Goal: Task Accomplishment & Management: Manage account settings

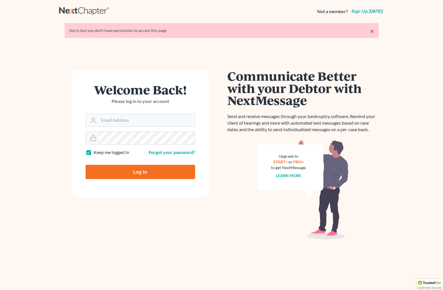
type input "ecf@bigeasybk.com"
click at [125, 170] on input "Log In" at bounding box center [140, 172] width 109 height 14
type input "Thinking..."
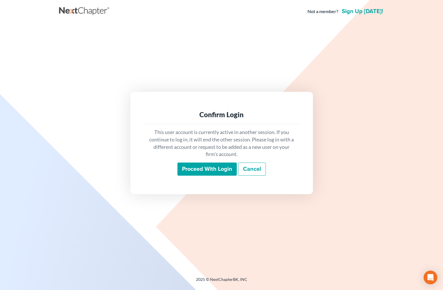
click at [194, 173] on input "Proceed with login" at bounding box center [206, 168] width 59 height 13
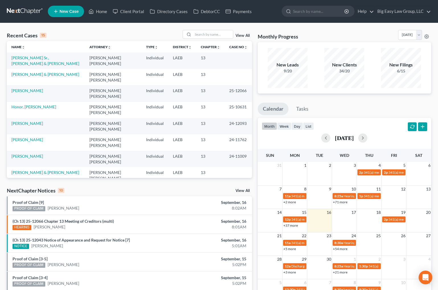
click at [245, 34] on link "View All" at bounding box center [243, 36] width 14 height 4
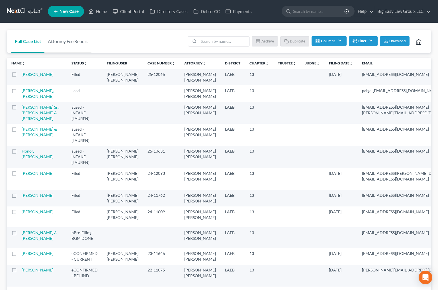
click at [325, 66] on th "Filing Date unfold_more expand_more expand_less" at bounding box center [341, 63] width 33 height 11
click at [350, 63] on icon "unfold_more" at bounding box center [351, 63] width 3 height 3
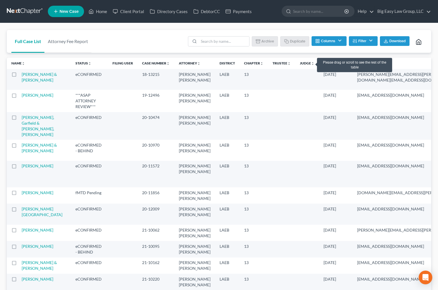
click at [324, 62] on link "Filing Date unfold_more expand_more expand_less" at bounding box center [336, 63] width 25 height 4
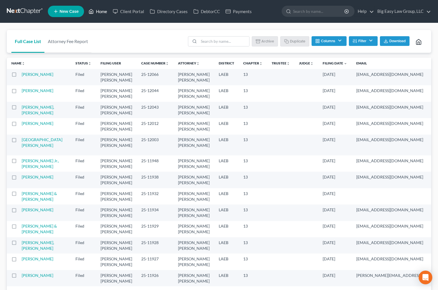
click at [105, 10] on link "Home" at bounding box center [98, 11] width 24 height 10
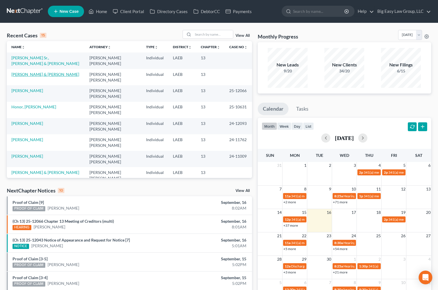
click at [48, 72] on link "Johnson, Kevin & Nicole" at bounding box center [45, 74] width 68 height 5
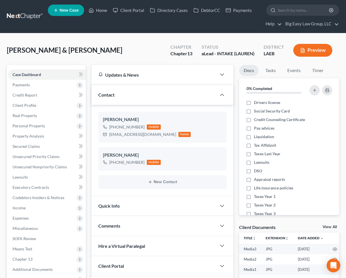
scroll to position [1808, 0]
click at [101, 13] on link "Home" at bounding box center [98, 10] width 24 height 10
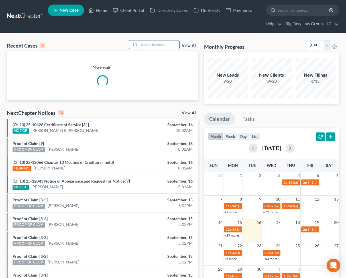
click at [147, 44] on input "search" at bounding box center [159, 44] width 40 height 8
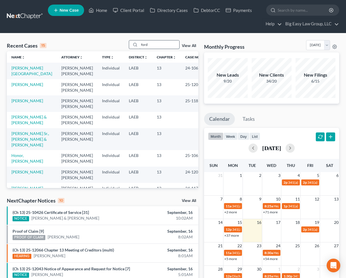
type input "ford"
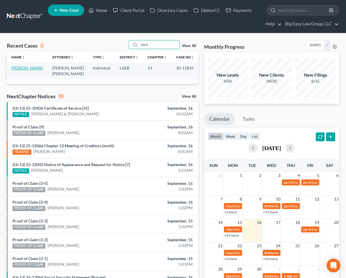
click at [19, 70] on link "Ford, Danielle" at bounding box center [27, 68] width 32 height 5
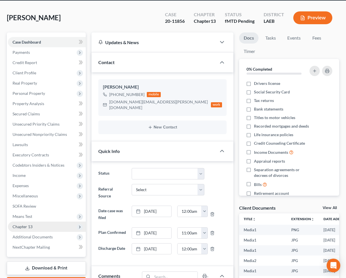
scroll to position [40, 0]
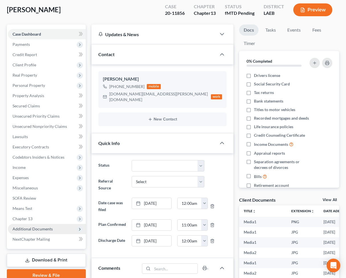
click at [59, 227] on span "Additional Documents" at bounding box center [47, 229] width 78 height 10
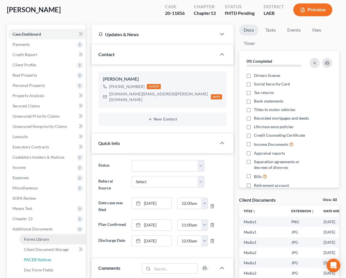
drag, startPoint x: 66, startPoint y: 258, endPoint x: 74, endPoint y: 242, distance: 17.9
click at [66, 258] on link "PACER Notices" at bounding box center [52, 260] width 66 height 10
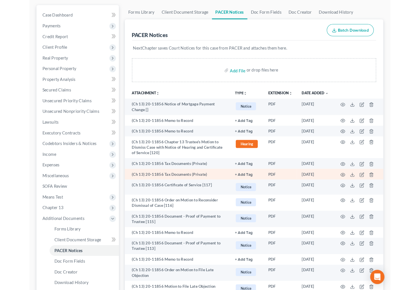
scroll to position [67, 0]
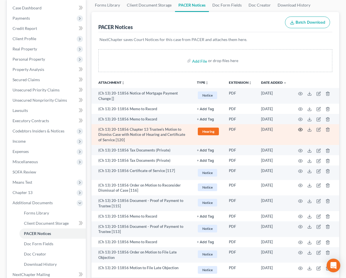
click at [299, 130] on icon "button" at bounding box center [300, 129] width 5 height 5
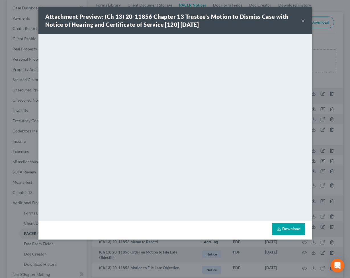
click at [302, 23] on button "×" at bounding box center [303, 20] width 4 height 7
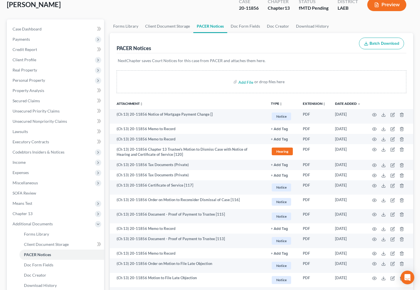
scroll to position [0, 0]
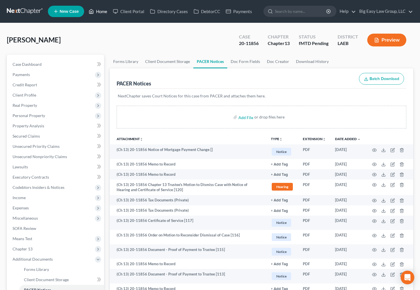
click at [97, 14] on link "Home" at bounding box center [98, 11] width 24 height 10
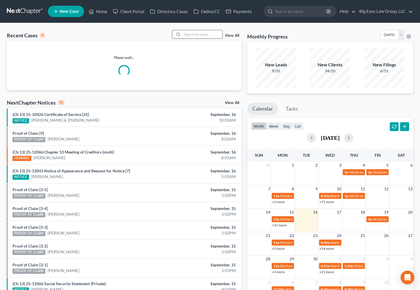
click at [202, 37] on input "search" at bounding box center [202, 34] width 40 height 8
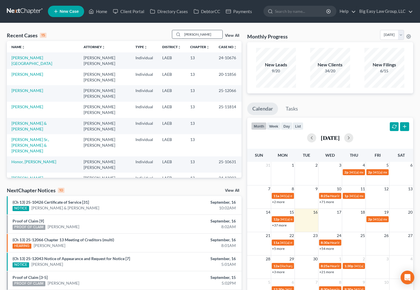
type input "whitley"
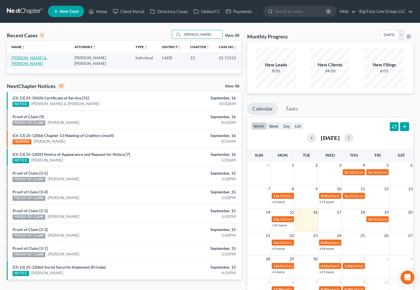
click at [41, 57] on link "Whitley, Terry & Terrell" at bounding box center [28, 60] width 35 height 11
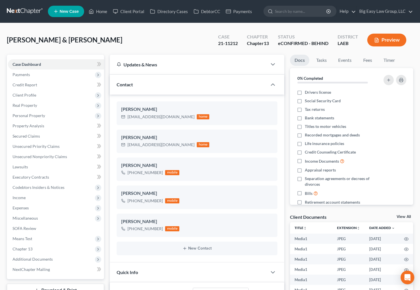
scroll to position [6696, 0]
drag, startPoint x: 56, startPoint y: 258, endPoint x: 60, endPoint y: 257, distance: 3.9
click at [56, 258] on span "Additional Documents" at bounding box center [56, 259] width 96 height 10
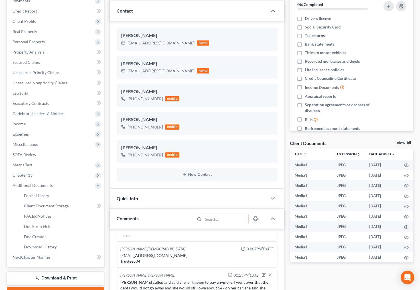
scroll to position [189, 0]
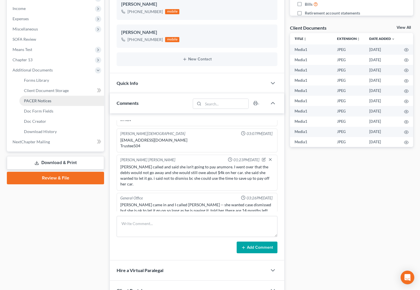
click at [67, 96] on link "PACER Notices" at bounding box center [61, 101] width 85 height 10
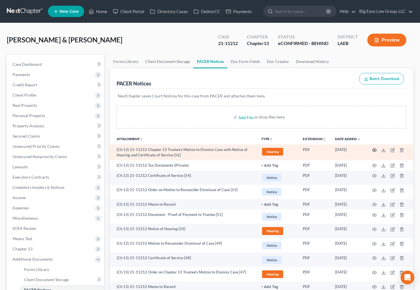
click at [375, 151] on icon "button" at bounding box center [374, 150] width 5 height 5
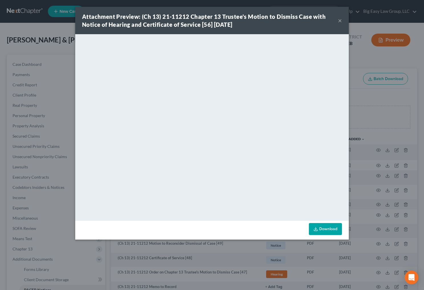
click at [338, 21] on button "×" at bounding box center [340, 20] width 4 height 7
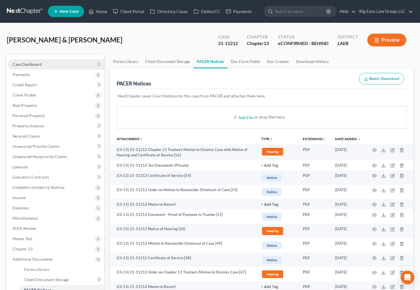
click at [54, 65] on link "Case Dashboard" at bounding box center [56, 64] width 96 height 10
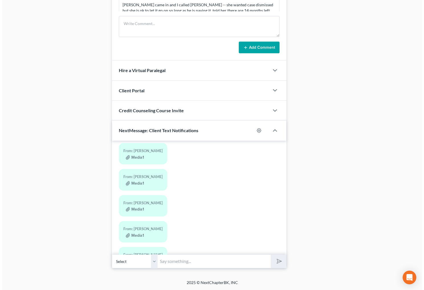
scroll to position [15, 0]
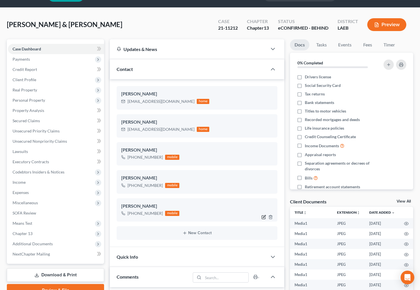
click at [264, 217] on icon "button" at bounding box center [264, 216] width 3 height 3
select select "0"
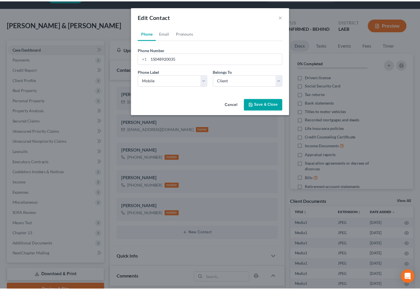
scroll to position [6120, 0]
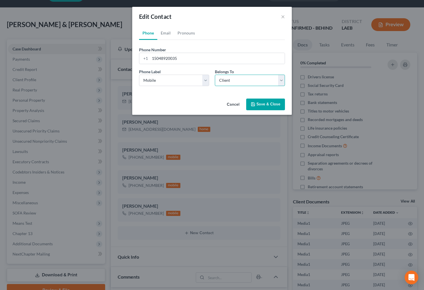
click at [221, 80] on select "Select Client Spouse Other" at bounding box center [250, 80] width 70 height 11
select select "1"
click at [215, 75] on select "Select Client Spouse Other" at bounding box center [250, 80] width 70 height 11
click at [258, 107] on button "Save & Close" at bounding box center [265, 105] width 39 height 12
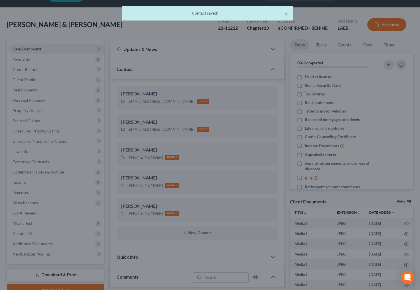
scroll to position [6131, 0]
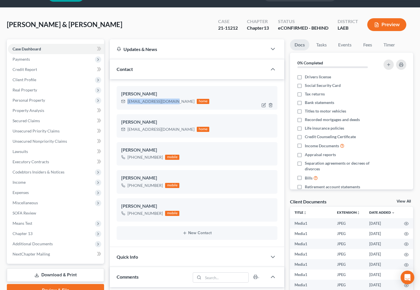
drag, startPoint x: 172, startPoint y: 101, endPoint x: 187, endPoint y: 102, distance: 15.1
click at [125, 101] on div "dinoharvey75@gmail.com home" at bounding box center [165, 101] width 88 height 7
click at [182, 25] on div "Whitley, Terry & Terrell Upgraded Case 21-11212 Chapter Chapter 13 Status eCONF…" at bounding box center [210, 27] width 406 height 25
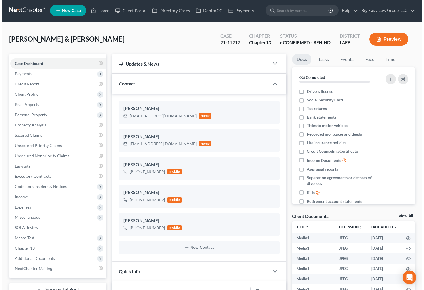
scroll to position [0, 0]
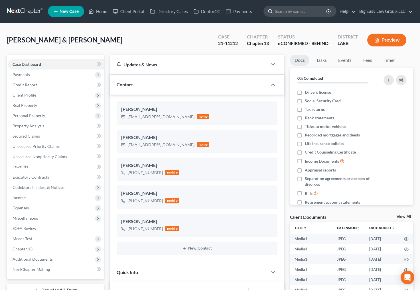
drag, startPoint x: 316, startPoint y: 18, endPoint x: 311, endPoint y: 15, distance: 5.6
click at [316, 18] on ul "New Case Home Client Portal Directory Cases DebtorCC Payments - No Result - See…" at bounding box center [230, 11] width 365 height 15
click at [307, 12] on input "search" at bounding box center [301, 11] width 52 height 11
click at [117, 44] on div "Whitley, Terry & Terrell Upgraded Case 21-11212 Chapter Chapter 13 Status eCONF…" at bounding box center [210, 42] width 406 height 25
click at [194, 249] on button "New Contact" at bounding box center [197, 248] width 152 height 5
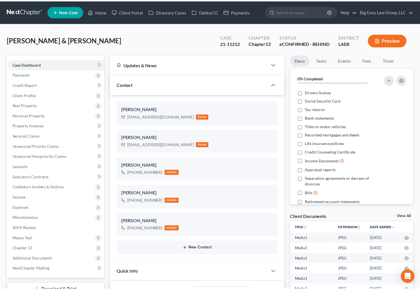
scroll to position [6120, 0]
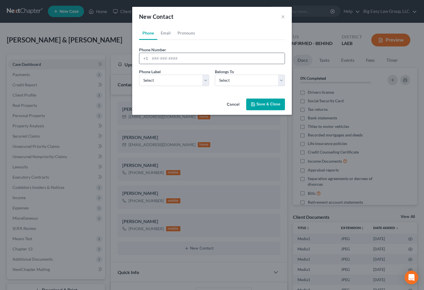
click at [165, 60] on input "tel" at bounding box center [217, 58] width 135 height 11
type input "5046690129"
click at [230, 85] on select "Select Client Spouse Other" at bounding box center [250, 80] width 70 height 11
select select "0"
click at [215, 75] on select "Select Client Spouse Other" at bounding box center [250, 80] width 70 height 11
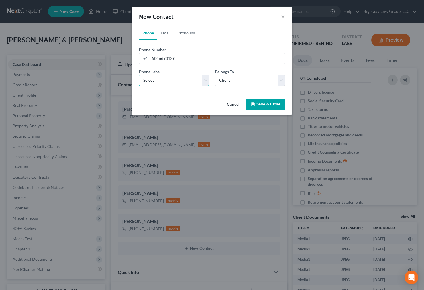
click at [186, 82] on select "Select Mobile Home Work Other" at bounding box center [174, 80] width 70 height 11
select select "0"
click at [139, 75] on select "Select Mobile Home Work Other" at bounding box center [174, 80] width 70 height 11
click at [260, 102] on button "Save & Close" at bounding box center [265, 105] width 39 height 12
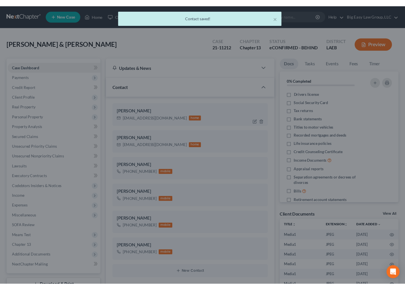
scroll to position [6131, 0]
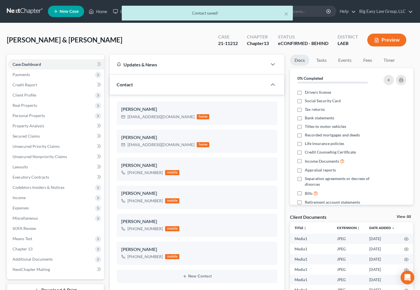
click at [170, 37] on div "Whitley, Terry & Terrell Upgraded Case 21-11212 Chapter Chapter 13 Status eCONF…" at bounding box center [210, 42] width 406 height 25
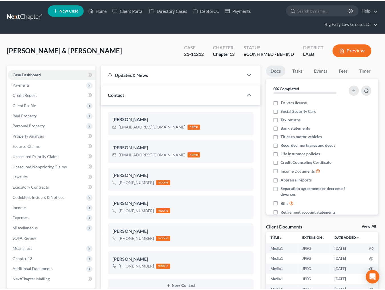
scroll to position [6194, 0]
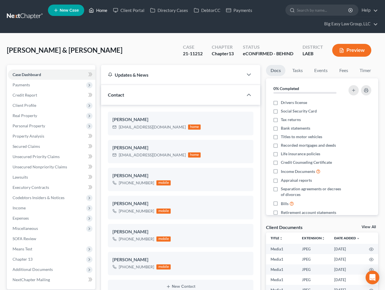
click at [102, 9] on link "Home" at bounding box center [98, 10] width 24 height 10
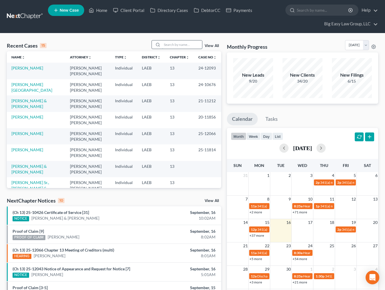
click at [167, 46] on input "search" at bounding box center [182, 44] width 40 height 8
type input "nelson"
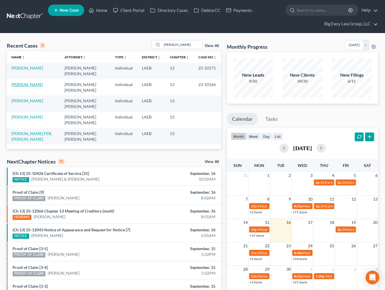
click at [29, 82] on link "Nelson, Brittnay" at bounding box center [27, 84] width 32 height 5
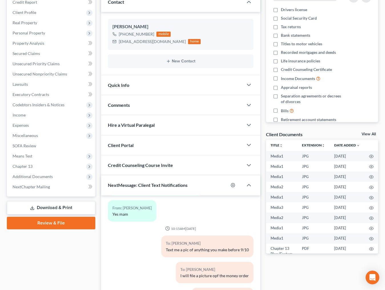
scroll to position [111, 0]
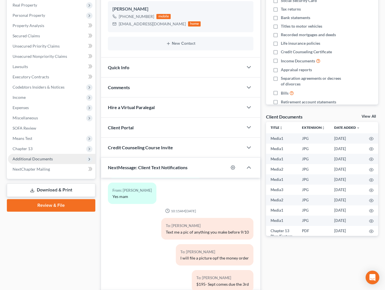
click at [40, 158] on span "Additional Documents" at bounding box center [33, 158] width 40 height 5
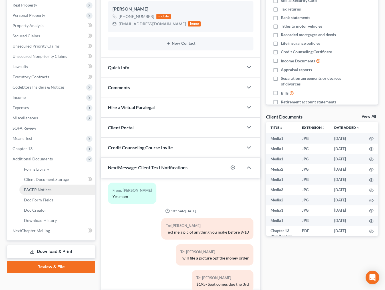
click at [50, 192] on span "PACER Notices" at bounding box center [37, 189] width 27 height 5
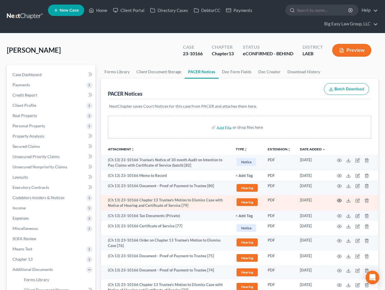
click at [339, 201] on circle "button" at bounding box center [338, 200] width 1 height 1
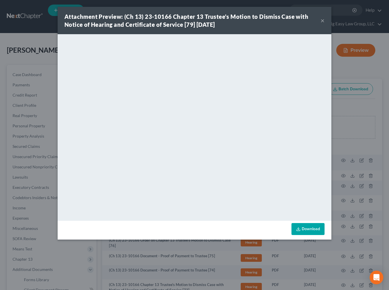
click at [321, 19] on button "×" at bounding box center [322, 20] width 4 height 7
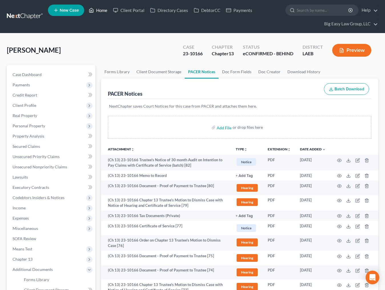
click at [96, 13] on link "Home" at bounding box center [98, 10] width 24 height 10
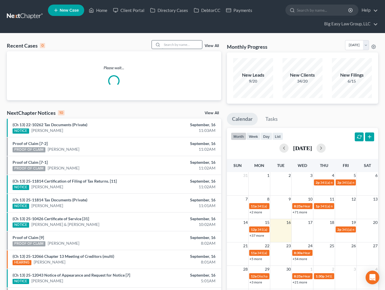
click at [183, 48] on input "search" at bounding box center [182, 44] width 40 height 8
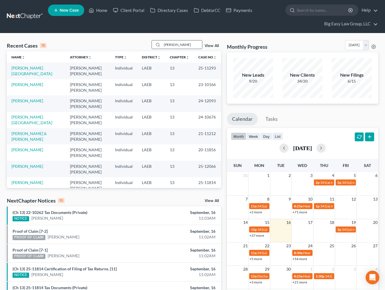
type input "dalton"
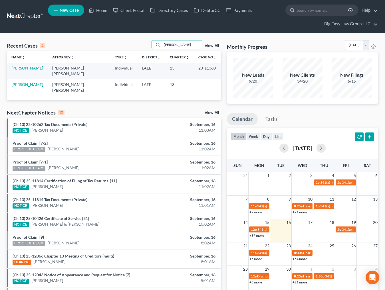
click at [19, 68] on link "Dalton, Tamara" at bounding box center [27, 68] width 32 height 5
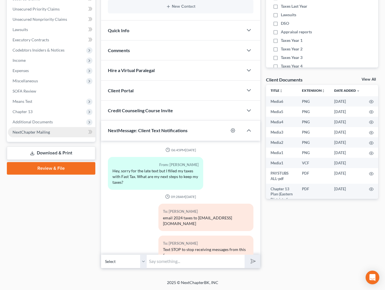
scroll to position [2664, 0]
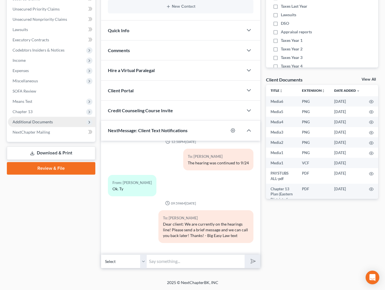
click at [57, 121] on span "Additional Documents" at bounding box center [51, 122] width 87 height 10
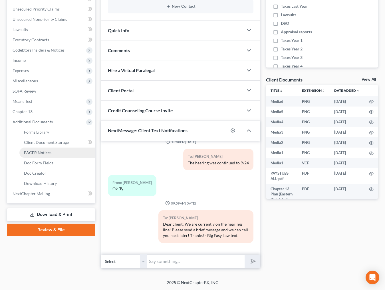
click at [63, 150] on link "PACER Notices" at bounding box center [57, 153] width 76 height 10
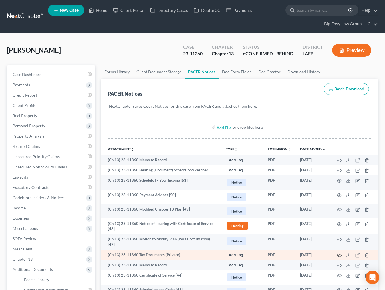
click at [337, 254] on icon "button" at bounding box center [339, 255] width 5 height 5
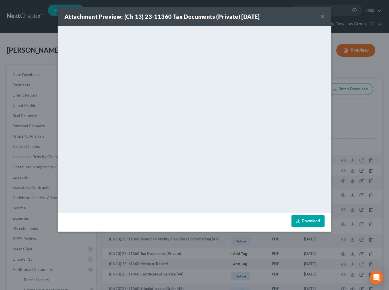
drag, startPoint x: 326, startPoint y: 13, endPoint x: 322, endPoint y: 17, distance: 5.0
click at [324, 15] on div "Attachment Preview: (Ch 13) 23-11360 Tax Documents (Private) 07/29/2025 ×" at bounding box center [195, 16] width 274 height 19
click at [322, 17] on button "×" at bounding box center [322, 16] width 4 height 7
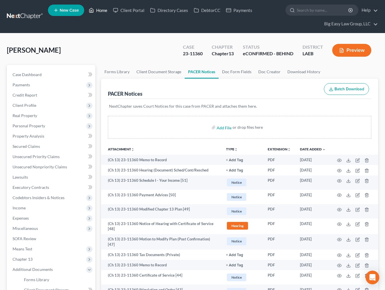
click at [99, 13] on link "Home" at bounding box center [98, 10] width 24 height 10
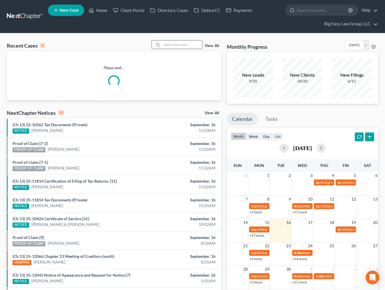
click at [187, 44] on input "search" at bounding box center [182, 44] width 40 height 8
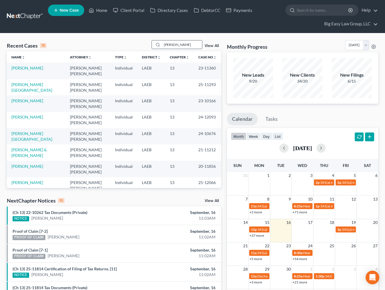
type input "goodman"
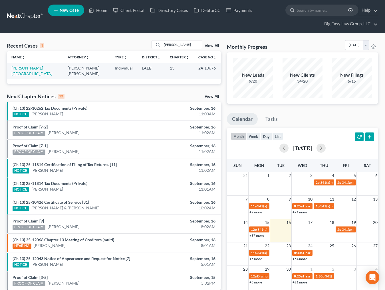
click at [21, 70] on td "Goodman, Alberta" at bounding box center [35, 71] width 56 height 16
click at [22, 70] on link "Goodman, Alberta" at bounding box center [31, 71] width 41 height 11
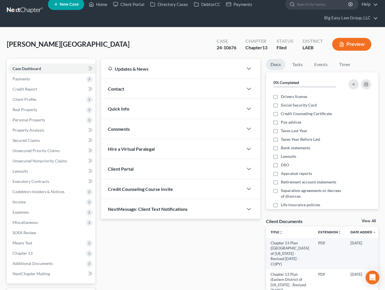
scroll to position [87, 0]
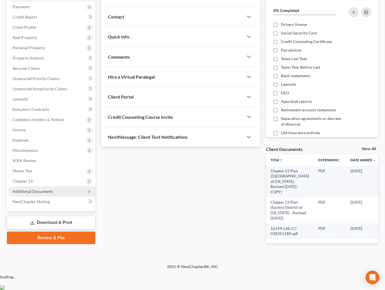
click at [46, 189] on span "Additional Documents" at bounding box center [33, 191] width 40 height 5
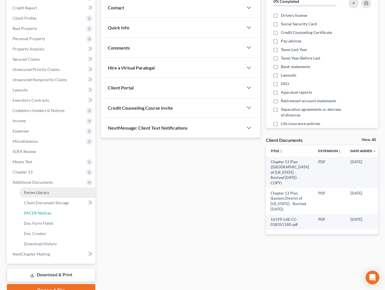
drag, startPoint x: 51, startPoint y: 210, endPoint x: 75, endPoint y: 197, distance: 27.2
click at [51, 210] on link "PACER Notices" at bounding box center [57, 213] width 76 height 10
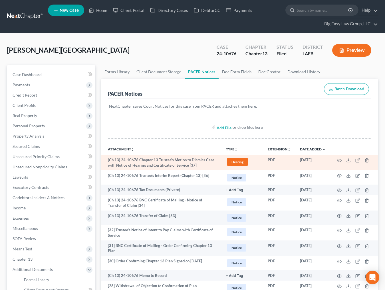
click at [341, 160] on td at bounding box center [354, 163] width 48 height 16
click at [340, 160] on icon "button" at bounding box center [339, 160] width 5 height 5
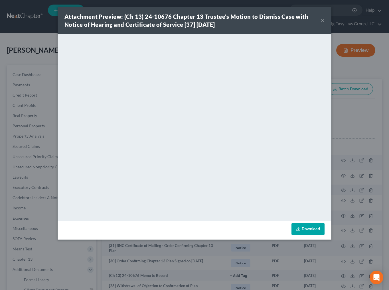
click at [322, 21] on button "×" at bounding box center [322, 20] width 4 height 7
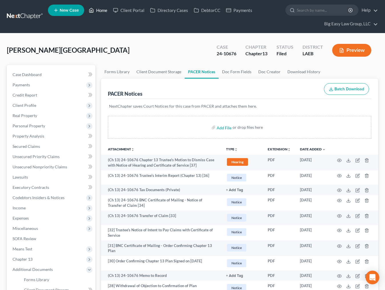
click at [98, 11] on link "Home" at bounding box center [98, 10] width 24 height 10
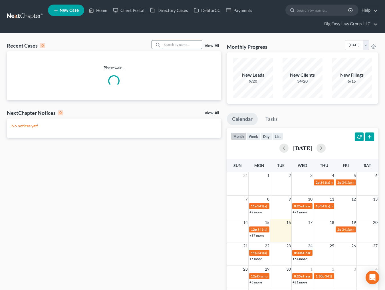
click at [174, 42] on input "search" at bounding box center [182, 44] width 40 height 8
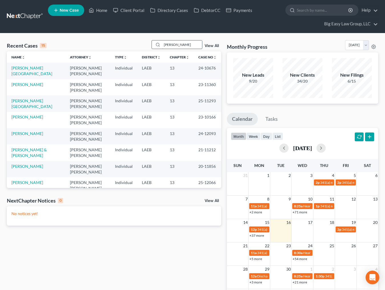
type input "breaux"
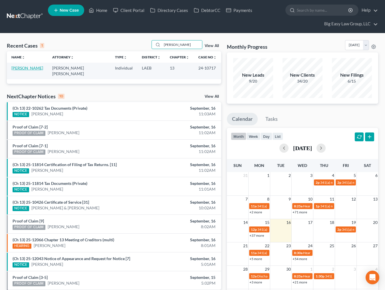
click at [24, 70] on link "Breaux, Andy" at bounding box center [27, 68] width 32 height 5
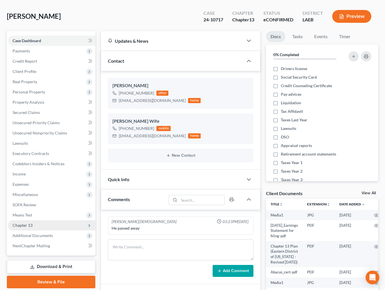
scroll to position [5297, 0]
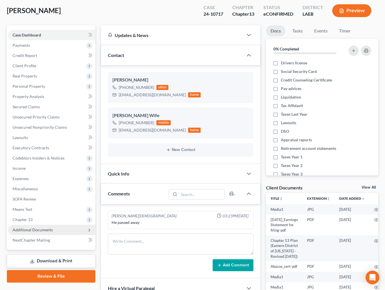
click at [57, 226] on span "Additional Documents" at bounding box center [51, 230] width 87 height 10
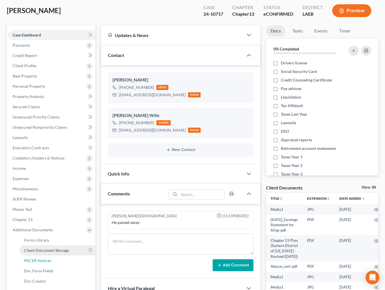
click at [52, 263] on link "PACER Notices" at bounding box center [57, 261] width 76 height 10
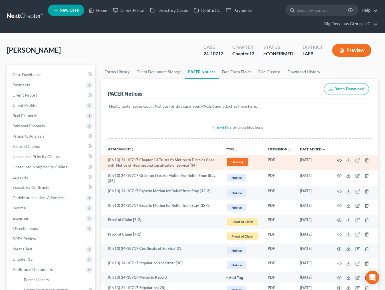
click at [339, 159] on icon "button" at bounding box center [339, 160] width 5 height 5
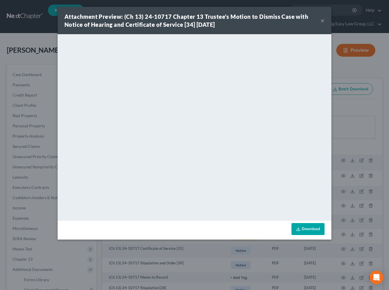
click at [321, 20] on button "×" at bounding box center [322, 20] width 4 height 7
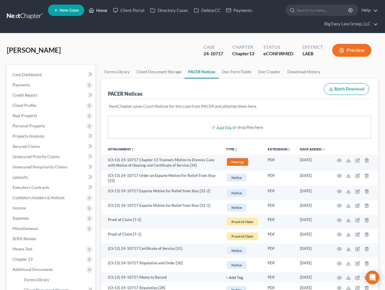
click at [93, 11] on icon at bounding box center [92, 10] width 4 height 4
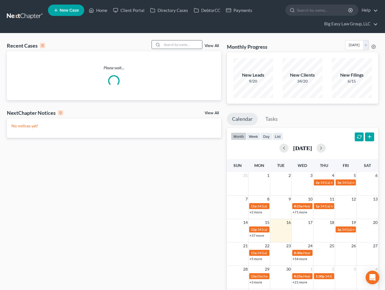
click at [172, 44] on input "search" at bounding box center [182, 44] width 40 height 8
type input "[PERSON_NAME]"
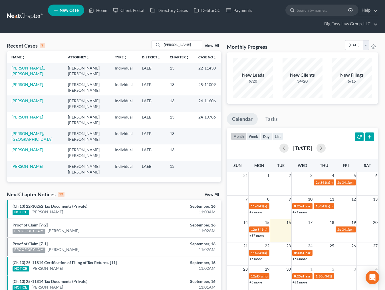
click at [28, 118] on link "[PERSON_NAME]" at bounding box center [27, 117] width 32 height 5
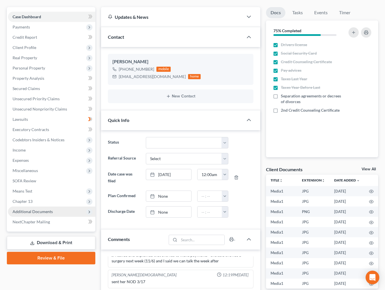
scroll to position [5033, 0]
drag, startPoint x: 64, startPoint y: 208, endPoint x: 62, endPoint y: 200, distance: 8.6
click at [64, 208] on span "Additional Documents" at bounding box center [51, 212] width 87 height 10
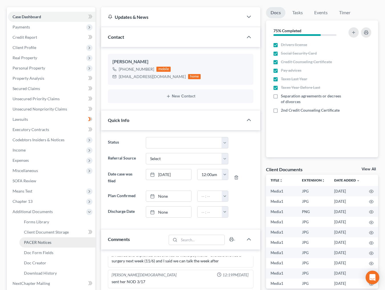
click at [70, 243] on link "PACER Notices" at bounding box center [57, 242] width 76 height 10
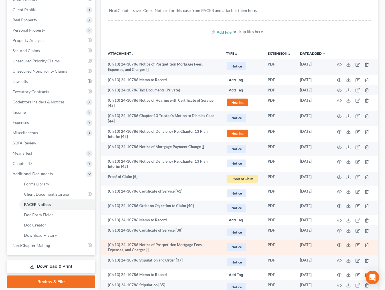
scroll to position [96, 0]
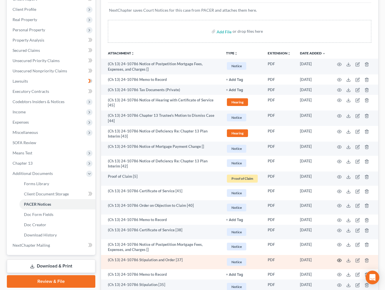
click at [337, 261] on icon "button" at bounding box center [339, 260] width 5 height 5
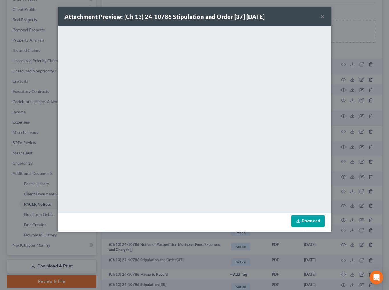
drag, startPoint x: 320, startPoint y: 17, endPoint x: 287, endPoint y: 12, distance: 33.7
click at [320, 17] on button "×" at bounding box center [322, 16] width 4 height 7
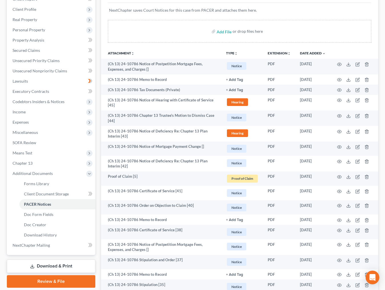
scroll to position [0, 0]
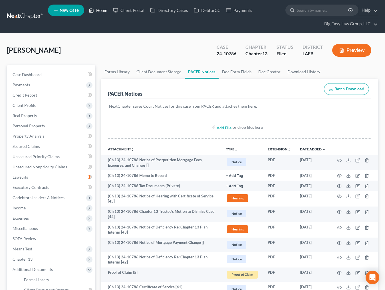
drag, startPoint x: 102, startPoint y: 12, endPoint x: 127, endPoint y: 45, distance: 41.9
click at [102, 12] on link "Home" at bounding box center [98, 10] width 24 height 10
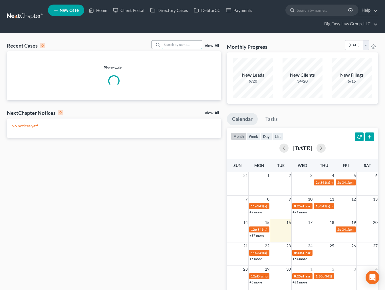
click at [166, 46] on input "search" at bounding box center [182, 44] width 40 height 8
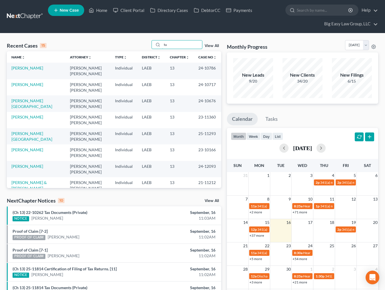
type input "tu"
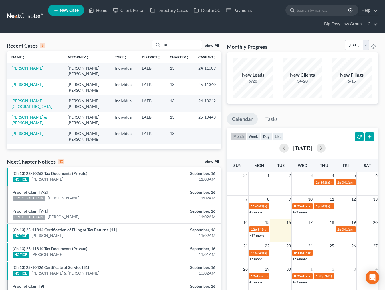
click at [29, 69] on link "Tuircuit Jr., Andrew" at bounding box center [27, 68] width 32 height 5
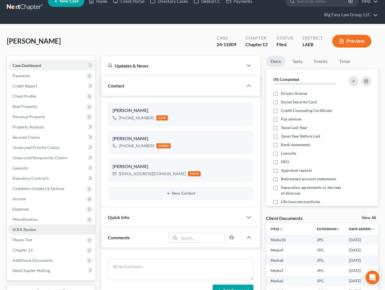
scroll to position [2519, 0]
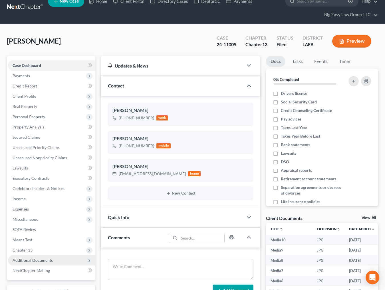
click at [54, 259] on span "Additional Documents" at bounding box center [51, 260] width 87 height 10
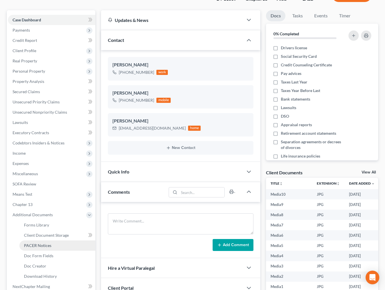
click at [52, 247] on link "PACER Notices" at bounding box center [57, 246] width 76 height 10
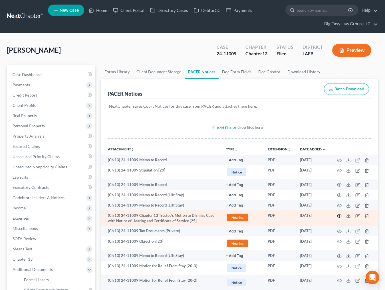
click at [339, 216] on icon "button" at bounding box center [339, 216] width 5 height 5
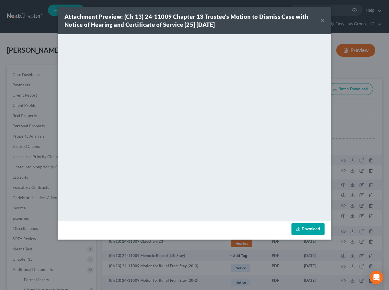
click at [321, 21] on button "×" at bounding box center [322, 20] width 4 height 7
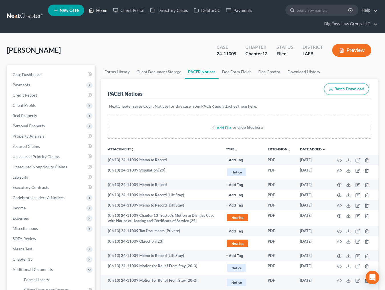
click at [102, 7] on link "Home" at bounding box center [98, 10] width 24 height 10
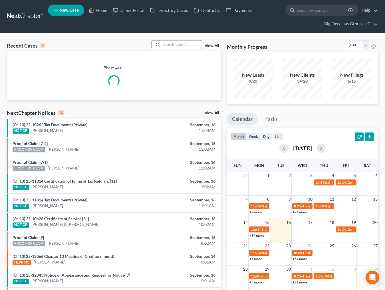
click at [186, 44] on input "search" at bounding box center [182, 44] width 40 height 8
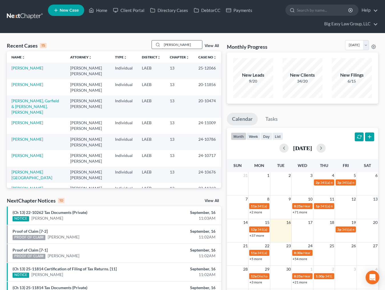
type input "jackson"
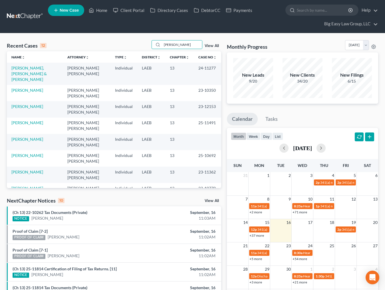
click at [44, 73] on td "Jackson Sr., Damion & Tyson, Domonique" at bounding box center [35, 74] width 56 height 22
click at [43, 73] on link "Jackson Sr., Damion & Tyson, Domonique" at bounding box center [28, 74] width 35 height 16
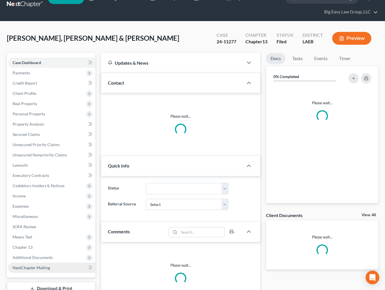
scroll to position [47, 0]
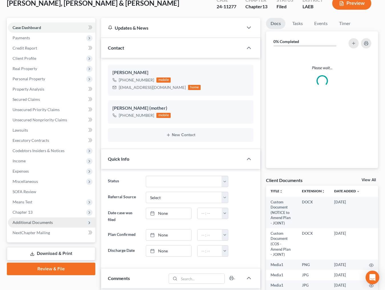
click at [52, 224] on span "Additional Documents" at bounding box center [51, 222] width 87 height 10
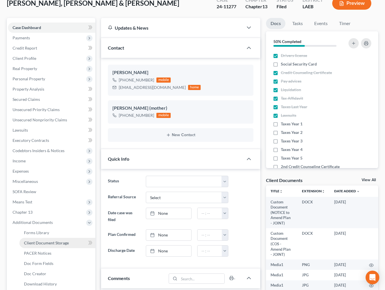
scroll to position [6582, 0]
drag, startPoint x: 59, startPoint y: 251, endPoint x: 66, endPoint y: 252, distance: 6.7
click at [59, 251] on link "PACER Notices" at bounding box center [57, 253] width 76 height 10
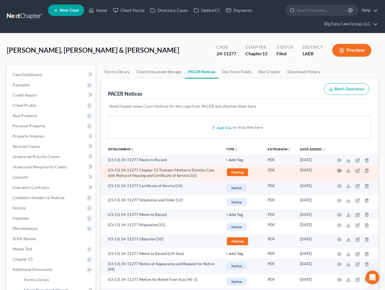
click at [338, 171] on circle "button" at bounding box center [338, 170] width 1 height 1
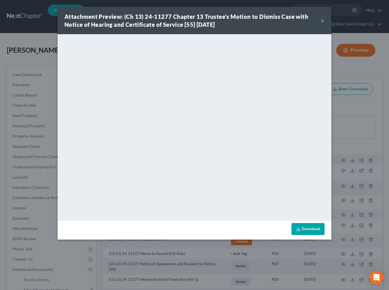
click at [320, 21] on button "×" at bounding box center [322, 20] width 4 height 7
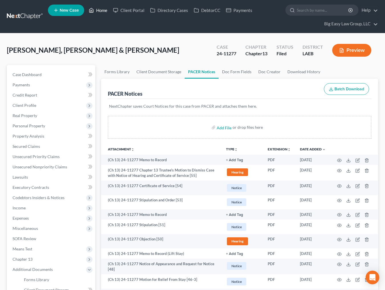
click at [89, 9] on icon at bounding box center [91, 10] width 5 height 7
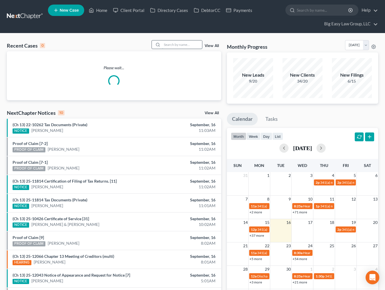
click at [174, 46] on input "search" at bounding box center [182, 44] width 40 height 8
type input "a"
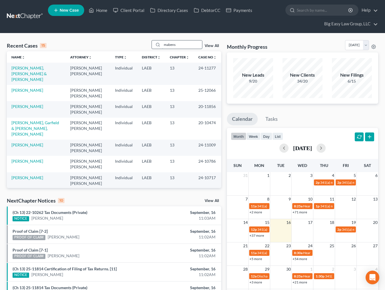
type input "mabens"
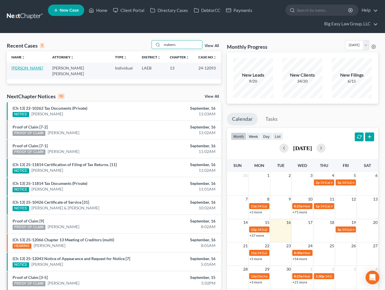
click at [34, 69] on link "Mabens, Gregory" at bounding box center [27, 68] width 32 height 5
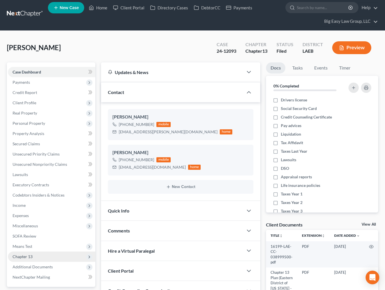
scroll to position [2258, 0]
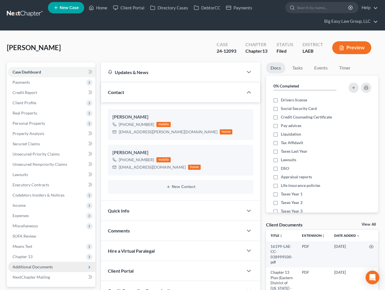
click at [46, 267] on span "Additional Documents" at bounding box center [33, 267] width 40 height 5
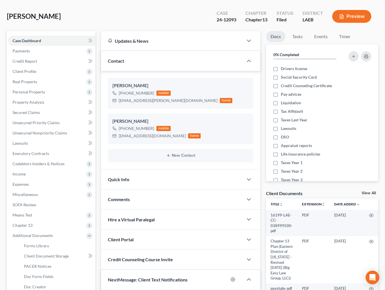
scroll to position [174, 0]
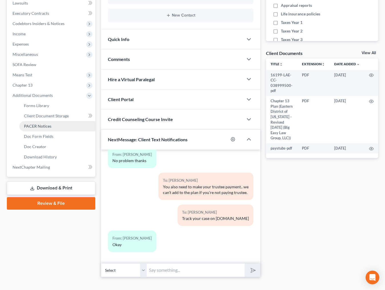
click at [61, 129] on link "PACER Notices" at bounding box center [57, 126] width 76 height 10
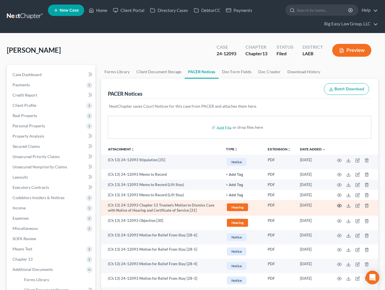
click at [339, 205] on icon "button" at bounding box center [339, 206] width 5 height 5
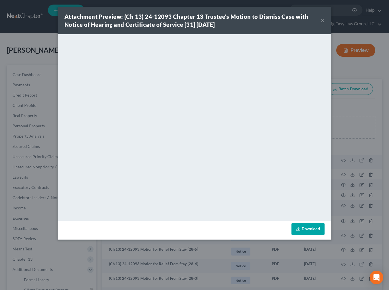
drag, startPoint x: 322, startPoint y: 19, endPoint x: 251, endPoint y: 19, distance: 70.7
click at [322, 19] on button "×" at bounding box center [322, 20] width 4 height 7
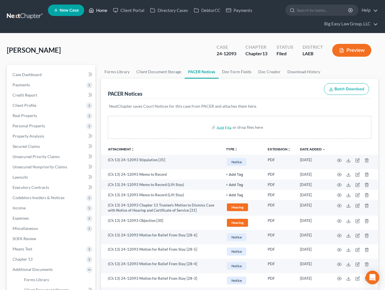
click at [95, 10] on link "Home" at bounding box center [98, 10] width 24 height 10
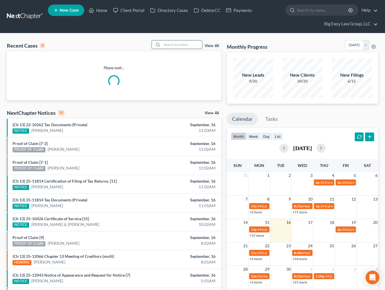
click at [172, 46] on input "search" at bounding box center [182, 44] width 40 height 8
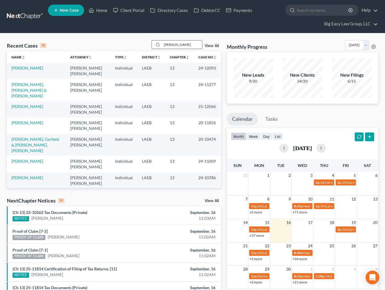
type input "mcgowan"
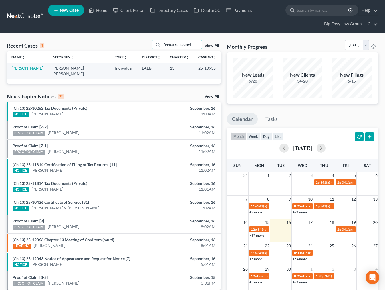
click at [17, 66] on link "McGowan, Keri" at bounding box center [27, 68] width 32 height 5
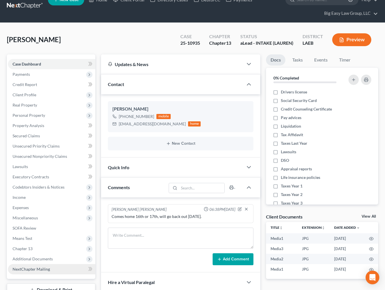
scroll to position [11, 0]
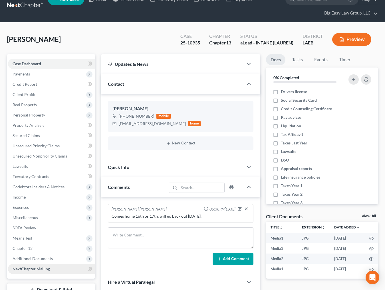
click at [50, 270] on link "NextChapter Mailing" at bounding box center [51, 269] width 87 height 10
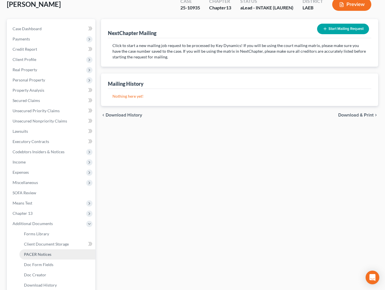
click at [57, 252] on link "PACER Notices" at bounding box center [57, 254] width 76 height 10
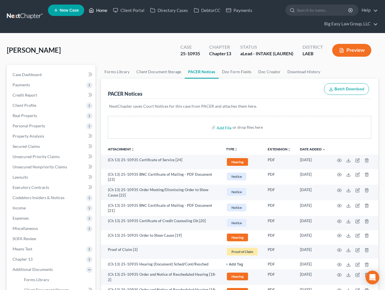
click at [103, 12] on link "Home" at bounding box center [98, 10] width 24 height 10
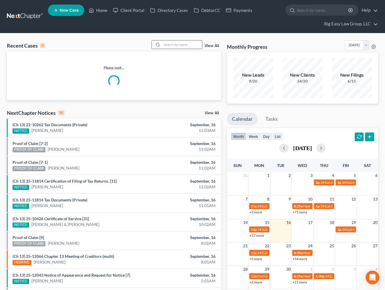
click at [169, 48] on input "search" at bounding box center [182, 44] width 40 height 8
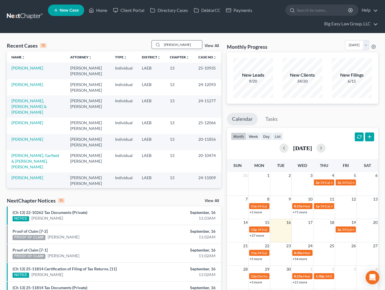
type input "reaux"
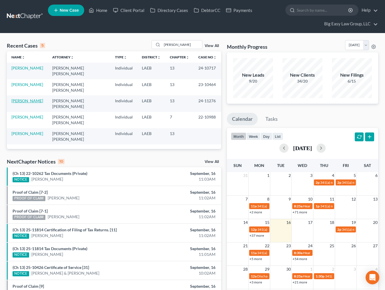
click at [28, 98] on link "[PERSON_NAME]" at bounding box center [27, 100] width 32 height 5
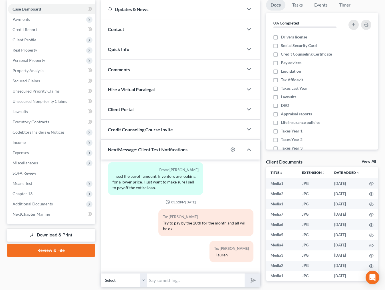
scroll to position [87, 0]
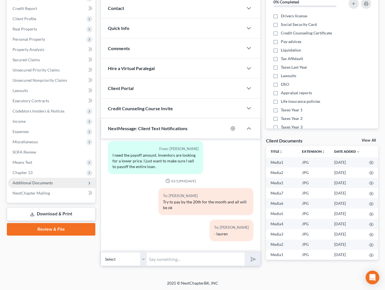
click at [55, 186] on span "Additional Documents" at bounding box center [51, 183] width 87 height 10
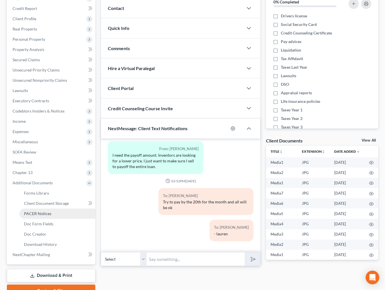
click at [37, 216] on link "PACER Notices" at bounding box center [57, 214] width 76 height 10
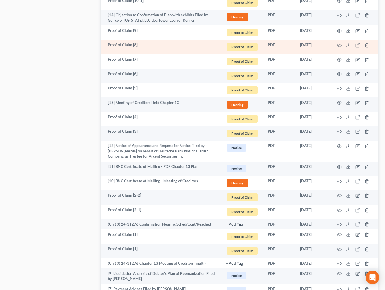
scroll to position [696, 0]
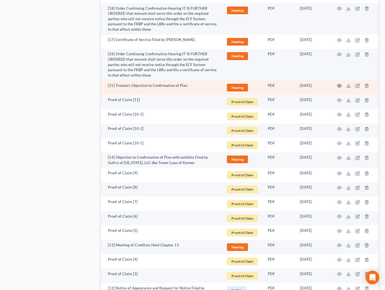
click at [340, 86] on icon "button" at bounding box center [339, 86] width 5 height 5
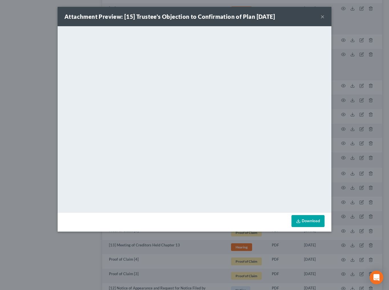
click at [320, 17] on div "Attachment Preview: [15] Trustee's Objection to Confirmation of Plan 09/17/2024…" at bounding box center [195, 16] width 274 height 19
click at [321, 17] on button "×" at bounding box center [322, 16] width 4 height 7
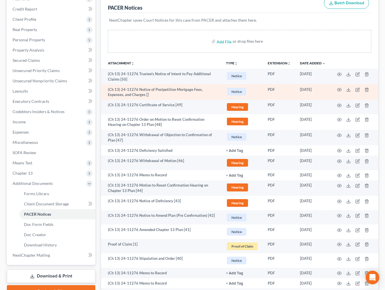
scroll to position [72, 0]
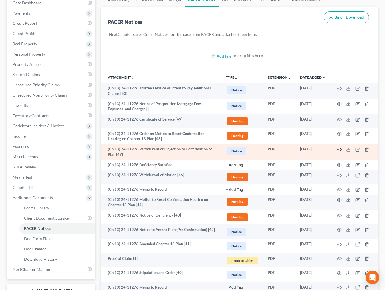
click at [337, 150] on icon "button" at bounding box center [339, 149] width 5 height 5
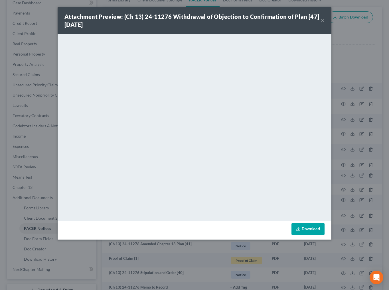
drag, startPoint x: 322, startPoint y: 21, endPoint x: 303, endPoint y: 34, distance: 22.9
click at [322, 21] on button "×" at bounding box center [322, 20] width 4 height 7
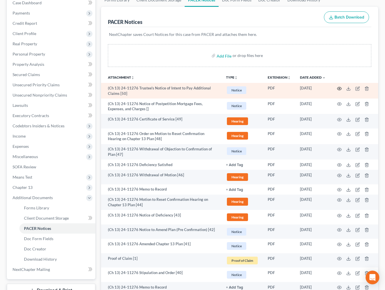
click at [338, 89] on icon "button" at bounding box center [339, 88] width 5 height 5
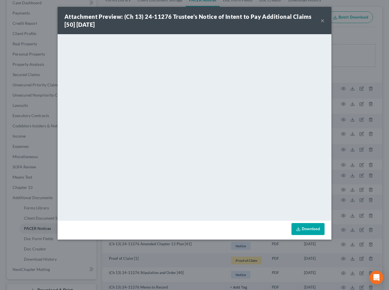
click at [321, 22] on button "×" at bounding box center [322, 20] width 4 height 7
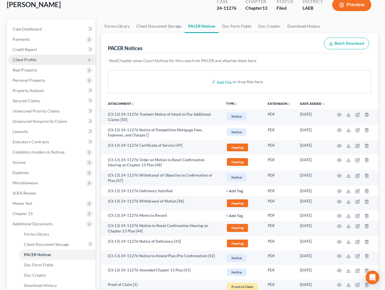
scroll to position [0, 0]
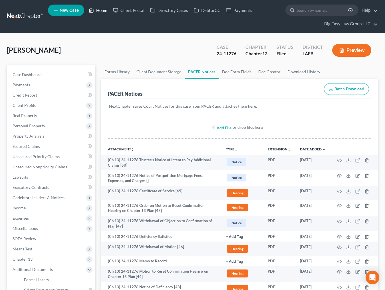
click at [96, 12] on link "Home" at bounding box center [98, 10] width 24 height 10
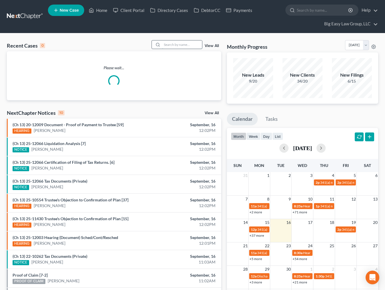
click at [179, 45] on input "search" at bounding box center [182, 44] width 40 height 8
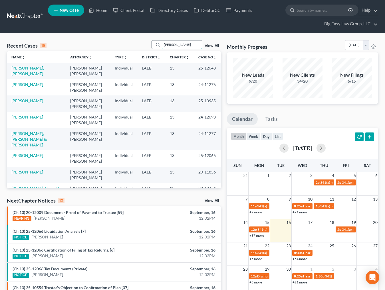
type input "sherman"
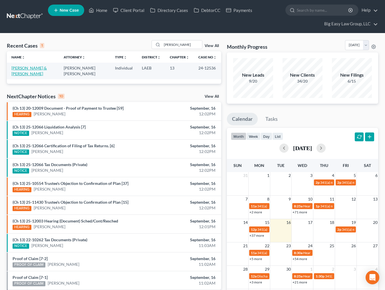
click at [32, 66] on link "[PERSON_NAME] & [PERSON_NAME]" at bounding box center [28, 71] width 35 height 11
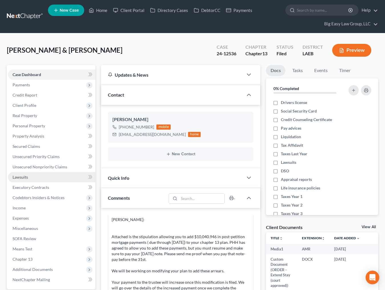
scroll to position [110, 0]
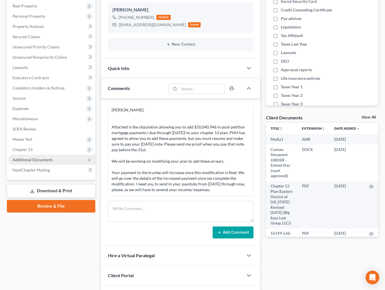
click at [65, 156] on span "Additional Documents" at bounding box center [51, 160] width 87 height 10
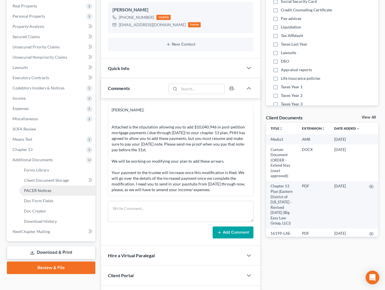
click at [73, 191] on link "PACER Notices" at bounding box center [57, 191] width 76 height 10
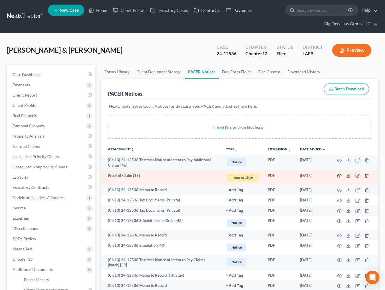
click at [339, 175] on icon "button" at bounding box center [339, 176] width 5 height 5
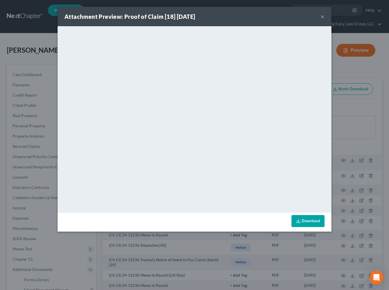
click at [322, 16] on button "×" at bounding box center [322, 16] width 4 height 7
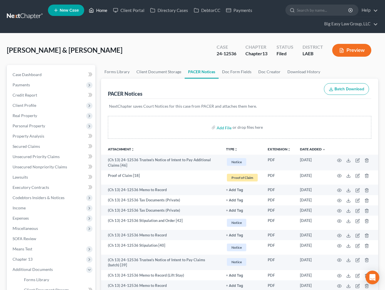
click at [103, 9] on link "Home" at bounding box center [98, 10] width 24 height 10
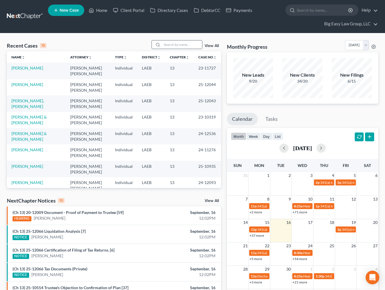
click at [162, 44] on div at bounding box center [157, 44] width 10 height 8
click at [164, 44] on input "search" at bounding box center [182, 44] width 40 height 8
click at [165, 44] on input "search" at bounding box center [182, 44] width 40 height 8
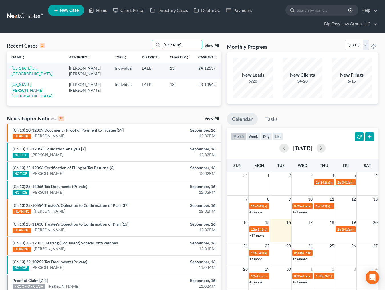
drag, startPoint x: 188, startPoint y: 43, endPoint x: 139, endPoint y: 26, distance: 52.4
click at [150, 31] on div "Home New Case Client Portal Directory Cases DebtorCC Payments Big Easy Law Grou…" at bounding box center [192, 169] width 385 height 339
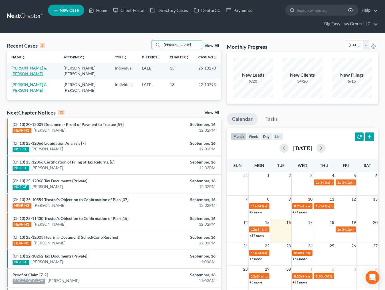
type input "[PERSON_NAME]"
click at [33, 67] on link "[PERSON_NAME] & [PERSON_NAME]" at bounding box center [28, 71] width 35 height 11
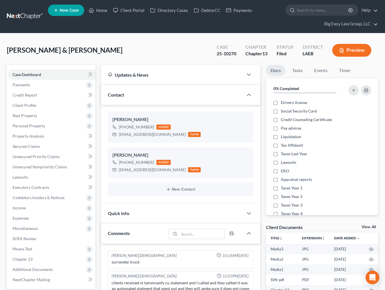
scroll to position [1461, 0]
drag, startPoint x: 99, startPoint y: 12, endPoint x: 130, endPoint y: 47, distance: 46.6
click at [99, 12] on link "Home" at bounding box center [98, 10] width 24 height 10
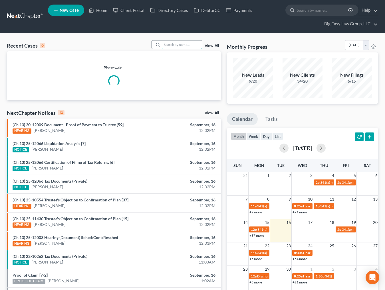
click at [190, 46] on input "search" at bounding box center [182, 44] width 40 height 8
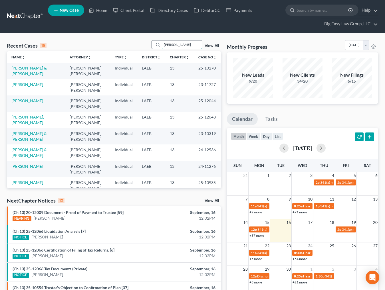
type input "[PERSON_NAME]"
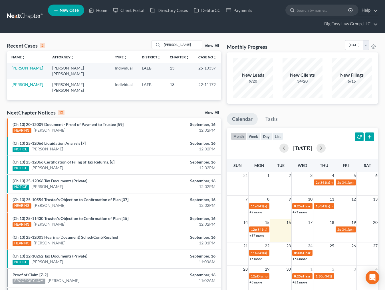
click at [31, 68] on link "[PERSON_NAME]" at bounding box center [27, 68] width 32 height 5
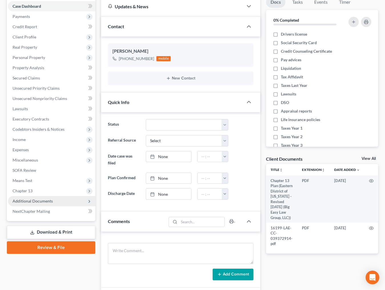
scroll to position [92, 0]
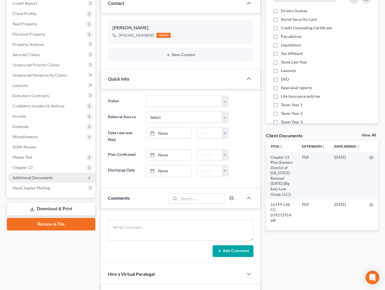
click at [60, 179] on span "Additional Documents" at bounding box center [51, 178] width 87 height 10
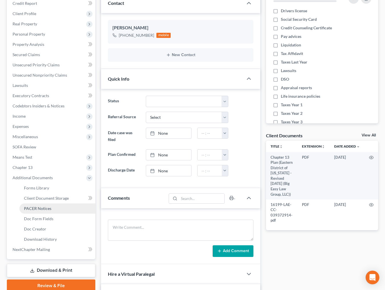
click at [64, 207] on link "PACER Notices" at bounding box center [57, 209] width 76 height 10
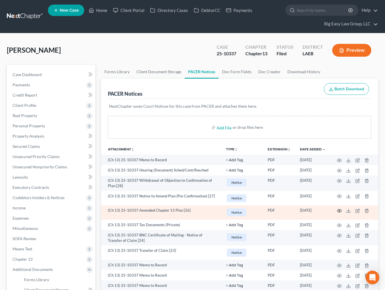
click at [339, 210] on icon "button" at bounding box center [339, 211] width 5 height 5
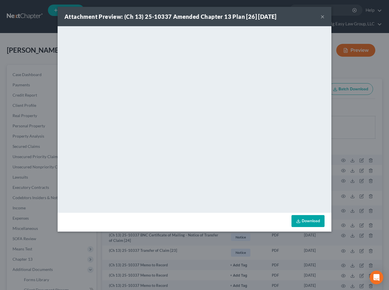
drag, startPoint x: 321, startPoint y: 14, endPoint x: 265, endPoint y: 2, distance: 57.1
click at [321, 14] on button "×" at bounding box center [322, 16] width 4 height 7
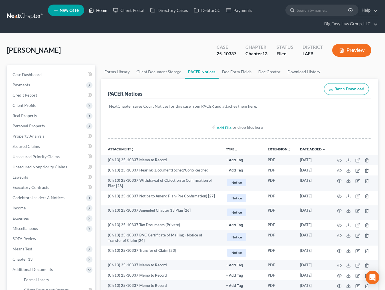
click at [106, 9] on link "Home" at bounding box center [98, 10] width 24 height 10
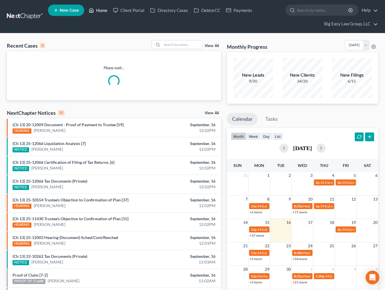
drag, startPoint x: 98, startPoint y: 12, endPoint x: 102, endPoint y: 14, distance: 4.6
click at [99, 12] on link "Home" at bounding box center [98, 10] width 24 height 10
click at [168, 45] on input "search" at bounding box center [182, 44] width 40 height 8
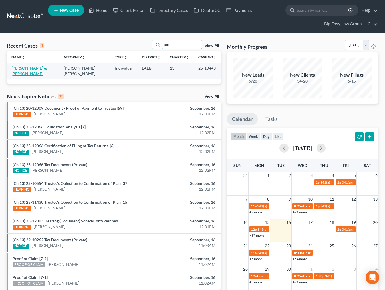
type input "ture"
click at [30, 68] on link "Tureaud, Wayne & Kristyn" at bounding box center [28, 71] width 35 height 11
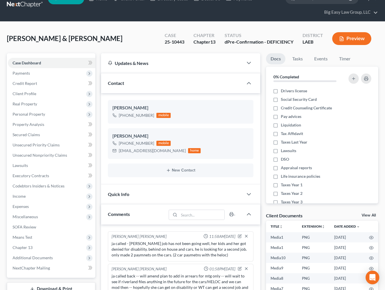
scroll to position [92, 0]
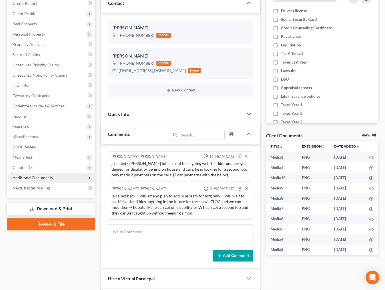
click at [44, 179] on span "Additional Documents" at bounding box center [33, 177] width 40 height 5
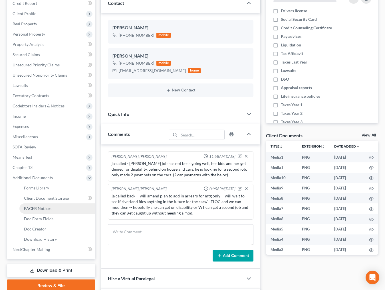
click at [62, 205] on link "PACER Notices" at bounding box center [57, 209] width 76 height 10
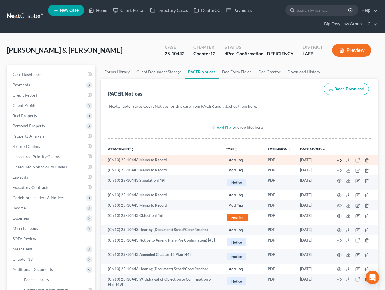
click at [337, 160] on icon "button" at bounding box center [339, 160] width 4 height 3
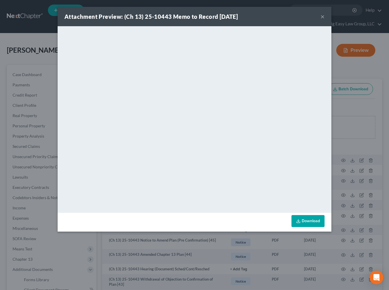
click at [322, 17] on button "×" at bounding box center [322, 16] width 4 height 7
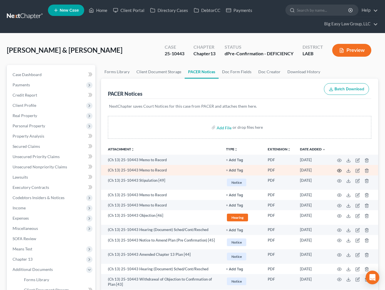
click at [337, 171] on icon "button" at bounding box center [339, 170] width 5 height 5
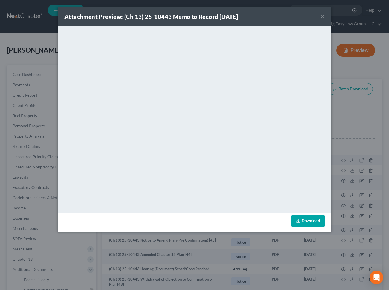
click at [323, 15] on button "×" at bounding box center [322, 16] width 4 height 7
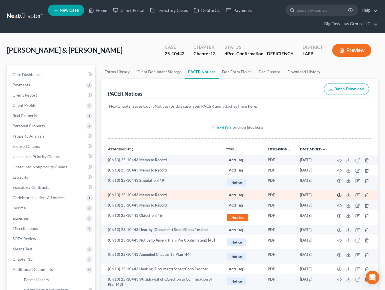
click at [337, 194] on icon "button" at bounding box center [339, 195] width 5 height 5
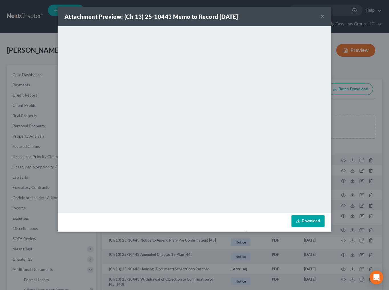
click at [321, 18] on button "×" at bounding box center [322, 16] width 4 height 7
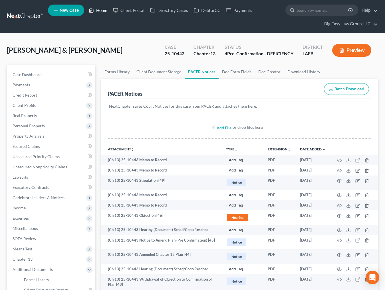
click at [101, 11] on link "Home" at bounding box center [98, 10] width 24 height 10
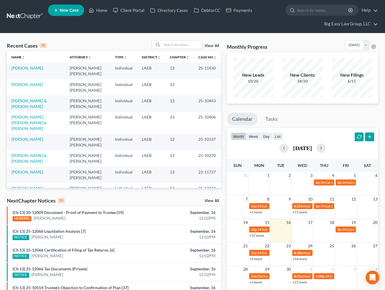
click at [129, 34] on div "Recent Cases 15 View All Name unfold_more expand_more expand_less Attorney unfo…" at bounding box center [192, 221] width 385 height 377
click at [178, 41] on input "search" at bounding box center [182, 44] width 40 height 8
type input "[PERSON_NAME]"
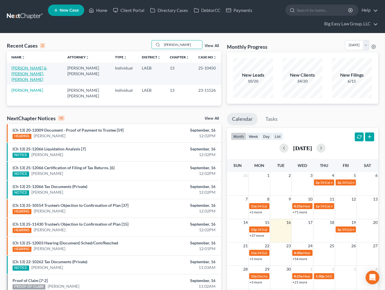
click at [23, 72] on link "[PERSON_NAME] & [PERSON_NAME], [PERSON_NAME]" at bounding box center [28, 74] width 35 height 16
select select "3"
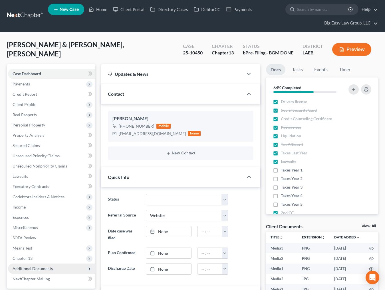
scroll to position [1, 0]
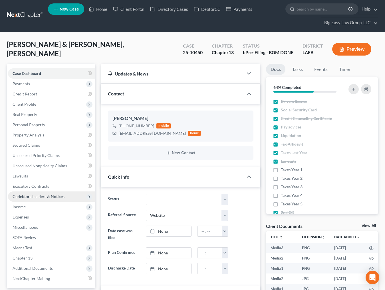
drag, startPoint x: 34, startPoint y: 265, endPoint x: 57, endPoint y: 198, distance: 70.8
click at [35, 265] on span "Additional Documents" at bounding box center [51, 268] width 87 height 10
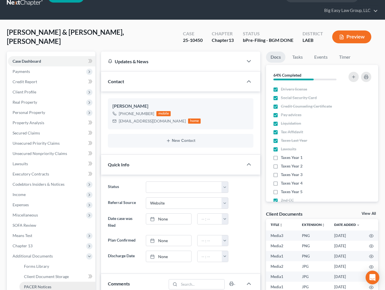
scroll to position [50, 0]
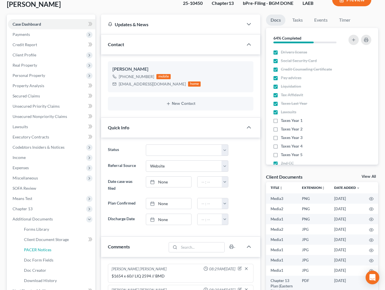
drag, startPoint x: 53, startPoint y: 253, endPoint x: 114, endPoint y: 195, distance: 84.3
click at [53, 253] on link "PACER Notices" at bounding box center [57, 250] width 76 height 10
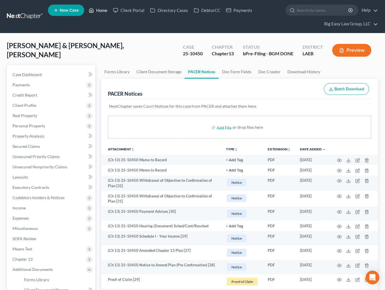
click at [99, 13] on link "Home" at bounding box center [98, 10] width 24 height 10
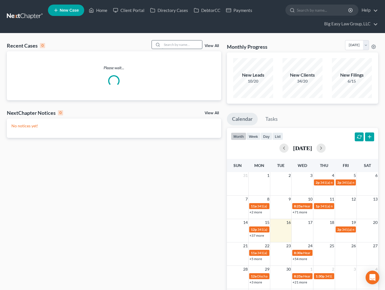
click at [173, 41] on input "search" at bounding box center [182, 44] width 40 height 8
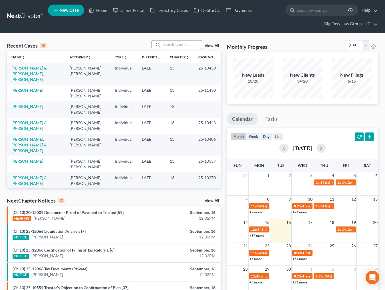
click at [169, 45] on input "search" at bounding box center [182, 44] width 40 height 8
type input "knight"
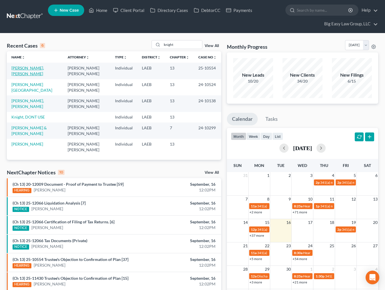
click at [26, 67] on link "[PERSON_NAME], [PERSON_NAME]" at bounding box center [27, 71] width 32 height 11
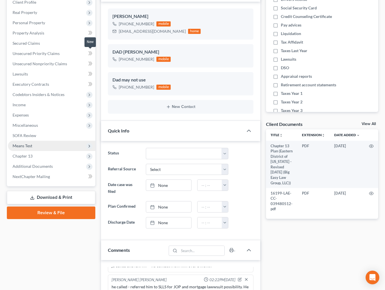
scroll to position [9057, 0]
click at [54, 168] on span "Additional Documents" at bounding box center [51, 166] width 87 height 10
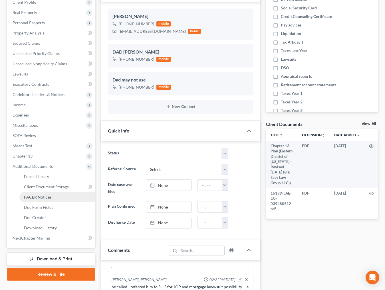
click at [44, 193] on link "PACER Notices" at bounding box center [57, 197] width 76 height 10
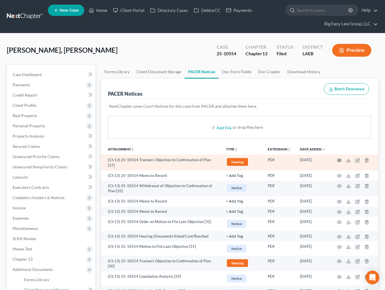
click at [338, 160] on circle "button" at bounding box center [338, 160] width 1 height 1
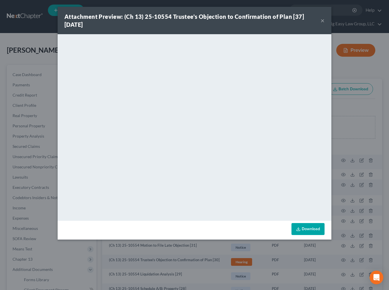
click at [323, 21] on button "×" at bounding box center [322, 20] width 4 height 7
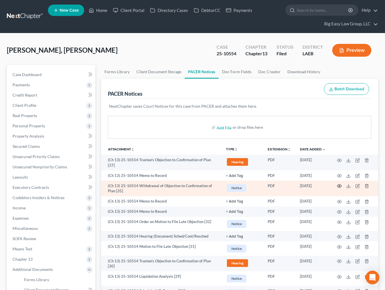
click at [339, 186] on icon "button" at bounding box center [339, 186] width 5 height 5
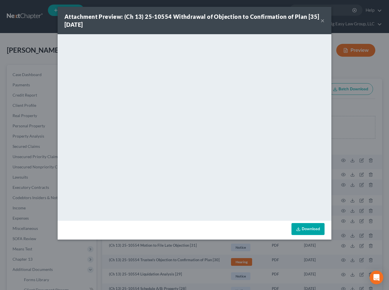
drag, startPoint x: 327, startPoint y: 19, endPoint x: 324, endPoint y: 19, distance: 3.2
click at [326, 19] on div "Attachment Preview: (Ch 13) 25-10554 Withdrawal of Objection to Confirmation of…" at bounding box center [195, 20] width 274 height 27
click at [324, 19] on button "×" at bounding box center [322, 20] width 4 height 7
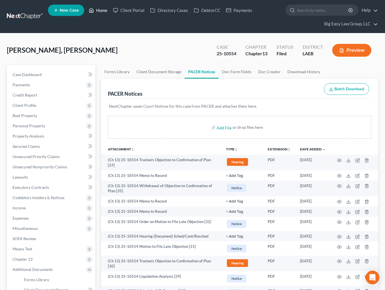
click at [100, 10] on link "Home" at bounding box center [98, 10] width 24 height 10
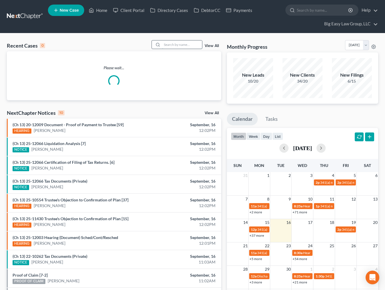
click at [182, 42] on input "search" at bounding box center [182, 44] width 40 height 8
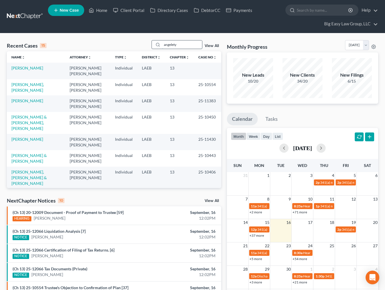
type input "angelety"
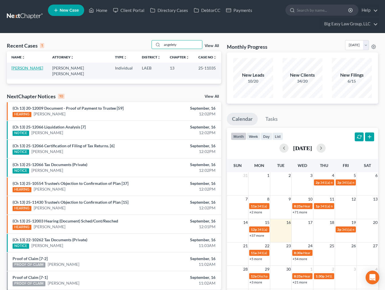
click at [38, 68] on link "[PERSON_NAME]" at bounding box center [27, 68] width 32 height 5
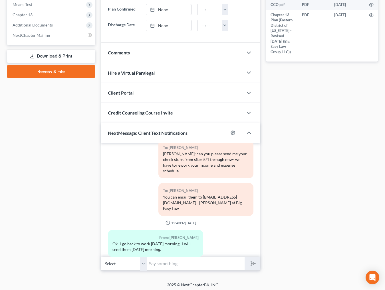
scroll to position [247, 0]
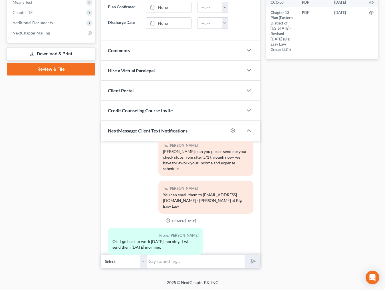
click at [213, 256] on input "text" at bounding box center [196, 262] width 98 height 14
type input "T"
type input "Good Afternoon- this is Jenny - can you please send your updated check stubs si…"
click at [244, 255] on button "submit" at bounding box center [252, 261] width 16 height 13
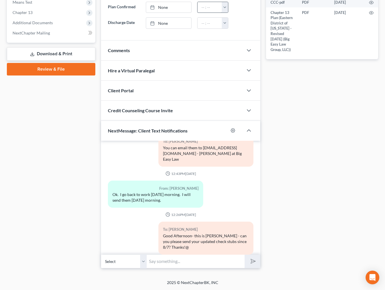
scroll to position [745, 0]
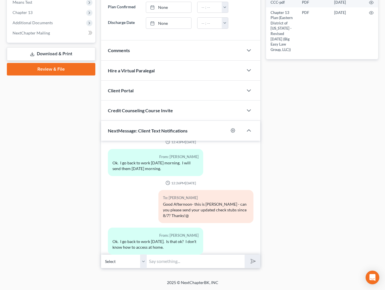
click at [189, 258] on input "text" at bounding box center [196, 262] width 98 height 14
type input "that works - thank you!"
click at [244, 255] on button "submit" at bounding box center [252, 261] width 16 height 13
click at [210, 262] on input "that works - thank you!" at bounding box center [196, 262] width 98 height 14
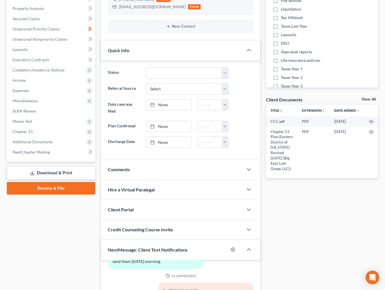
scroll to position [0, 0]
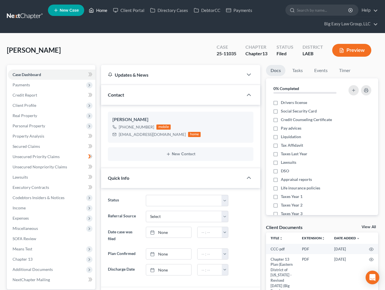
click at [102, 11] on link "Home" at bounding box center [98, 10] width 24 height 10
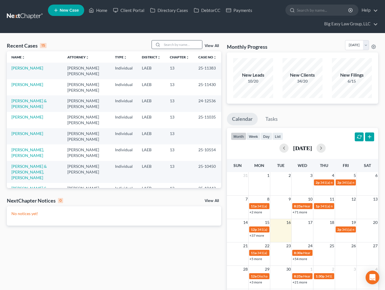
click at [162, 45] on div at bounding box center [157, 44] width 10 height 8
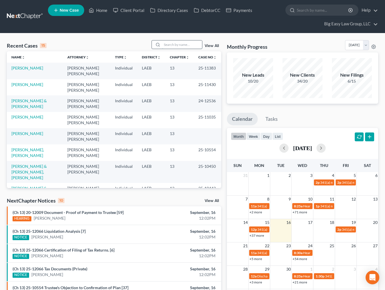
click at [164, 44] on input "search" at bounding box center [182, 44] width 40 height 8
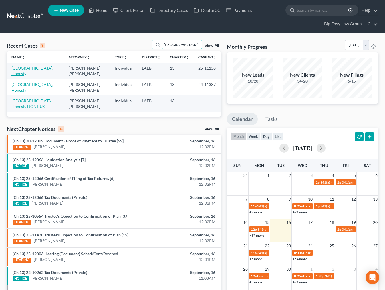
type input "houston"
click at [29, 68] on link "[GEOGRAPHIC_DATA], Honesty" at bounding box center [32, 71] width 42 height 11
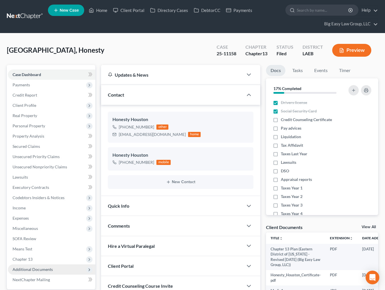
scroll to position [1796, 0]
drag, startPoint x: 46, startPoint y: 269, endPoint x: 47, endPoint y: 265, distance: 3.4
click at [46, 269] on span "Additional Documents" at bounding box center [33, 269] width 40 height 5
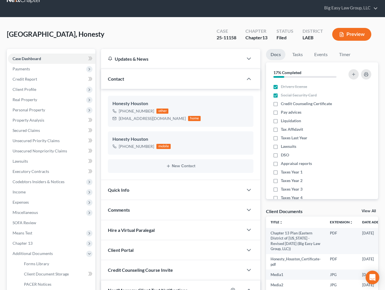
scroll to position [104, 0]
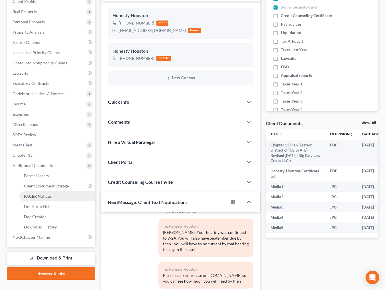
click at [40, 193] on link "PACER Notices" at bounding box center [57, 196] width 76 height 10
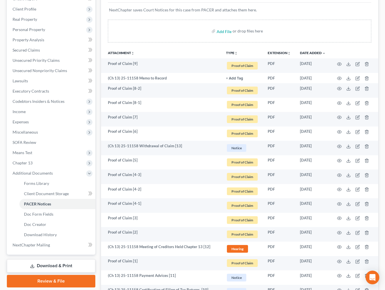
scroll to position [105, 0]
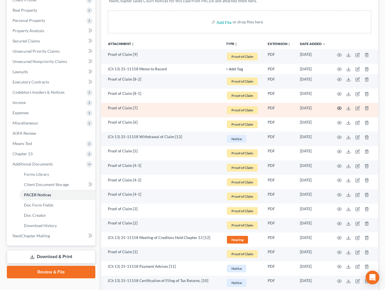
click at [339, 109] on icon "button" at bounding box center [339, 108] width 5 height 5
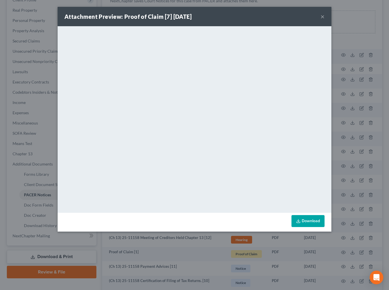
click at [322, 18] on button "×" at bounding box center [322, 16] width 4 height 7
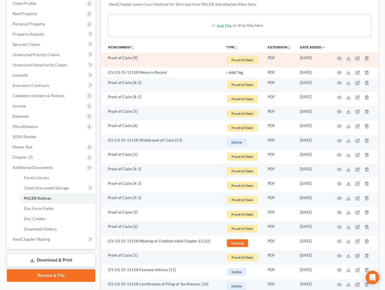
scroll to position [0, 0]
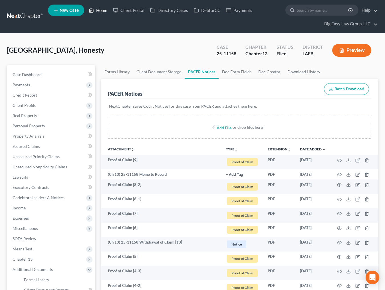
click at [104, 12] on link "Home" at bounding box center [98, 10] width 24 height 10
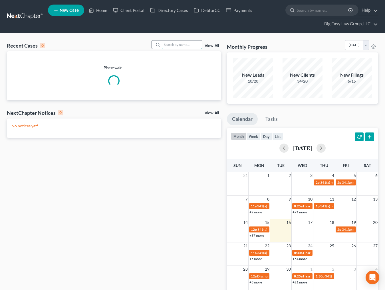
click at [179, 43] on input "search" at bounding box center [182, 44] width 40 height 8
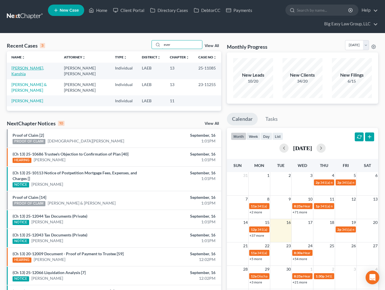
type input "ever"
click at [34, 68] on link "[PERSON_NAME], Kanshia" at bounding box center [27, 71] width 32 height 11
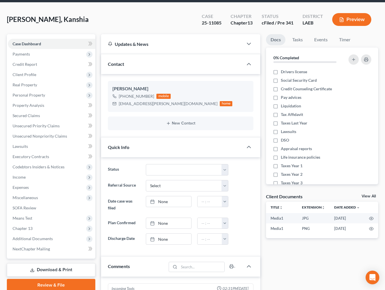
scroll to position [113, 0]
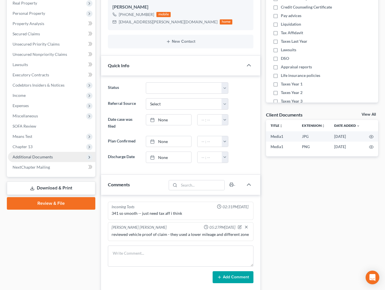
click at [68, 158] on span "Additional Documents" at bounding box center [51, 157] width 87 height 10
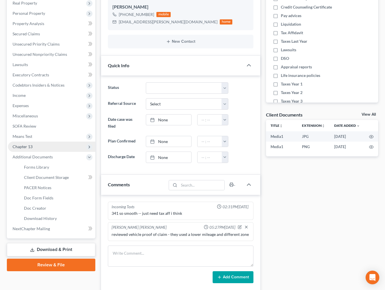
click at [57, 148] on span "Chapter 13" at bounding box center [51, 147] width 87 height 10
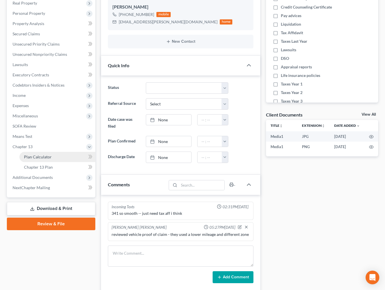
click at [61, 156] on link "Plan Calculator" at bounding box center [57, 157] width 76 height 10
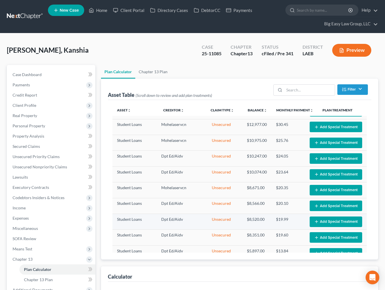
scroll to position [107, 0]
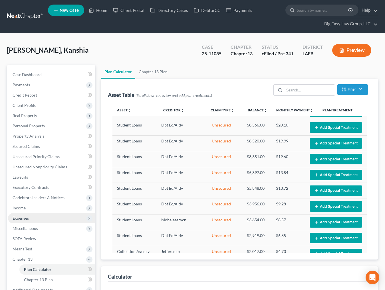
select select "35"
click at [32, 278] on span "Chapter 13 Plan" at bounding box center [38, 279] width 29 height 5
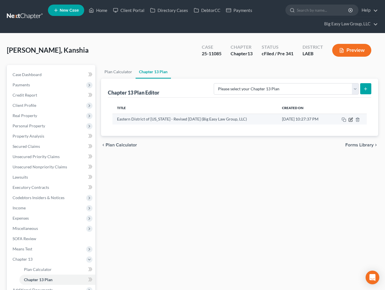
click at [350, 119] on icon "button" at bounding box center [350, 119] width 5 height 5
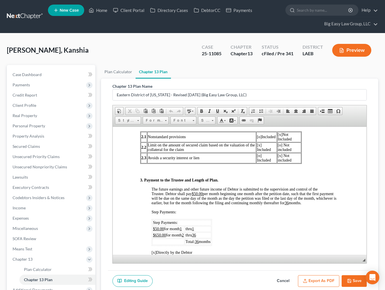
scroll to position [313, 0]
click at [100, 13] on link "Home" at bounding box center [98, 10] width 24 height 10
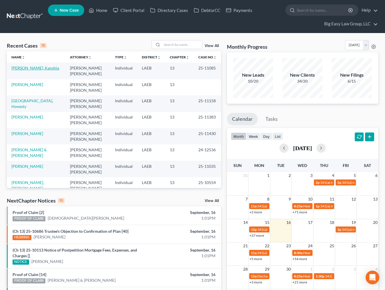
click at [35, 67] on link "[PERSON_NAME], Kanshia" at bounding box center [35, 68] width 48 height 5
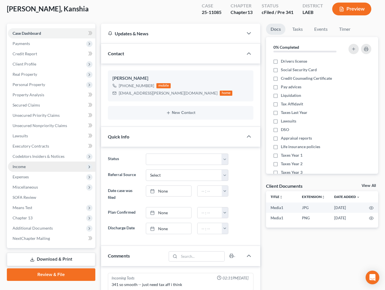
scroll to position [161, 0]
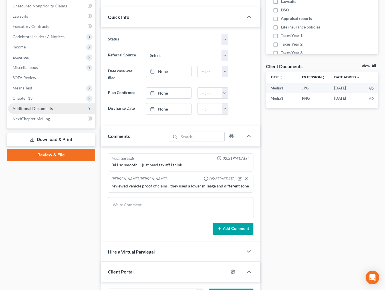
click at [50, 110] on span "Additional Documents" at bounding box center [33, 108] width 40 height 5
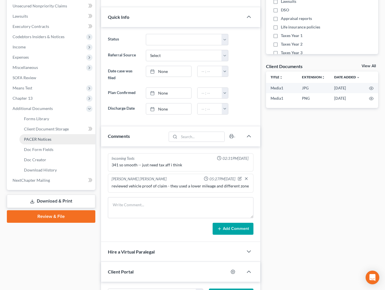
click at [63, 142] on link "PACER Notices" at bounding box center [57, 139] width 76 height 10
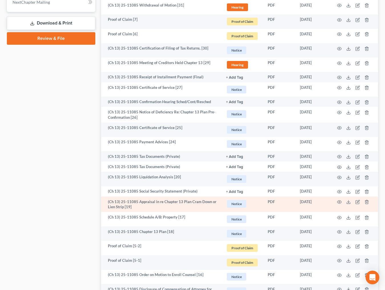
scroll to position [347, 0]
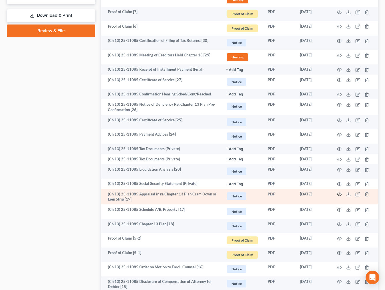
click at [337, 193] on icon "button" at bounding box center [339, 194] width 5 height 5
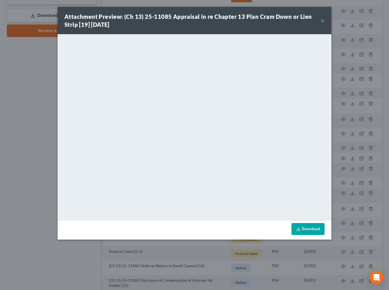
drag, startPoint x: 322, startPoint y: 22, endPoint x: 300, endPoint y: 36, distance: 26.6
click at [322, 22] on button "×" at bounding box center [322, 20] width 4 height 7
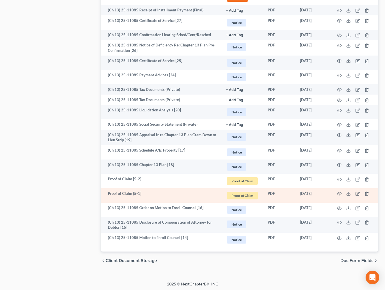
scroll to position [406, 0]
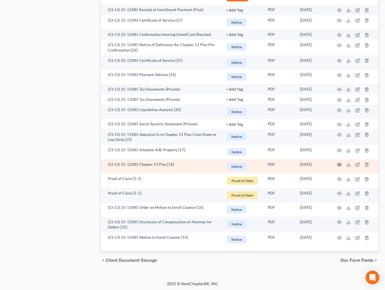
click at [338, 163] on icon "button" at bounding box center [339, 164] width 5 height 5
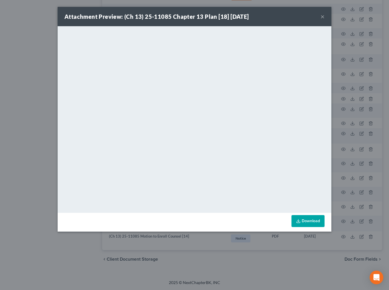
click at [322, 14] on button "×" at bounding box center [322, 16] width 4 height 7
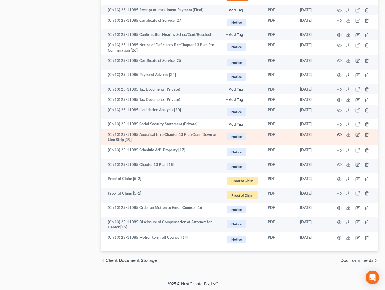
click at [338, 133] on icon "button" at bounding box center [339, 135] width 5 height 5
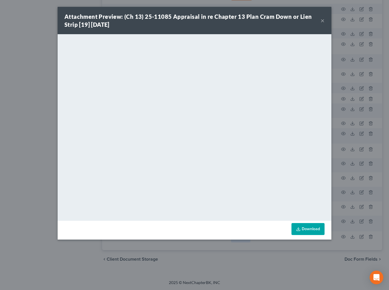
click at [322, 21] on button "×" at bounding box center [322, 20] width 4 height 7
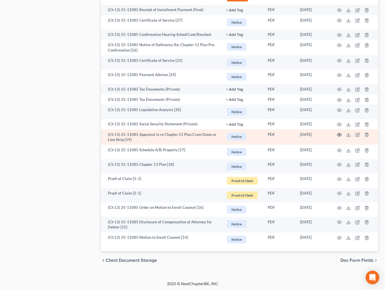
click at [337, 133] on icon "button" at bounding box center [339, 134] width 4 height 3
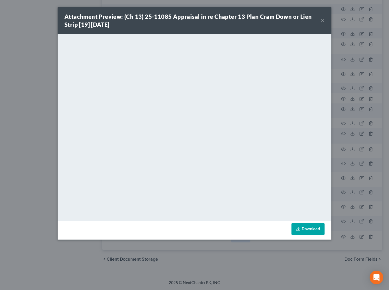
click at [321, 18] on button "×" at bounding box center [322, 20] width 4 height 7
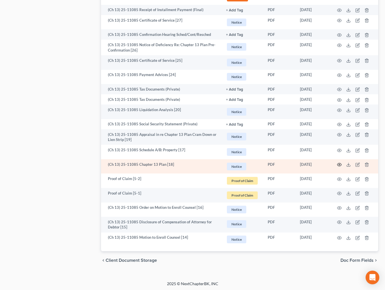
click at [339, 164] on icon "button" at bounding box center [339, 164] width 5 height 5
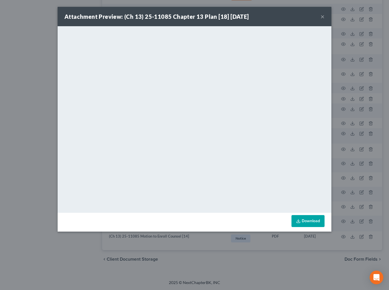
click at [322, 19] on button "×" at bounding box center [322, 16] width 4 height 7
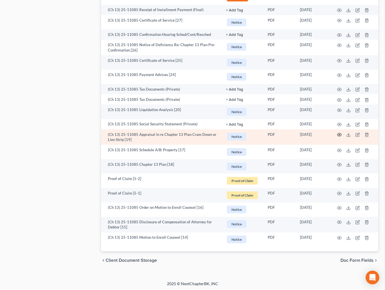
click at [338, 133] on icon "button" at bounding box center [339, 135] width 5 height 5
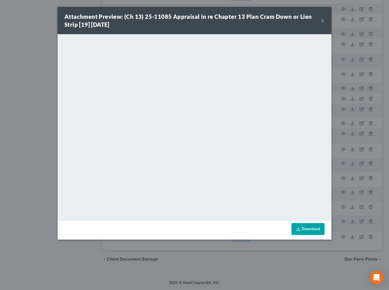
click at [321, 19] on button "×" at bounding box center [322, 20] width 4 height 7
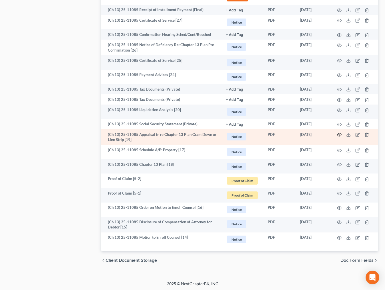
click at [337, 133] on icon "button" at bounding box center [339, 135] width 5 height 5
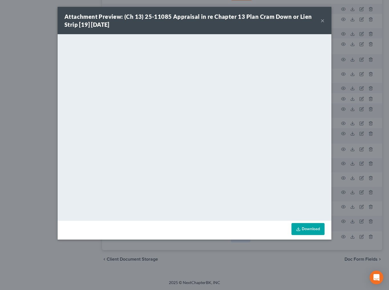
click at [320, 22] on div "Attachment Preview: (Ch 13) 25-11085 Appraisal in re Chapter 13 Plan Cram Down …" at bounding box center [192, 21] width 256 height 16
click at [321, 22] on button "×" at bounding box center [322, 20] width 4 height 7
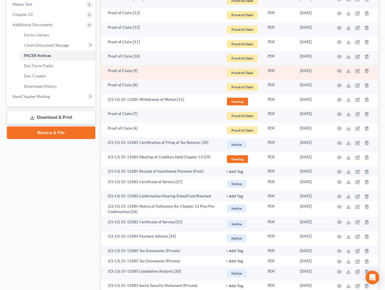
scroll to position [152, 0]
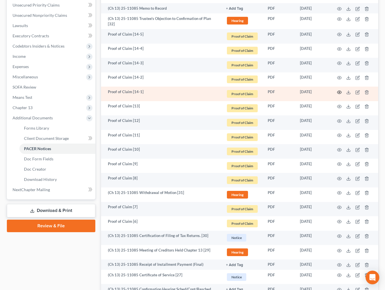
click at [337, 91] on icon "button" at bounding box center [339, 92] width 4 height 3
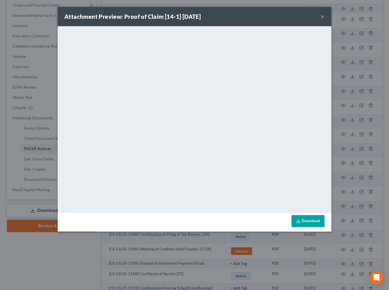
click at [323, 17] on button "×" at bounding box center [322, 16] width 4 height 7
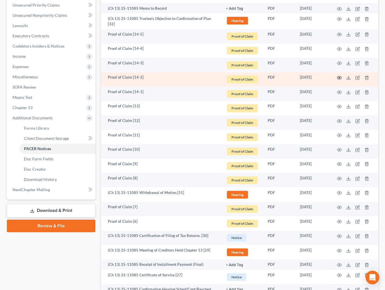
click at [337, 76] on icon "button" at bounding box center [339, 77] width 4 height 3
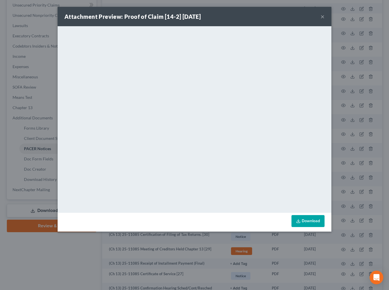
click at [322, 16] on button "×" at bounding box center [322, 16] width 4 height 7
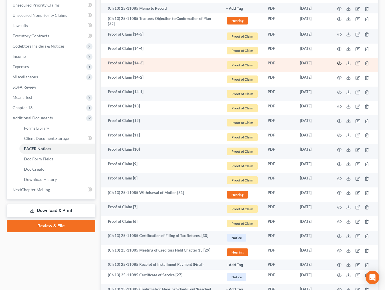
click at [340, 61] on icon "button" at bounding box center [339, 63] width 5 height 5
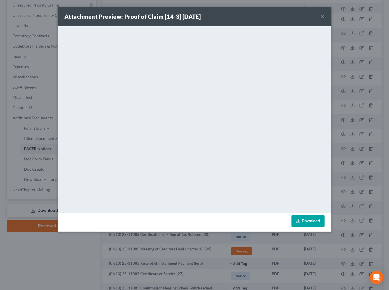
click at [323, 17] on button "×" at bounding box center [322, 16] width 4 height 7
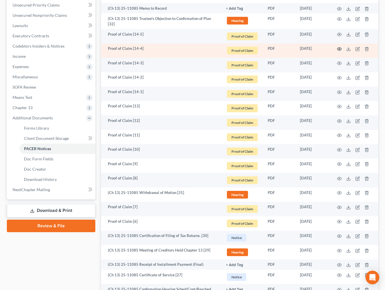
click at [339, 47] on icon "button" at bounding box center [339, 49] width 5 height 5
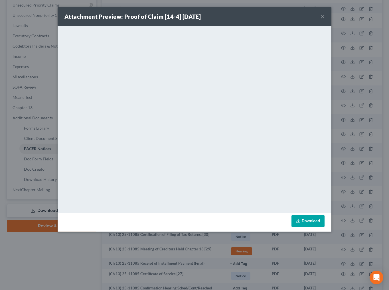
click at [322, 16] on button "×" at bounding box center [322, 16] width 4 height 7
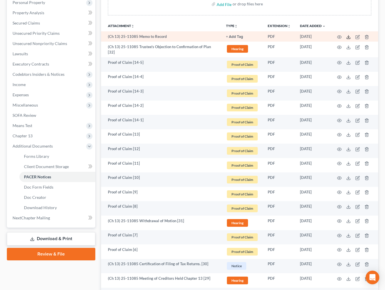
scroll to position [111, 0]
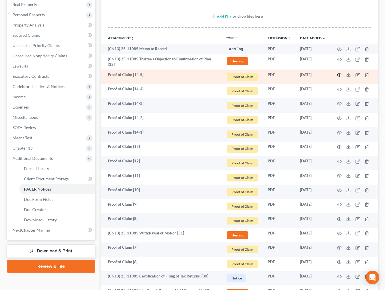
click at [339, 73] on icon "button" at bounding box center [339, 75] width 5 height 5
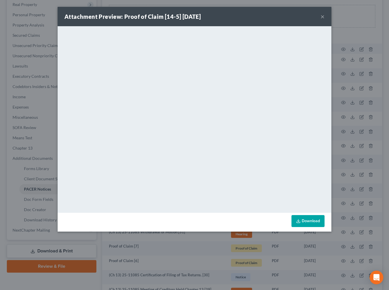
click at [324, 17] on button "×" at bounding box center [322, 16] width 4 height 7
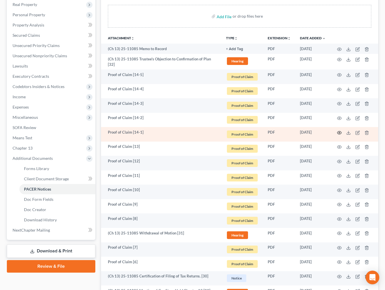
click at [340, 131] on icon "button" at bounding box center [339, 132] width 4 height 3
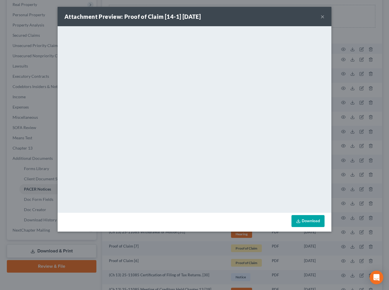
click at [321, 18] on button "×" at bounding box center [322, 16] width 4 height 7
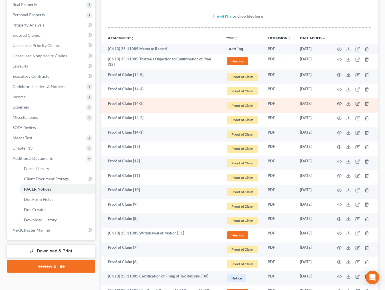
click at [341, 101] on td at bounding box center [354, 105] width 48 height 15
click at [340, 101] on icon "button" at bounding box center [339, 103] width 5 height 5
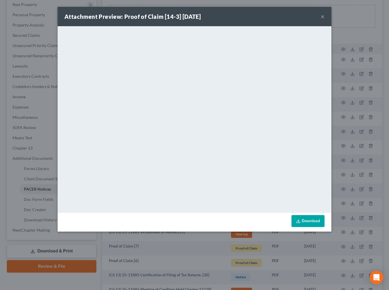
click at [322, 17] on button "×" at bounding box center [322, 16] width 4 height 7
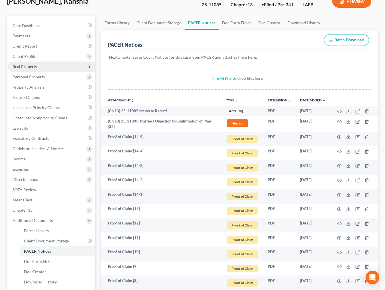
scroll to position [0, 0]
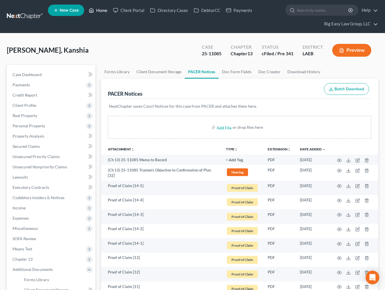
click at [106, 10] on link "Home" at bounding box center [98, 10] width 24 height 10
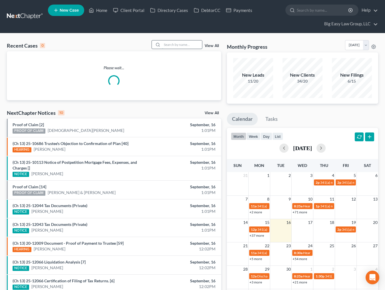
click at [186, 43] on input "search" at bounding box center [182, 44] width 40 height 8
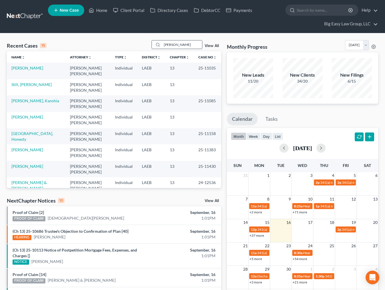
type input "jones"
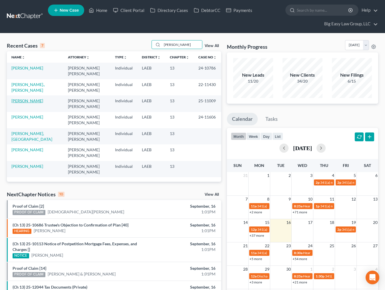
click at [26, 99] on link "[PERSON_NAME]" at bounding box center [27, 100] width 32 height 5
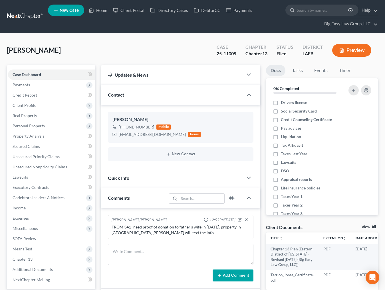
scroll to position [1151, 0]
click at [101, 11] on link "Home" at bounding box center [98, 10] width 24 height 10
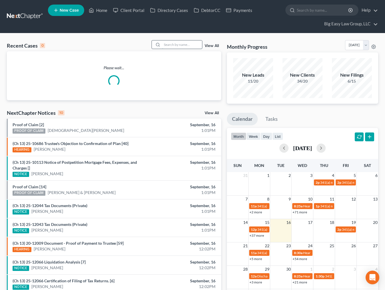
click at [169, 46] on input "search" at bounding box center [182, 44] width 40 height 8
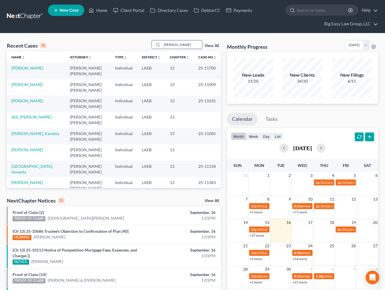
type input "watson"
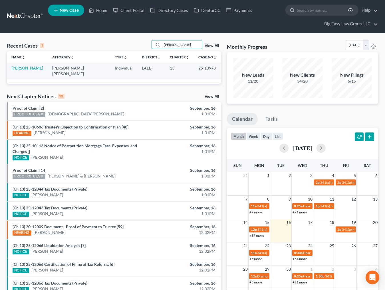
click at [34, 67] on link "Watson, Chantel" at bounding box center [27, 68] width 32 height 5
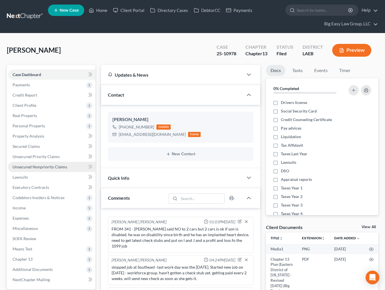
scroll to position [3017, 0]
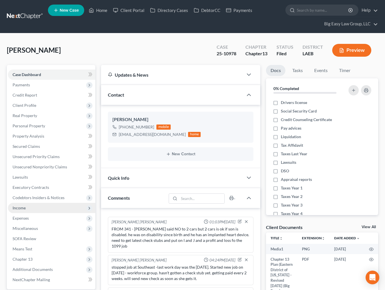
click at [63, 211] on span "Income" at bounding box center [51, 208] width 87 height 10
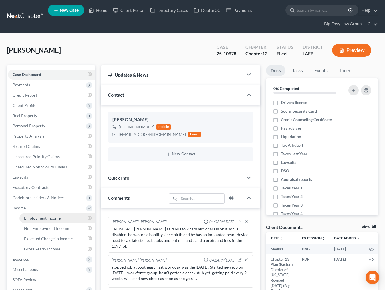
click at [66, 217] on link "Employment Income" at bounding box center [57, 218] width 76 height 10
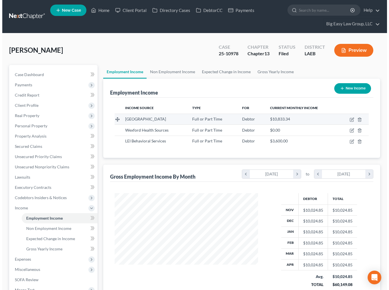
scroll to position [102, 155]
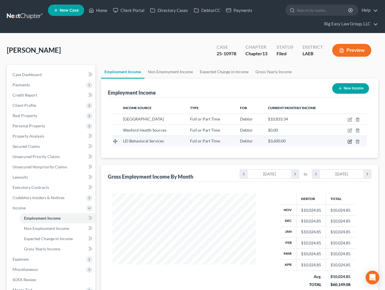
click at [347, 142] on icon "button" at bounding box center [348, 141] width 3 height 3
select select "0"
select select "19"
select select "1"
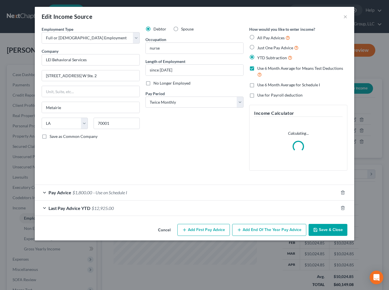
scroll to position [102, 156]
click at [130, 193] on div "Pay Advice $1,800.00 - Use on Schedule I" at bounding box center [186, 192] width 303 height 15
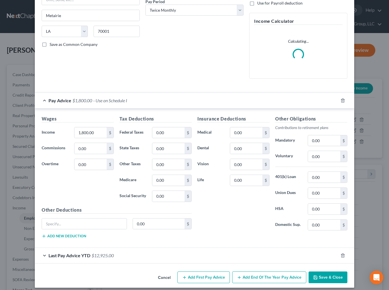
scroll to position [97, 0]
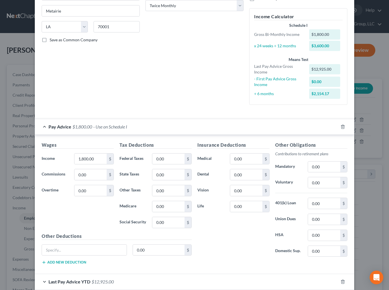
click at [336, 271] on div "Wages Income * 1,800.00 $ Commissions 0.00 $ Overtime 0.00 $ Tax Deductions Fed…" at bounding box center [194, 205] width 319 height 140
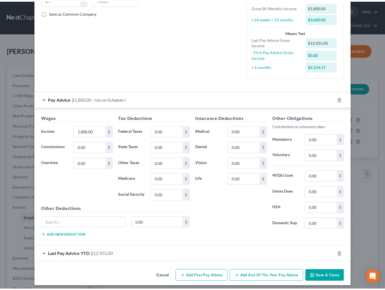
scroll to position [127, 0]
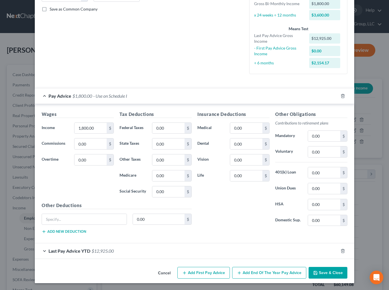
click at [328, 270] on button "Save & Close" at bounding box center [327, 273] width 39 height 12
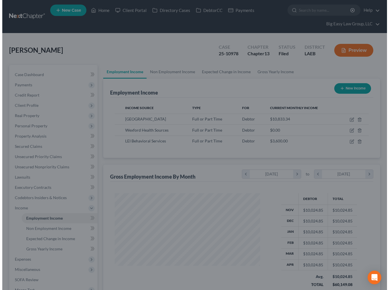
scroll to position [284936, 284883]
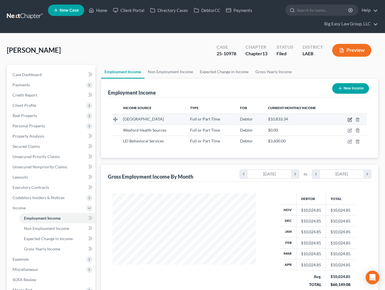
click at [348, 119] on icon "button" at bounding box center [349, 119] width 5 height 5
select select "0"
select select "19"
select select "2"
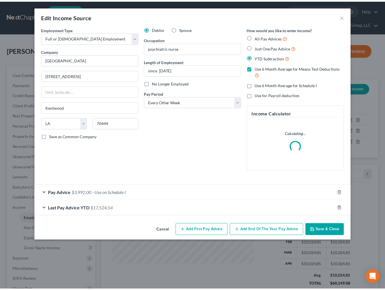
scroll to position [102, 156]
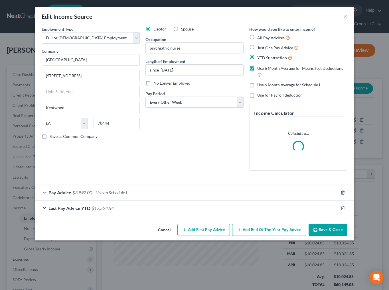
click at [158, 82] on span "No Longer Employed" at bounding box center [171, 83] width 37 height 5
click at [158, 82] on input "No Longer Employed" at bounding box center [158, 82] width 4 height 4
checkbox input "true"
click at [335, 231] on button "Save & Close" at bounding box center [327, 230] width 39 height 12
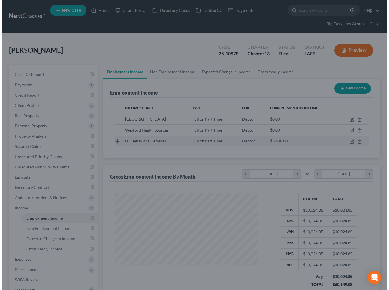
scroll to position [284936, 284883]
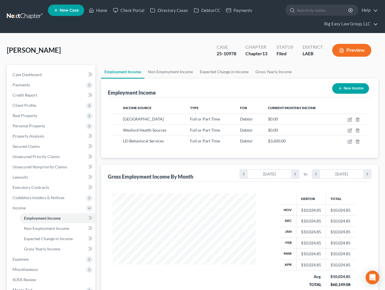
click at [341, 89] on icon "button" at bounding box center [339, 88] width 5 height 5
select select "0"
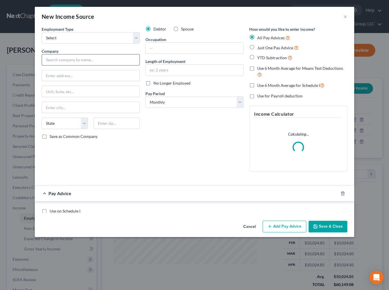
scroll to position [102, 156]
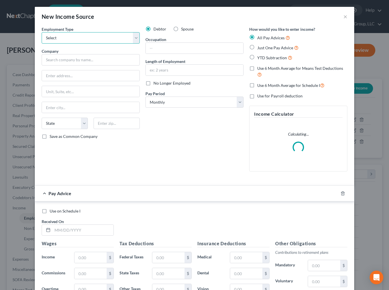
click at [56, 37] on select "Select Full or Part Time Employment Self Employment" at bounding box center [91, 37] width 98 height 11
select select "0"
click at [42, 32] on select "Select Full or Part Time Employment Self Employment" at bounding box center [91, 37] width 98 height 11
click at [64, 61] on input "text" at bounding box center [91, 59] width 98 height 11
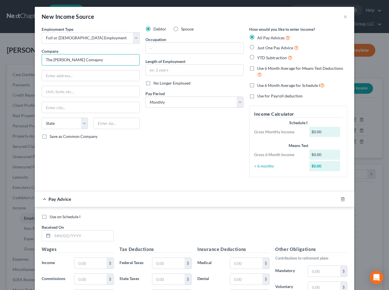
click at [77, 61] on input "The Lemoine Comapny" at bounding box center [91, 59] width 98 height 11
type input "The Lemoine Company"
click at [87, 75] on input "text" at bounding box center [90, 75] width 97 height 11
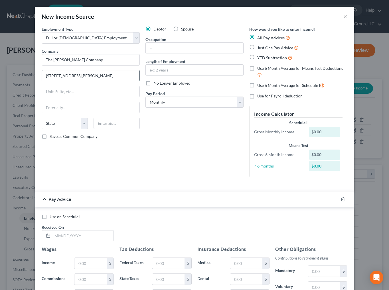
type input "1906 Erasie Landry Rd Ste 200"
type input "70506"
type input "Lafayette"
select select "19"
click at [147, 105] on select "Select Monthly Twice Monthly Every Other Week Weekly" at bounding box center [194, 102] width 98 height 11
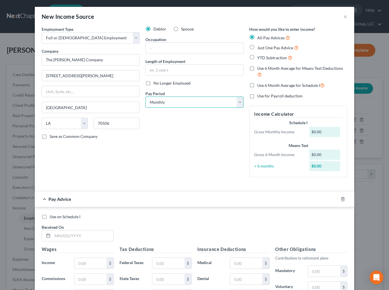
select select "2"
click at [145, 97] on select "Select Monthly Twice Monthly Every Other Week Weekly" at bounding box center [194, 102] width 98 height 11
click at [125, 154] on div "Employment Type * Select Full or Part Time Employment Self Employment Company *…" at bounding box center [91, 104] width 104 height 156
click at [257, 47] on label "Just One Pay Advice" at bounding box center [277, 47] width 41 height 7
click at [259, 47] on input "Just One Pay Advice" at bounding box center [261, 46] width 4 height 4
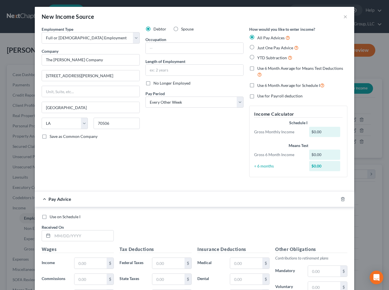
radio input "true"
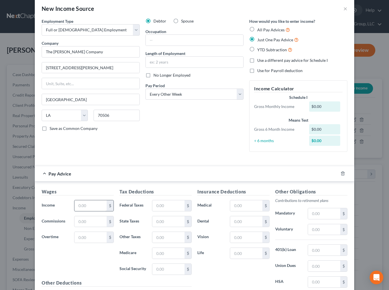
scroll to position [8, 0]
click at [88, 207] on input "text" at bounding box center [90, 205] width 32 height 11
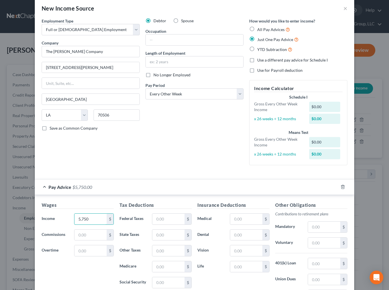
type input "5,750"
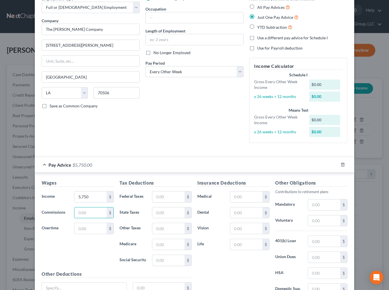
scroll to position [41, 0]
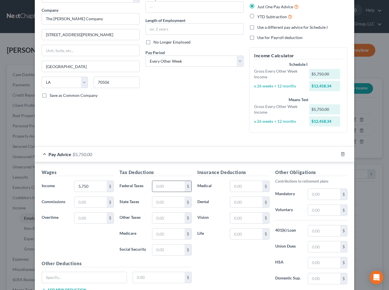
drag, startPoint x: 174, startPoint y: 178, endPoint x: 172, endPoint y: 182, distance: 4.2
click at [174, 178] on div "Tax Deductions Federal Taxes $ State Taxes $ Other Taxes $ Medicare $ Social Se…" at bounding box center [156, 214] width 78 height 91
click at [172, 182] on input "text" at bounding box center [168, 186] width 32 height 11
type input "589"
drag, startPoint x: 199, startPoint y: 144, endPoint x: 207, endPoint y: 158, distance: 17.1
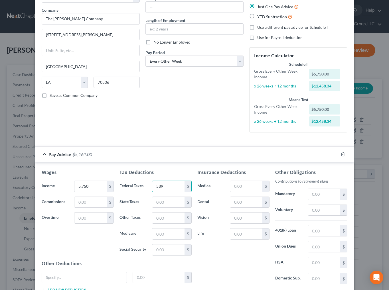
click at [199, 144] on form "Employment Type * Select Full or Part Time Employment Self Employment Company *…" at bounding box center [195, 143] width 306 height 316
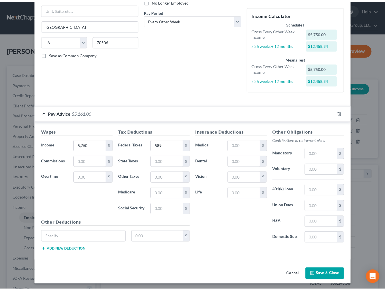
scroll to position [84, 0]
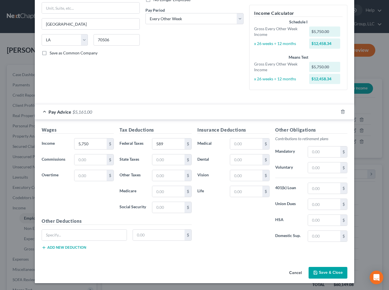
click at [313, 274] on icon "button" at bounding box center [315, 273] width 5 height 5
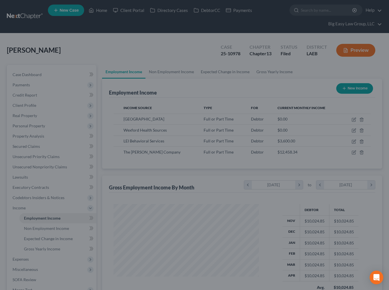
scroll to position [284936, 284883]
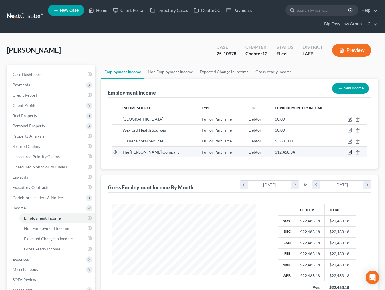
click at [349, 152] on icon "button" at bounding box center [349, 152] width 5 height 5
select select "0"
select select "19"
select select "2"
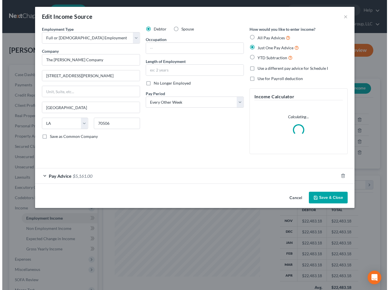
scroll to position [102, 156]
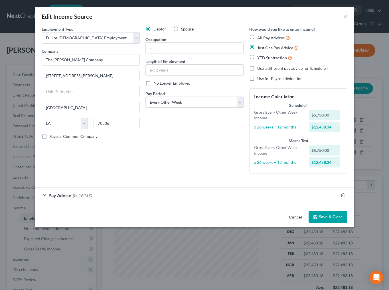
drag, startPoint x: 85, startPoint y: 196, endPoint x: 92, endPoint y: 195, distance: 7.0
click at [85, 196] on span "$5,161.00" at bounding box center [82, 195] width 20 height 5
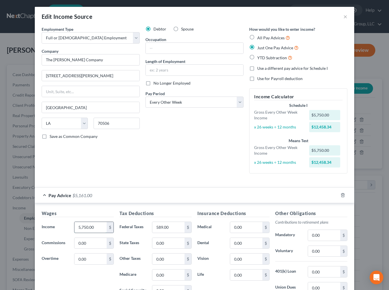
click at [84, 227] on input "5,750.00" at bounding box center [90, 227] width 32 height 11
click at [90, 229] on input "5,750.00" at bounding box center [90, 227] width 32 height 11
drag, startPoint x: 83, startPoint y: 226, endPoint x: 88, endPoint y: 231, distance: 7.3
click at [83, 227] on input "5,750.00" at bounding box center [90, 227] width 32 height 11
click at [173, 231] on input "589.00" at bounding box center [168, 227] width 32 height 11
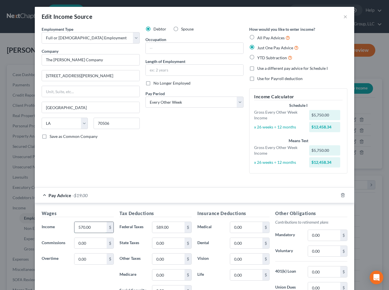
click at [80, 226] on input "570.00" at bounding box center [90, 227] width 32 height 11
click at [80, 227] on input "570.00" at bounding box center [90, 227] width 32 height 11
type input "5,760.00"
click at [167, 229] on input "589.00" at bounding box center [168, 227] width 32 height 11
click at [243, 227] on input "0.00" at bounding box center [246, 227] width 32 height 11
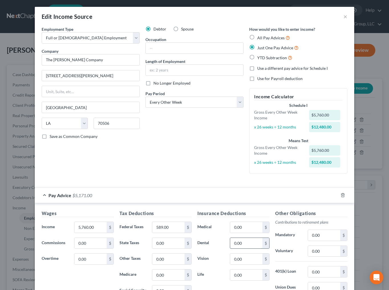
click at [245, 241] on input "0.00" at bounding box center [246, 243] width 32 height 11
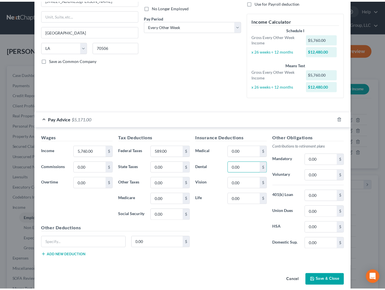
scroll to position [84, 0]
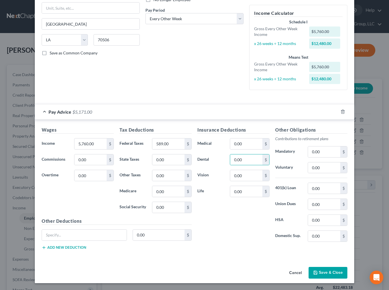
click at [227, 213] on div "Insurance Deductions Medical 0.00 $ Dental 0.00 $ Vision 0.00 $ Life 0.00 $" at bounding box center [233, 187] width 78 height 120
click at [325, 268] on button "Save & Close" at bounding box center [327, 273] width 39 height 12
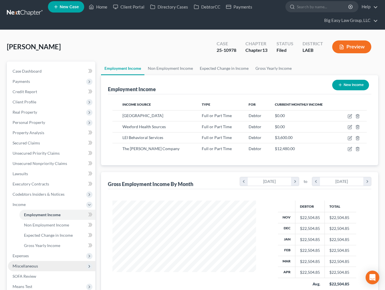
scroll to position [38, 0]
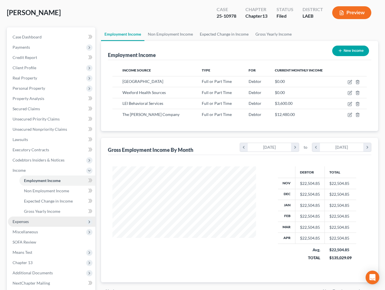
click at [49, 217] on span "Expenses" at bounding box center [51, 222] width 87 height 10
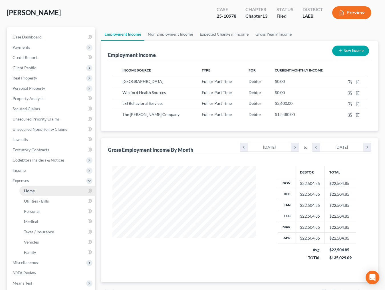
click at [43, 193] on link "Home" at bounding box center [57, 191] width 76 height 10
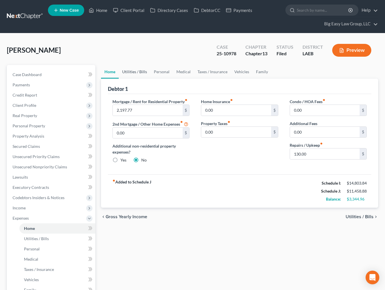
click at [133, 73] on link "Utilities / Bills" at bounding box center [135, 72] width 32 height 14
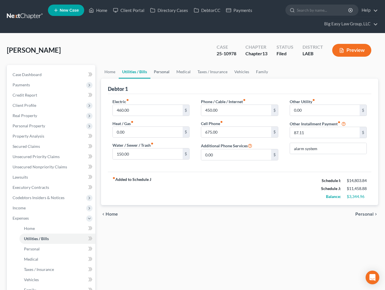
click at [166, 71] on link "Personal" at bounding box center [161, 72] width 23 height 14
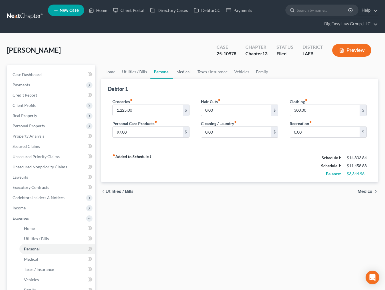
click at [186, 70] on link "Medical" at bounding box center [183, 72] width 21 height 14
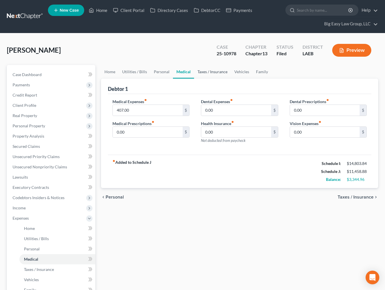
click at [209, 71] on link "Taxes / Insurance" at bounding box center [212, 72] width 37 height 14
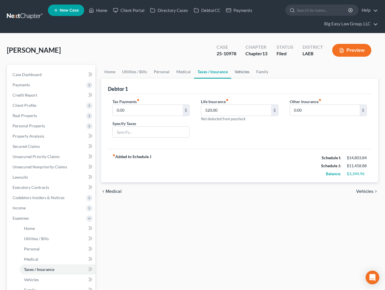
click at [238, 72] on link "Vehicles" at bounding box center [242, 72] width 22 height 14
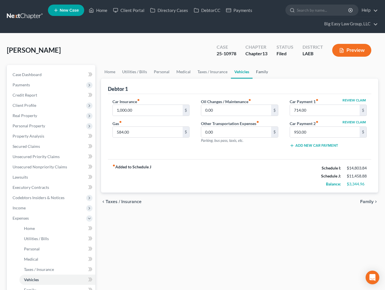
click at [258, 72] on link "Family" at bounding box center [261, 72] width 19 height 14
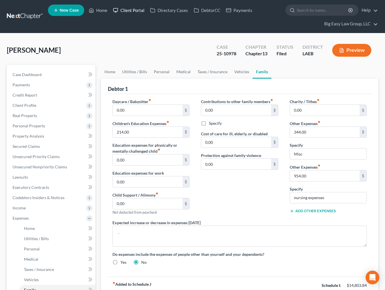
click at [127, 11] on link "Client Portal" at bounding box center [128, 10] width 37 height 10
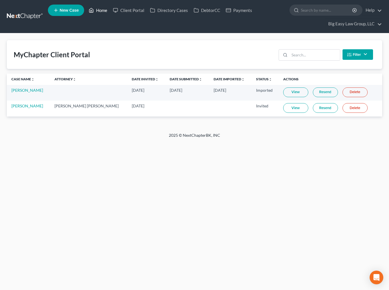
click at [99, 9] on link "Home" at bounding box center [98, 10] width 24 height 10
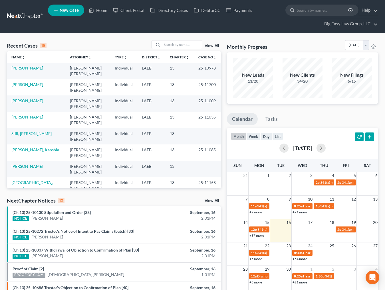
click at [30, 69] on link "[PERSON_NAME]" at bounding box center [27, 68] width 32 height 5
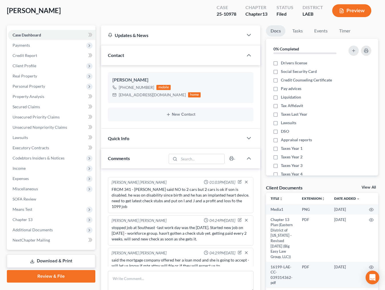
scroll to position [45, 0]
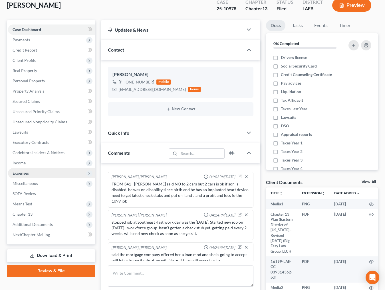
drag, startPoint x: 31, startPoint y: 164, endPoint x: 40, endPoint y: 176, distance: 14.2
click at [31, 164] on span "Income" at bounding box center [51, 163] width 87 height 10
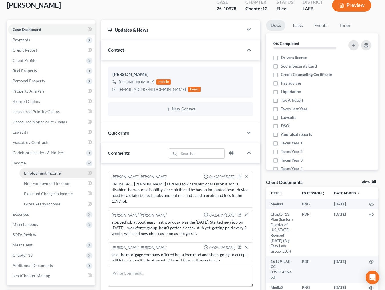
drag, startPoint x: 44, startPoint y: 172, endPoint x: 34, endPoint y: 172, distance: 10.6
click at [44, 172] on span "Employment Income" at bounding box center [42, 173] width 36 height 5
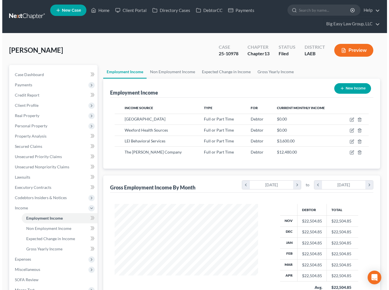
scroll to position [102, 155]
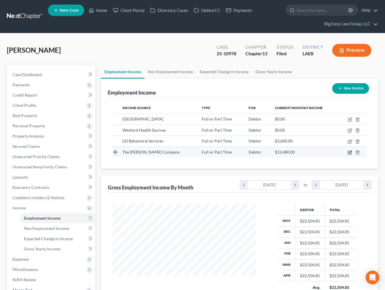
click at [351, 151] on icon "button" at bounding box center [350, 151] width 3 height 3
select select "0"
select select "19"
select select "2"
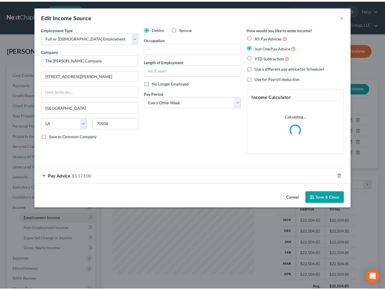
scroll to position [102, 156]
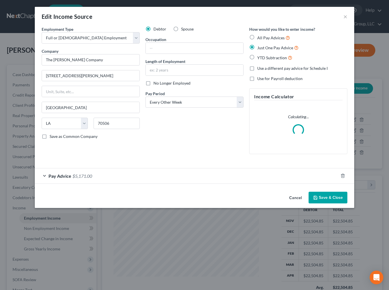
click at [90, 174] on span "$5,171.00" at bounding box center [82, 175] width 20 height 5
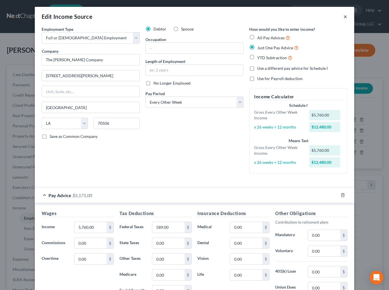
click at [343, 17] on button "×" at bounding box center [345, 16] width 4 height 7
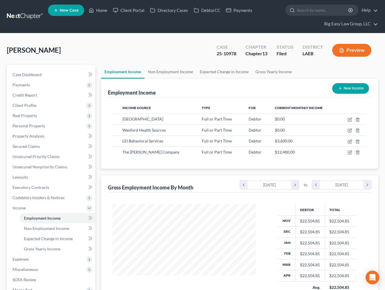
scroll to position [284936, 284883]
click at [32, 105] on span "Client Profile" at bounding box center [25, 105] width 24 height 5
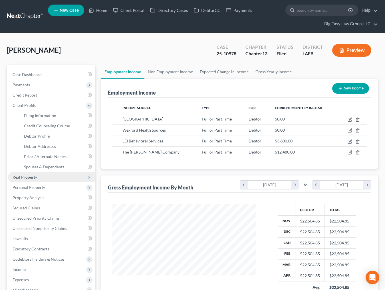
click at [47, 172] on span "Real Property" at bounding box center [51, 177] width 87 height 10
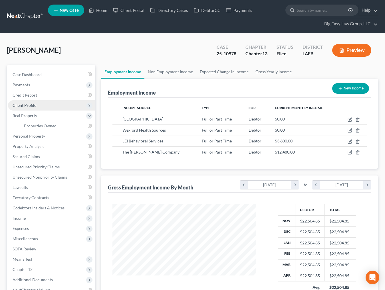
drag, startPoint x: 36, startPoint y: 105, endPoint x: 38, endPoint y: 109, distance: 4.1
click at [36, 105] on span "Client Profile" at bounding box center [51, 105] width 87 height 10
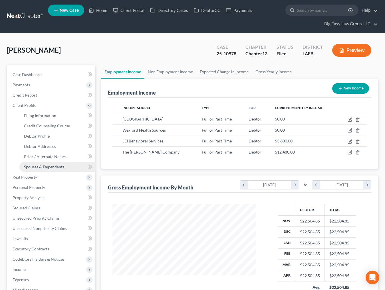
drag, startPoint x: 61, startPoint y: 166, endPoint x: 58, endPoint y: 165, distance: 3.3
click at [61, 166] on span "Spouses & Dependents" at bounding box center [44, 166] width 40 height 5
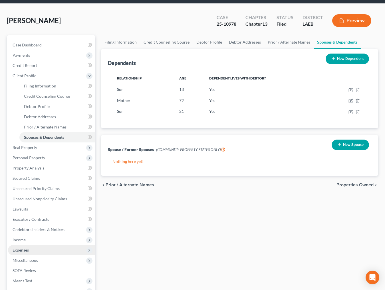
scroll to position [31, 0]
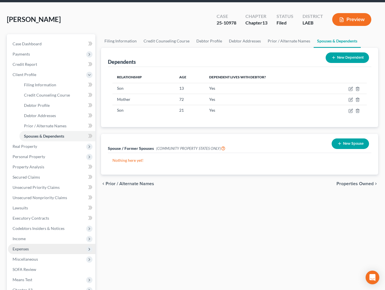
click at [51, 246] on span "Expenses" at bounding box center [51, 249] width 87 height 10
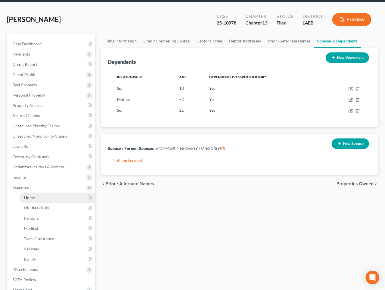
click at [47, 193] on link "Home" at bounding box center [57, 198] width 76 height 10
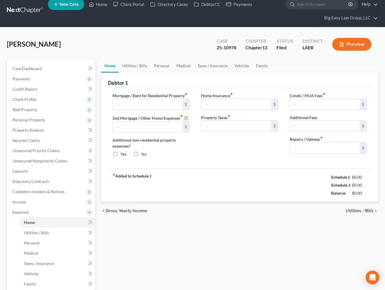
type input "2,197.77"
type input "0.00"
radio input "true"
type input "0.00"
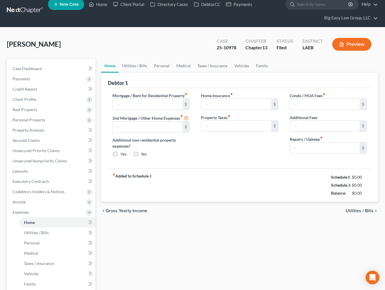
type input "0.00"
type input "130.00"
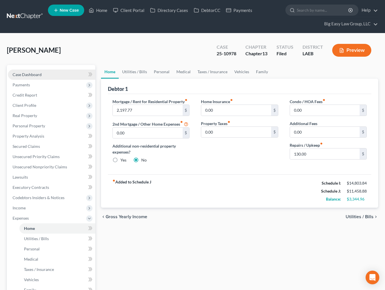
click at [43, 75] on link "Case Dashboard" at bounding box center [51, 75] width 87 height 10
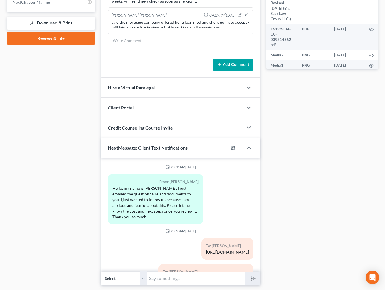
scroll to position [3017, 0]
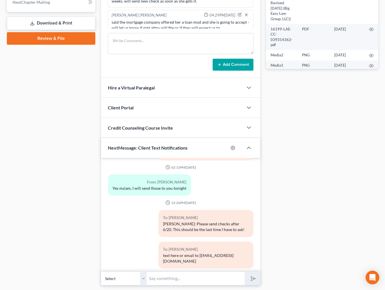
click at [207, 278] on input "text" at bounding box center [196, 279] width 98 height 14
click at [215, 278] on input "Chantel - this is Jenny - I'd like to set a time to talk abotu your plan" at bounding box center [196, 279] width 98 height 14
click at [238, 277] on input "Chantel - this is Jenny - I'd like to set a time to talk about your plan" at bounding box center [196, 279] width 98 height 14
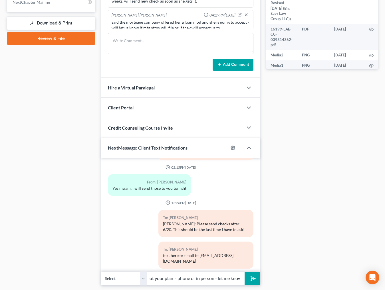
scroll to position [0, 147]
type input "[PERSON_NAME] - this is [PERSON_NAME]'d like to set a time to talk about your p…"
click at [244, 272] on button "submit" at bounding box center [252, 278] width 16 height 13
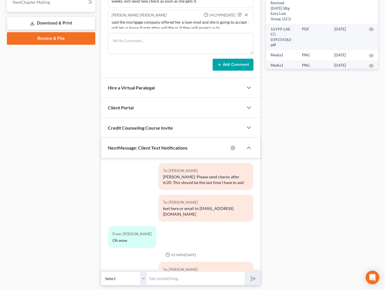
scroll to position [3117, 0]
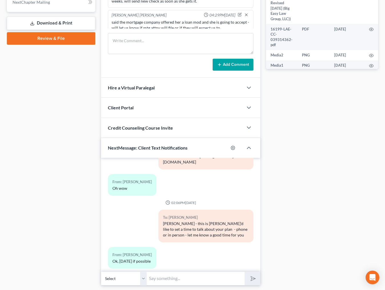
click at [178, 280] on input "text" at bounding box center [196, 279] width 98 height 14
click at [177, 278] on input "text" at bounding box center [196, 279] width 98 height 14
click at [170, 276] on input "text" at bounding box center [196, 279] width 98 height 14
type input "w"
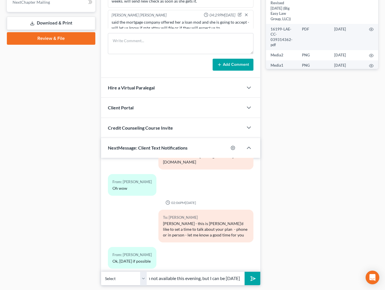
type input "I am not available this evening, but I can be [DATE]"
click at [244, 272] on button "submit" at bounding box center [252, 278] width 16 height 13
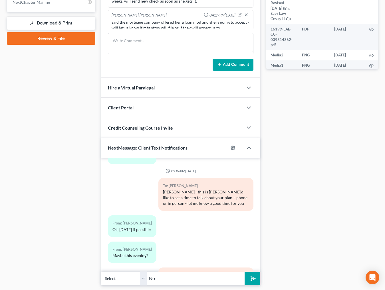
type input "N"
type input "I"
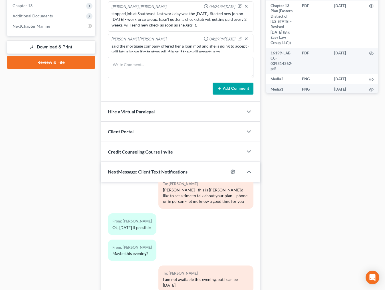
scroll to position [295, 0]
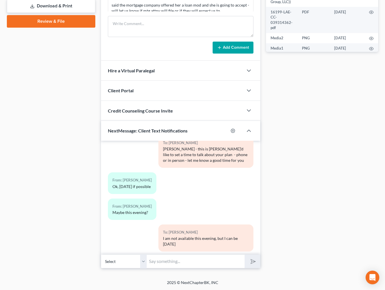
click at [180, 261] on input "text" at bounding box center [196, 262] width 98 height 14
type input "a"
type input "what time do you get off work"
click at [244, 255] on button "submit" at bounding box center [252, 261] width 16 height 13
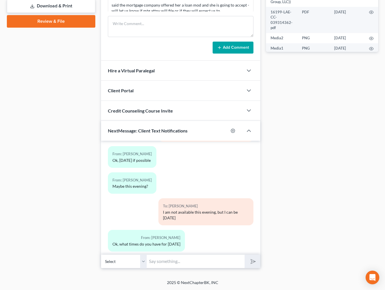
scroll to position [3226, 0]
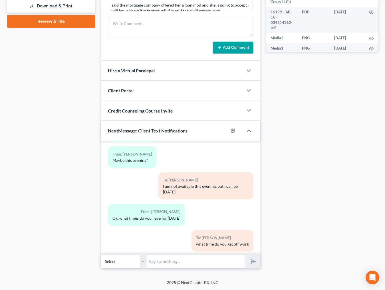
click at [178, 259] on input "text" at bounding box center [196, 262] width 98 height 14
type input "ok - di dyou want to come in person or would you like ot have a call"
click at [244, 255] on button "submit" at bounding box center [252, 261] width 16 height 13
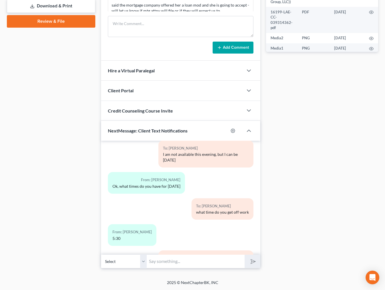
scroll to position [3310, 0]
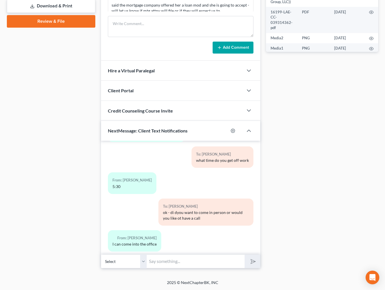
click at [194, 263] on input "text" at bounding box center [196, 262] width 98 height 14
click at [198, 261] on input "Ye s- i just wanted to go over your plan with you because we will need ot adjus…" at bounding box center [196, 262] width 98 height 14
click at [198, 261] on input "Ye s- i just wanted to go over your plan with you because we will need to adjus…" at bounding box center [196, 262] width 98 height 14
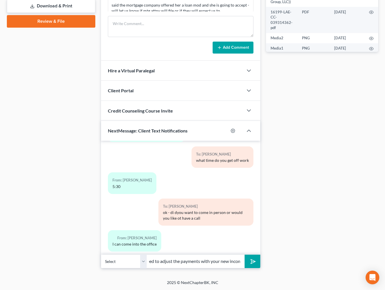
scroll to position [0, 136]
type input "Ye s- i just wanted to go over your plan with you because we will need to adjus…"
click at [244, 255] on button "submit" at bounding box center [252, 261] width 16 height 13
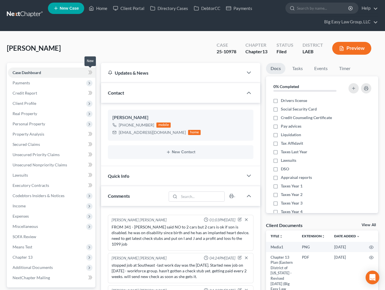
scroll to position [0, 0]
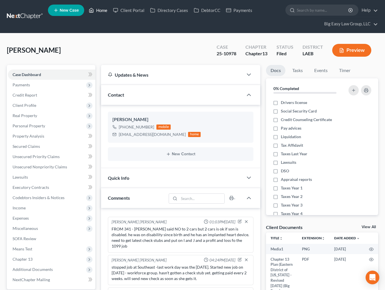
click at [105, 11] on link "Home" at bounding box center [98, 10] width 24 height 10
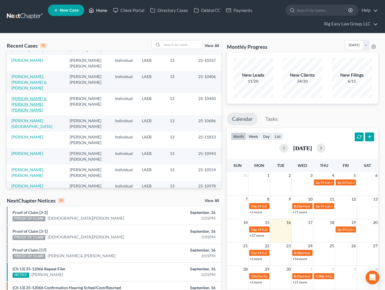
scroll to position [59, 0]
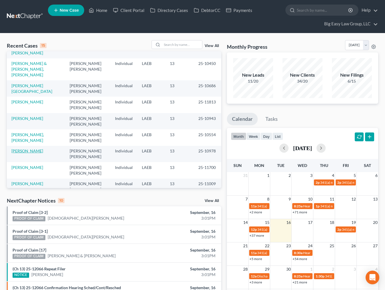
click at [30, 149] on link "[PERSON_NAME]" at bounding box center [27, 151] width 32 height 5
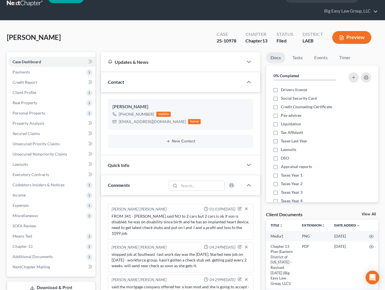
scroll to position [295, 0]
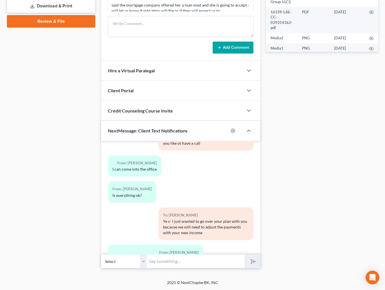
click at [190, 260] on input "text" at bounding box center [196, 262] width 98 height 14
type input "great - health insurance deductions are def something to add - see you [DATE]"
click at [244, 255] on button "submit" at bounding box center [252, 261] width 16 height 13
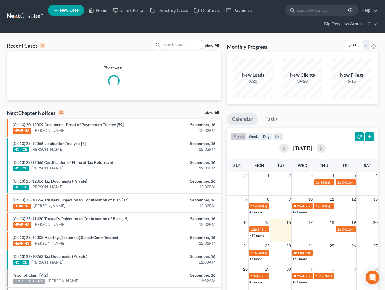
click at [178, 42] on input "search" at bounding box center [182, 44] width 40 height 8
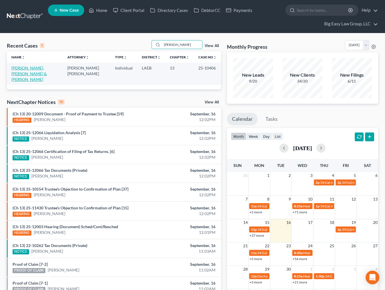
type input "[PERSON_NAME]"
click at [36, 68] on link "[PERSON_NAME], [PERSON_NAME] & [PERSON_NAME]" at bounding box center [28, 74] width 35 height 16
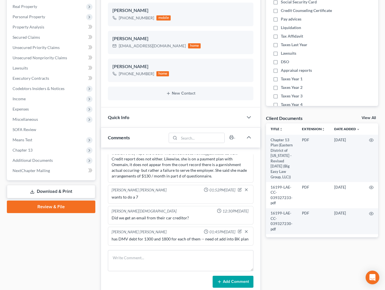
scroll to position [110, 0]
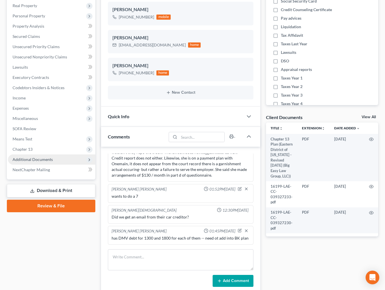
click at [49, 163] on span "Additional Documents" at bounding box center [51, 159] width 87 height 10
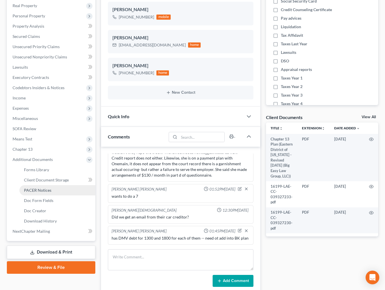
click at [55, 186] on link "PACER Notices" at bounding box center [57, 190] width 76 height 10
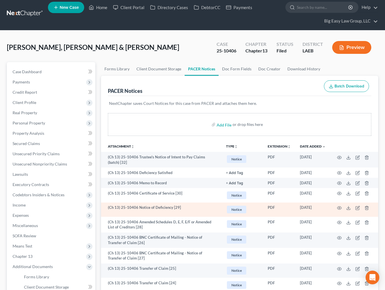
scroll to position [3, 0]
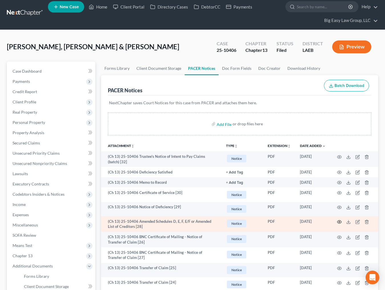
click at [338, 221] on icon "button" at bounding box center [339, 222] width 5 height 5
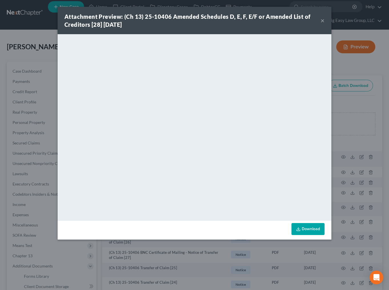
click at [322, 21] on button "×" at bounding box center [322, 20] width 4 height 7
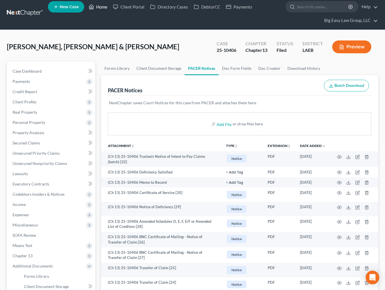
click at [102, 9] on link "Home" at bounding box center [98, 7] width 24 height 10
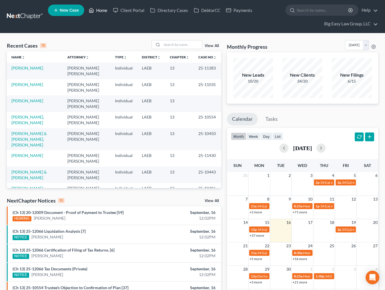
click at [105, 12] on link "Home" at bounding box center [98, 10] width 24 height 10
click at [101, 10] on link "Home" at bounding box center [98, 10] width 24 height 10
click at [170, 47] on input "search" at bounding box center [182, 44] width 40 height 8
type input "[PERSON_NAME]"
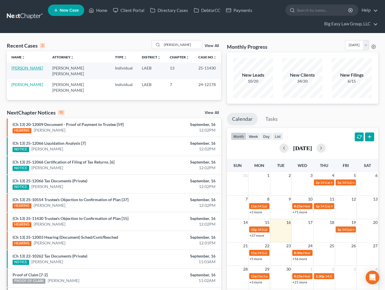
click at [21, 70] on link "[PERSON_NAME]" at bounding box center [27, 68] width 32 height 5
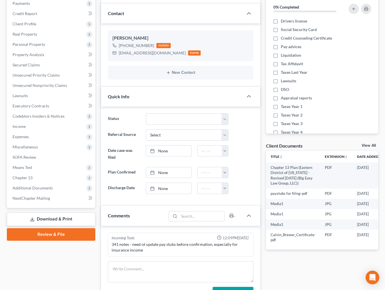
scroll to position [97, 0]
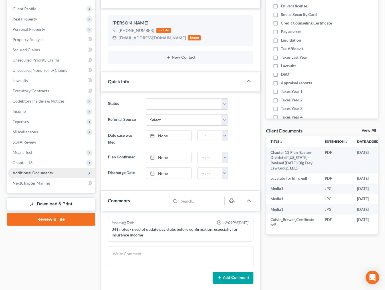
click at [48, 174] on span "Additional Documents" at bounding box center [33, 172] width 40 height 5
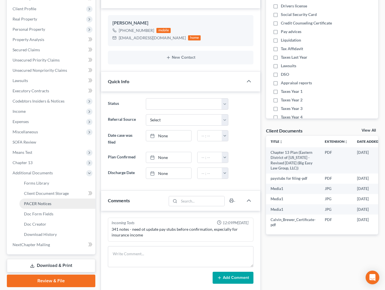
click at [62, 203] on link "PACER Notices" at bounding box center [57, 204] width 76 height 10
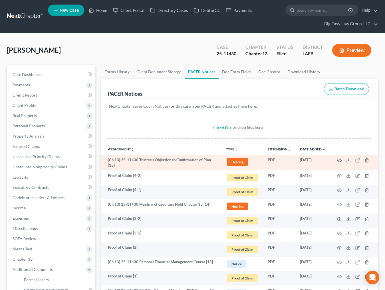
click at [337, 160] on icon "button" at bounding box center [339, 160] width 5 height 5
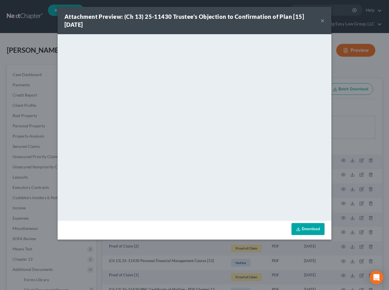
drag, startPoint x: 318, startPoint y: 25, endPoint x: 320, endPoint y: 22, distance: 3.3
click at [318, 25] on div "Attachment Preview: (Ch 13) 25-11430 Trustee's Objection to Confirmation of Pla…" at bounding box center [192, 21] width 256 height 16
click at [320, 22] on div "Attachment Preview: (Ch 13) 25-11430 Trustee's Objection to Confirmation of Pla…" at bounding box center [192, 21] width 256 height 16
click at [321, 21] on button "×" at bounding box center [322, 20] width 4 height 7
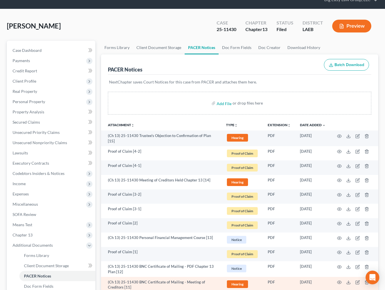
scroll to position [57, 0]
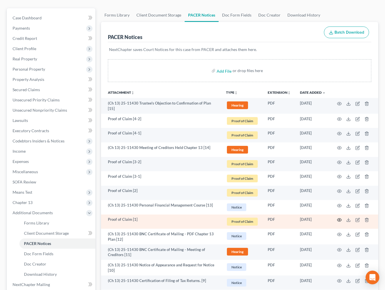
click at [339, 219] on icon "button" at bounding box center [339, 220] width 4 height 3
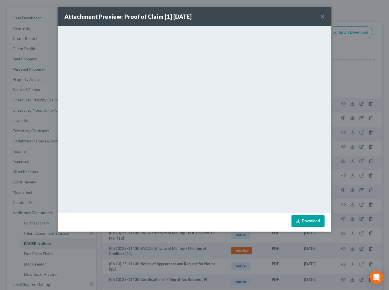
click at [321, 15] on button "×" at bounding box center [322, 16] width 4 height 7
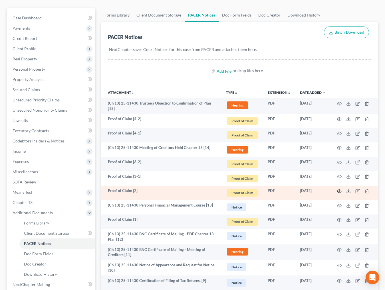
click at [339, 191] on circle "button" at bounding box center [338, 191] width 1 height 1
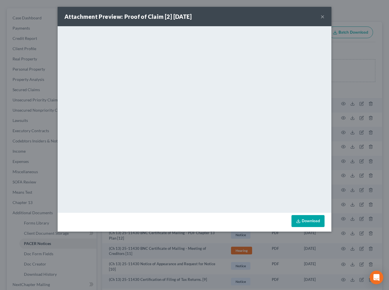
click at [323, 15] on div "Attachment Preview: Proof of Claim [2] 07/28/2025 ×" at bounding box center [195, 16] width 274 height 19
click at [323, 15] on button "×" at bounding box center [322, 16] width 4 height 7
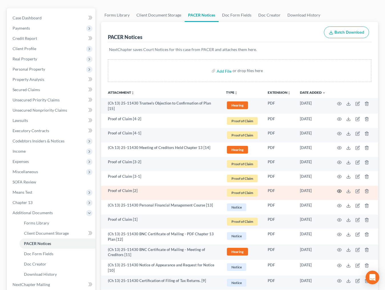
click at [340, 190] on icon "button" at bounding box center [339, 191] width 4 height 3
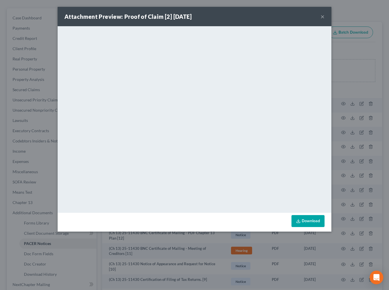
click at [323, 17] on button "×" at bounding box center [322, 16] width 4 height 7
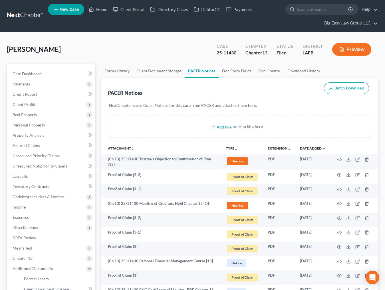
scroll to position [0, 0]
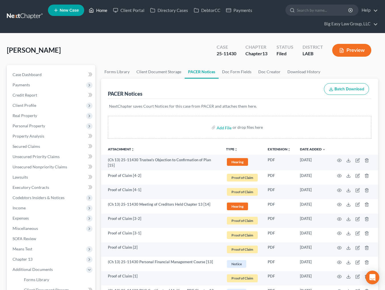
click at [99, 11] on link "Home" at bounding box center [98, 10] width 24 height 10
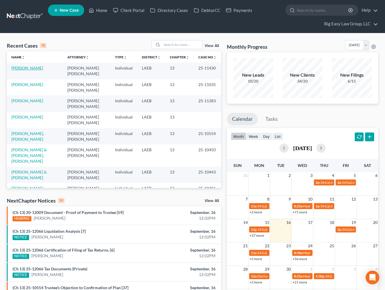
click at [29, 68] on link "[PERSON_NAME]" at bounding box center [27, 68] width 32 height 5
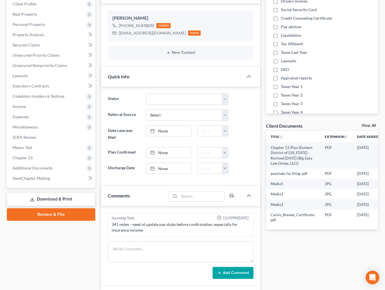
scroll to position [158, 0]
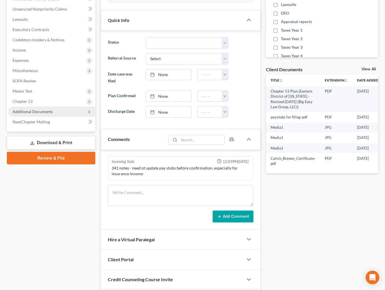
drag, startPoint x: 50, startPoint y: 111, endPoint x: 77, endPoint y: 116, distance: 26.9
click at [50, 111] on span "Additional Documents" at bounding box center [33, 111] width 40 height 5
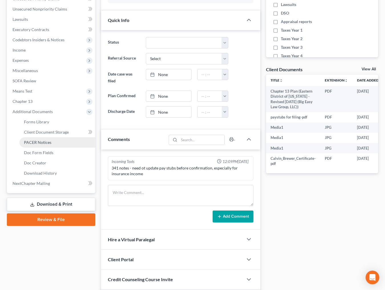
click at [70, 147] on link "PACER Notices" at bounding box center [57, 142] width 76 height 10
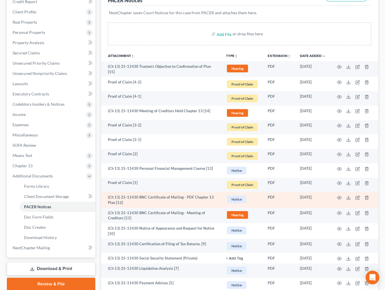
scroll to position [94, 0]
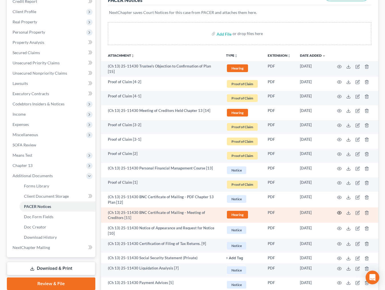
click at [339, 212] on icon "button" at bounding box center [339, 213] width 5 height 5
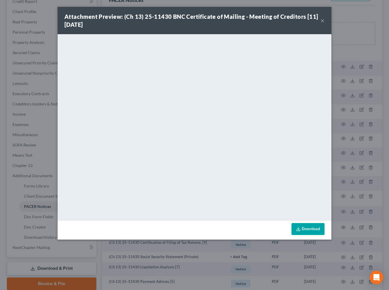
click at [324, 20] on div "Attachment Preview: (Ch 13) 25-11430 BNC Certificate of Mailing - Meeting of Cr…" at bounding box center [195, 20] width 274 height 27
click at [323, 20] on button "×" at bounding box center [322, 20] width 4 height 7
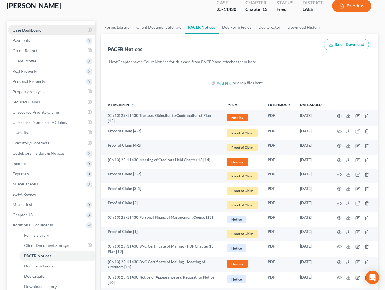
click at [49, 27] on link "Case Dashboard" at bounding box center [51, 30] width 87 height 10
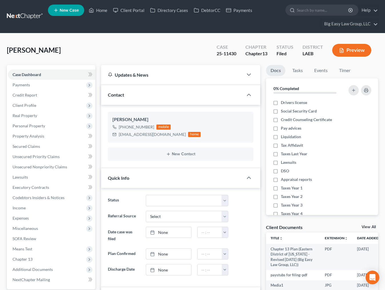
click at [136, 50] on div "Brewer, Calvin Upgraded Case 25-11430 Chapter Chapter 13 Status Filed District …" at bounding box center [192, 52] width 371 height 25
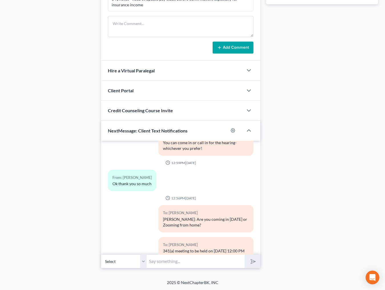
scroll to position [470, 0]
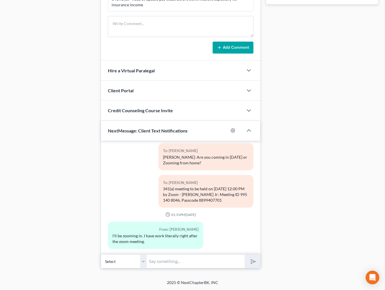
click at [181, 263] on input "text" at bounding box center [196, 262] width 98 height 14
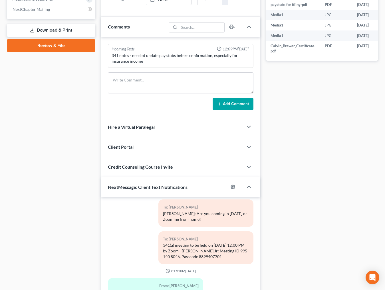
scroll to position [327, 0]
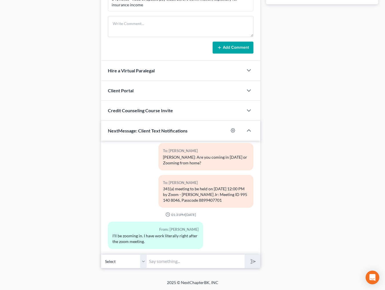
click at [177, 260] on input "text" at bounding box center [196, 262] width 98 height 14
click at [186, 255] on input "text" at bounding box center [196, 262] width 98 height 14
click at [186, 257] on input "text" at bounding box center [196, 262] width 98 height 14
type input "Just to confirm - go into TFS early October to change payment to $370 to begin …"
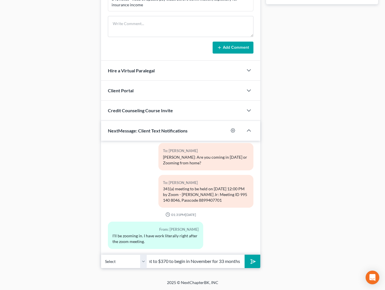
click at [254, 267] on button "submit" at bounding box center [252, 261] width 16 height 13
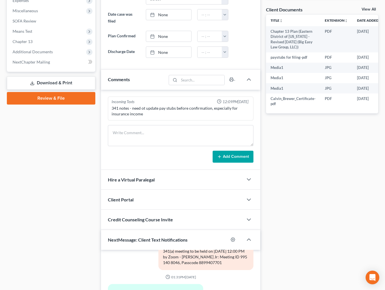
scroll to position [217, 0]
click at [169, 130] on textarea at bounding box center [180, 135] width 145 height 21
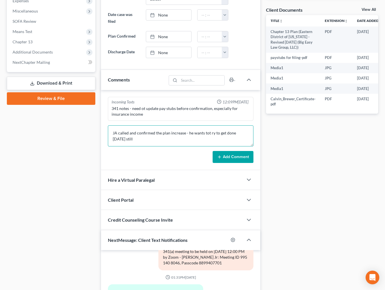
type textarea "JA called and confirmed the plan increase - he wants tot ry to get done [DATE] …"
click at [218, 158] on icon at bounding box center [219, 157] width 5 height 5
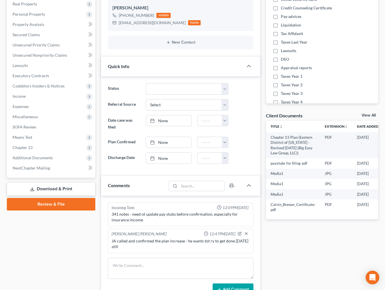
scroll to position [0, 0]
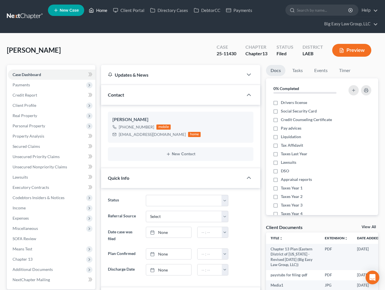
click at [96, 10] on link "Home" at bounding box center [98, 10] width 24 height 10
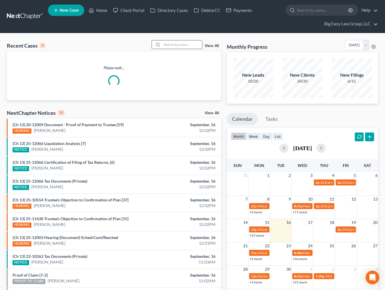
click at [165, 46] on input "search" at bounding box center [182, 44] width 40 height 8
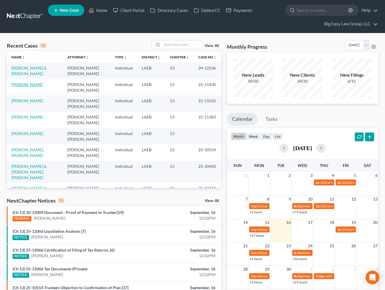
click at [31, 87] on link "[PERSON_NAME]" at bounding box center [27, 84] width 32 height 5
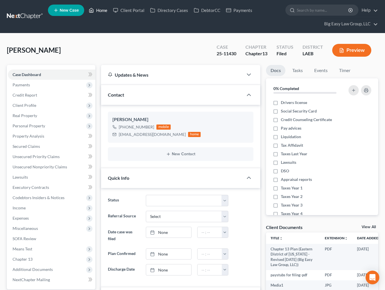
click at [106, 11] on link "Home" at bounding box center [98, 10] width 24 height 10
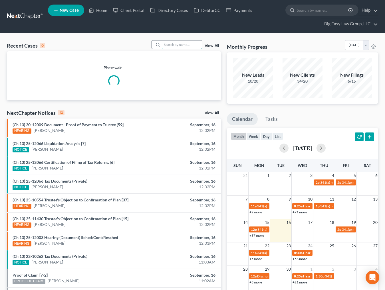
click at [172, 43] on input "search" at bounding box center [182, 44] width 40 height 8
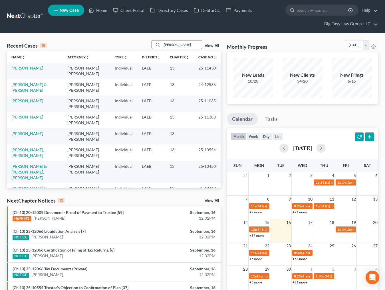
type input "joseph"
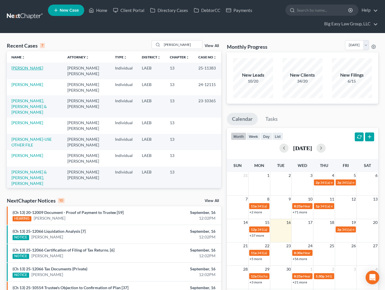
click at [18, 68] on link "[PERSON_NAME]" at bounding box center [27, 68] width 32 height 5
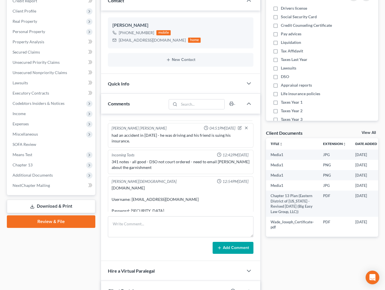
scroll to position [161, 0]
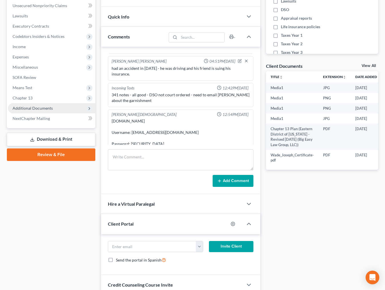
click at [52, 108] on span "Additional Documents" at bounding box center [51, 108] width 87 height 10
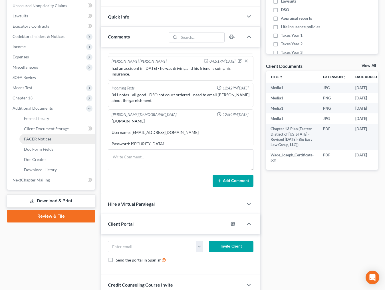
click at [59, 140] on link "PACER Notices" at bounding box center [57, 139] width 76 height 10
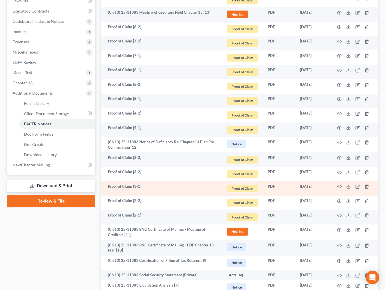
scroll to position [178, 0]
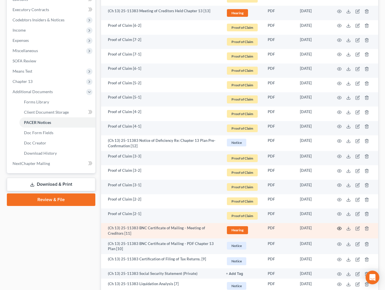
click at [337, 229] on icon "button" at bounding box center [339, 228] width 5 height 5
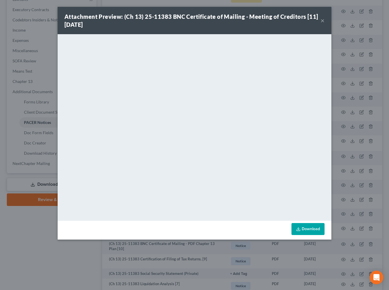
click at [321, 19] on button "×" at bounding box center [322, 20] width 4 height 7
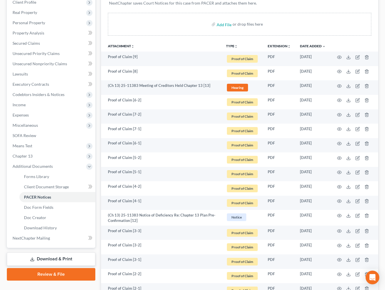
scroll to position [0, 0]
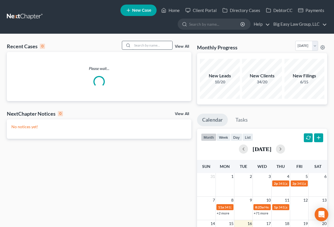
click at [147, 43] on input "search" at bounding box center [153, 45] width 40 height 8
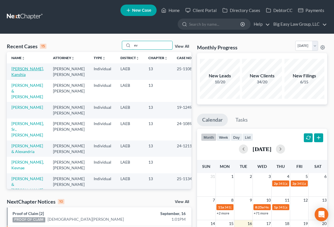
type input "ev"
click at [20, 73] on link "[PERSON_NAME], Kanshia" at bounding box center [27, 71] width 32 height 11
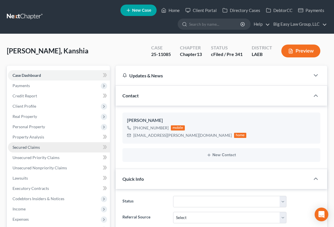
scroll to position [762, 0]
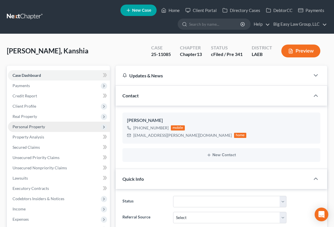
click at [44, 123] on span "Personal Property" at bounding box center [59, 126] width 102 height 10
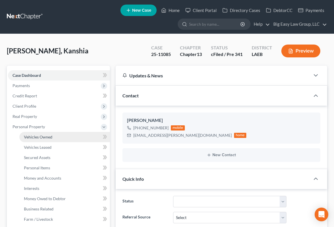
click at [47, 134] on span "Vehicles Owned" at bounding box center [38, 136] width 29 height 5
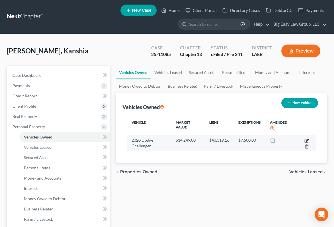
click at [305, 141] on icon "button" at bounding box center [307, 140] width 5 height 5
select select "0"
select select "6"
select select "2"
select select "0"
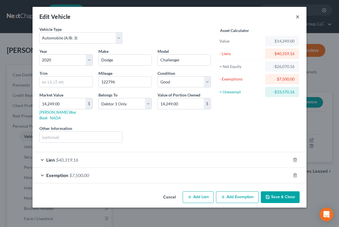
click at [296, 16] on button "×" at bounding box center [297, 16] width 4 height 7
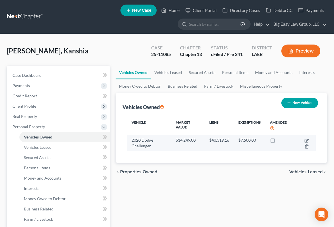
click at [302, 140] on td at bounding box center [305, 143] width 21 height 17
click at [307, 138] on icon "button" at bounding box center [307, 140] width 5 height 5
select select "0"
select select "6"
select select "2"
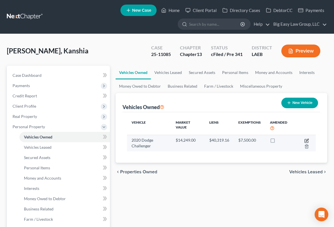
select select "0"
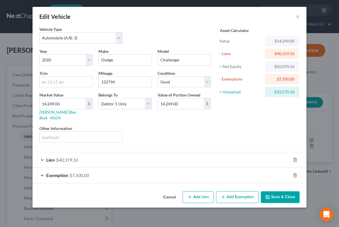
click at [289, 191] on button "Save & Close" at bounding box center [280, 197] width 39 height 12
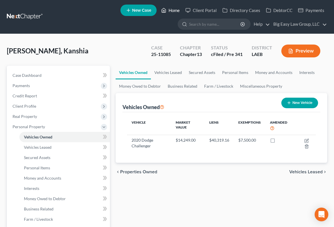
click at [168, 11] on link "Home" at bounding box center [170, 10] width 24 height 10
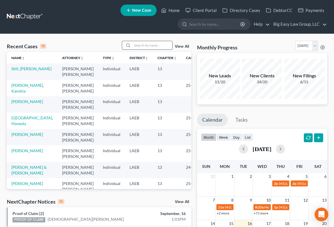
click at [140, 45] on input "search" at bounding box center [153, 45] width 40 height 8
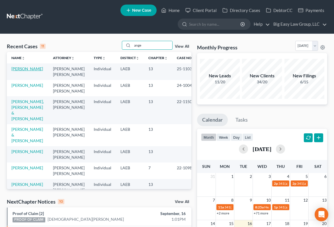
type input "ange"
click at [27, 68] on link "[PERSON_NAME]" at bounding box center [27, 68] width 32 height 5
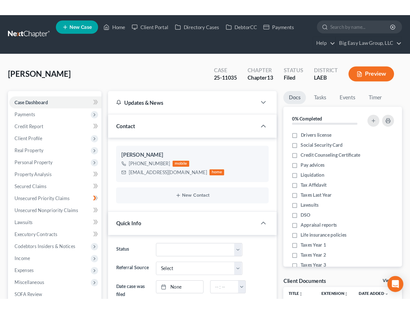
scroll to position [754, 0]
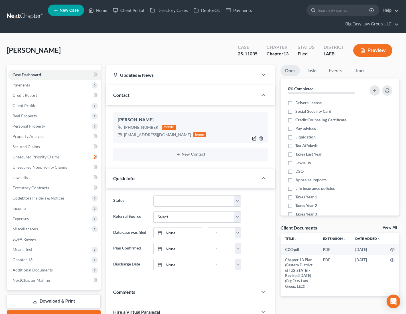
click at [253, 138] on icon "button" at bounding box center [254, 138] width 5 height 5
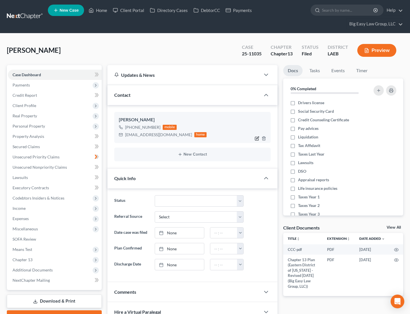
select select "0"
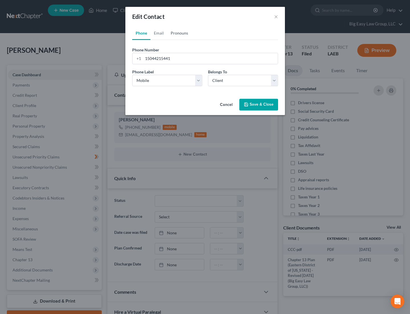
click at [176, 34] on link "Pronouns" at bounding box center [179, 33] width 24 height 14
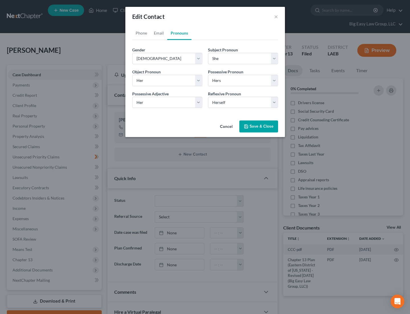
click at [268, 124] on button "Save & Close" at bounding box center [258, 126] width 39 height 12
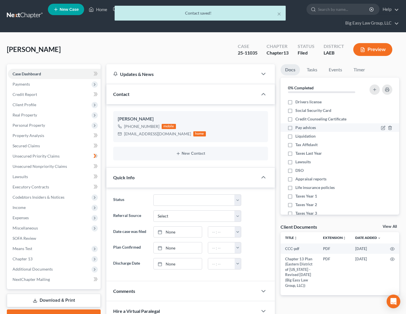
scroll to position [1, 0]
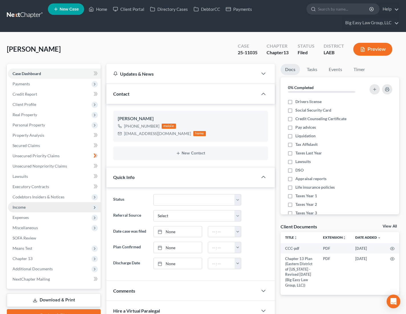
click at [67, 208] on span "Income" at bounding box center [54, 207] width 93 height 10
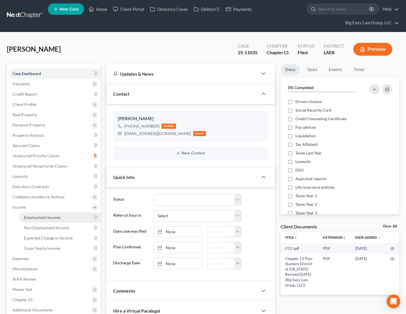
click at [67, 215] on link "Employment Income" at bounding box center [59, 217] width 81 height 10
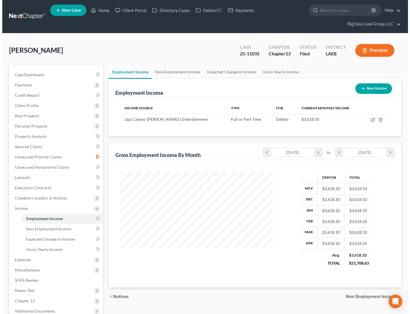
scroll to position [102, 164]
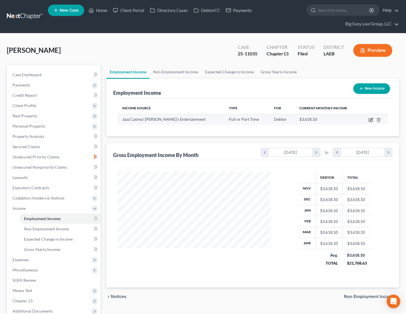
click at [338, 120] on icon "button" at bounding box center [371, 119] width 5 height 5
select select "0"
select select "19"
select select "2"
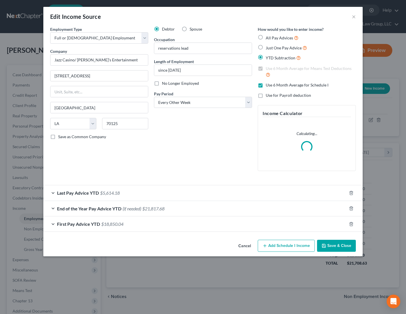
scroll to position [102, 166]
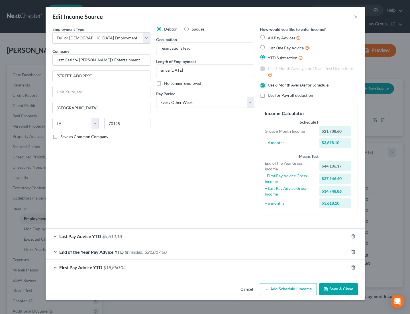
click at [172, 226] on div "Last Pay Advice YTD $5,614.18" at bounding box center [197, 235] width 303 height 15
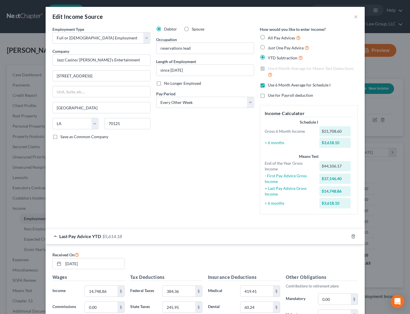
click at [174, 197] on div "Debtor Spouse Occupation reservations lead Length of Employment since [DATE] No…" at bounding box center [205, 122] width 104 height 192
click at [212, 188] on div "Debtor Spouse Occupation reservations lead Length of Employment since [DATE] No…" at bounding box center [205, 122] width 104 height 192
click at [338, 17] on div "Edit Income Source ×" at bounding box center [205, 16] width 319 height 19
click at [338, 16] on button "×" at bounding box center [356, 16] width 4 height 7
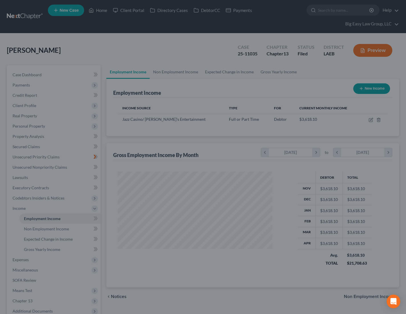
scroll to position [102, 164]
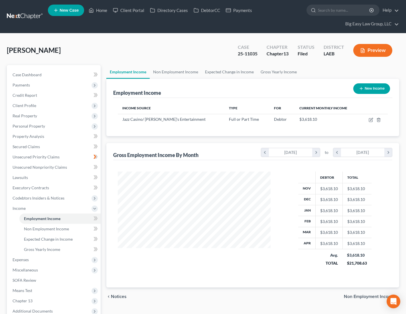
click at [338, 50] on button "Preview" at bounding box center [372, 50] width 39 height 13
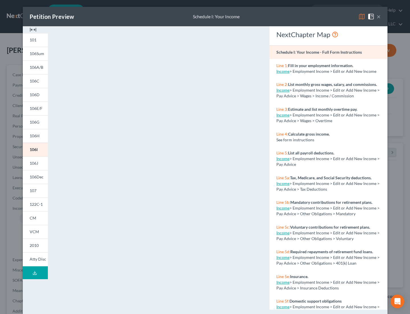
click at [338, 18] on button "×" at bounding box center [379, 16] width 4 height 7
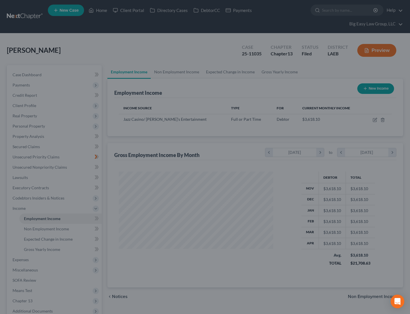
scroll to position [284936, 284874]
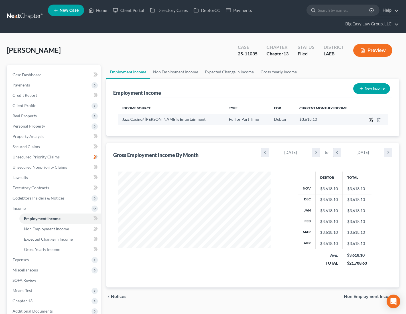
click at [338, 119] on icon "button" at bounding box center [371, 119] width 3 height 3
select select "0"
select select "19"
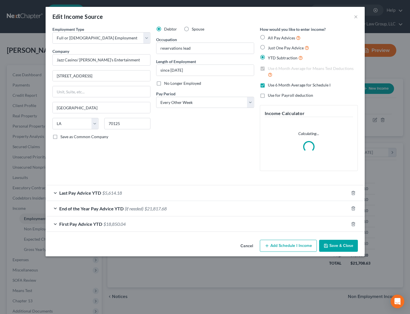
scroll to position [102, 166]
click at [300, 226] on button "Add Schedule I Income" at bounding box center [288, 245] width 57 height 12
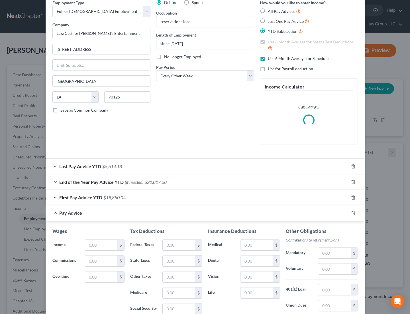
scroll to position [0, 0]
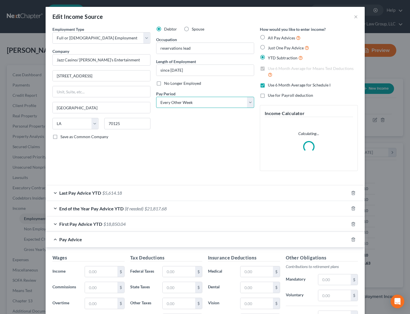
click at [193, 105] on select "Select Monthly Twice Monthly Every Other Week Weekly" at bounding box center [205, 102] width 98 height 11
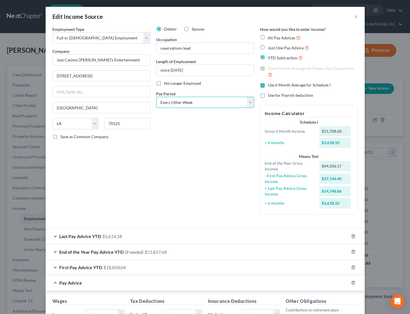
select select "0"
click at [156, 97] on select "Select Monthly Twice Monthly Every Other Week Weekly" at bounding box center [205, 102] width 98 height 11
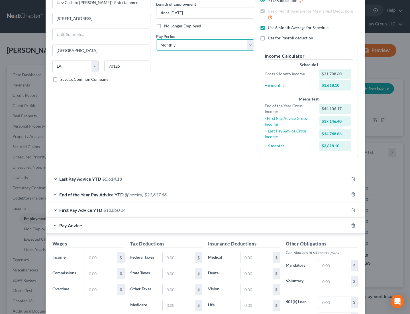
scroll to position [93, 0]
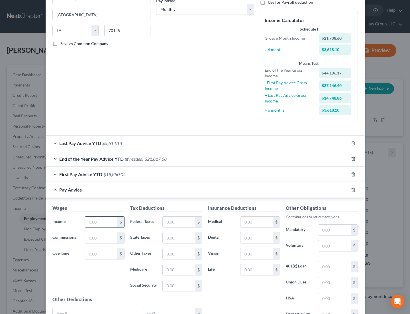
click at [108, 218] on input "text" at bounding box center [101, 221] width 32 height 11
type input "4,158"
click at [186, 220] on input "text" at bounding box center [179, 221] width 32 height 11
click at [180, 223] on input "text" at bounding box center [179, 221] width 32 height 11
type input "504"
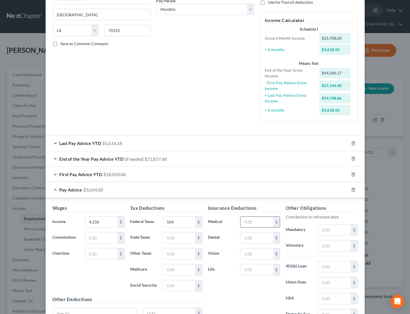
click at [261, 221] on input "text" at bounding box center [257, 221] width 32 height 11
click at [324, 226] on input "text" at bounding box center [334, 266] width 32 height 11
type input "183"
click at [257, 220] on input "text" at bounding box center [257, 221] width 32 height 11
type input "120"
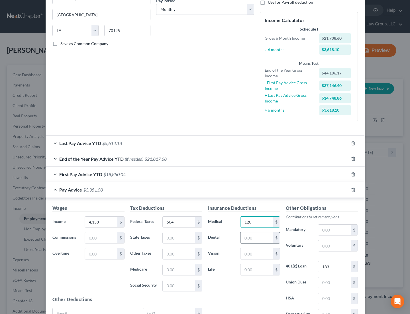
click at [241, 226] on input "text" at bounding box center [257, 237] width 32 height 11
click at [247, 226] on input "text" at bounding box center [257, 237] width 32 height 11
type input "17"
drag, startPoint x: 238, startPoint y: 249, endPoint x: 245, endPoint y: 251, distance: 7.3
click at [240, 226] on div "$" at bounding box center [260, 253] width 40 height 11
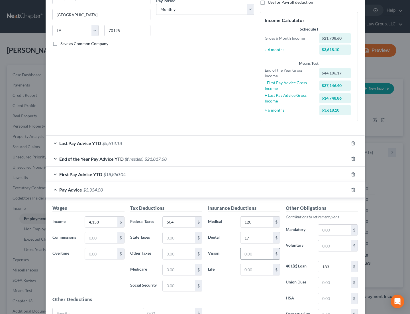
click at [245, 226] on input "text" at bounding box center [257, 253] width 32 height 11
type input "3"
click at [265, 226] on input "text" at bounding box center [257, 269] width 32 height 11
click at [334, 226] on div "Other Obligations Contributions to retirement plans Mandatory $ Voluntary $ 401…" at bounding box center [322, 264] width 78 height 120
click at [333, 226] on input "text" at bounding box center [334, 229] width 32 height 11
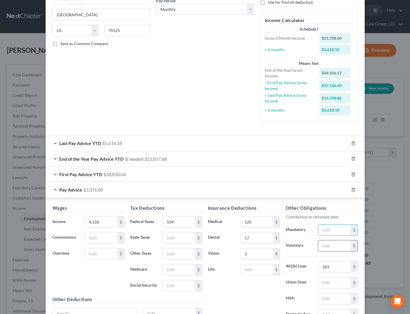
click at [324, 226] on input "text" at bounding box center [334, 245] width 32 height 11
type input "1,486"
click at [338, 225] on input "text" at bounding box center [334, 229] width 32 height 11
click at [317, 226] on div "Other Obligations Contributions to retirement plans Mandatory $ Voluntary 1,486…" at bounding box center [322, 264] width 78 height 120
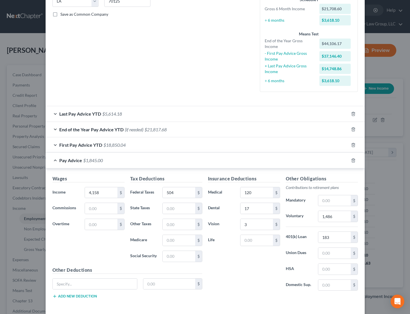
scroll to position [133, 0]
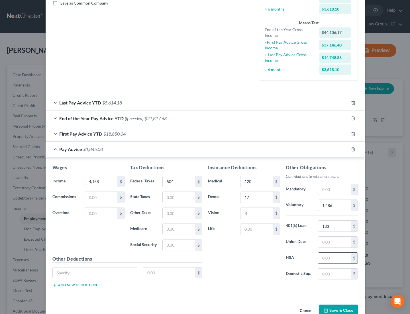
click at [335, 226] on input "text" at bounding box center [334, 257] width 32 height 11
click at [330, 226] on div "Other Obligations Contributions to retirement plans Mandatory $ Voluntary 1,486…" at bounding box center [322, 224] width 78 height 120
click at [334, 226] on input "text" at bounding box center [334, 257] width 32 height 11
type input "343"
click at [338, 226] on div "Insurance Deductions Medical 120 $ Dental 17 $ Vision 3 $ Life $ Other Obligati…" at bounding box center [283, 228] width 156 height 128
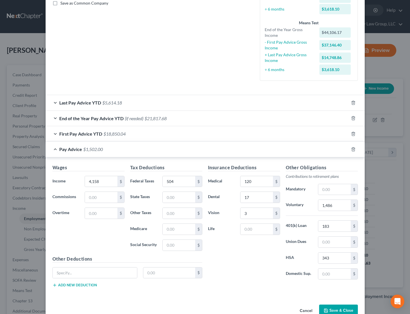
click at [338, 226] on div "Cancel Save & Close" at bounding box center [205, 311] width 319 height 19
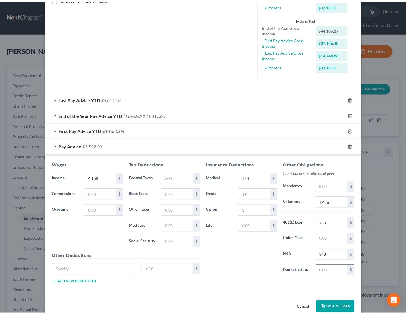
scroll to position [147, 0]
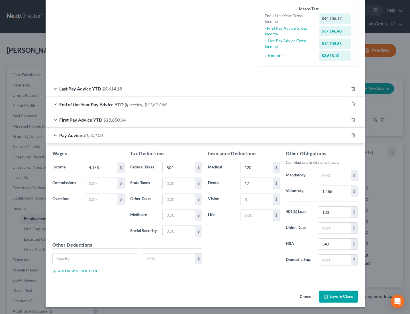
click at [338, 226] on button "Save & Close" at bounding box center [338, 296] width 39 height 12
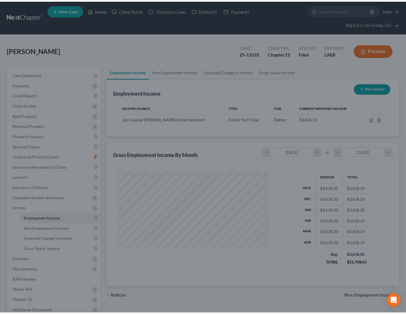
scroll to position [284936, 284874]
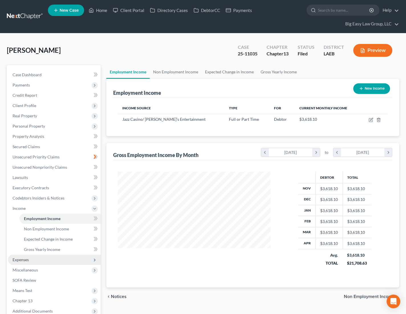
click at [40, 226] on span "Expenses" at bounding box center [54, 259] width 93 height 10
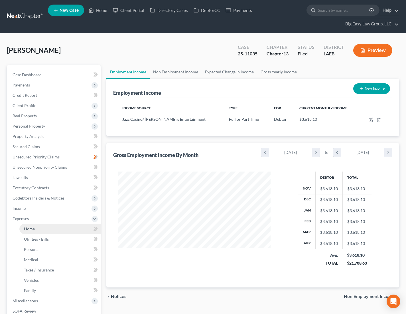
click at [39, 226] on link "Home" at bounding box center [59, 228] width 81 height 10
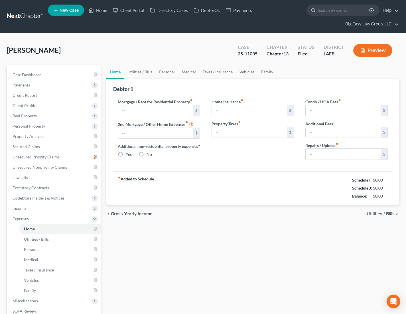
type input "1,374.00"
type input "0.00"
radio input "true"
type input "35.00"
type input "0.00"
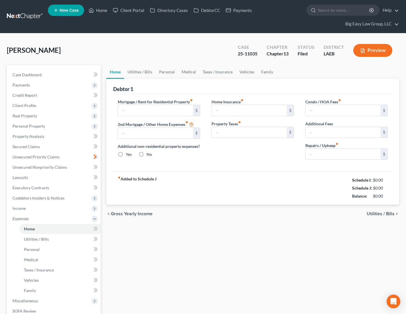
type input "0.00"
click at [133, 71] on link "Utilities / Bills" at bounding box center [140, 72] width 32 height 14
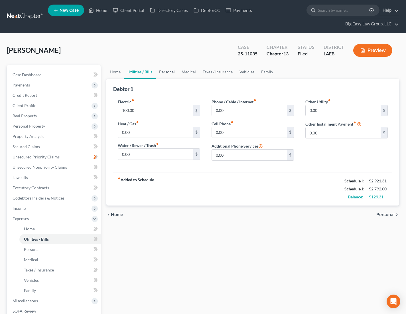
click at [159, 71] on link "Personal" at bounding box center [167, 72] width 23 height 14
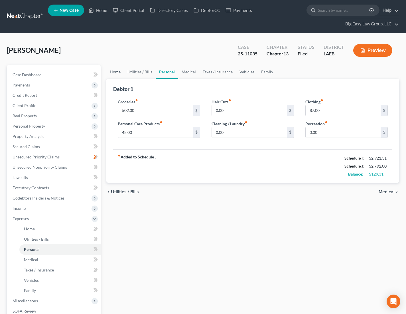
click at [115, 71] on link "Home" at bounding box center [115, 72] width 18 height 14
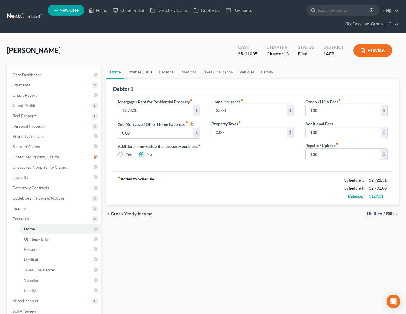
click at [137, 71] on link "Utilities / Bills" at bounding box center [140, 72] width 32 height 14
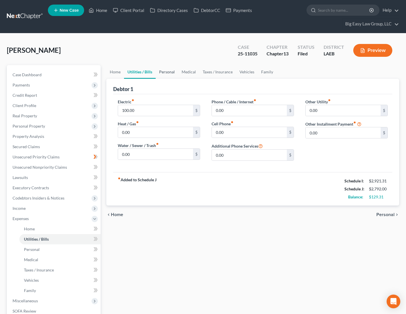
click at [160, 71] on link "Personal" at bounding box center [167, 72] width 23 height 14
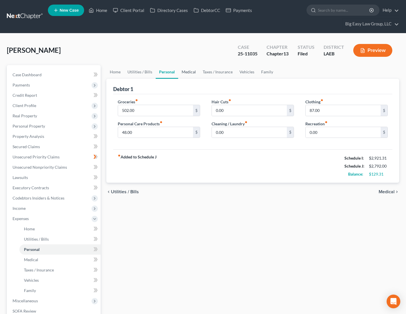
click at [184, 71] on link "Medical" at bounding box center [188, 72] width 21 height 14
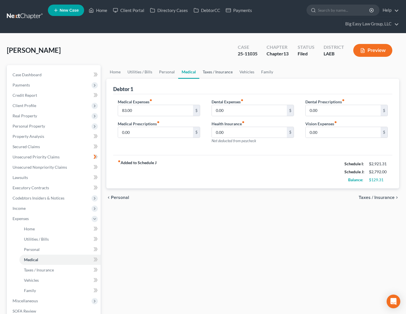
click at [213, 69] on link "Taxes / Insurance" at bounding box center [217, 72] width 37 height 14
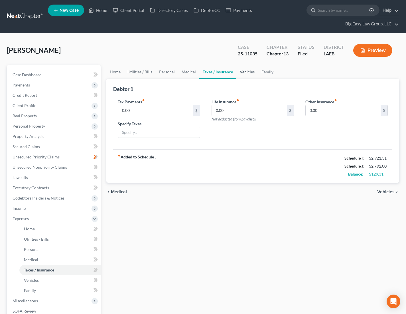
click at [239, 73] on link "Vehicles" at bounding box center [247, 72] width 22 height 14
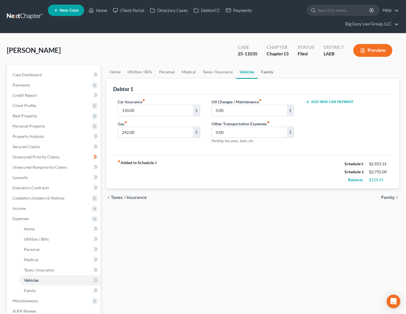
click at [259, 72] on link "Family" at bounding box center [267, 72] width 19 height 14
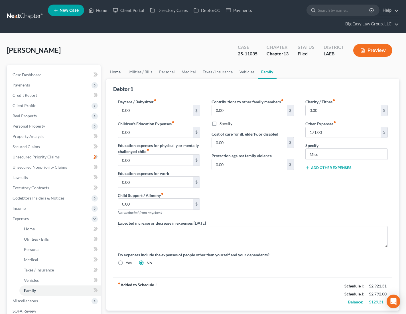
click at [115, 73] on link "Home" at bounding box center [115, 72] width 18 height 14
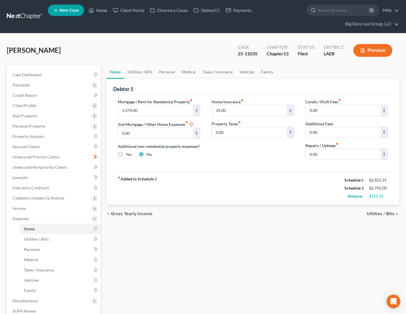
click at [338, 73] on ul "Home Utilities / Bills Personal Medical Taxes / Insurance Vehicles Family" at bounding box center [252, 72] width 293 height 14
drag, startPoint x: 50, startPoint y: 81, endPoint x: 47, endPoint y: 78, distance: 3.4
click at [50, 80] on span "Payments" at bounding box center [54, 85] width 93 height 10
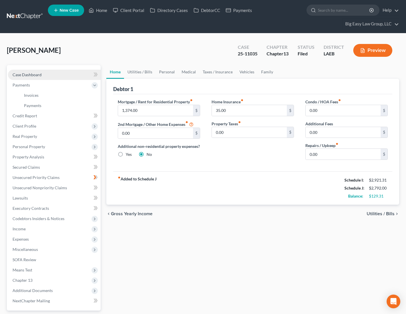
click at [47, 76] on link "Case Dashboard" at bounding box center [54, 75] width 93 height 10
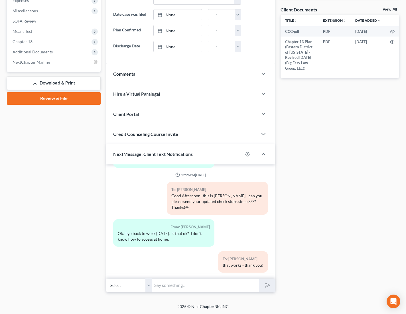
scroll to position [753, 0]
click at [207, 226] on input "text" at bounding box center [205, 285] width 107 height 14
type input "O"
type input "[PERSON_NAME] again - one last thing - in order to match the claims, we need to…"
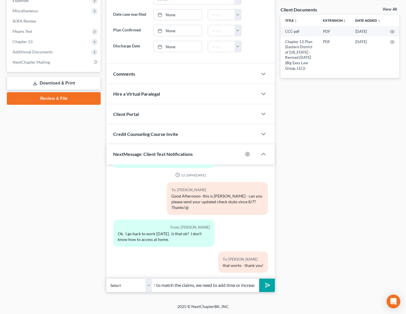
click at [259, 226] on button "submit" at bounding box center [267, 284] width 16 height 13
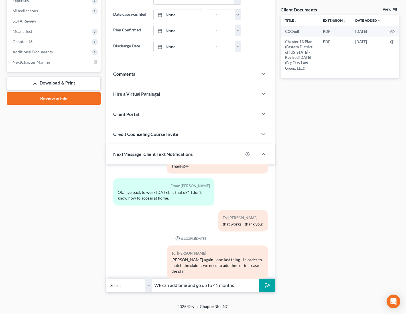
click at [157, 226] on input "WE can add time and go up to 41 months" at bounding box center [205, 285] width 107 height 14
click at [241, 226] on input "We can add time and go up to 41 months" at bounding box center [205, 285] width 107 height 14
click at [244, 226] on input "We can add time and go up to 41 months at $125 or we can go up to $145 starting…" at bounding box center [205, 285] width 107 height 14
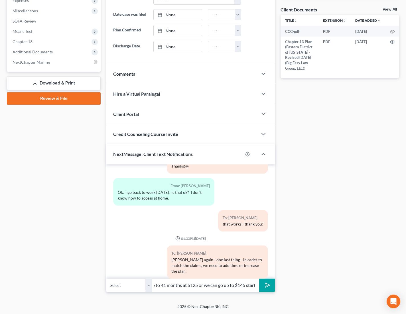
drag, startPoint x: 198, startPoint y: 286, endPoint x: 208, endPoint y: 287, distance: 10.0
click at [198, 226] on input "We can add time and go up to 41 months at $125 or we can go up to $145 starting…" at bounding box center [205, 285] width 107 height 14
click at [186, 226] on input "We can add time and go up to 41 months at $125, or we can go up to $145 startin…" at bounding box center [205, 285] width 107 height 14
drag, startPoint x: 218, startPoint y: 281, endPoint x: 221, endPoint y: 286, distance: 5.5
click at [218, 226] on input "We can add time and go up to 41 months and stay at $125, or we can go up to $14…" at bounding box center [205, 285] width 107 height 14
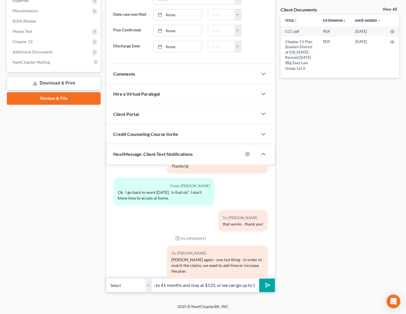
click at [222, 226] on input "We can add time and go up to 41 months and stay at $125, or we can go up to $14…" at bounding box center [205, 285] width 107 height 14
type input "We can add time and go up to 41 months and stay at $125, or we can go up to $14…"
click at [259, 226] on button "submit" at bounding box center [267, 284] width 16 height 13
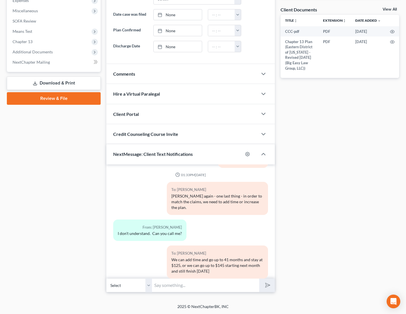
click at [225, 226] on input "text" at bounding box center [205, 285] width 107 height 14
click at [250, 226] on input "text" at bounding box center [205, 285] width 107 height 14
click at [282, 226] on div "Docs Tasks Events Timer 0% Completed Nothing here yet! Drivers license Social S…" at bounding box center [340, 69] width 124 height 445
click at [149, 226] on select "Select [PHONE_NUMBER] - [PERSON_NAME]" at bounding box center [129, 285] width 46 height 14
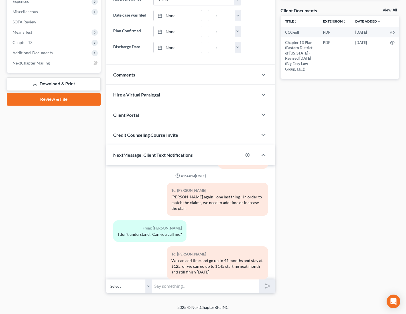
scroll to position [217, 0]
click at [217, 226] on div "04:23PM[DATE] To: [PERSON_NAME] [PERSON_NAME]: I will reach out to you [DATE] w…" at bounding box center [190, 222] width 168 height 114
click at [218, 226] on input "text" at bounding box center [205, 286] width 107 height 14
click at [236, 226] on input "text" at bounding box center [205, 286] width 107 height 14
type input "New payment will be $145 to start in October"
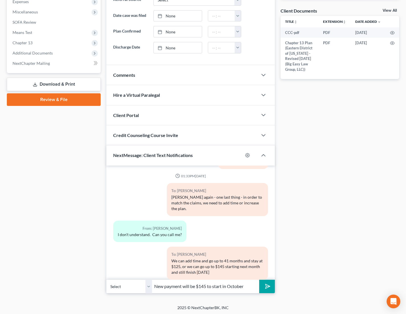
click at [263, 226] on icon "submit" at bounding box center [266, 286] width 8 height 8
click at [321, 226] on div "Docs Tasks Events Timer 0% Completed Nothing here yet! Drivers license Social S…" at bounding box center [340, 70] width 124 height 445
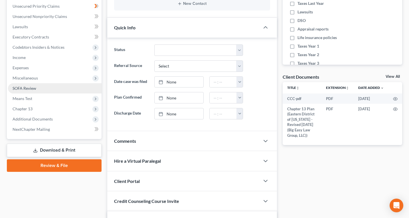
scroll to position [143, 0]
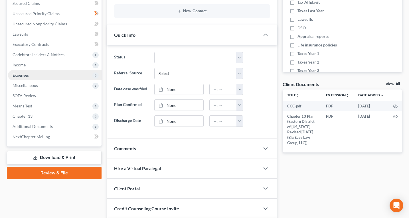
click at [61, 77] on span "Expenses" at bounding box center [54, 75] width 93 height 10
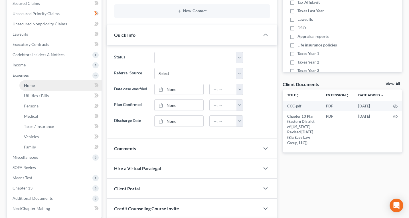
click at [59, 84] on link "Home" at bounding box center [60, 85] width 82 height 10
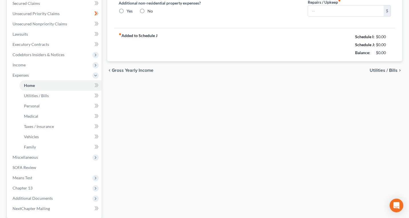
type input "1,374.00"
type input "0.00"
radio input "true"
type input "35.00"
type input "0.00"
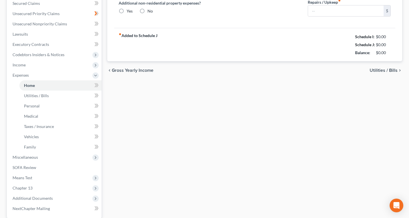
type input "0.00"
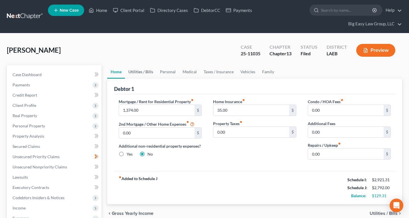
click at [148, 72] on link "Utilities / Bills" at bounding box center [141, 72] width 32 height 14
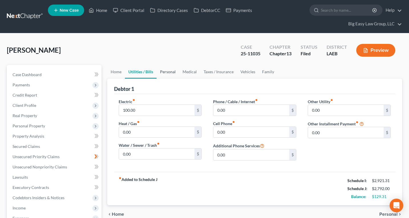
click at [177, 69] on link "Personal" at bounding box center [167, 72] width 23 height 14
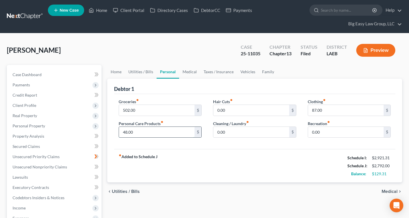
click at [126, 131] on input "48.00" at bounding box center [157, 132] width 76 height 11
click at [150, 140] on div "Groceries fiber_manual_record 502.00 $ Personal Care Products fiber_manual_reco…" at bounding box center [160, 121] width 95 height 44
click at [268, 71] on link "Family" at bounding box center [268, 72] width 19 height 14
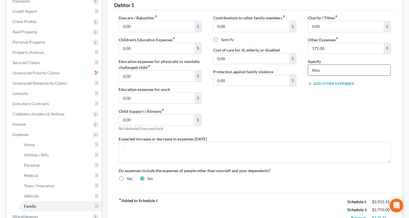
scroll to position [74, 0]
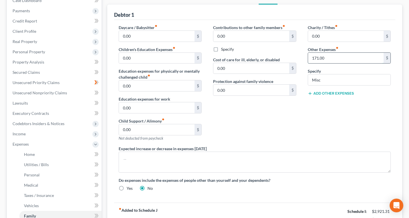
click at [318, 57] on input "171.00" at bounding box center [346, 58] width 76 height 11
drag, startPoint x: 273, startPoint y: 120, endPoint x: 270, endPoint y: 114, distance: 6.4
click at [273, 119] on div "Contributions to other family members fiber_manual_record 0.00 $ Specify Cost o…" at bounding box center [254, 85] width 95 height 121
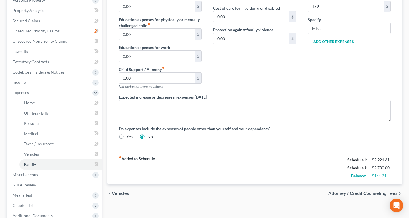
scroll to position [120, 0]
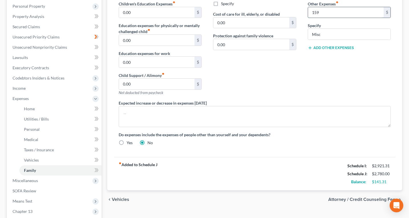
click at [317, 13] on input "159" at bounding box center [346, 12] width 76 height 11
click at [331, 67] on div "Charity / Tithes fiber_manual_record 0.00 $ Other Expenses fiber_manual_record …" at bounding box center [349, 39] width 95 height 121
click at [314, 65] on div "Charity / Tithes fiber_manual_record 0.00 $ Other Expenses fiber_manual_record …" at bounding box center [349, 39] width 95 height 121
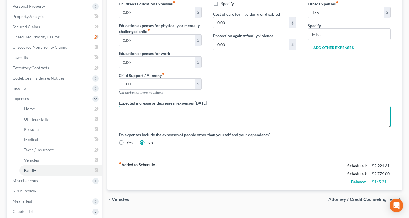
click at [288, 121] on textarea at bounding box center [255, 116] width 272 height 21
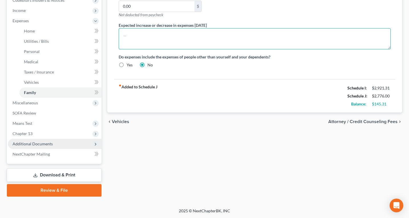
scroll to position [198, 0]
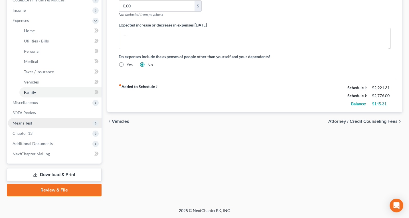
drag, startPoint x: 69, startPoint y: 123, endPoint x: 72, endPoint y: 124, distance: 3.2
click at [69, 123] on span "Means Test" at bounding box center [54, 123] width 93 height 10
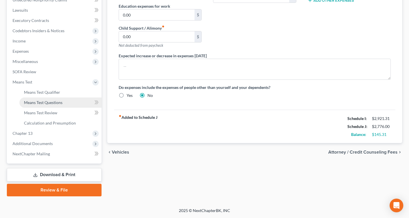
click at [51, 101] on span "Means Test Questions" at bounding box center [43, 102] width 38 height 5
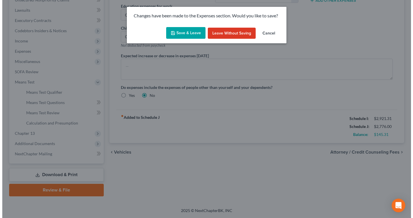
scroll to position [157, 0]
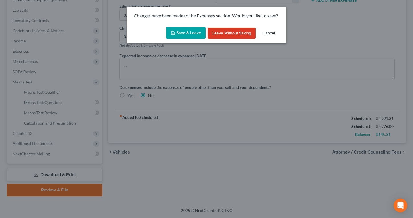
click at [186, 29] on button "Save & Leave" at bounding box center [185, 33] width 39 height 12
type input "155.00"
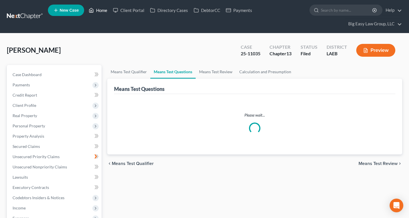
click at [100, 9] on link "Home" at bounding box center [98, 10] width 24 height 10
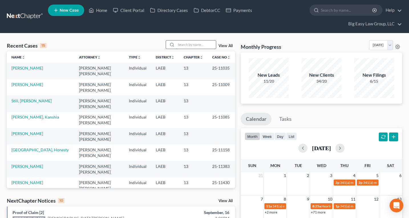
click at [183, 47] on input "search" at bounding box center [196, 44] width 40 height 8
type input "jones"
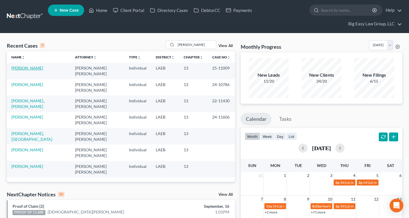
click at [33, 68] on link "[PERSON_NAME]" at bounding box center [27, 68] width 32 height 5
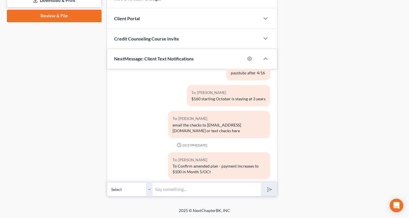
scroll to position [1044, 0]
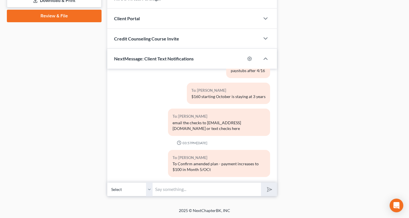
click at [208, 186] on input "text" at bounding box center [207, 189] width 108 height 14
click at [150, 191] on select "Select +1 (504) 800-5172 - Terrion Jones" at bounding box center [130, 189] width 46 height 14
click at [197, 187] on input "text" at bounding box center [207, 189] width 108 height 14
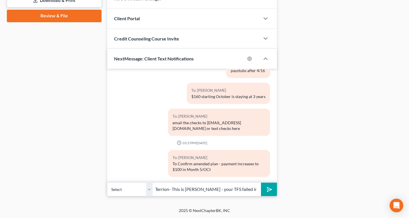
click at [233, 188] on input "Terrion- This is Jenny - your TFS failed in August. Also, your plan" at bounding box center [207, 189] width 108 height 14
click at [231, 181] on div "03:51PM, 05/13/2025 To: Terrion Jones Ms. Jones: I can see your voicemail- we a…" at bounding box center [192, 126] width 170 height 114
click at [235, 186] on input "Terrion- This is Jenny - your TFS failed in August. Also, your plan was set to …" at bounding box center [207, 189] width 108 height 14
type input "Terrion- This is [PERSON_NAME] - your TFS failed in August. Also, your plan was…"
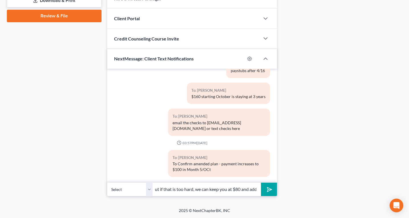
click at [261, 183] on button "submit" at bounding box center [269, 189] width 16 height 13
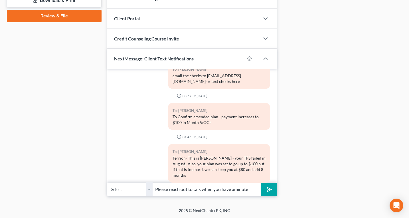
type input "Please reach out to talk when you have aminute"
click at [261, 183] on button "submit" at bounding box center [269, 189] width 16 height 13
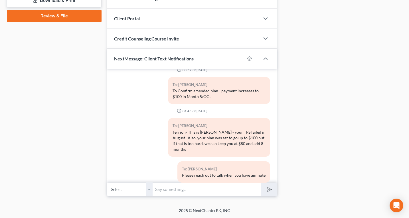
click at [227, 135] on div "Terrion- This is [PERSON_NAME] - your TFS failed in August. Also, your plan was…" at bounding box center [218, 140] width 93 height 23
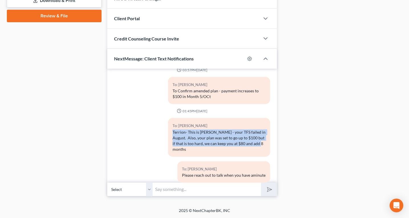
drag, startPoint x: 171, startPoint y: 126, endPoint x: 259, endPoint y: 139, distance: 88.8
click at [259, 139] on div "Terrion- This is [PERSON_NAME] - your TFS failed in August. Also, your plan was…" at bounding box center [218, 140] width 93 height 23
copy div "Terrion- This is [PERSON_NAME] - your TFS failed in August. Also, your plan was…"
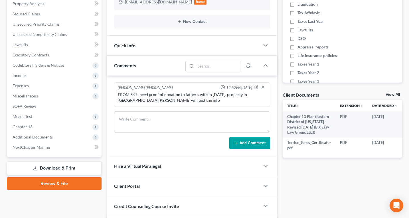
scroll to position [0, 0]
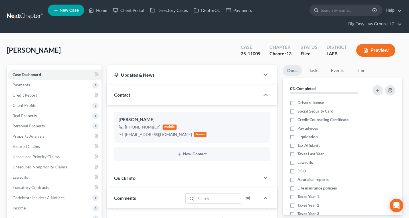
click at [137, 52] on div "Jones, Terrion Upgraded Case 25-11009 Chapter Chapter 13 Status Filed District …" at bounding box center [204, 52] width 395 height 25
click at [104, 10] on link "Home" at bounding box center [98, 10] width 24 height 10
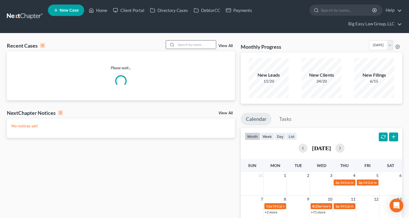
click at [174, 44] on icon at bounding box center [172, 44] width 5 height 5
drag, startPoint x: 176, startPoint y: 44, endPoint x: 182, endPoint y: 46, distance: 6.0
click at [178, 45] on div at bounding box center [191, 44] width 51 height 9
click at [182, 46] on input "search" at bounding box center [196, 44] width 40 height 8
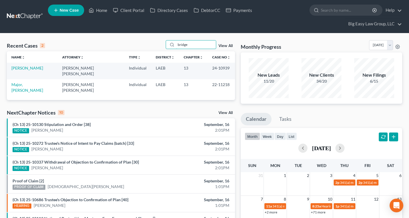
drag, startPoint x: 194, startPoint y: 47, endPoint x: 162, endPoint y: 33, distance: 35.1
click at [164, 35] on div "Recent Cases 2 bridge View All Name unfold_more expand_more expand_less Attorne…" at bounding box center [204, 181] width 409 height 296
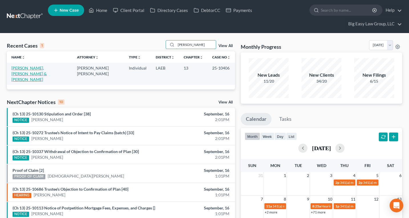
type input "espino"
click at [46, 67] on link "[PERSON_NAME], [PERSON_NAME] & [PERSON_NAME]" at bounding box center [28, 74] width 35 height 16
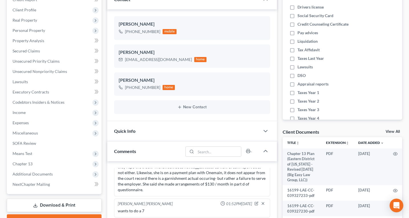
scroll to position [127, 0]
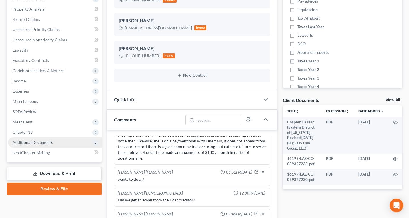
click at [54, 140] on span "Additional Documents" at bounding box center [54, 142] width 93 height 10
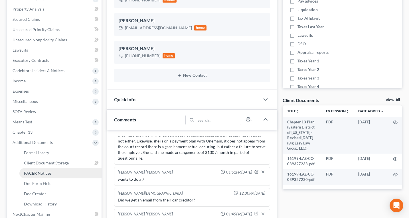
click at [61, 170] on link "PACER Notices" at bounding box center [60, 173] width 82 height 10
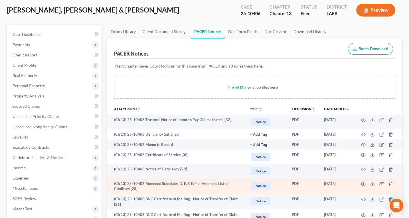
scroll to position [40, 0]
click at [338, 184] on polyline at bounding box center [372, 183] width 2 height 1
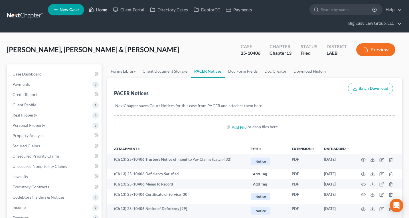
scroll to position [0, 0]
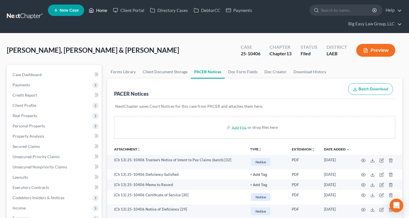
click at [97, 9] on link "Home" at bounding box center [98, 10] width 24 height 10
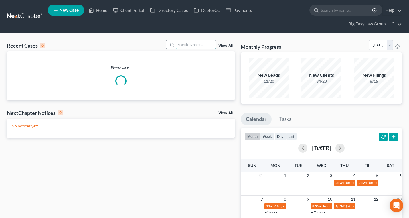
click at [207, 42] on input "search" at bounding box center [196, 44] width 40 height 8
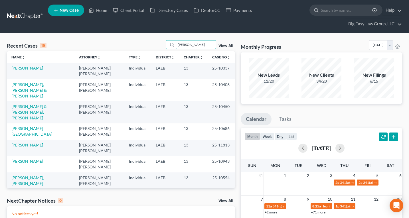
type input "[PERSON_NAME]"
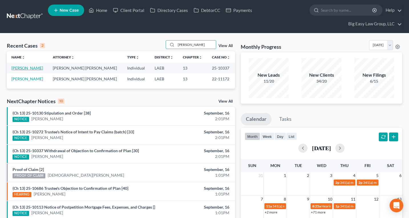
click at [26, 68] on link "[PERSON_NAME]" at bounding box center [27, 68] width 32 height 5
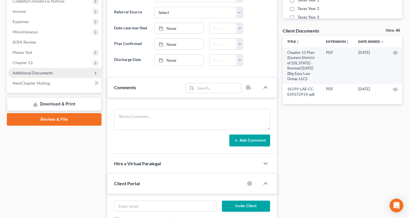
scroll to position [184, 0]
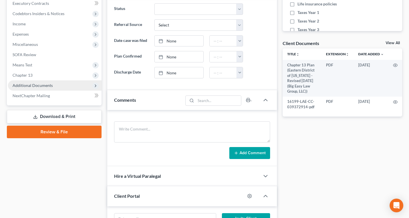
click at [66, 85] on span "Additional Documents" at bounding box center [54, 85] width 93 height 10
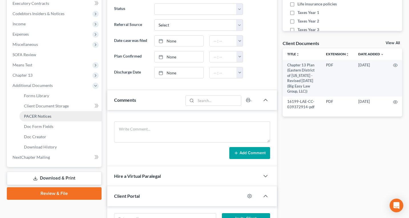
click at [72, 115] on link "PACER Notices" at bounding box center [60, 116] width 82 height 10
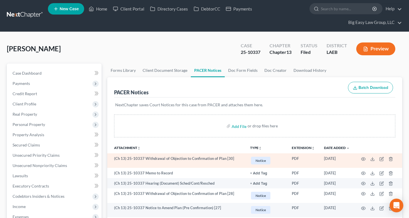
scroll to position [13, 0]
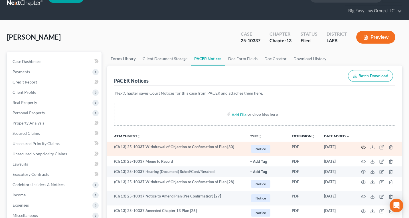
click at [338, 146] on icon "button" at bounding box center [363, 147] width 4 height 3
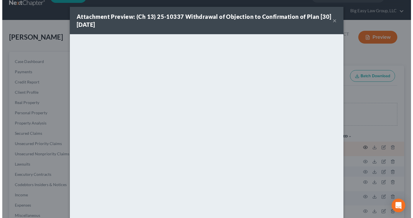
scroll to position [8, 0]
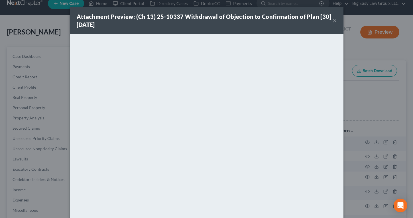
click at [333, 19] on button "×" at bounding box center [335, 20] width 4 height 7
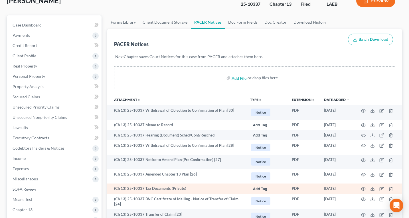
scroll to position [50, 0]
click at [338, 187] on icon "button" at bounding box center [363, 188] width 4 height 3
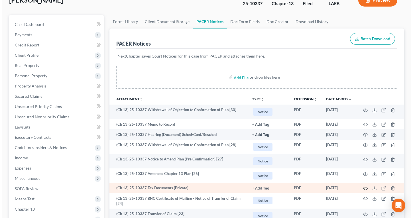
scroll to position [40, 0]
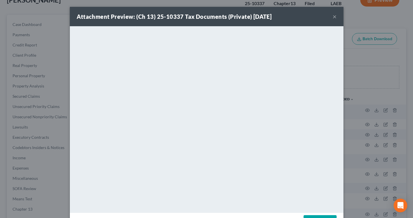
drag, startPoint x: 331, startPoint y: 17, endPoint x: 285, endPoint y: 3, distance: 48.5
click at [333, 17] on button "×" at bounding box center [335, 16] width 4 height 7
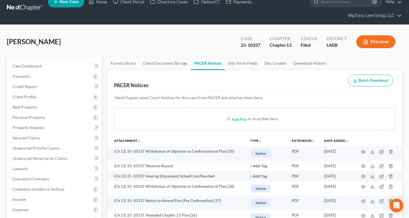
scroll to position [0, 0]
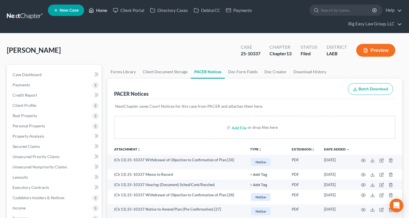
click at [94, 14] on link "Home" at bounding box center [98, 10] width 24 height 10
click at [101, 9] on link "Home" at bounding box center [98, 10] width 24 height 10
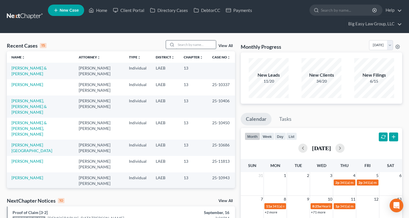
click at [190, 45] on input "search" at bounding box center [196, 44] width 40 height 8
type input "[PERSON_NAME]"
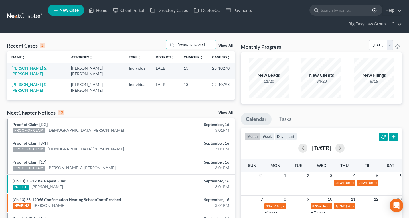
click at [46, 70] on link "[PERSON_NAME] & [PERSON_NAME]" at bounding box center [28, 71] width 35 height 11
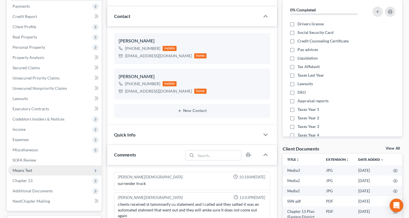
scroll to position [84, 0]
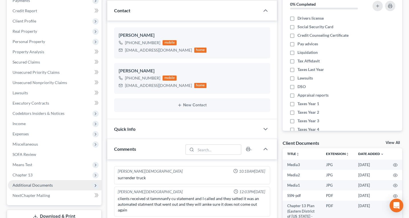
click at [41, 184] on span "Additional Documents" at bounding box center [33, 185] width 40 height 5
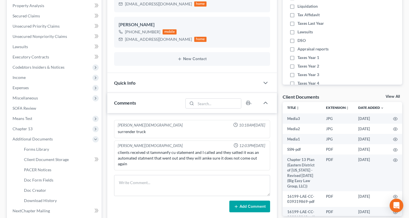
scroll to position [199, 0]
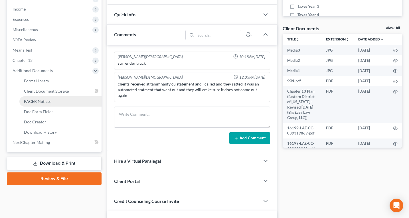
click at [63, 102] on link "PACER Notices" at bounding box center [60, 101] width 82 height 10
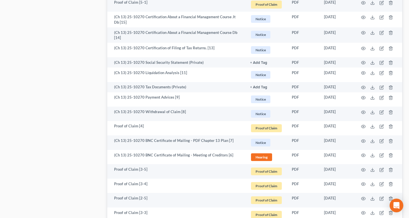
scroll to position [1032, 0]
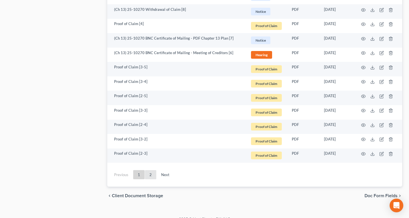
click at [150, 178] on link "2" at bounding box center [150, 174] width 11 height 9
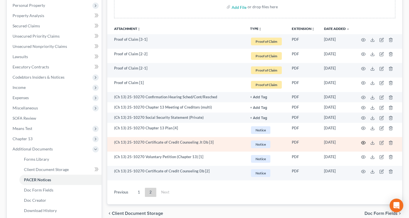
scroll to position [82, 0]
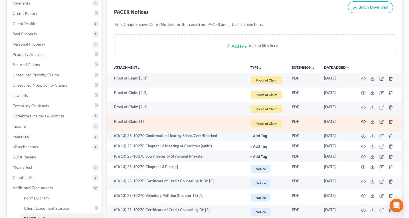
click at [338, 121] on icon "button" at bounding box center [363, 121] width 5 height 5
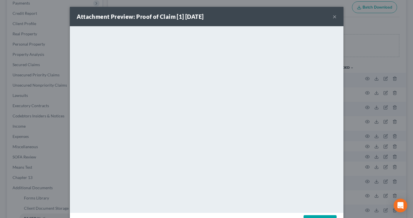
drag, startPoint x: 332, startPoint y: 14, endPoint x: 375, endPoint y: 60, distance: 62.3
click at [333, 14] on button "×" at bounding box center [335, 16] width 4 height 7
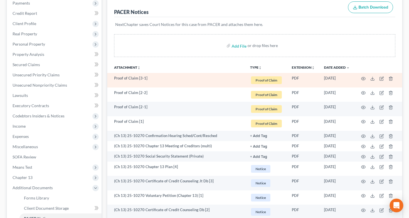
scroll to position [0, 0]
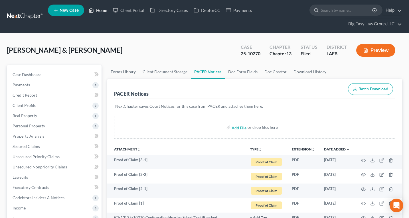
click at [93, 6] on link "Home" at bounding box center [98, 10] width 24 height 10
click at [97, 9] on link "Home" at bounding box center [98, 10] width 24 height 10
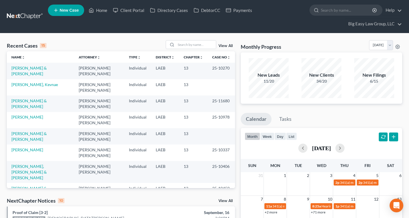
click at [34, 72] on td "[PERSON_NAME] & [PERSON_NAME]" at bounding box center [40, 71] width 67 height 16
click at [36, 69] on link "[PERSON_NAME] & [PERSON_NAME]" at bounding box center [28, 71] width 35 height 11
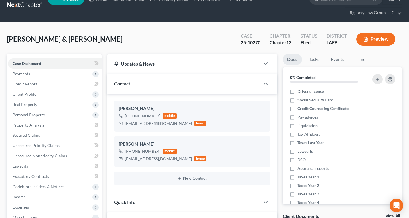
scroll to position [121, 0]
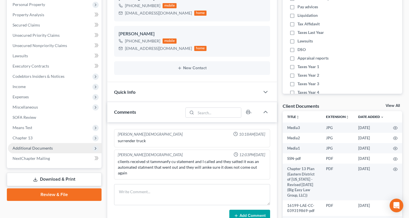
click at [44, 149] on span "Additional Documents" at bounding box center [33, 148] width 40 height 5
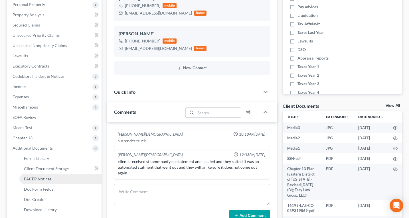
drag, startPoint x: 52, startPoint y: 182, endPoint x: 63, endPoint y: 177, distance: 11.9
click at [52, 182] on link "PACER Notices" at bounding box center [60, 179] width 82 height 10
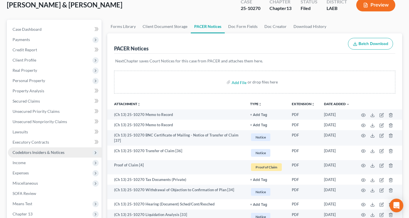
scroll to position [47, 0]
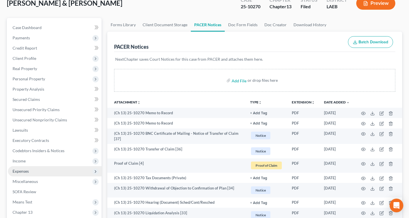
click at [63, 169] on span "Expenses" at bounding box center [54, 171] width 93 height 10
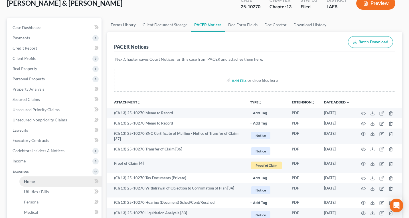
click at [49, 186] on link "Home" at bounding box center [60, 181] width 82 height 10
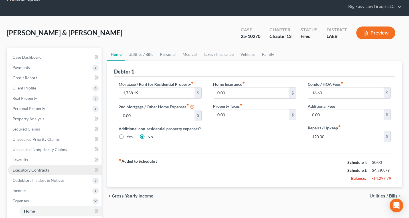
scroll to position [1, 0]
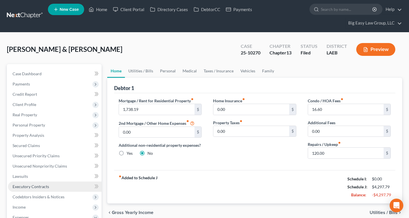
click at [59, 179] on ul "Case Dashboard Payments Invoices Payments Payments Credit Report Client Profile" at bounding box center [54, 212] width 93 height 287
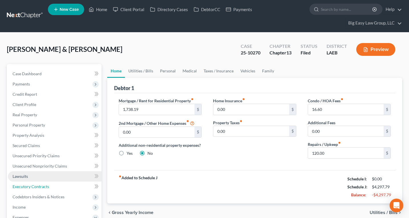
scroll to position [0, 0]
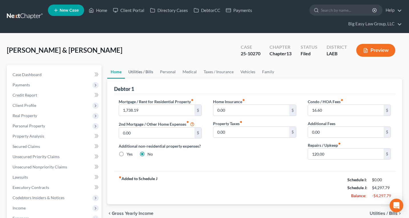
click at [142, 70] on link "Utilities / Bills" at bounding box center [141, 72] width 32 height 14
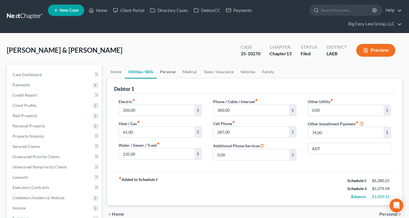
click at [166, 72] on link "Personal" at bounding box center [167, 72] width 23 height 14
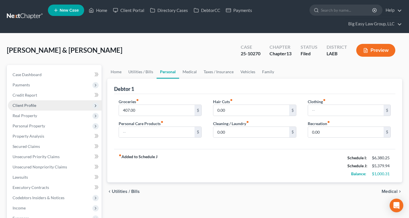
click at [57, 104] on span "Client Profile" at bounding box center [54, 105] width 93 height 10
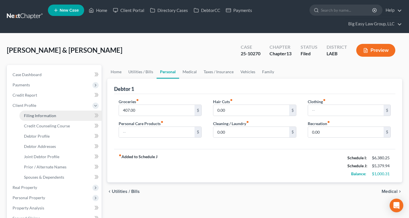
click at [64, 120] on link "Filing Information" at bounding box center [60, 116] width 82 height 10
select select "1"
select select "3"
select select "19"
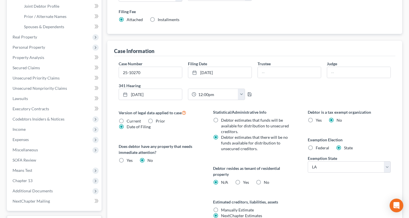
scroll to position [84, 0]
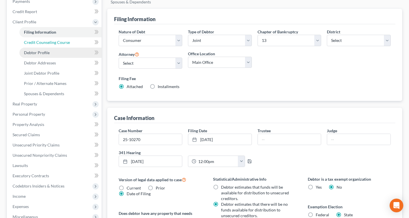
drag, startPoint x: 32, startPoint y: 39, endPoint x: 36, endPoint y: 47, distance: 9.2
click at [32, 39] on link "Credit Counseling Course" at bounding box center [60, 42] width 82 height 10
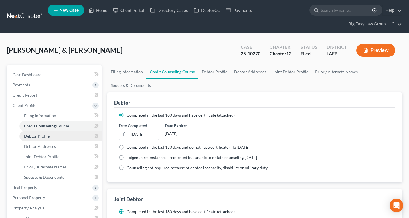
click at [46, 137] on span "Debtor Profile" at bounding box center [37, 136] width 26 height 5
select select "1"
select select "2"
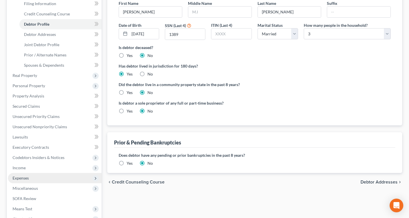
scroll to position [117, 0]
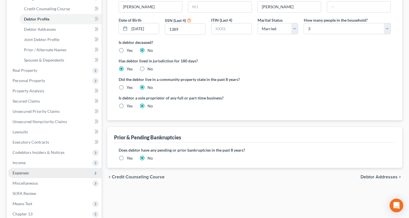
click at [49, 169] on span "Expenses" at bounding box center [54, 173] width 93 height 10
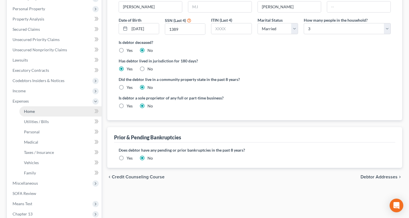
click at [59, 110] on link "Home" at bounding box center [60, 111] width 82 height 10
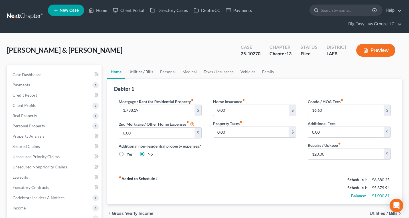
click at [137, 70] on link "Utilities / Bills" at bounding box center [141, 72] width 32 height 14
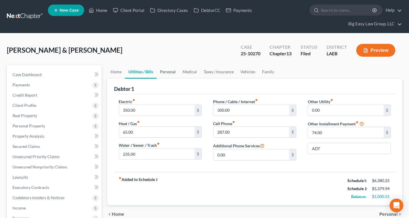
click at [168, 71] on link "Personal" at bounding box center [167, 72] width 23 height 14
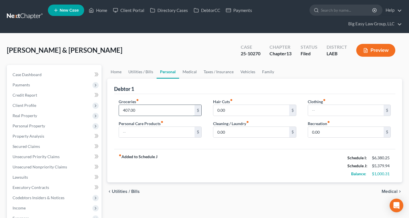
click at [148, 111] on input "407.00" at bounding box center [157, 110] width 76 height 11
click at [140, 109] on input "1,000" at bounding box center [157, 110] width 76 height 11
drag, startPoint x: 138, startPoint y: 109, endPoint x: 90, endPoint y: 96, distance: 50.3
drag, startPoint x: 131, startPoint y: 114, endPoint x: 118, endPoint y: 108, distance: 14.8
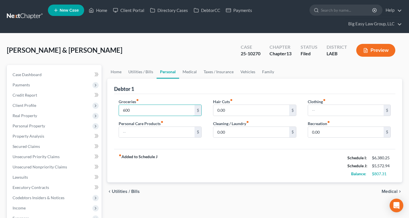
click at [119, 108] on div "Groceries fiber_manual_record 600 $" at bounding box center [160, 107] width 83 height 17
type input "700"
click at [188, 70] on link "Medical" at bounding box center [189, 72] width 21 height 14
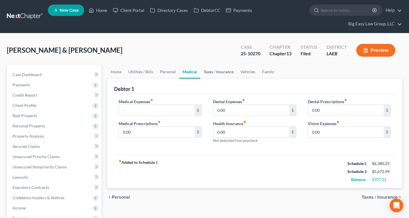
click at [212, 72] on link "Taxes / Insurance" at bounding box center [218, 72] width 37 height 14
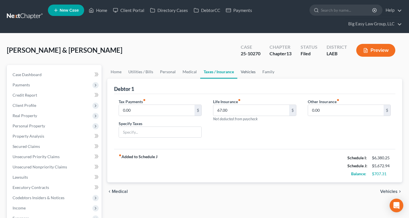
click at [239, 71] on link "Vehicles" at bounding box center [248, 72] width 22 height 14
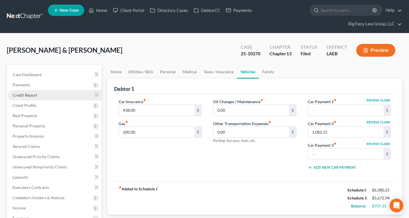
click at [36, 99] on link "Credit Report" at bounding box center [54, 95] width 93 height 10
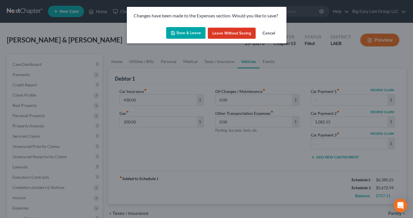
click at [176, 35] on button "Save & Leave" at bounding box center [185, 33] width 39 height 12
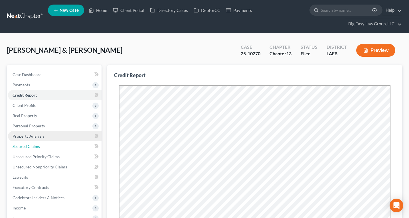
click at [53, 143] on link "Secured Claims" at bounding box center [54, 146] width 93 height 10
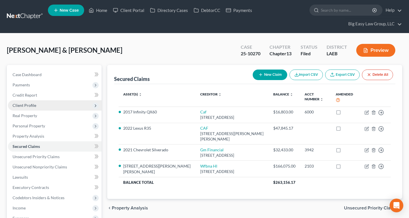
click at [44, 108] on span "Client Profile" at bounding box center [54, 105] width 93 height 10
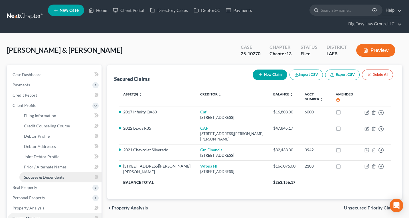
click at [69, 176] on link "Spouses & Dependents" at bounding box center [60, 177] width 82 height 10
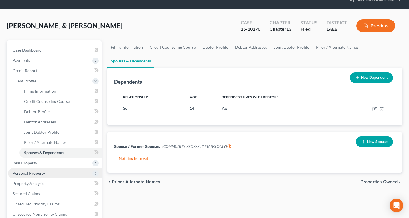
scroll to position [30, 0]
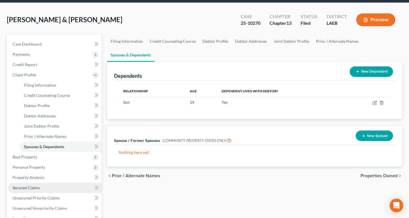
click at [63, 186] on link "Secured Claims" at bounding box center [54, 188] width 93 height 10
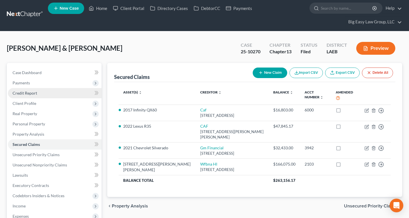
scroll to position [2, 0]
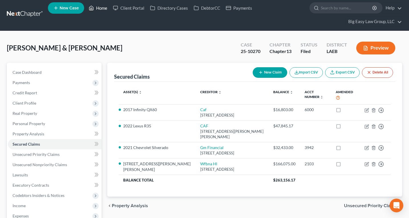
click at [97, 9] on link "Home" at bounding box center [98, 8] width 24 height 10
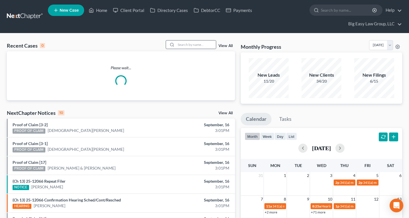
click at [174, 44] on icon at bounding box center [172, 44] width 5 height 5
click at [182, 44] on input "search" at bounding box center [196, 44] width 40 height 8
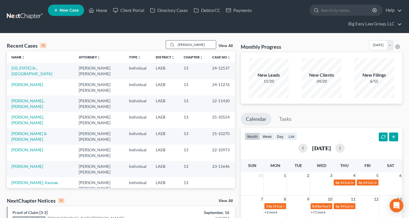
type input "brewer"
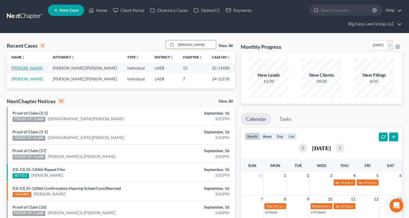
click at [30, 69] on link "[PERSON_NAME]" at bounding box center [27, 68] width 32 height 5
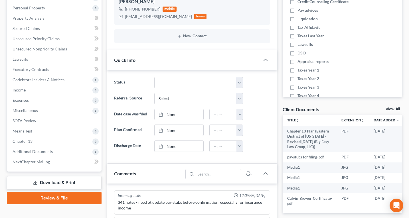
scroll to position [119, 0]
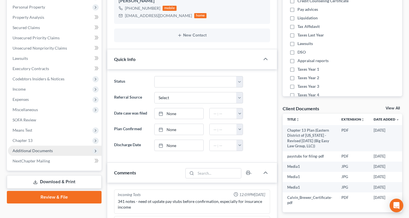
click at [74, 154] on span "Additional Documents" at bounding box center [54, 151] width 93 height 10
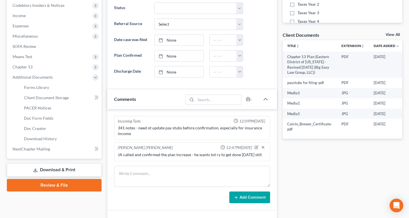
scroll to position [215, 0]
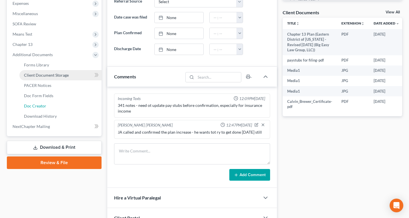
drag, startPoint x: 64, startPoint y: 103, endPoint x: 83, endPoint y: 101, distance: 19.8
click at [64, 103] on link "Doc Creator" at bounding box center [60, 106] width 82 height 10
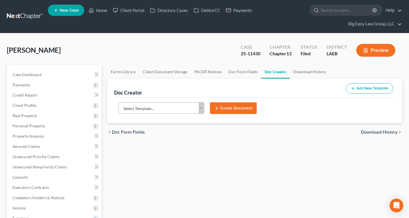
click at [188, 107] on body "Home New Case Client Portal Directory Cases DebtorCC Payments Big Easy Law Grou…" at bounding box center [204, 211] width 409 height 422
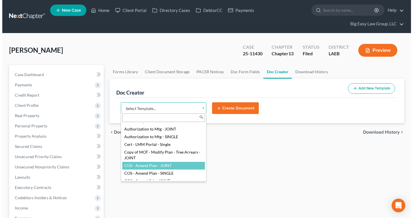
scroll to position [6, 0]
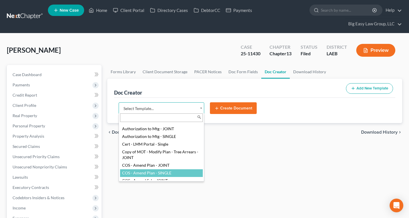
select select "94524"
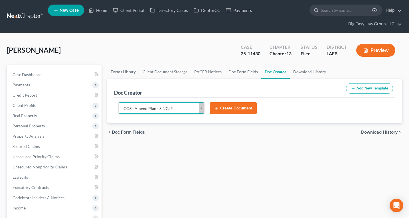
click at [226, 104] on button "Create Document" at bounding box center [233, 108] width 47 height 12
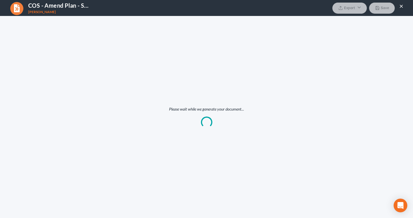
scroll to position [0, 0]
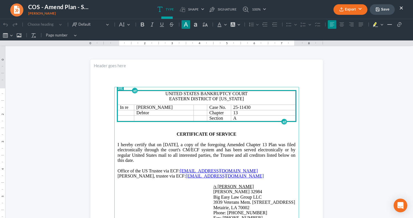
click at [186, 144] on span "I hereby certify that on 09/16/2025, a copy of the foregoing Amended Chapter 13…" at bounding box center [207, 152] width 178 height 21
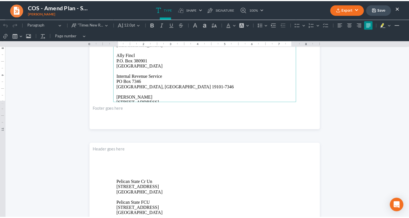
scroll to position [232, 0]
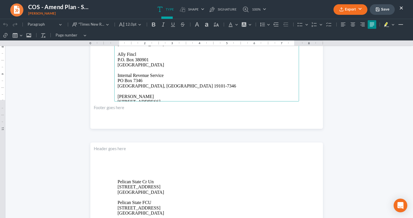
click at [338, 11] on button "Export" at bounding box center [350, 9] width 34 height 11
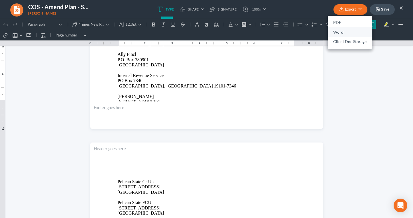
click at [338, 36] on link "Word" at bounding box center [350, 32] width 44 height 10
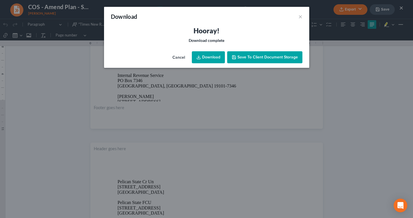
click at [202, 54] on link "Download" at bounding box center [208, 57] width 33 height 12
drag, startPoint x: 232, startPoint y: 29, endPoint x: 244, endPoint y: 26, distance: 12.0
click at [233, 29] on h3 "Hooray!" at bounding box center [207, 30] width 192 height 9
click at [301, 16] on button "×" at bounding box center [300, 16] width 4 height 7
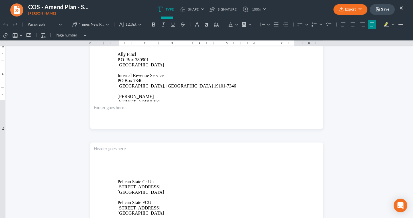
drag, startPoint x: 379, startPoint y: 13, endPoint x: 376, endPoint y: 16, distance: 4.6
click at [338, 13] on button "Save" at bounding box center [382, 9] width 25 height 11
click at [338, 8] on button "×" at bounding box center [401, 7] width 4 height 7
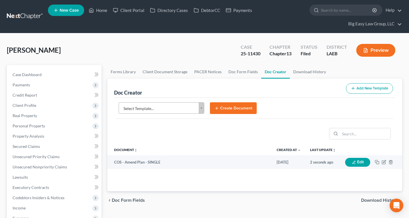
click at [183, 107] on body "Home New Case Client Portal Directory Cases DebtorCC Payments Big Easy Law Grou…" at bounding box center [204, 211] width 409 height 422
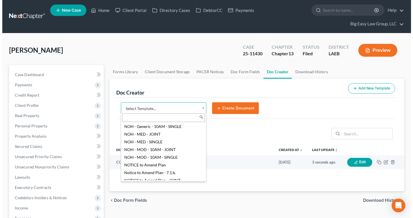
scroll to position [565, 0]
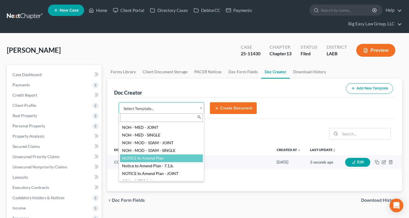
select select "94523"
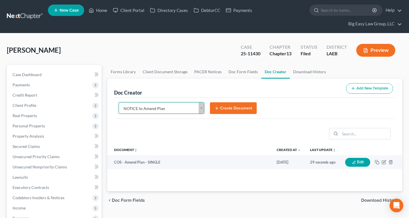
click at [222, 104] on button "Create Document" at bounding box center [233, 108] width 47 height 12
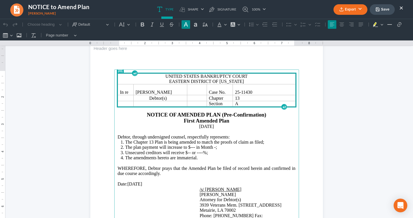
scroll to position [18, 0]
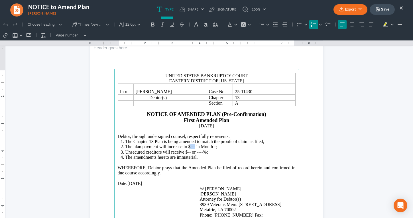
drag, startPoint x: 193, startPoint y: 147, endPoint x: 189, endPoint y: 147, distance: 4.6
click at [189, 147] on span "The plan payment will increase to $--- in Month -;" at bounding box center [171, 146] width 92 height 5
click at [223, 145] on span "The plan payment will increase to $370.00 in Month -;" at bounding box center [175, 146] width 101 height 5
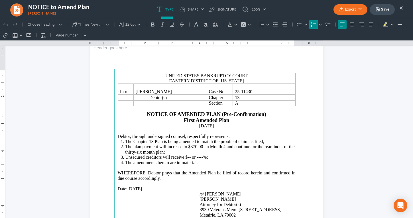
click at [268, 146] on span "The plan payment will increase to $370.00 in Month 4 and continue for the reami…" at bounding box center [210, 149] width 170 height 10
drag, startPoint x: 189, startPoint y: 156, endPoint x: 186, endPoint y: 156, distance: 3.4
click at [186, 156] on span "Unsecured creditors will receive $-- or ----%;" at bounding box center [166, 157] width 83 height 5
click at [210, 155] on span "Unsecured creditors will receive $380.11 or ----%;" at bounding box center [171, 157] width 92 height 5
click at [237, 145] on span "The plan payment will increase to $370.00 in Month 4 and continue for the remai…" at bounding box center [210, 149] width 170 height 10
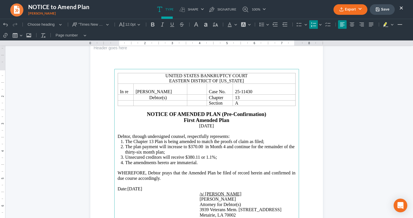
click at [196, 151] on li "The plan payment will increase to $370.00 in Month 4 and continue for the remai…" at bounding box center [210, 149] width 170 height 11
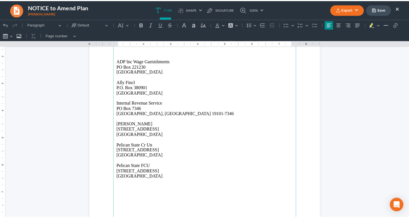
scroll to position [407, 0]
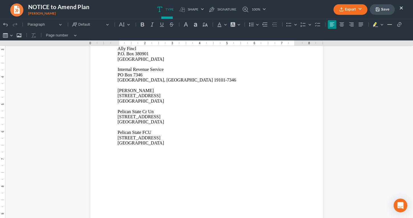
click at [338, 4] on button "Export" at bounding box center [350, 9] width 34 height 11
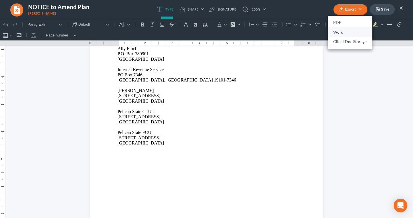
click at [338, 33] on link "Word" at bounding box center [350, 32] width 44 height 10
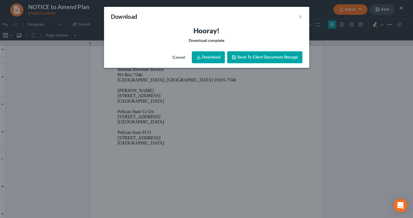
click at [211, 60] on link "Download" at bounding box center [208, 57] width 33 height 12
click at [202, 23] on div "Download ×" at bounding box center [206, 16] width 205 height 19
click at [300, 17] on button "×" at bounding box center [300, 16] width 4 height 7
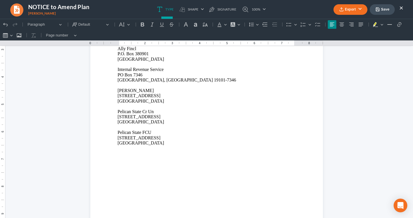
click at [338, 12] on button "Save" at bounding box center [382, 9] width 25 height 11
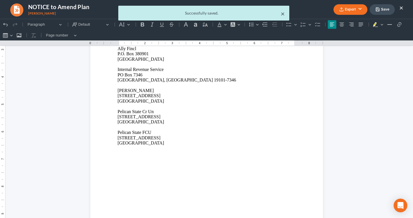
click at [282, 13] on button "×" at bounding box center [283, 13] width 4 height 7
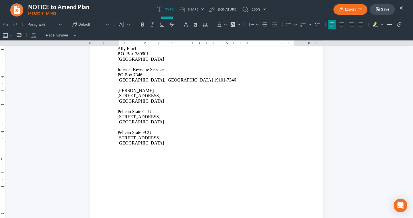
click at [338, 7] on button "×" at bounding box center [401, 7] width 4 height 7
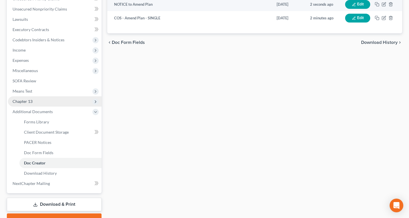
click at [54, 102] on span "Chapter 13" at bounding box center [54, 101] width 93 height 10
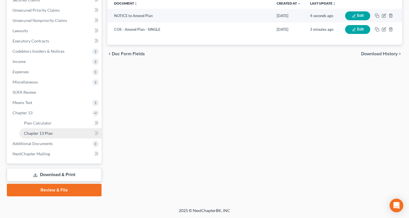
click at [68, 129] on link "Chapter 13 Plan" at bounding box center [60, 133] width 82 height 10
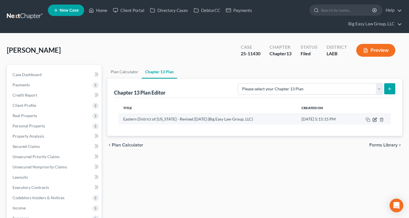
click at [338, 121] on icon "button" at bounding box center [374, 119] width 5 height 5
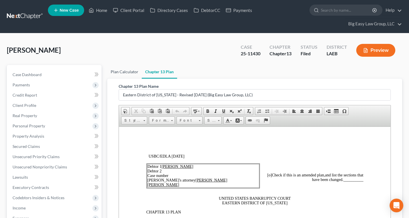
click at [125, 70] on link "Plan Calculator" at bounding box center [124, 72] width 34 height 14
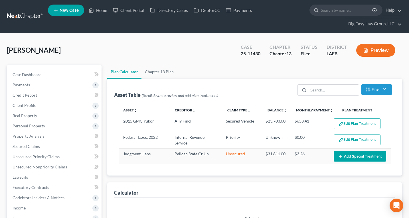
select select "35"
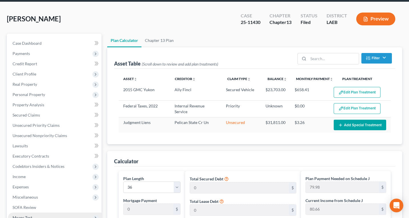
scroll to position [111, 0]
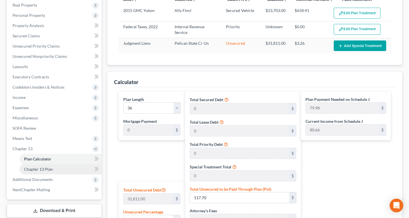
click at [39, 168] on span "Chapter 13 Plan" at bounding box center [38, 169] width 29 height 5
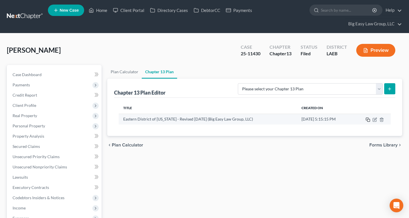
click at [338, 118] on icon "button" at bounding box center [367, 119] width 3 height 3
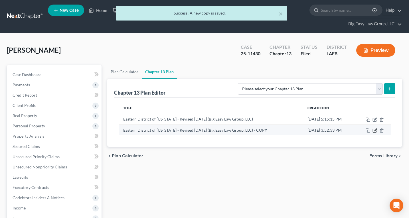
click at [338, 130] on icon "button" at bounding box center [375, 130] width 3 height 3
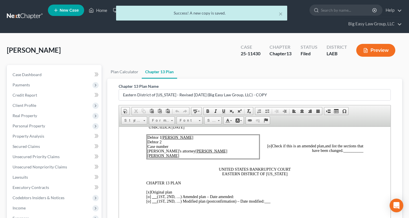
scroll to position [40, 0]
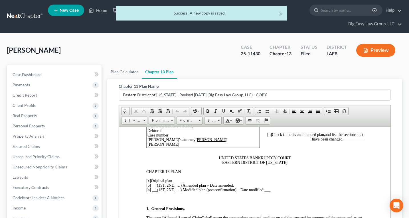
click at [208, 133] on td "Debtor 1 Calvin Davis Brewer Debtor 2 Case number Debtor's attorney Jenny Abshi…" at bounding box center [203, 135] width 112 height 24
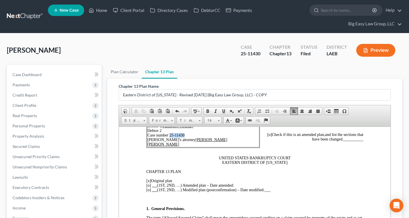
drag, startPoint x: 169, startPoint y: 135, endPoint x: 188, endPoint y: 135, distance: 19.1
click at [185, 135] on td "Debtor 1 Calvin Davis Brewer Debtor 2 Case number 25-11430 Debtor's attorney Je…" at bounding box center [203, 135] width 112 height 24
drag, startPoint x: 223, startPoint y: 110, endPoint x: 226, endPoint y: 116, distance: 7.3
click at [223, 110] on span at bounding box center [223, 111] width 5 height 5
click at [300, 157] on p "UNITED STATES BANKRUPTCY COURT EASTERN DISTRICT OF LOUISIANA" at bounding box center [254, 160] width 217 height 9
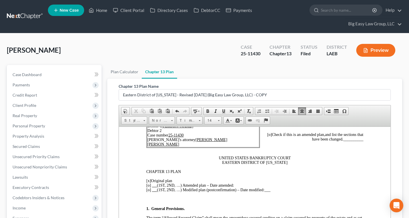
click at [271, 135] on span "[o]" at bounding box center [269, 134] width 5 height 4
drag, startPoint x: 359, startPoint y: 139, endPoint x: 339, endPoint y: 138, distance: 19.4
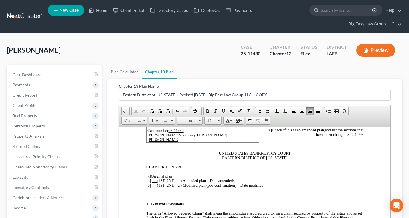
scroll to position [52, 0]
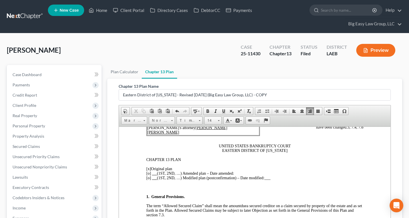
click at [149, 168] on span "[x]" at bounding box center [148, 168] width 5 height 4
click at [148, 172] on span "[o]" at bounding box center [148, 173] width 5 height 4
click at [237, 172] on p "[o ] Original plan [x ] (1ST, 2ND, …) Amended plan – Date amended: [o] (1ST, 2N…" at bounding box center [254, 173] width 217 height 14
drag, startPoint x: 285, startPoint y: 173, endPoint x: 236, endPoint y: 174, distance: 49.6
click at [236, 174] on p "[o ] Original plan [x ] (1ST, 2ND, …) Amended plan – Date amended: First Amende…" at bounding box center [254, 173] width 217 height 14
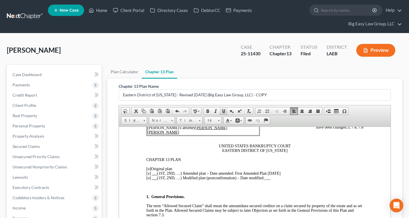
drag, startPoint x: 225, startPoint y: 109, endPoint x: 238, endPoint y: 121, distance: 17.7
click at [225, 109] on span at bounding box center [223, 111] width 5 height 5
click at [320, 170] on p "[o ] Original plan [x ] (1ST, 2ND, …) Amended plan – Date amended: First Amende…" at bounding box center [254, 173] width 217 height 14
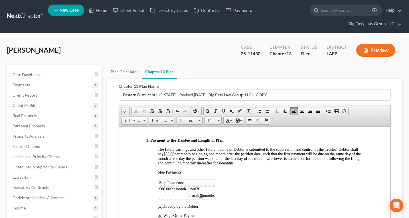
scroll to position [353, 0]
click at [206, 188] on td "thru 36" at bounding box center [202, 189] width 26 height 6
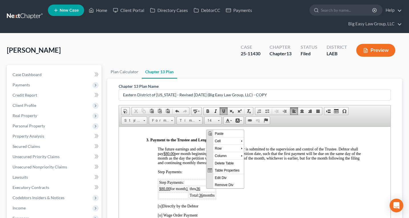
scroll to position [0, 0]
click at [220, 150] on span "Row" at bounding box center [227, 148] width 28 height 7
click at [248, 157] on span "Context Menu Options" at bounding box center [247, 155] width 5 height 5
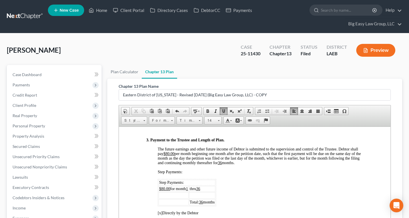
click at [174, 197] on td at bounding box center [173, 195] width 30 height 6
drag, startPoint x: 189, startPoint y: 188, endPoint x: 158, endPoint y: 189, distance: 30.8
click at [158, 189] on td "$80.00 for month 1" at bounding box center [173, 189] width 30 height 6
copy span "$80.00 for month 1"
click at [185, 197] on td at bounding box center [173, 195] width 30 height 6
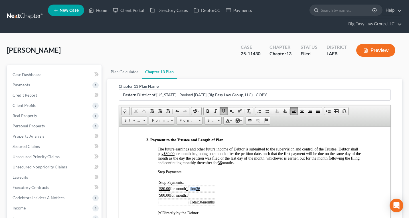
drag, startPoint x: 206, startPoint y: 188, endPoint x: 191, endPoint y: 187, distance: 15.1
click at [191, 187] on td "thru 36" at bounding box center [202, 189] width 26 height 6
copy span "thru 36"
click at [213, 196] on td at bounding box center [202, 195] width 26 height 6
click at [210, 190] on td "thru 36" at bounding box center [202, 189] width 26 height 6
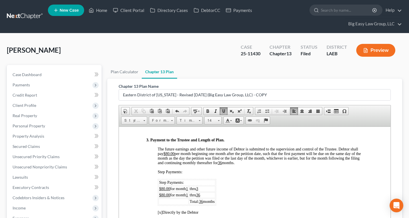
drag, startPoint x: 190, startPoint y: 195, endPoint x: 259, endPoint y: 200, distance: 69.7
click at [188, 195] on td "$80.00 for month 1" at bounding box center [173, 195] width 30 height 6
click at [189, 196] on u "14" at bounding box center [188, 195] width 4 height 4
click at [162, 196] on u "$80.00" at bounding box center [164, 195] width 11 height 4
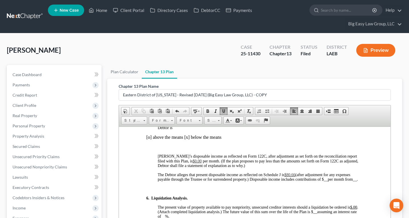
scroll to position [631, 0]
click at [289, 172] on span "$80.66" at bounding box center [289, 174] width 11 height 4
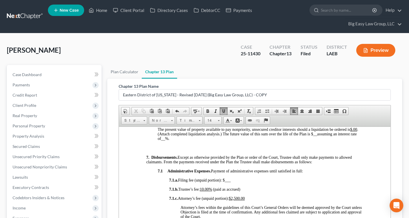
scroll to position [709, 0]
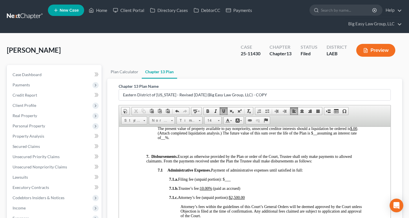
click at [239, 200] on u "$2,500.00" at bounding box center [236, 197] width 16 height 4
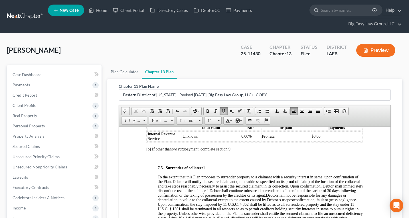
scroll to position [1928, 0]
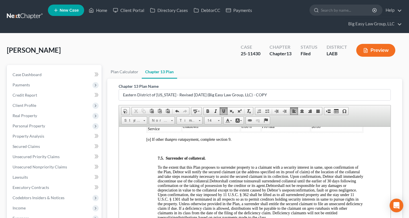
click at [326, 132] on td "$0.00" at bounding box center [336, 126] width 52 height 10
click at [336, 170] on span "Row" at bounding box center [347, 170] width 28 height 7
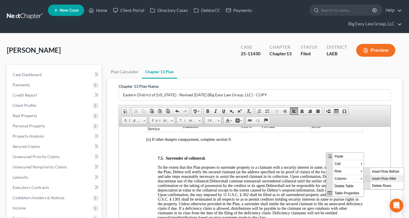
click at [338, 180] on span "Insert Row After" at bounding box center [386, 178] width 33 height 7
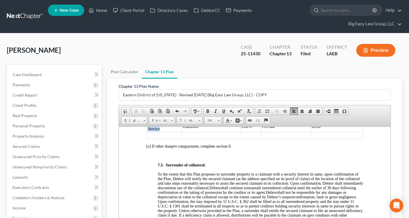
drag, startPoint x: 164, startPoint y: 156, endPoint x: 147, endPoint y: 153, distance: 17.2
click at [147, 132] on td "Internal Revenue Service" at bounding box center [164, 126] width 34 height 10
copy span "Internal Revenue Service"
click at [161, 132] on td "Internal Revenue Service" at bounding box center [164, 126] width 34 height 10
click at [162, 139] on td at bounding box center [164, 135] width 34 height 6
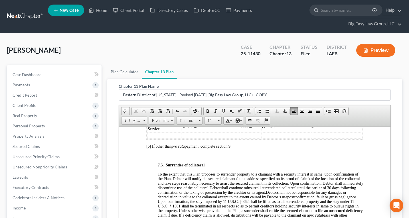
scroll to position [12, 0]
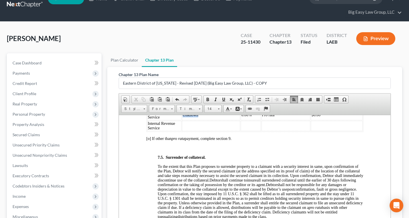
drag, startPoint x: 204, startPoint y: 143, endPoint x: 182, endPoint y: 141, distance: 22.0
click at [182, 120] on td "Unknown" at bounding box center [211, 115] width 58 height 10
copy span "Unknown"
click at [202, 131] on td at bounding box center [211, 126] width 58 height 10
drag, startPoint x: 252, startPoint y: 143, endPoint x: 239, endPoint y: 142, distance: 12.9
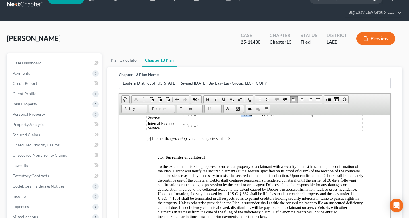
click at [240, 120] on td "0.00%" at bounding box center [250, 115] width 20 height 10
copy span "0.00%"
click at [248, 131] on td at bounding box center [250, 126] width 20 height 10
drag, startPoint x: 265, startPoint y: 142, endPoint x: 260, endPoint y: 141, distance: 4.9
click at [261, 120] on td "Pro rata" at bounding box center [285, 115] width 49 height 10
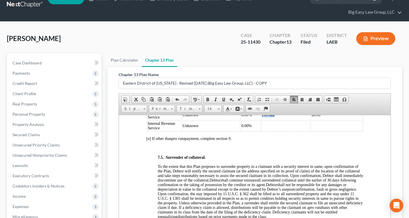
copy span "Pro rata"
drag, startPoint x: 278, startPoint y: 154, endPoint x: 296, endPoint y: 150, distance: 18.6
click at [278, 131] on td at bounding box center [285, 126] width 49 height 10
drag, startPoint x: 317, startPoint y: 143, endPoint x: 307, endPoint y: 143, distance: 10.0
click at [310, 120] on td "$0.00" at bounding box center [336, 115] width 52 height 10
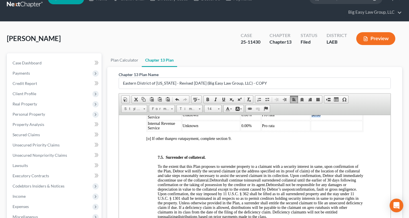
copy span "$0.00"
drag, startPoint x: 325, startPoint y: 157, endPoint x: 323, endPoint y: 154, distance: 3.2
click at [325, 131] on td at bounding box center [336, 126] width 52 height 10
click at [161, 120] on td "Internal Revenue Service" at bounding box center [164, 115] width 34 height 10
drag, startPoint x: 158, startPoint y: 154, endPoint x: 163, endPoint y: 152, distance: 5.7
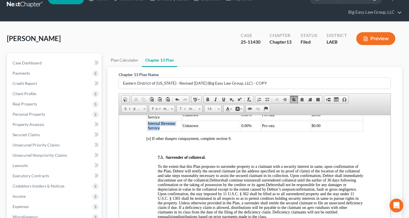
click at [148, 131] on td "Internal Revenue Service" at bounding box center [164, 126] width 34 height 10
click at [218, 120] on td "Unknown" at bounding box center [212, 115] width 57 height 10
drag, startPoint x: 218, startPoint y: 145, endPoint x: 182, endPoint y: 142, distance: 36.0
click at [184, 120] on td "Unknown" at bounding box center [212, 115] width 57 height 10
click at [185, 117] on span "5,457.40" at bounding box center [192, 115] width 14 height 4
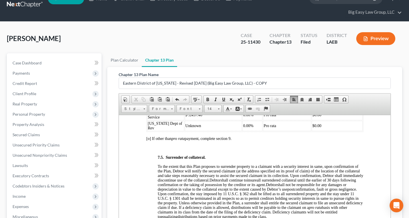
drag, startPoint x: 203, startPoint y: 142, endPoint x: 183, endPoint y: 142, distance: 20.0
click at [184, 120] on td "$ 5,457.40" at bounding box center [212, 115] width 57 height 10
copy span "$ 5,457.40"
drag, startPoint x: 320, startPoint y: 144, endPoint x: 308, endPoint y: 143, distance: 11.2
click at [311, 120] on td "$0.00" at bounding box center [336, 115] width 51 height 10
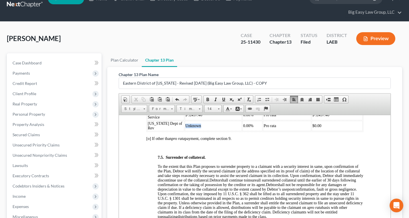
drag, startPoint x: 200, startPoint y: 154, endPoint x: 181, endPoint y: 153, distance: 18.5
click at [184, 131] on td "Unknown" at bounding box center [212, 126] width 57 height 10
drag, startPoint x: 203, startPoint y: 155, endPoint x: 198, endPoint y: 156, distance: 5.1
click at [184, 131] on td "$ 1,367.49" at bounding box center [212, 126] width 57 height 10
copy span "$ 1,367.49"
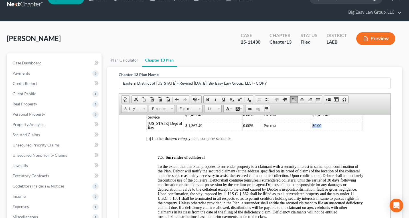
drag, startPoint x: 324, startPoint y: 155, endPoint x: 308, endPoint y: 154, distance: 15.1
click at [311, 131] on td "$0.00" at bounding box center [336, 126] width 51 height 10
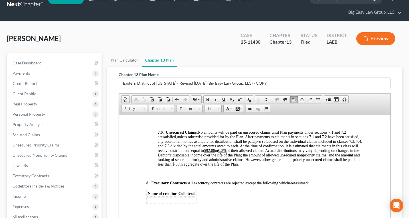
scroll to position [2063, 0]
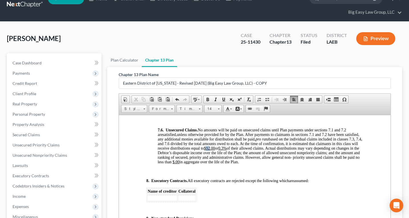
drag, startPoint x: 237, startPoint y: 175, endPoint x: 234, endPoint y: 175, distance: 3.1
click at [215, 150] on u "$92.00" at bounding box center [209, 148] width 11 height 4
click at [228, 150] on u "0.3%" at bounding box center [224, 148] width 8 height 4
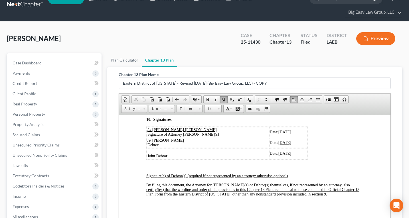
scroll to position [2244, 0]
drag, startPoint x: 268, startPoint y: 132, endPoint x: 262, endPoint y: 131, distance: 6.3
click at [278, 131] on u "[DATE]" at bounding box center [284, 132] width 13 height 4
drag, startPoint x: 278, startPoint y: 131, endPoint x: 261, endPoint y: 130, distance: 16.8
click at [278, 130] on u "[DATE]" at bounding box center [284, 132] width 13 height 4
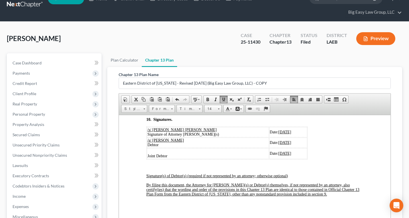
drag, startPoint x: 277, startPoint y: 143, endPoint x: 260, endPoint y: 143, distance: 17.1
click at [278, 143] on span "[DATE]" at bounding box center [284, 142] width 13 height 4
drag, startPoint x: 277, startPoint y: 154, endPoint x: 260, endPoint y: 153, distance: 17.1
click at [278, 153] on u "[DATE]" at bounding box center [284, 153] width 13 height 4
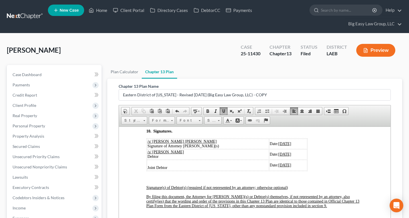
scroll to position [147, 0]
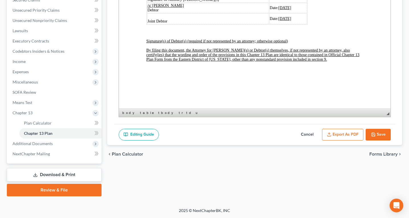
click at [338, 133] on button "Export as PDF" at bounding box center [342, 135] width 41 height 12
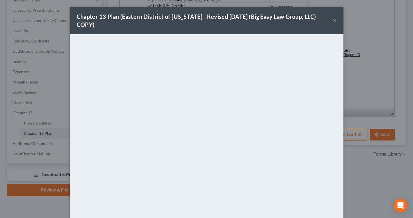
click at [196, 19] on div "Chapter 13 Plan (Eastern District of [US_STATE] - Revised [DATE] (Big Easy Law …" at bounding box center [205, 21] width 256 height 16
click at [333, 21] on button "×" at bounding box center [335, 20] width 4 height 7
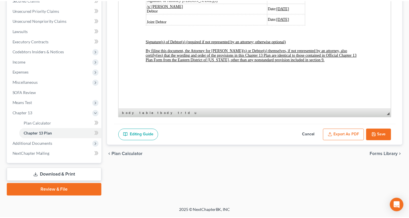
scroll to position [147, 0]
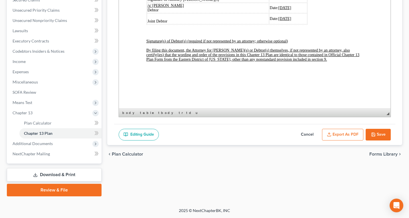
click at [338, 128] on div "Editing Guide Cancel Export as PDF Save" at bounding box center [254, 134] width 281 height 21
click at [338, 130] on button "Save" at bounding box center [377, 135] width 25 height 12
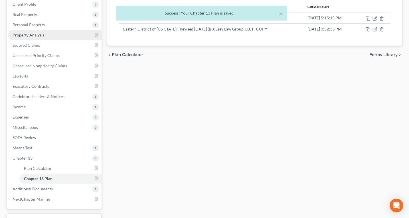
scroll to position [57, 0]
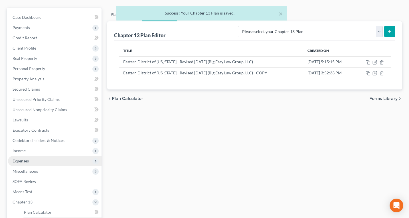
click at [57, 161] on span "Expenses" at bounding box center [54, 161] width 93 height 10
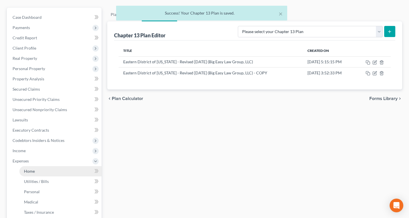
click at [60, 171] on link "Home" at bounding box center [60, 171] width 82 height 10
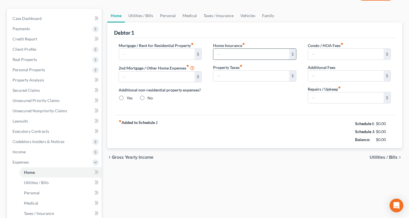
type input "1,340.00"
type input "0.00"
radio input "true"
type input "0.00"
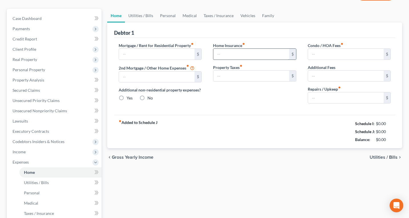
type input "0.00"
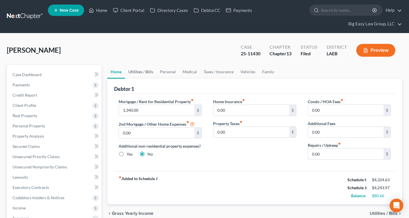
click at [145, 71] on link "Utilities / Bills" at bounding box center [141, 72] width 32 height 14
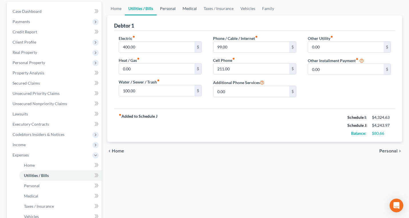
drag, startPoint x: 170, startPoint y: 8, endPoint x: 184, endPoint y: 7, distance: 14.0
click at [170, 8] on link "Personal" at bounding box center [167, 9] width 23 height 14
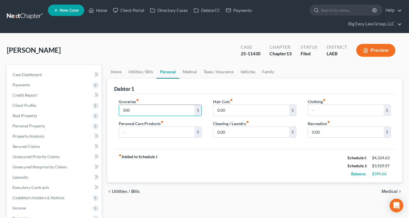
drag, startPoint x: 131, startPoint y: 111, endPoint x: 105, endPoint y: 107, distance: 26.5
click at [153, 135] on input "text" at bounding box center [157, 132] width 76 height 11
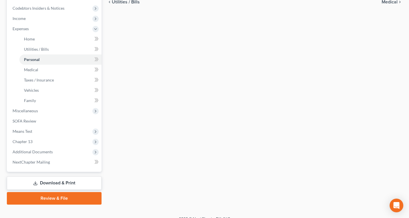
scroll to position [198, 0]
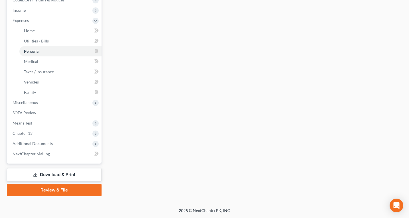
click at [66, 175] on link "Download & Print" at bounding box center [54, 174] width 95 height 13
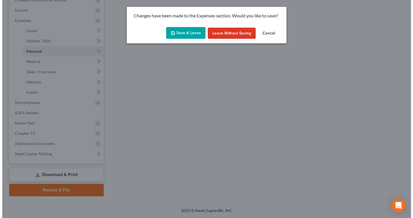
scroll to position [188, 0]
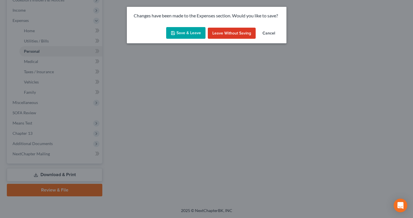
click at [195, 34] on button "Save & Leave" at bounding box center [185, 33] width 39 height 12
type input "524.00"
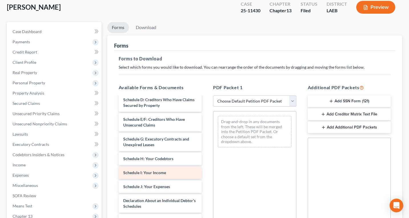
scroll to position [126, 0]
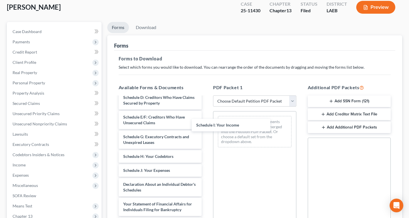
drag, startPoint x: 162, startPoint y: 173, endPoint x: 204, endPoint y: 143, distance: 51.3
click at [206, 126] on div "Schedule I: Your Income Chapter 13 Plan (Eastern District of Louisiana - Revise…" at bounding box center [160, 134] width 92 height 327
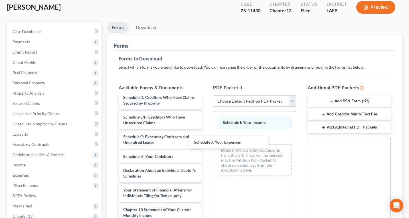
drag, startPoint x: 166, startPoint y: 168, endPoint x: 227, endPoint y: 148, distance: 64.3
click at [206, 139] on div "Schedule J: Your Expenses Chapter 13 Plan (Eastern District of Louisiana - Revi…" at bounding box center [160, 127] width 92 height 313
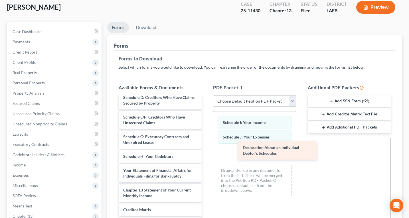
drag, startPoint x: 176, startPoint y: 177, endPoint x: 290, endPoint y: 157, distance: 114.9
click at [206, 157] on div "Declaration About an Individual Debtor's Schedules Chapter 13 Plan (Eastern Dis…" at bounding box center [160, 117] width 92 height 293
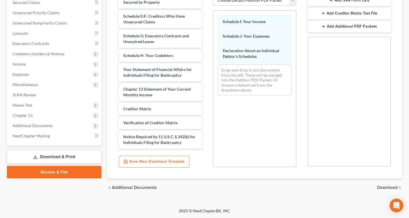
scroll to position [144, 0]
click at [338, 188] on span "Download" at bounding box center [387, 187] width 21 height 5
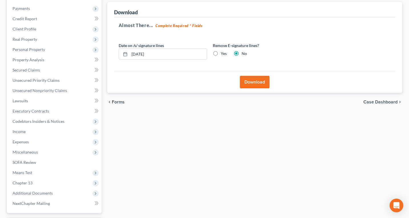
scroll to position [74, 0]
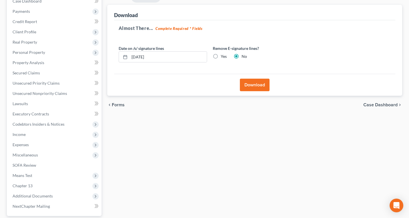
click at [250, 86] on button "Download" at bounding box center [255, 85] width 30 height 13
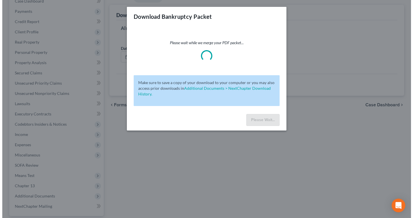
scroll to position [63, 0]
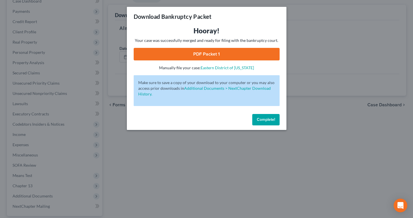
click at [211, 54] on link "PDF Packet 1" at bounding box center [207, 54] width 146 height 13
click at [263, 124] on button "Complete!" at bounding box center [265, 119] width 27 height 11
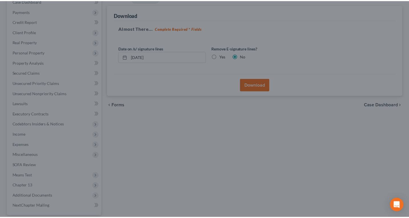
scroll to position [74, 0]
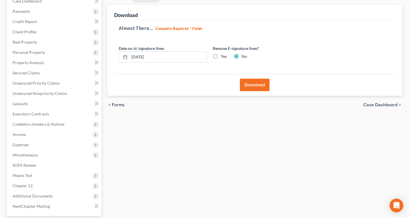
click at [167, 111] on div "chevron_left Forms Case Dashboard chevron_right" at bounding box center [254, 105] width 295 height 18
click at [58, 156] on span "Miscellaneous" at bounding box center [54, 155] width 93 height 10
drag, startPoint x: 87, startPoint y: 166, endPoint x: 100, endPoint y: 162, distance: 14.1
click at [87, 166] on link "Attorney / Credit Counseling Fees" at bounding box center [60, 165] width 82 height 10
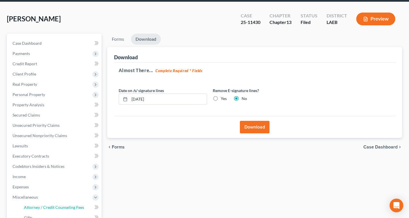
select select "0"
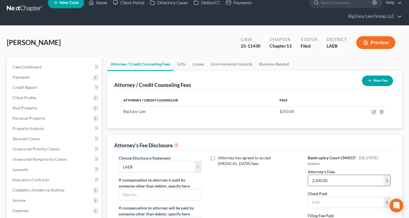
scroll to position [8, 0]
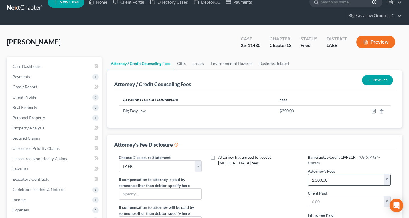
click at [331, 178] on input "2,500.00" at bounding box center [346, 179] width 76 height 11
type input "4,000"
click at [308, 130] on div "Attorney / Credit Counseling Fees New Fee Attorney / Credit Counselor Fees Big …" at bounding box center [254, 168] width 295 height 197
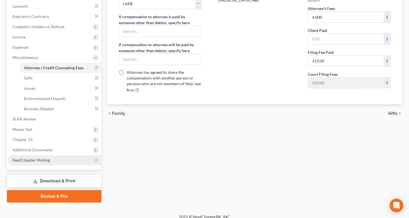
scroll to position [171, 0]
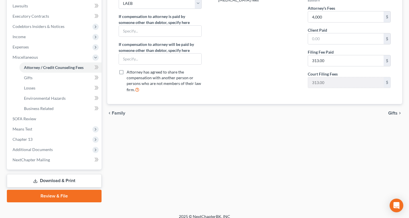
click at [67, 186] on link "Download & Print" at bounding box center [54, 180] width 95 height 13
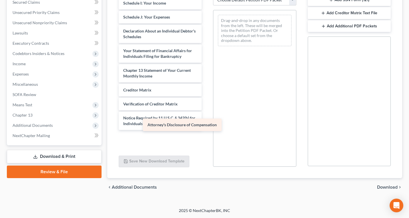
scroll to position [173, 0]
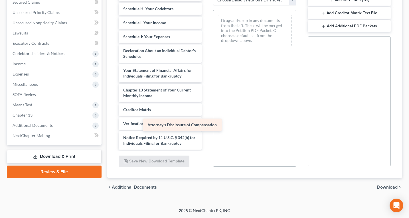
drag, startPoint x: 168, startPoint y: 141, endPoint x: 260, endPoint y: 72, distance: 114.6
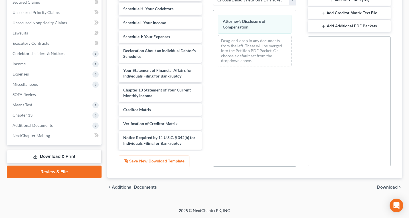
click at [338, 188] on span "Download" at bounding box center [387, 187] width 21 height 5
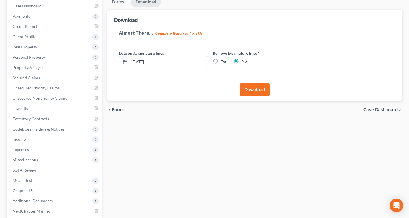
scroll to position [9, 0]
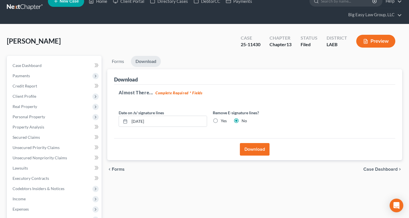
click at [247, 147] on button "Download" at bounding box center [255, 149] width 30 height 13
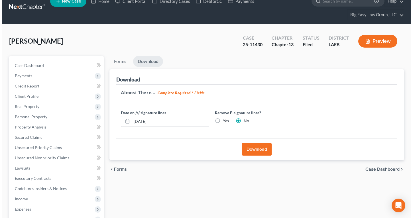
scroll to position [4, 0]
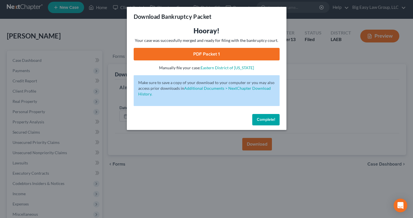
click at [225, 52] on link "PDF Packet 1" at bounding box center [207, 54] width 146 height 13
click at [261, 118] on span "Complete!" at bounding box center [266, 119] width 18 height 5
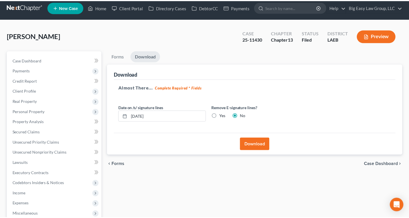
scroll to position [9, 0]
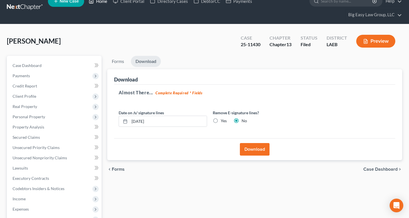
click at [101, 5] on link "Home" at bounding box center [98, 1] width 24 height 10
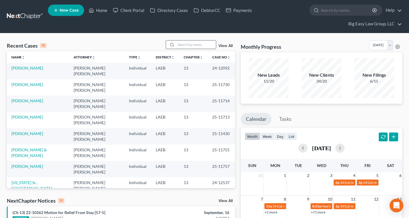
click at [188, 44] on input "search" at bounding box center [196, 44] width 40 height 8
type input "houston"
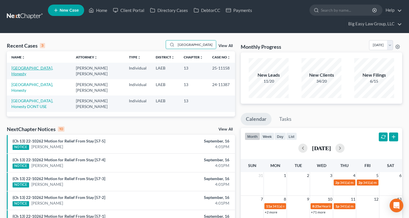
click at [34, 68] on link "[GEOGRAPHIC_DATA], Honesty" at bounding box center [32, 71] width 42 height 11
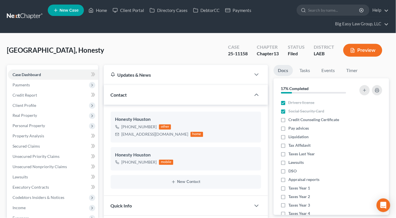
scroll to position [1790, 0]
click at [98, 50] on div "Houston, Honesty Upgraded Case 25-11158 Chapter Chapter 13 Status Filed Distric…" at bounding box center [198, 52] width 383 height 25
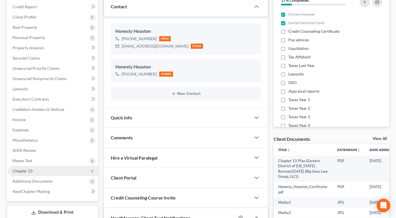
scroll to position [97, 0]
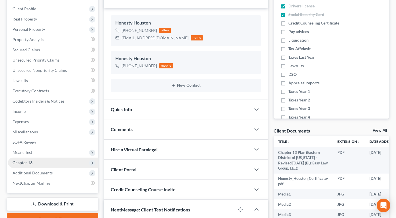
click at [37, 161] on span "Chapter 13" at bounding box center [53, 163] width 90 height 10
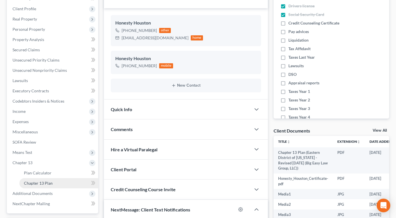
click at [62, 183] on link "Chapter 13 Plan" at bounding box center [58, 183] width 79 height 10
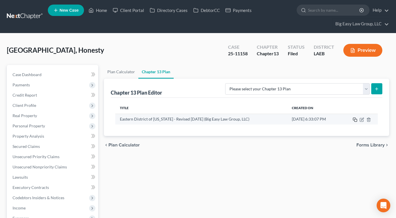
click at [338, 120] on icon "button" at bounding box center [355, 119] width 5 height 5
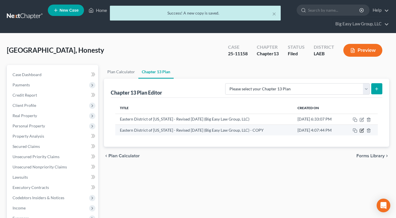
click at [338, 131] on icon "button" at bounding box center [362, 130] width 5 height 5
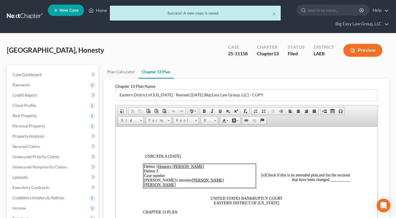
click at [172, 176] on td "Debtor 1 Honesty Aaliyah Houston Debtor 2 Case number Debtor's attorney Jenny A…" at bounding box center [199, 176] width 112 height 24
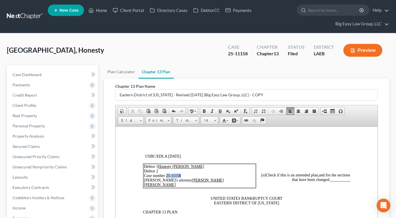
drag, startPoint x: 167, startPoint y: 176, endPoint x: 182, endPoint y: 176, distance: 14.8
click at [182, 176] on td "Debtor 1 Honesty Aaliyah Houston Debtor 2 Case number 25-11158 Debtor's attorne…" at bounding box center [199, 176] width 112 height 24
click at [219, 109] on span at bounding box center [220, 111] width 5 height 5
click at [266, 175] on span "[o]" at bounding box center [263, 175] width 5 height 4
drag, startPoint x: 346, startPoint y: 180, endPoint x: 326, endPoint y: 179, distance: 20.0
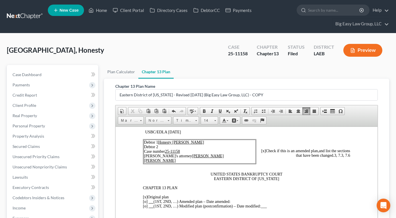
scroll to position [28, 0]
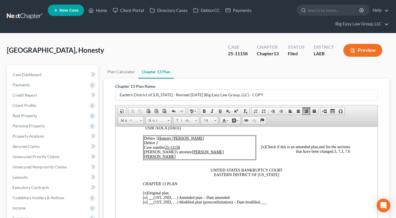
click at [145, 194] on span "[x]" at bounding box center [145, 193] width 5 height 4
click at [144, 197] on span "[o]" at bounding box center [145, 197] width 5 height 4
click at [250, 197] on p "[o ] Original plan [x ] (1ST, 2ND, …) Amended plan – Date amended: [o] (1ST, 2N…" at bounding box center [247, 198] width 208 height 14
drag, startPoint x: 284, startPoint y: 197, endPoint x: 234, endPoint y: 196, distance: 50.2
click at [233, 196] on p "[o ] Original plan [x ] (1ST, 2ND, …) Amended plan – Date amended: First Amende…" at bounding box center [247, 198] width 208 height 14
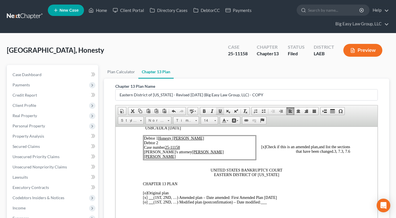
drag, startPoint x: 220, startPoint y: 112, endPoint x: 172, endPoint y: 50, distance: 78.8
click at [220, 112] on span at bounding box center [220, 111] width 5 height 5
click at [287, 176] on p "UNITED STATES BANKRUPTCY COURT EASTERN DISTRICT OF LOUISIANA" at bounding box center [247, 172] width 208 height 9
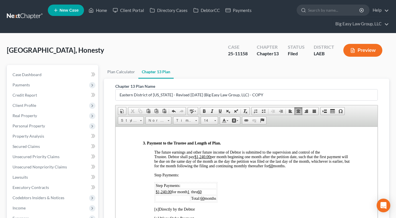
scroll to position [362, 0]
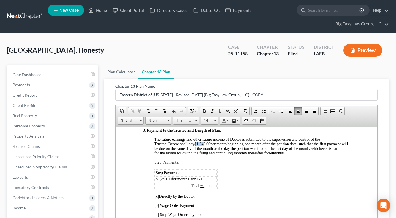
drag, startPoint x: 204, startPoint y: 142, endPoint x: 198, endPoint y: 142, distance: 6.3
click at [198, 142] on u "$1,240.00" at bounding box center [202, 144] width 16 height 4
click at [206, 177] on td "thru 60" at bounding box center [204, 179] width 26 height 6
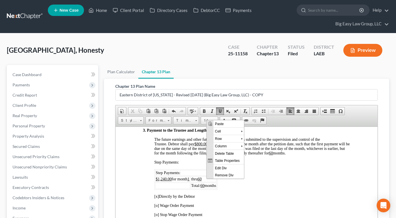
scroll to position [0, 0]
click at [233, 140] on span "Row" at bounding box center [227, 138] width 28 height 7
click at [259, 146] on span "Insert Row After" at bounding box center [267, 145] width 33 height 7
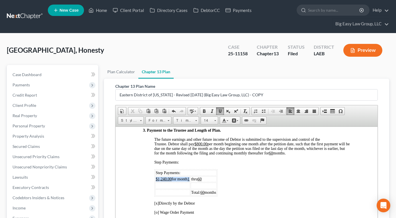
drag, startPoint x: 156, startPoint y: 179, endPoint x: 191, endPoint y: 178, distance: 34.8
click at [190, 178] on span "$1,240.00 for month 1" at bounding box center [173, 179] width 34 height 4
click at [169, 186] on td at bounding box center [172, 185] width 35 height 6
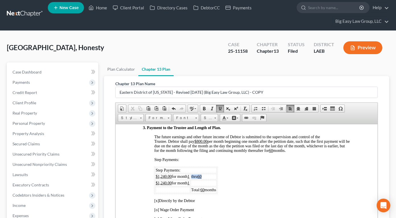
click at [194, 175] on td "thru 60" at bounding box center [204, 177] width 26 height 6
click at [207, 184] on td at bounding box center [204, 183] width 26 height 6
click at [165, 175] on u "$1,240.00" at bounding box center [164, 176] width 16 height 4
click at [202, 175] on u "60" at bounding box center [200, 176] width 4 height 4
click at [190, 182] on td "$1,240.00 for month 1" at bounding box center [172, 183] width 35 height 6
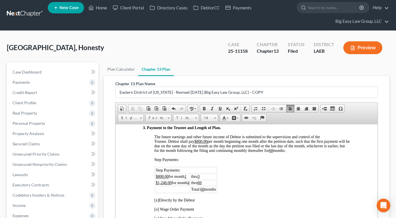
click at [166, 181] on u "$1,240.00" at bounding box center [164, 182] width 16 height 4
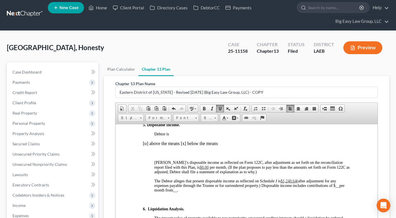
scroll to position [627, 0]
drag, startPoint x: 291, startPoint y: 180, endPoint x: 301, endPoint y: 192, distance: 15.8
click at [291, 180] on span "$1,240.64" at bounding box center [289, 180] width 16 height 4
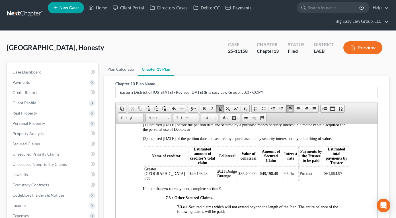
scroll to position [1674, 0]
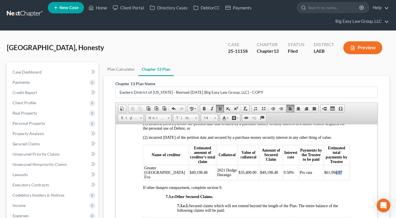
click at [327, 174] on span "$61,994.97" at bounding box center [333, 172] width 18 height 4
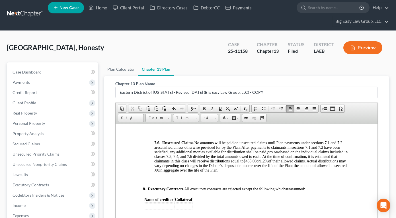
scroll to position [2109, 0]
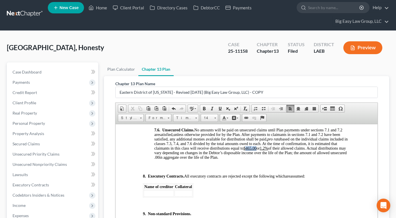
drag, startPoint x: 257, startPoint y: 157, endPoint x: 247, endPoint y: 156, distance: 10.0
click at [247, 156] on span "unless otherwise provided for by the Plan. After payments to claimants in secti…" at bounding box center [251, 145] width 194 height 27
click at [266, 150] on u "1.2%" at bounding box center [262, 148] width 8 height 4
drag, startPoint x: 264, startPoint y: 156, endPoint x: 284, endPoint y: 169, distance: 23.3
click at [264, 150] on u "1.2.1%" at bounding box center [263, 148] width 11 height 4
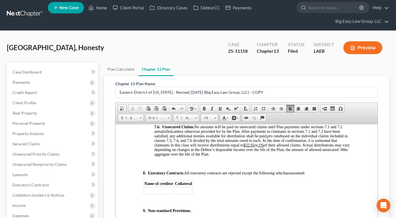
scroll to position [2112, 0]
click at [176, 151] on span "unless otherwise provided for by the Plan. After payments to claimants in secti…" at bounding box center [252, 140] width 196 height 23
drag, startPoint x: 176, startPoint y: 162, endPoint x: 172, endPoint y: 162, distance: 4.3
click at [172, 156] on p "7.6. Unsecured Claims. No amounts will be paid on unsecured claims until Plan p…" at bounding box center [252, 140] width 196 height 32
click at [219, 106] on span at bounding box center [220, 108] width 5 height 5
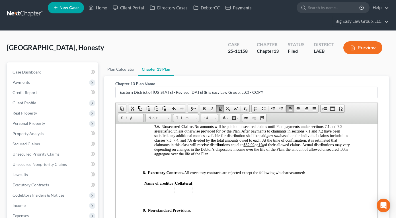
click at [264, 147] on u ".1%" at bounding box center [261, 145] width 6 height 4
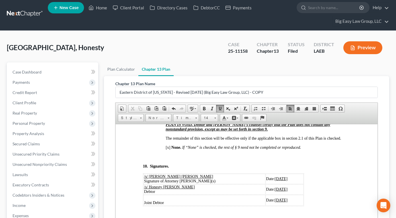
scroll to position [2228, 0]
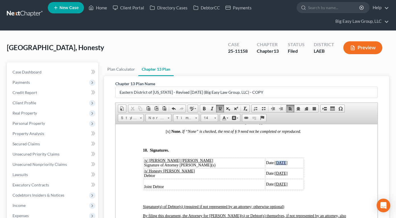
drag, startPoint x: 265, startPoint y: 171, endPoint x: 259, endPoint y: 171, distance: 6.9
click at [275, 165] on u "06/06/2025" at bounding box center [281, 162] width 13 height 4
drag, startPoint x: 275, startPoint y: 172, endPoint x: 257, endPoint y: 171, distance: 17.4
click at [266, 168] on td "Date: 09/16/2025" at bounding box center [285, 163] width 38 height 10
drag, startPoint x: 274, startPoint y: 182, endPoint x: 257, endPoint y: 182, distance: 17.1
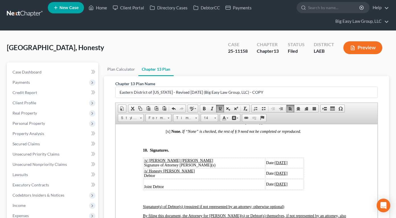
click at [275, 175] on span "06/06/2025" at bounding box center [281, 173] width 13 height 4
drag, startPoint x: 274, startPoint y: 194, endPoint x: 257, endPoint y: 193, distance: 16.8
click at [275, 186] on u "06/06/2025" at bounding box center [281, 184] width 13 height 4
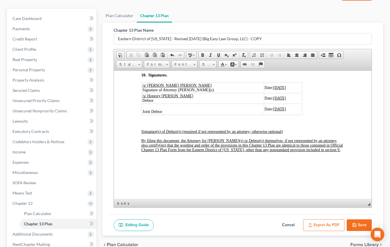
scroll to position [87, 0]
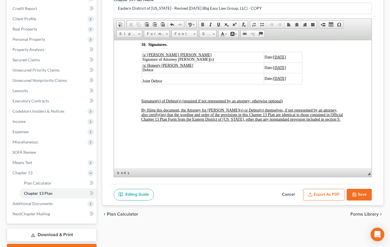
click at [332, 192] on button "Export as PDF" at bounding box center [323, 195] width 41 height 12
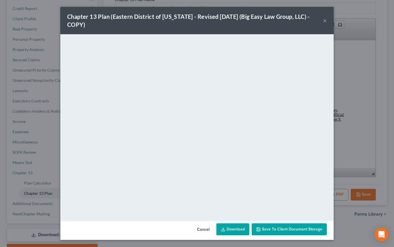
click at [323, 18] on button "×" at bounding box center [325, 20] width 4 height 7
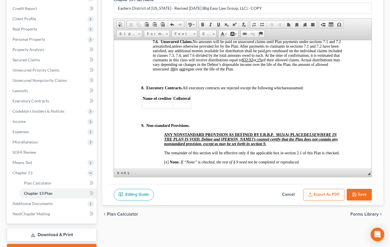
scroll to position [2256, 0]
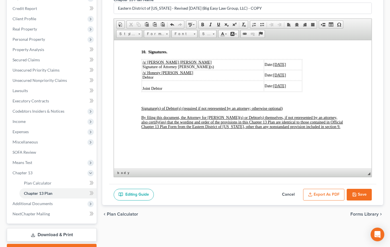
click at [315, 191] on button "Export as PDF" at bounding box center [323, 195] width 41 height 12
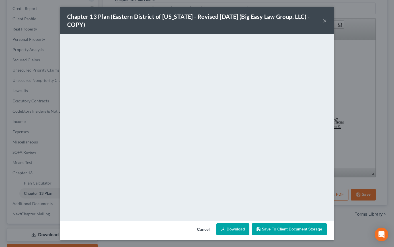
click at [236, 226] on link "Download" at bounding box center [233, 229] width 33 height 12
click at [325, 20] on button "×" at bounding box center [325, 20] width 4 height 7
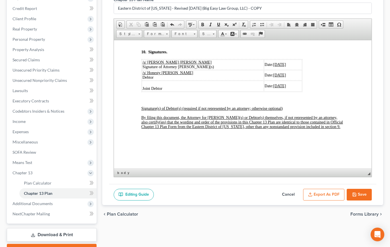
click at [338, 194] on button "Save" at bounding box center [359, 195] width 25 height 12
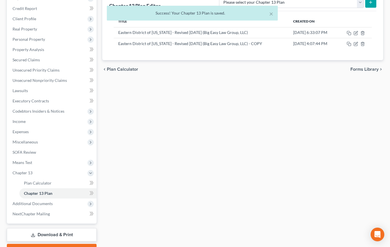
scroll to position [78, 0]
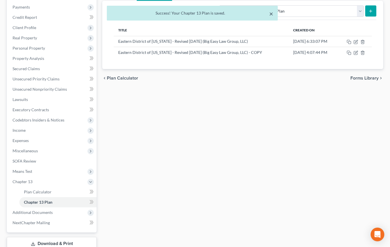
click at [271, 11] on button "×" at bounding box center [271, 13] width 4 height 7
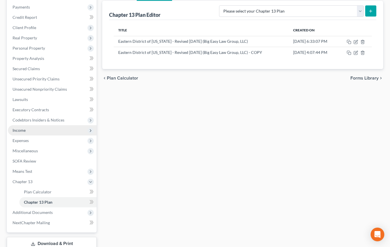
click at [52, 132] on span "Income" at bounding box center [52, 130] width 89 height 10
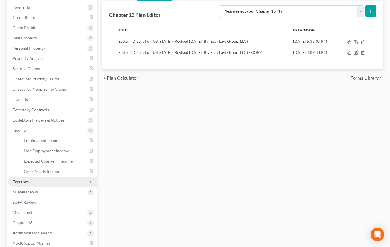
click at [59, 180] on span "Expenses" at bounding box center [52, 181] width 89 height 10
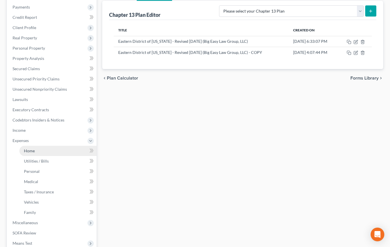
click at [52, 148] on link "Home" at bounding box center [57, 151] width 77 height 10
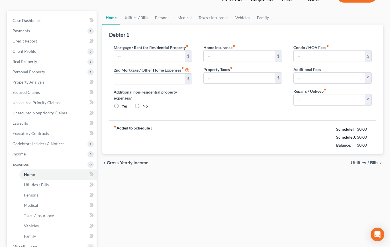
type input "0.00"
radio input "true"
type input "0.00"
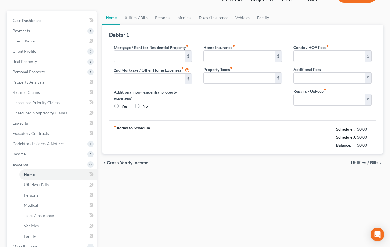
type input "0.00"
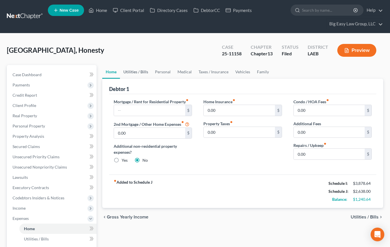
click at [138, 69] on link "Utilities / Bills" at bounding box center [136, 72] width 32 height 14
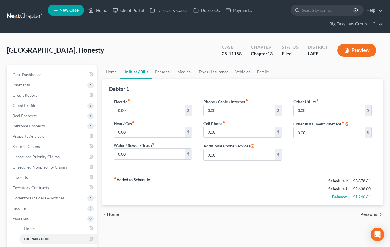
click at [147, 71] on link "Utilities / Bills" at bounding box center [136, 72] width 32 height 14
click at [162, 72] on link "Personal" at bounding box center [163, 72] width 23 height 14
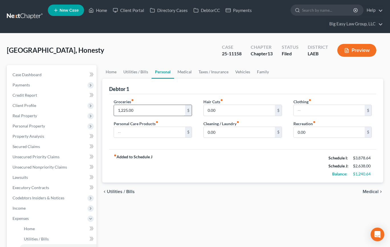
click at [126, 110] on input "1,225.00" at bounding box center [149, 110] width 71 height 11
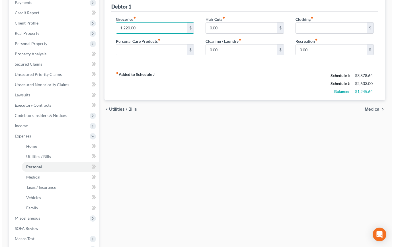
scroll to position [169, 0]
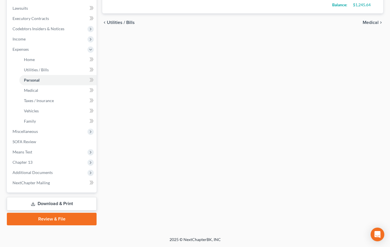
type input "1,220.00"
click at [74, 207] on link "Download & Print" at bounding box center [52, 203] width 90 height 13
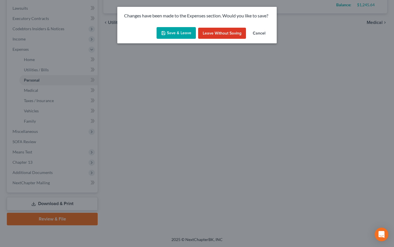
click at [182, 31] on button "Save & Leave" at bounding box center [176, 33] width 39 height 12
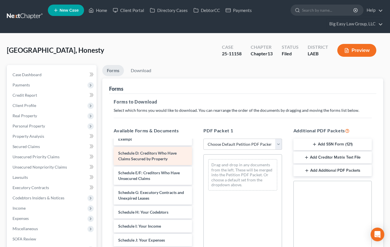
scroll to position [135, 0]
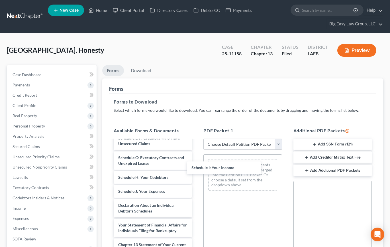
click at [197, 166] on div "Schedule I: Your Income Chapter 13 Plan (Eastern District of Louisiana - Revise…" at bounding box center [153, 161] width 88 height 313
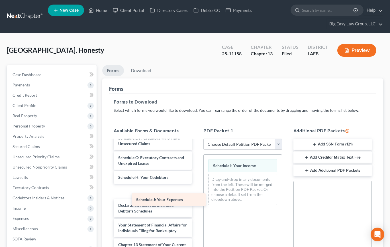
drag, startPoint x: 168, startPoint y: 201, endPoint x: 238, endPoint y: 191, distance: 70.6
click at [197, 191] on div "Schedule J: Your Expenses Chapter 13 Plan (Eastern District of Louisiana - Revi…" at bounding box center [153, 161] width 88 height 313
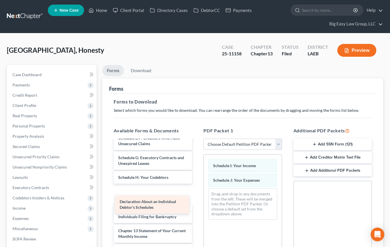
drag, startPoint x: 170, startPoint y: 209, endPoint x: 253, endPoint y: 199, distance: 82.9
click at [197, 202] on div "Declaration About an Individual Debtor's Schedules Chapter 13 Plan (Eastern Dis…" at bounding box center [153, 154] width 88 height 299
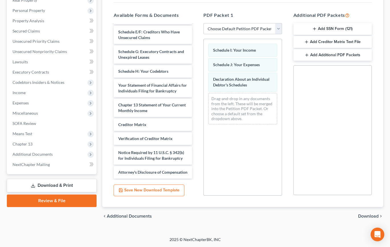
click at [338, 214] on span "Download" at bounding box center [368, 216] width 21 height 5
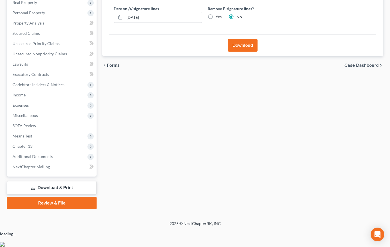
scroll to position [97, 0]
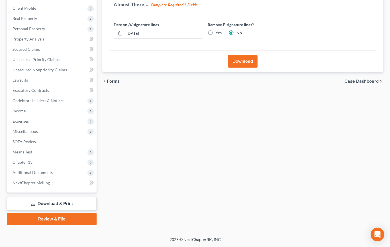
click at [237, 65] on button "Download" at bounding box center [243, 61] width 30 height 13
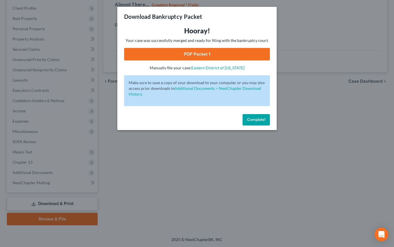
click at [202, 58] on link "PDF Packet 1" at bounding box center [197, 54] width 146 height 13
click at [251, 118] on span "Complete!" at bounding box center [256, 119] width 18 height 5
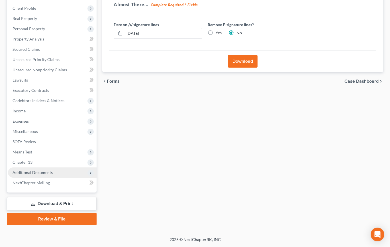
click at [79, 176] on span "Additional Documents" at bounding box center [52, 172] width 89 height 10
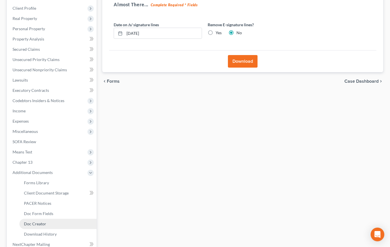
click at [73, 226] on link "Doc Creator" at bounding box center [57, 224] width 77 height 10
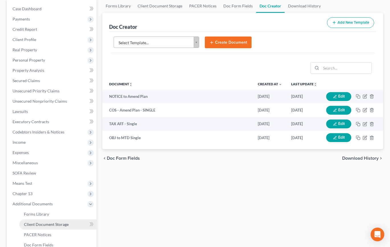
scroll to position [80, 0]
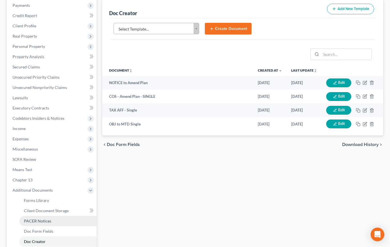
click at [61, 224] on link "PACER Notices" at bounding box center [57, 221] width 77 height 10
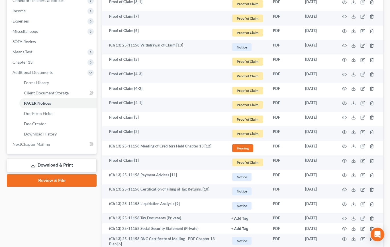
scroll to position [198, 0]
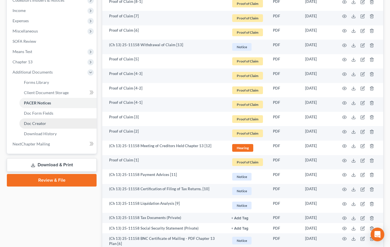
click at [69, 122] on link "Doc Creator" at bounding box center [57, 123] width 77 height 10
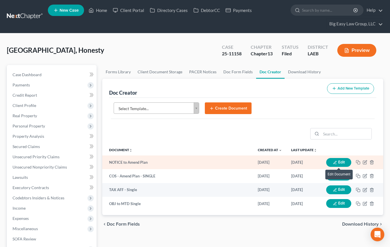
click at [338, 161] on button "Edit" at bounding box center [338, 162] width 25 height 9
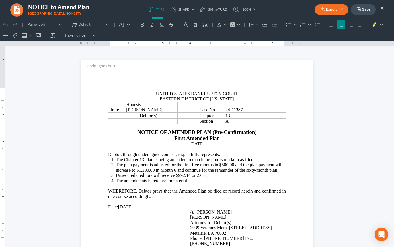
drag, startPoint x: 206, startPoint y: 143, endPoint x: 186, endPoint y: 144, distance: 19.1
click at [186, 144] on p "11/12/2024" at bounding box center [197, 143] width 178 height 5
click at [208, 146] on p "11/12/2024" at bounding box center [197, 143] width 178 height 5
drag, startPoint x: 206, startPoint y: 144, endPoint x: 186, endPoint y: 144, distance: 20.2
click at [186, 144] on p "11/12/2024" at bounding box center [197, 143] width 178 height 5
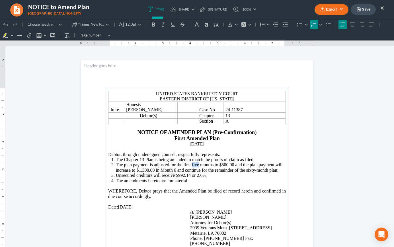
drag, startPoint x: 197, startPoint y: 165, endPoint x: 190, endPoint y: 165, distance: 7.4
click at [190, 165] on span "The plan payment is adjusted for the first five months to $500.00 and the plan …" at bounding box center [199, 167] width 167 height 10
click at [223, 164] on span "The plan payment is adjusted for the first three months to $500.00 and the plan…" at bounding box center [200, 167] width 169 height 10
drag, startPoint x: 146, startPoint y: 170, endPoint x: 140, endPoint y: 171, distance: 6.1
click at [141, 170] on span "The plan payment is adjusted for the first three months to $800.00 and the plan…" at bounding box center [200, 167] width 169 height 10
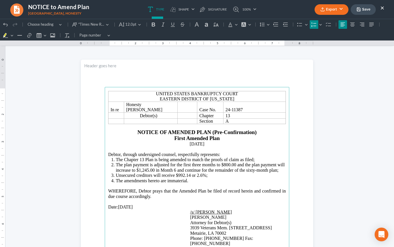
click at [173, 169] on span "The plan payment is adjusted for the first three months to $800.00 and the plan…" at bounding box center [200, 167] width 169 height 10
click at [172, 169] on span "The plan payment is adjusted for the first three months to $800.00 and the plan…" at bounding box center [200, 167] width 169 height 10
drag, startPoint x: 188, startPoint y: 175, endPoint x: 177, endPoint y: 174, distance: 10.3
click at [177, 174] on span "Unsecured creditors will receive $992.14 or 2.6%;" at bounding box center [162, 175] width 92 height 5
drag, startPoint x: 199, startPoint y: 174, endPoint x: 194, endPoint y: 174, distance: 5.1
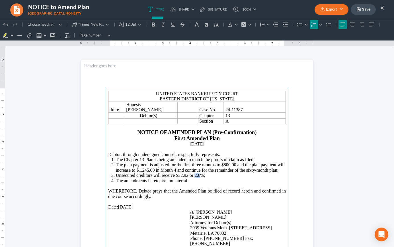
click at [194, 174] on span "Unsecured creditors will receive $32.92 or 2.6%;" at bounding box center [161, 175] width 90 height 5
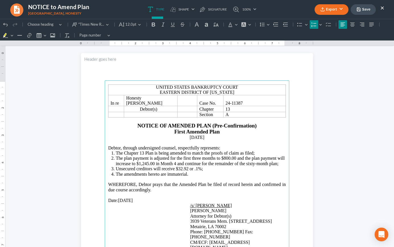
scroll to position [7, 0]
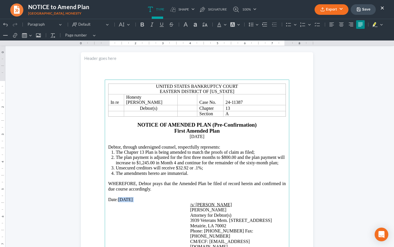
drag, startPoint x: 139, startPoint y: 199, endPoint x: 118, endPoint y: 200, distance: 20.8
click at [118, 200] on p "Date: 11/12/2024" at bounding box center [197, 199] width 178 height 5
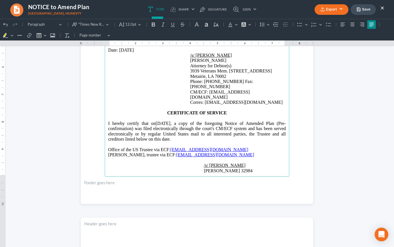
scroll to position [162, 0]
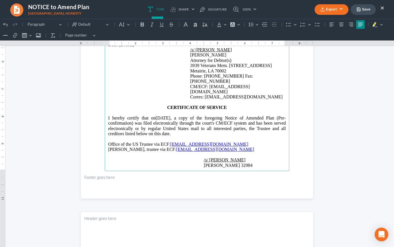
drag, startPoint x: 185, startPoint y: 107, endPoint x: 170, endPoint y: 105, distance: 15.2
click at [170, 115] on p "I hereby certify that on 11/12/2024 , a copy of the foregoing Notice of Amended…" at bounding box center [197, 125] width 178 height 21
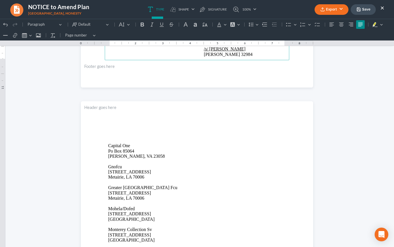
scroll to position [354, 0]
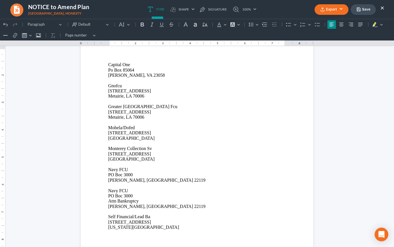
click at [338, 11] on button "Export" at bounding box center [332, 9] width 34 height 11
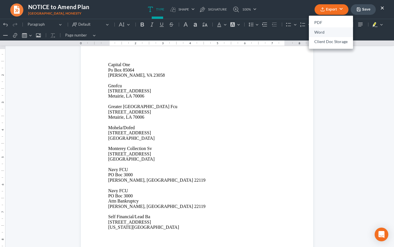
click at [338, 29] on link "Word" at bounding box center [331, 32] width 44 height 10
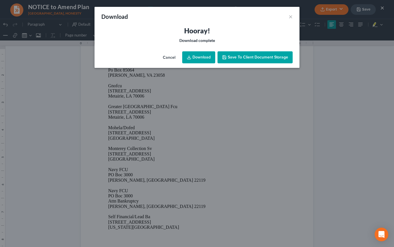
click at [199, 58] on link "Download" at bounding box center [198, 57] width 33 height 12
click at [239, 16] on div "Download ×" at bounding box center [197, 16] width 205 height 19
click at [292, 16] on button "×" at bounding box center [291, 16] width 4 height 7
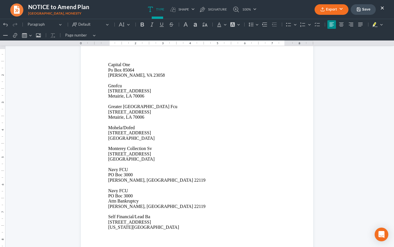
click at [338, 5] on button "Save" at bounding box center [363, 9] width 25 height 11
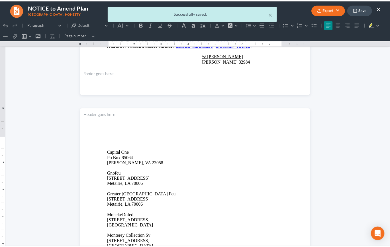
scroll to position [73, 0]
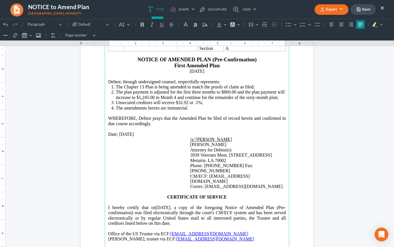
click at [338, 8] on button "×" at bounding box center [383, 7] width 4 height 7
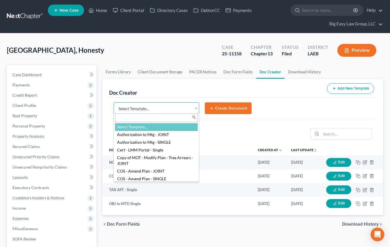
click at [134, 106] on body "Home New Case Client Portal Directory Cases DebtorCC Payments Big Easy Law Grou…" at bounding box center [195, 211] width 390 height 422
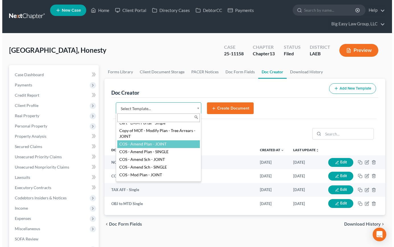
scroll to position [40, 0]
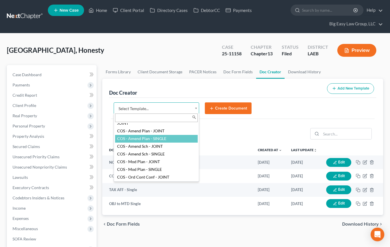
select select "94524"
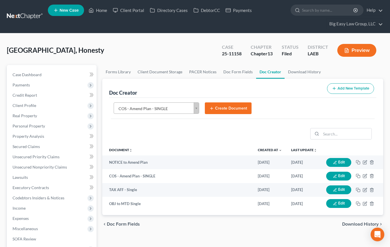
click at [207, 114] on button "Create Document" at bounding box center [228, 108] width 47 height 12
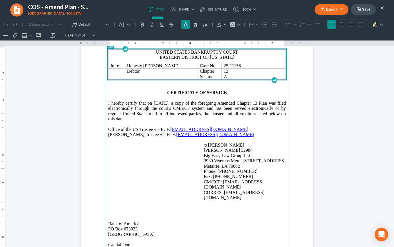
scroll to position [47, 0]
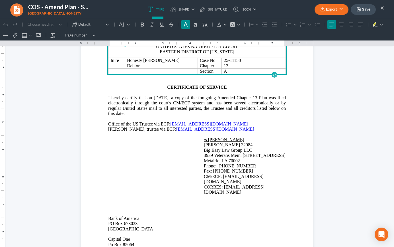
click at [333, 10] on button "Export" at bounding box center [332, 9] width 34 height 11
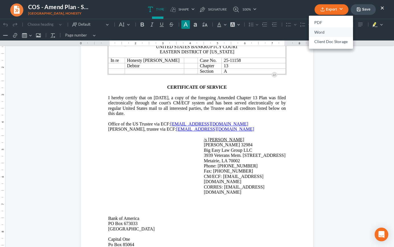
click at [334, 32] on link "Word" at bounding box center [331, 32] width 44 height 10
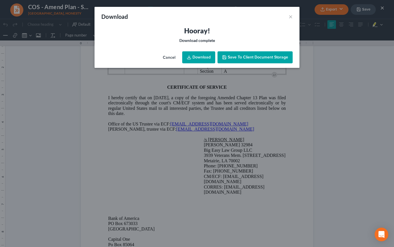
click at [205, 60] on link "Download" at bounding box center [198, 57] width 33 height 12
drag, startPoint x: 215, startPoint y: 32, endPoint x: 245, endPoint y: 28, distance: 29.3
click at [215, 32] on h3 "Hooray!" at bounding box center [197, 30] width 192 height 9
drag, startPoint x: 292, startPoint y: 17, endPoint x: 281, endPoint y: 19, distance: 10.5
click at [292, 17] on button "×" at bounding box center [291, 16] width 4 height 7
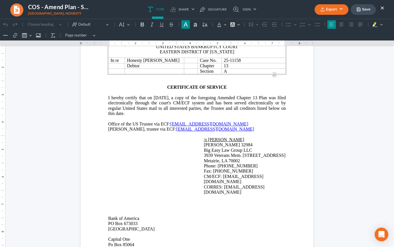
click at [338, 7] on button "Save" at bounding box center [363, 9] width 25 height 11
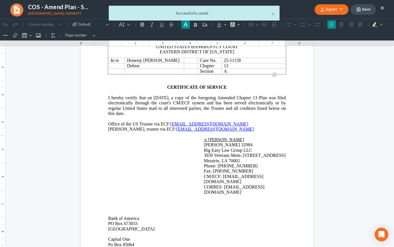
click at [338, 8] on div "× Successfully saved." at bounding box center [194, 15] width 394 height 18
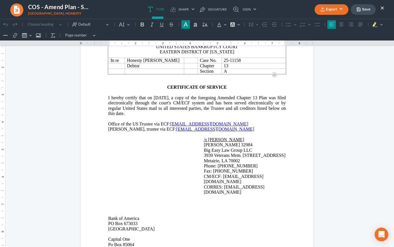
click at [338, 6] on button "Save" at bounding box center [363, 9] width 25 height 11
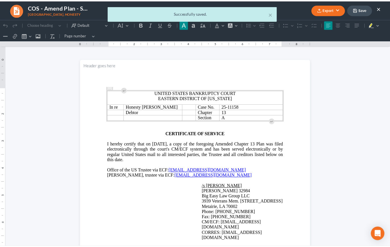
scroll to position [0, 0]
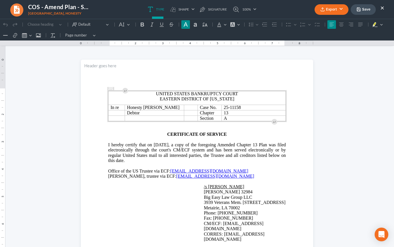
click at [338, 6] on button "Save" at bounding box center [363, 9] width 25 height 11
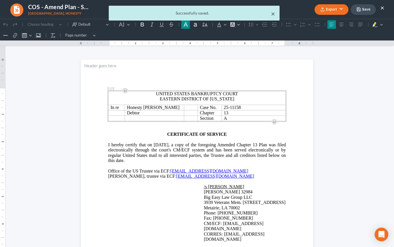
click at [274, 11] on button "×" at bounding box center [273, 13] width 4 height 7
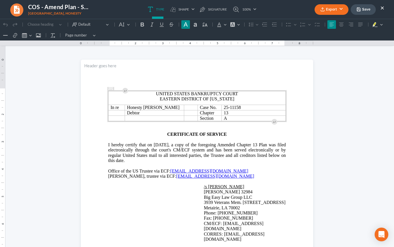
click at [338, 9] on button "×" at bounding box center [383, 7] width 4 height 7
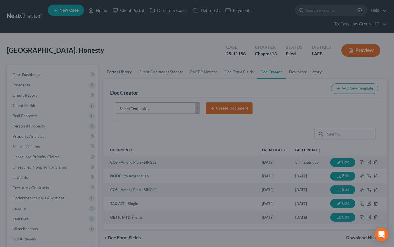
click at [338, 8] on div "COS - Amend Plan - SINGLE Houston, Honesty Export PDF Word Client Doc Storage S…" at bounding box center [197, 123] width 394 height 247
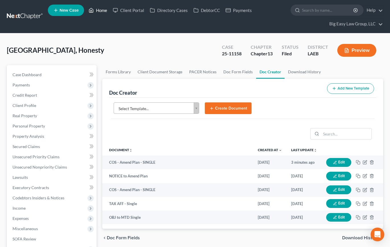
click at [105, 11] on link "Home" at bounding box center [98, 10] width 24 height 10
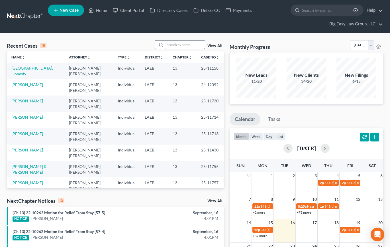
click at [188, 43] on input "search" at bounding box center [185, 44] width 40 height 8
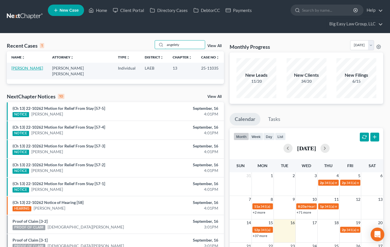
type input "angelety"
click at [38, 68] on link "[PERSON_NAME]" at bounding box center [27, 68] width 32 height 5
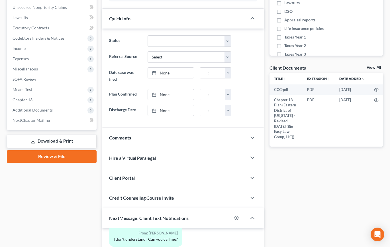
scroll to position [168, 0]
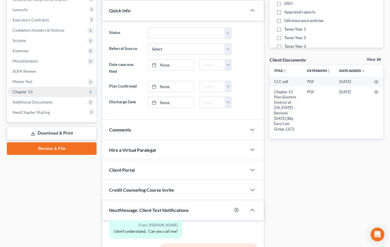
click at [61, 96] on span "Chapter 13" at bounding box center [52, 92] width 89 height 10
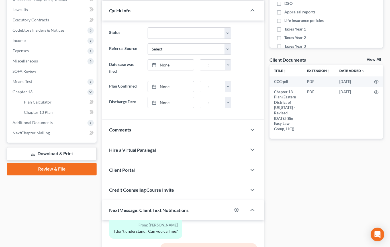
drag, startPoint x: 63, startPoint y: 124, endPoint x: 103, endPoint y: 137, distance: 42.0
click at [63, 124] on span "Additional Documents" at bounding box center [52, 122] width 89 height 10
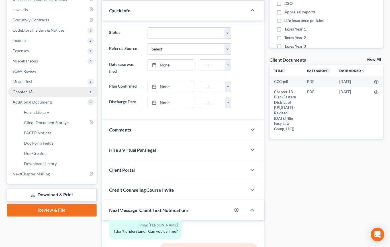
click at [51, 91] on span "Chapter 13" at bounding box center [52, 92] width 89 height 10
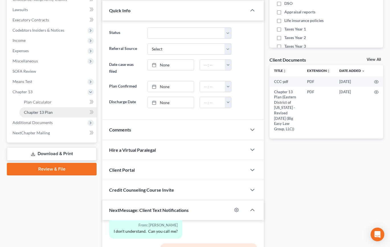
click at [61, 111] on link "Chapter 13 Plan" at bounding box center [57, 112] width 77 height 10
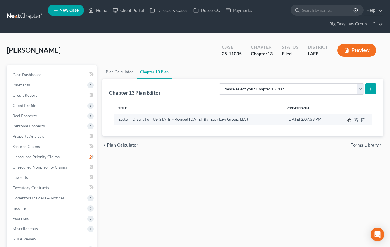
click at [338, 118] on icon "button" at bounding box center [349, 119] width 5 height 5
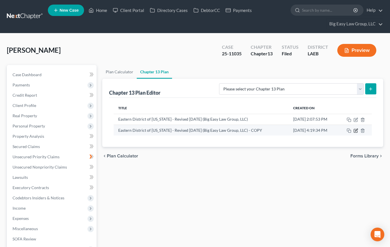
click at [338, 131] on icon "button" at bounding box center [356, 130] width 3 height 3
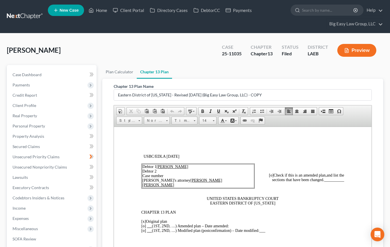
click at [188, 173] on td "Debtor 1 Vanessa Angelety Debtor 2 Case number Debtor's attorney Jenny Abshier …" at bounding box center [198, 176] width 112 height 24
drag, startPoint x: 172, startPoint y: 176, endPoint x: 189, endPoint y: 178, distance: 17.5
click at [189, 178] on span "Debtor 1 Vanessa Angelety Debtor 2 Case number 25-11035 Debtor's attorney Jenny…" at bounding box center [183, 175] width 80 height 23
click at [176, 178] on u "[PERSON_NAME] [PERSON_NAME]" at bounding box center [183, 182] width 80 height 9
drag, startPoint x: 164, startPoint y: 175, endPoint x: 184, endPoint y: 177, distance: 19.4
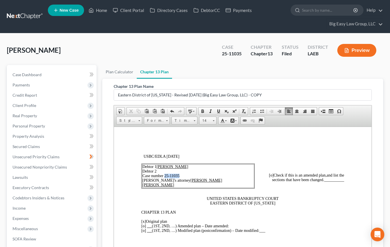
click at [180, 178] on span "Debtor 1 Vanessa Angelety Debtor 2 Case number 25-11035 Debtor's attorney Jenny…" at bounding box center [183, 175] width 80 height 23
click at [218, 109] on span at bounding box center [218, 111] width 5 height 5
click at [247, 188] on p at bounding box center [265, 188] width 157 height 5
click at [269, 176] on span "[o]" at bounding box center [271, 175] width 5 height 4
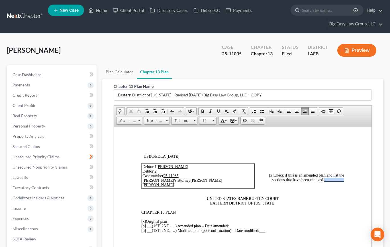
drag, startPoint x: 340, startPoint y: 180, endPoint x: 321, endPoint y: 179, distance: 18.8
click at [324, 179] on span "__________" at bounding box center [334, 179] width 20 height 4
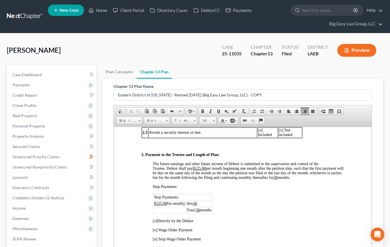
scroll to position [343, 0]
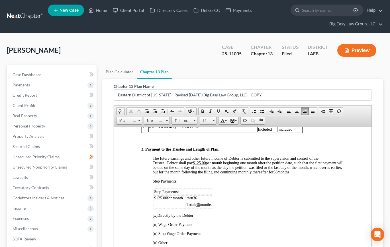
click at [207, 199] on td "thru 36" at bounding box center [199, 198] width 26 height 6
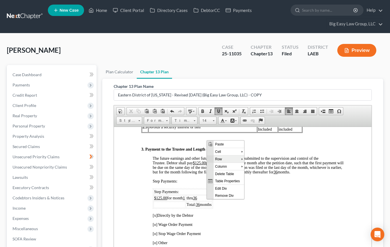
click at [228, 159] on span "Row" at bounding box center [228, 158] width 28 height 7
click at [258, 166] on span "Insert Row After" at bounding box center [267, 165] width 33 height 7
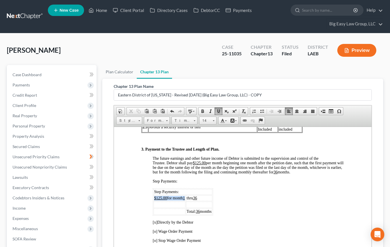
drag, startPoint x: 187, startPoint y: 198, endPoint x: 155, endPoint y: 197, distance: 31.7
click at [155, 197] on span "$125.00 for month 1" at bounding box center [169, 198] width 31 height 4
click at [156, 204] on td at bounding box center [170, 204] width 32 height 6
drag, startPoint x: 209, startPoint y: 197, endPoint x: 189, endPoint y: 197, distance: 19.7
click at [189, 197] on td "thru 36" at bounding box center [199, 198] width 26 height 6
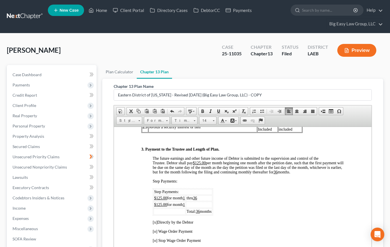
click at [190, 202] on td at bounding box center [199, 204] width 26 height 6
click at [197, 197] on u "36" at bounding box center [195, 198] width 4 height 4
click at [185, 204] on u "1" at bounding box center [184, 204] width 2 height 4
click at [161, 204] on u "$125.00" at bounding box center [160, 204] width 13 height 4
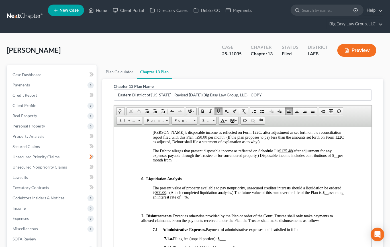
scroll to position [663, 0]
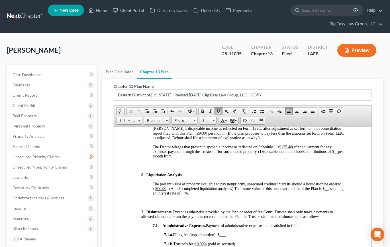
click at [285, 145] on span "$125.48" at bounding box center [285, 147] width 13 height 4
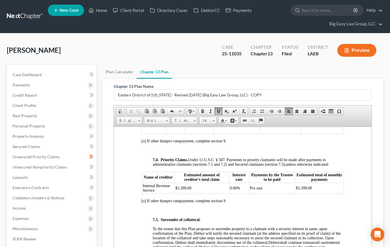
scroll to position [1881, 0]
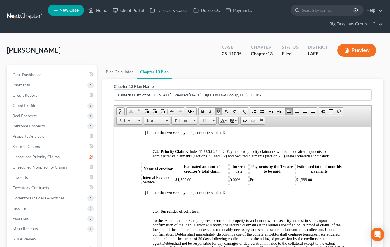
click at [310, 184] on td "$1,399.00" at bounding box center [320, 179] width 48 height 10
click at [332, 203] on span "Row" at bounding box center [331, 202] width 28 height 7
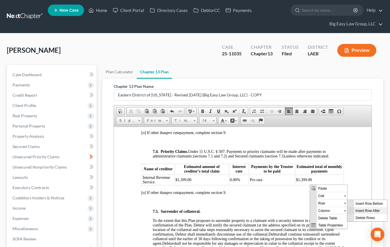
click at [338, 210] on span "Insert Row After" at bounding box center [370, 210] width 33 height 7
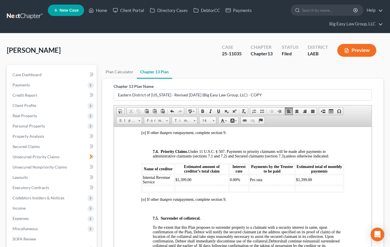
click at [162, 192] on td at bounding box center [158, 188] width 32 height 6
drag, startPoint x: 160, startPoint y: 187, endPoint x: 142, endPoint y: 182, distance: 18.4
click at [142, 182] on td "Internal Revenue Service" at bounding box center [158, 179] width 32 height 10
click at [166, 192] on td at bounding box center [158, 188] width 32 height 6
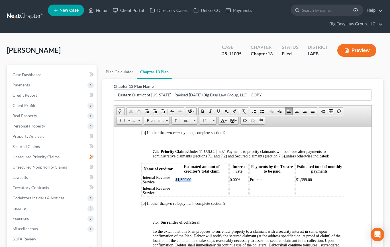
drag, startPoint x: 195, startPoint y: 185, endPoint x: 175, endPoint y: 184, distance: 20.6
click at [175, 184] on td "$1,399.00" at bounding box center [202, 179] width 54 height 10
click at [208, 196] on td at bounding box center [202, 190] width 54 height 10
drag, startPoint x: 239, startPoint y: 184, endPoint x: 227, endPoint y: 183, distance: 12.3
click at [227, 183] on tr "Internal Revenue Service $1,399.00 0.00% Pro rata $1,399.00" at bounding box center [242, 179] width 201 height 10
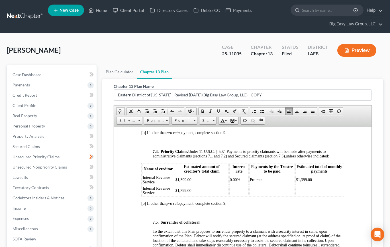
drag, startPoint x: 242, startPoint y: 198, endPoint x: 256, endPoint y: 187, distance: 18.3
click at [242, 196] on td at bounding box center [238, 190] width 19 height 10
drag, startPoint x: 262, startPoint y: 184, endPoint x: 249, endPoint y: 182, distance: 13.8
click at [249, 182] on td "Pro rata" at bounding box center [272, 179] width 46 height 10
click at [257, 194] on td at bounding box center [272, 190] width 46 height 10
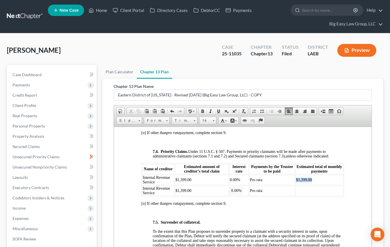
drag, startPoint x: 315, startPoint y: 184, endPoint x: 292, endPoint y: 183, distance: 22.2
click at [296, 183] on td "$1,399.00" at bounding box center [320, 179] width 48 height 10
click at [300, 194] on td at bounding box center [320, 190] width 48 height 10
drag, startPoint x: 159, startPoint y: 195, endPoint x: 143, endPoint y: 194, distance: 16.0
click at [143, 194] on td "Internal Revenue Service" at bounding box center [158, 190] width 32 height 10
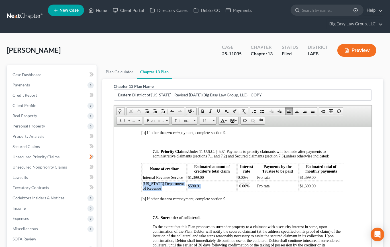
drag, startPoint x: 211, startPoint y: 196, endPoint x: 182, endPoint y: 196, distance: 29.1
click at [182, 192] on table "Name of creditor Estimated amount of creditor’s total claim Interest rate Payme…" at bounding box center [242, 177] width 203 height 29
click at [200, 191] on td "$590.91" at bounding box center [211, 186] width 49 height 10
drag, startPoint x: 200, startPoint y: 194, endPoint x: 184, endPoint y: 196, distance: 16.6
click at [187, 191] on td "$590.91" at bounding box center [211, 186] width 49 height 10
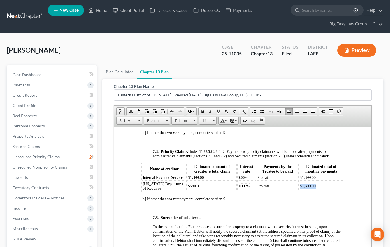
drag, startPoint x: 316, startPoint y: 196, endPoint x: 296, endPoint y: 195, distance: 20.2
click at [299, 191] on td "$1,399.00" at bounding box center [321, 186] width 44 height 10
drag, startPoint x: 188, startPoint y: 183, endPoint x: 225, endPoint y: 183, distance: 36.8
click at [225, 180] on td "$1,399.00" at bounding box center [211, 177] width 49 height 6
drag, startPoint x: 189, startPoint y: 184, endPoint x: 210, endPoint y: 184, distance: 21.4
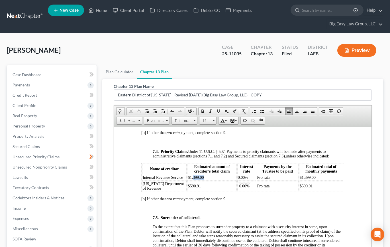
click at [210, 180] on td "$1,399.00" at bounding box center [211, 177] width 49 height 6
drag, startPoint x: 205, startPoint y: 184, endPoint x: 182, endPoint y: 184, distance: 22.5
click at [182, 180] on tr "Internal Revenue Service $1,457.02 0.00% Pro rata $1,399.00" at bounding box center [242, 177] width 201 height 6
drag, startPoint x: 204, startPoint y: 186, endPoint x: 196, endPoint y: 185, distance: 8.1
click at [204, 180] on td "$1,457.02" at bounding box center [211, 177] width 49 height 6
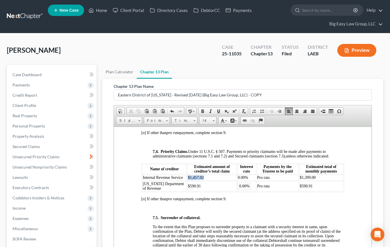
drag, startPoint x: 199, startPoint y: 184, endPoint x: 184, endPoint y: 184, distance: 14.5
click at [188, 179] on span "$1,457.02" at bounding box center [196, 177] width 16 height 4
drag, startPoint x: 313, startPoint y: 184, endPoint x: 296, endPoint y: 184, distance: 17.4
click at [299, 180] on td "$1,399.00" at bounding box center [321, 177] width 44 height 6
drag, startPoint x: 246, startPoint y: 185, endPoint x: 234, endPoint y: 185, distance: 12.0
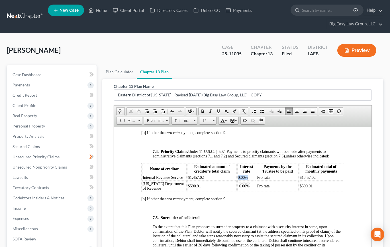
click at [237, 180] on td "0.00%" at bounding box center [246, 177] width 19 height 6
drag, startPoint x: 250, startPoint y: 195, endPoint x: 234, endPoint y: 194, distance: 16.3
click at [237, 191] on td "0.00%" at bounding box center [247, 186] width 20 height 10
drag, startPoint x: 249, startPoint y: 184, endPoint x: 233, endPoint y: 183, distance: 15.7
click at [237, 180] on td "$1,457.02" at bounding box center [247, 177] width 20 height 6
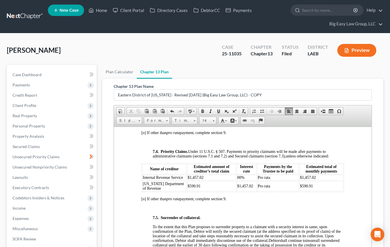
drag, startPoint x: 237, startPoint y: 185, endPoint x: 247, endPoint y: 191, distance: 12.1
click at [237, 179] on span "00%" at bounding box center [240, 177] width 7 height 4
click at [237, 180] on td "0%" at bounding box center [247, 177] width 20 height 6
drag, startPoint x: 240, startPoint y: 185, endPoint x: 234, endPoint y: 184, distance: 6.0
click at [237, 180] on td "0%" at bounding box center [247, 177] width 20 height 6
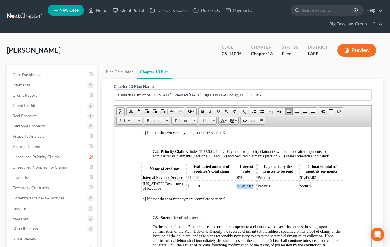
drag, startPoint x: 249, startPoint y: 196, endPoint x: 233, endPoint y: 194, distance: 15.8
click at [237, 191] on td "$1,457.02" at bounding box center [247, 186] width 20 height 10
click at [271, 201] on p "[o] If other than pro rata payment, complete section 9." at bounding box center [242, 198] width 203 height 5
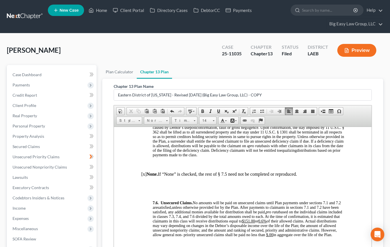
scroll to position [2034, 0]
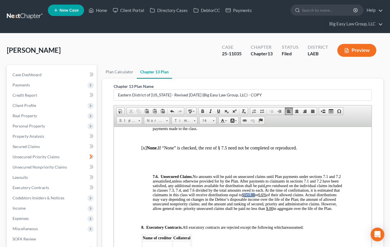
drag, startPoint x: 279, startPoint y: 204, endPoint x: 269, endPoint y: 204, distance: 9.7
click at [255, 197] on u "$151.00" at bounding box center [248, 194] width 13 height 4
click at [265, 197] on u "0.6%" at bounding box center [261, 194] width 8 height 4
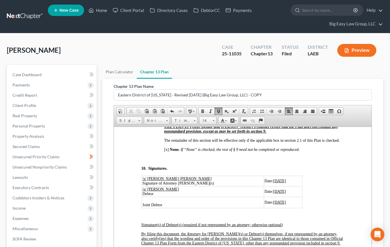
scroll to position [2200, 0]
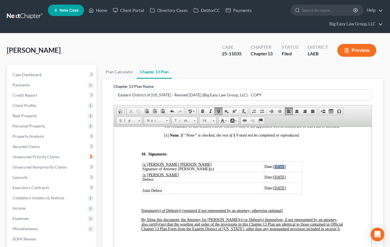
drag, startPoint x: 264, startPoint y: 180, endPoint x: 257, endPoint y: 179, distance: 7.2
click at [273, 168] on u "[DATE]" at bounding box center [279, 166] width 13 height 4
drag, startPoint x: 273, startPoint y: 180, endPoint x: 256, endPoint y: 180, distance: 17.1
click at [264, 172] on td "Date: 09/16/2025" at bounding box center [283, 166] width 38 height 10
drag, startPoint x: 273, startPoint y: 190, endPoint x: 257, endPoint y: 191, distance: 16.0
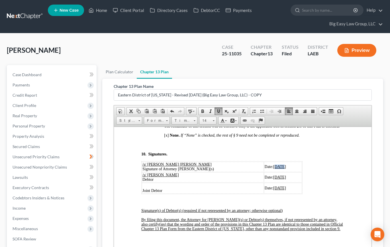
click at [273, 179] on span "[DATE]" at bounding box center [279, 177] width 13 height 4
click at [273, 179] on u "09/16/2025" at bounding box center [279, 177] width 13 height 4
drag, startPoint x: 272, startPoint y: 200, endPoint x: 256, endPoint y: 202, distance: 16.6
click at [262, 193] on td "Date: 05/21/2025" at bounding box center [282, 187] width 40 height 11
click at [329, 156] on p "10. Signatures." at bounding box center [242, 154] width 203 height 5
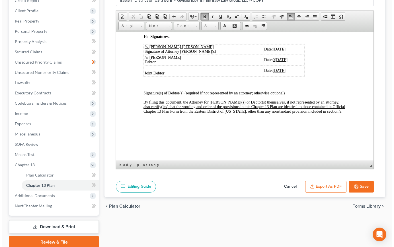
scroll to position [118, 0]
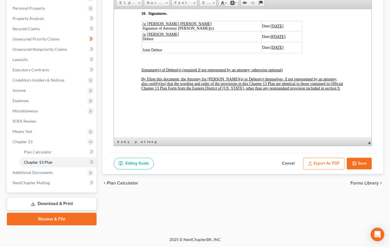
click at [324, 165] on button "Export as PDF" at bounding box center [323, 164] width 41 height 12
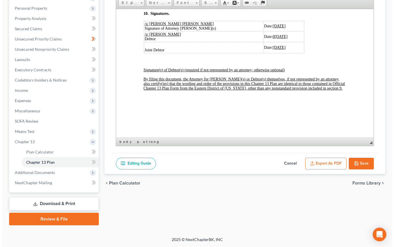
scroll to position [2232, 0]
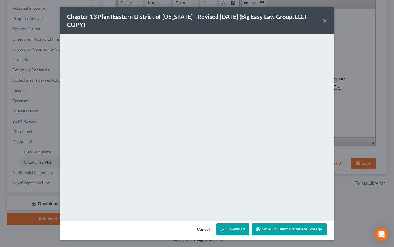
click at [269, 226] on span "Save to Client Document Storage" at bounding box center [292, 229] width 60 height 5
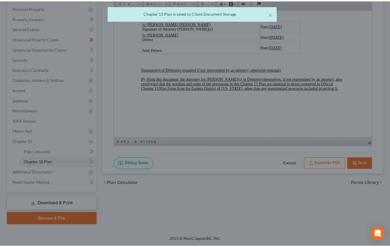
scroll to position [2237, 0]
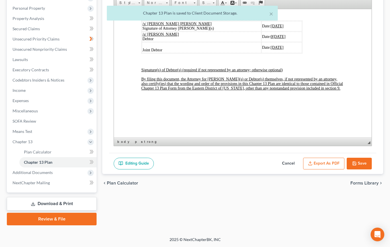
click at [338, 162] on button "Save" at bounding box center [359, 164] width 25 height 12
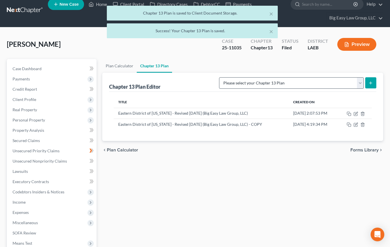
scroll to position [6, 0]
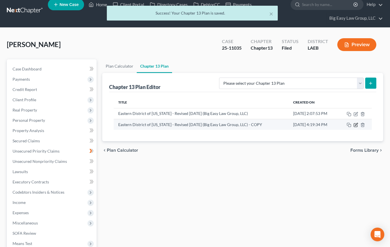
click at [338, 126] on icon "button" at bounding box center [355, 124] width 3 height 3
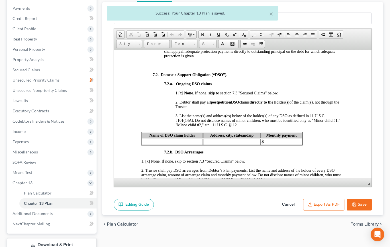
scroll to position [118, 0]
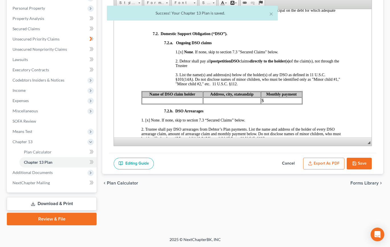
click at [329, 162] on button "Export as PDF" at bounding box center [323, 164] width 41 height 12
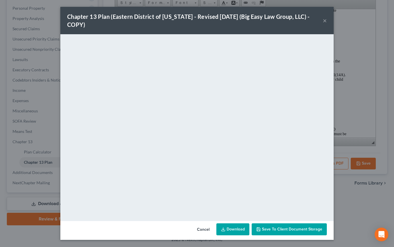
click at [242, 226] on link "Download" at bounding box center [233, 229] width 33 height 12
click at [324, 21] on button "×" at bounding box center [325, 20] width 4 height 7
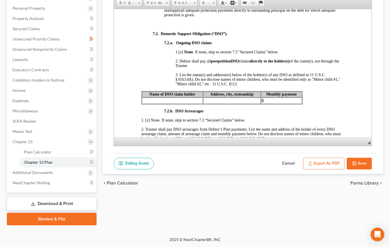
drag, startPoint x: 363, startPoint y: 162, endPoint x: 271, endPoint y: 156, distance: 91.7
click at [338, 162] on button "Save" at bounding box center [359, 164] width 25 height 12
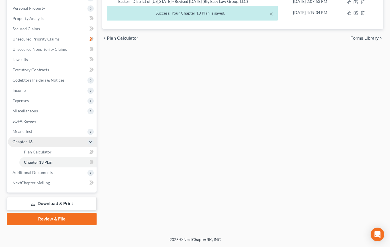
click at [45, 139] on span "Chapter 13" at bounding box center [52, 142] width 89 height 10
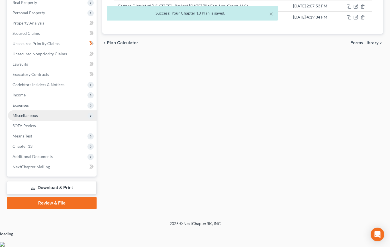
scroll to position [97, 0]
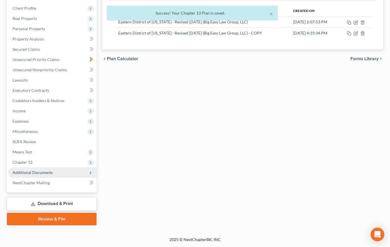
click at [62, 169] on span "Additional Documents" at bounding box center [52, 172] width 89 height 10
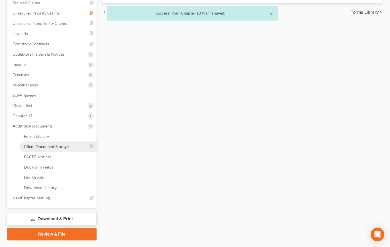
scroll to position [155, 0]
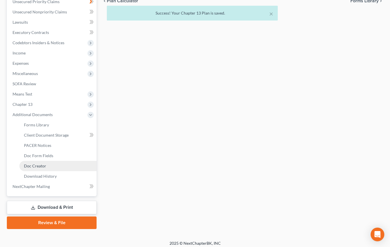
click at [57, 164] on link "Doc Creator" at bounding box center [57, 166] width 77 height 10
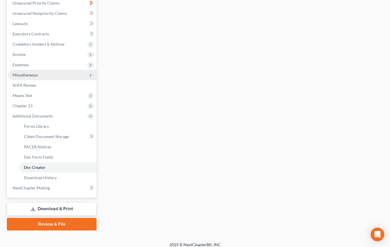
scroll to position [159, 0]
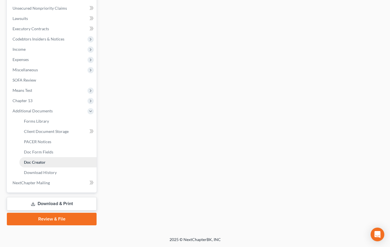
click at [60, 161] on link "Doc Creator" at bounding box center [57, 162] width 77 height 10
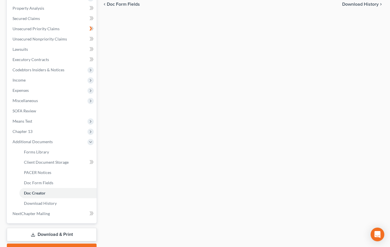
scroll to position [46, 0]
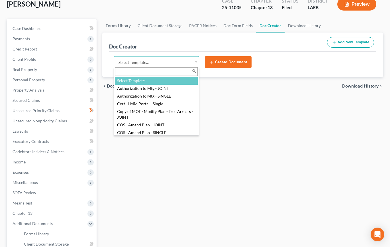
click at [197, 62] on body "Home New Case Client Portal Directory Cases DebtorCC Payments Big Easy Law Grou…" at bounding box center [195, 165] width 390 height 422
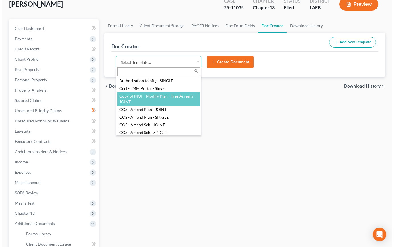
scroll to position [27, 0]
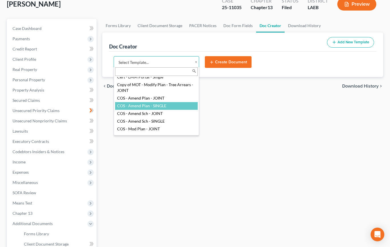
select select "94524"
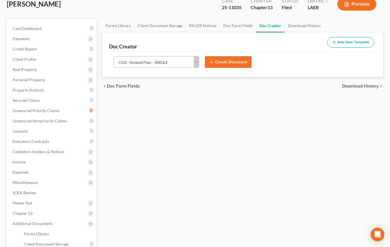
click at [240, 60] on button "Create Document" at bounding box center [228, 62] width 47 height 12
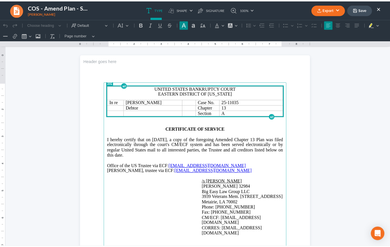
scroll to position [6, 0]
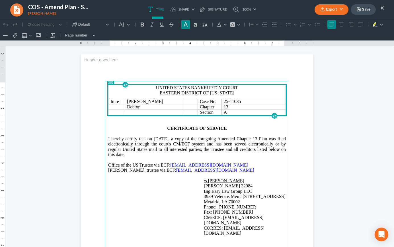
click at [331, 7] on button "Export" at bounding box center [332, 9] width 34 height 11
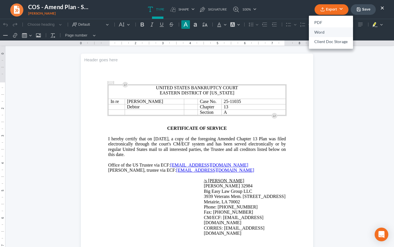
click at [334, 30] on link "Word" at bounding box center [331, 32] width 44 height 10
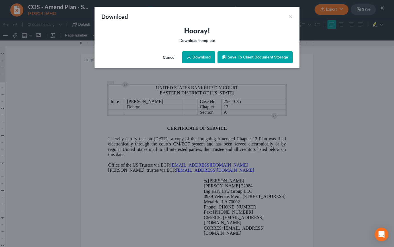
click at [200, 58] on link "Download" at bounding box center [198, 57] width 33 height 12
click at [223, 24] on div "Download ×" at bounding box center [197, 16] width 205 height 19
drag, startPoint x: 290, startPoint y: 18, endPoint x: 302, endPoint y: 17, distance: 12.3
click at [290, 18] on button "×" at bounding box center [291, 16] width 4 height 7
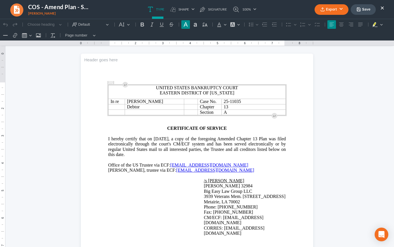
click at [338, 7] on button "Save" at bounding box center [363, 9] width 25 height 11
click at [338, 8] on body "Home New Case Client Portal Directory Cases DebtorCC Payments Big Easy Law Grou…" at bounding box center [197, 165] width 394 height 422
click at [338, 7] on button "×" at bounding box center [383, 7] width 4 height 7
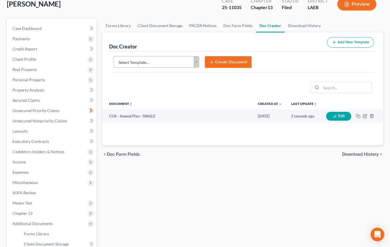
click at [152, 62] on body "Home New Case Client Portal Directory Cases DebtorCC Payments Big Easy Law Grou…" at bounding box center [195, 165] width 390 height 422
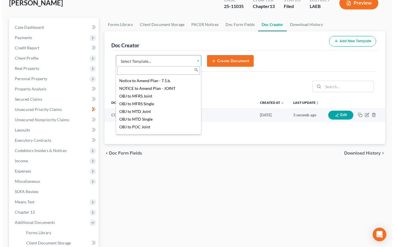
scroll to position [571, 0]
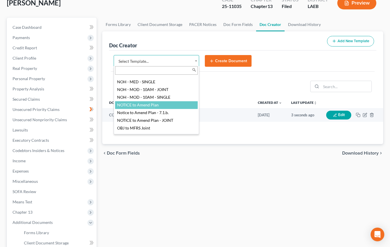
select select "94523"
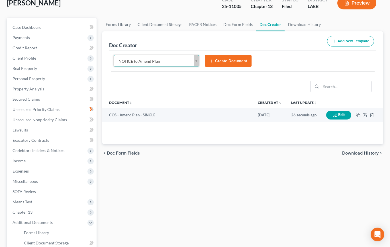
click at [221, 57] on button "Create Document" at bounding box center [228, 61] width 47 height 12
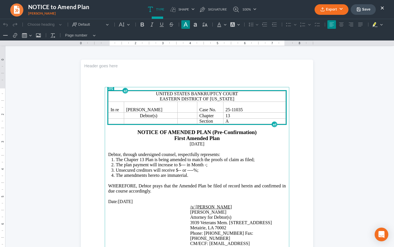
scroll to position [1, 0]
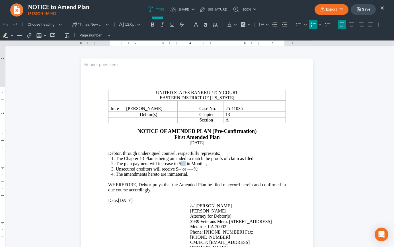
drag, startPoint x: 184, startPoint y: 164, endPoint x: 179, endPoint y: 164, distance: 4.3
click at [179, 164] on span "The plan payment will increase to $--- in Month -;" at bounding box center [162, 163] width 92 height 5
click at [206, 164] on span "The plan payment will increase to $145 in Month -;" at bounding box center [163, 163] width 94 height 5
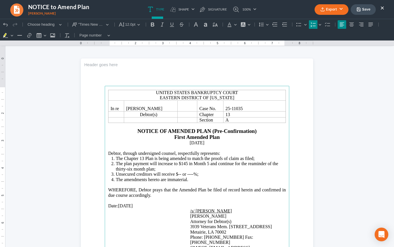
click at [251, 163] on span "The plan payment will increase to $145 in Month 5 and continue for the reaminde…" at bounding box center [197, 166] width 163 height 10
click at [176, 174] on span "Unsecured creditors will receive $-- or ----%;" at bounding box center [157, 174] width 83 height 5
drag, startPoint x: 198, startPoint y: 174, endPoint x: 193, endPoint y: 174, distance: 5.7
click at [193, 174] on span "Unsecured creditors will receive $78.07 or ----%;" at bounding box center [161, 174] width 90 height 5
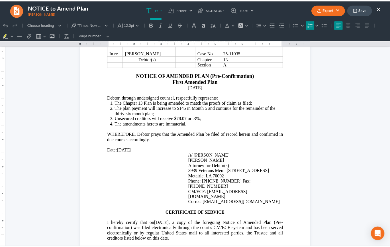
scroll to position [173, 0]
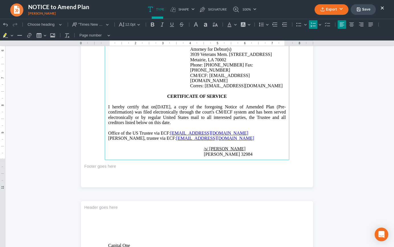
click at [326, 9] on button "Export" at bounding box center [332, 9] width 34 height 11
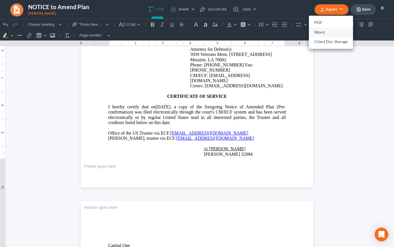
click at [330, 30] on link "Word" at bounding box center [331, 32] width 44 height 10
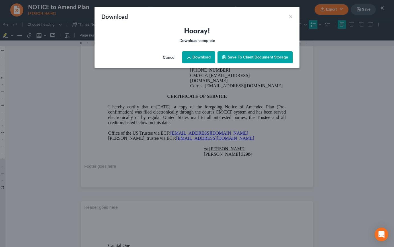
click at [200, 57] on link "Download" at bounding box center [198, 57] width 33 height 12
click at [212, 30] on h3 "Hooray!" at bounding box center [197, 30] width 192 height 9
click at [291, 18] on button "×" at bounding box center [291, 16] width 4 height 7
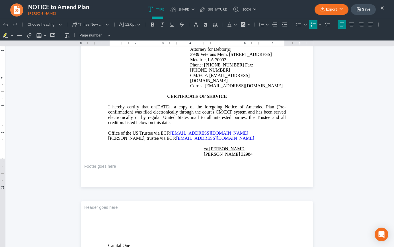
click at [338, 12] on button "Save" at bounding box center [363, 9] width 25 height 11
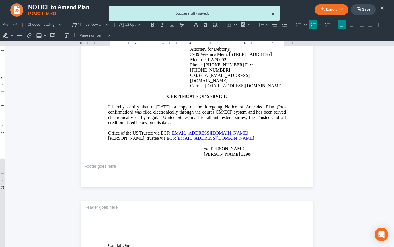
drag, startPoint x: 275, startPoint y: 13, endPoint x: 293, endPoint y: 12, distance: 18.0
click at [274, 13] on button "×" at bounding box center [273, 13] width 4 height 7
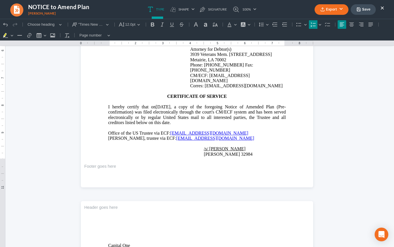
click at [338, 7] on div "Export PDF Word Client Doc Storage Save ×" at bounding box center [349, 9] width 81 height 12
drag, startPoint x: 383, startPoint y: 7, endPoint x: 363, endPoint y: 0, distance: 21.5
click at [338, 7] on button "×" at bounding box center [383, 7] width 4 height 7
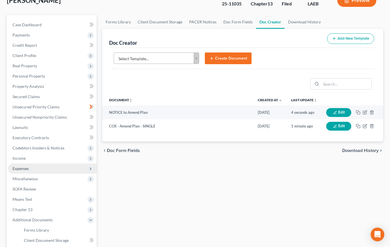
scroll to position [55, 0]
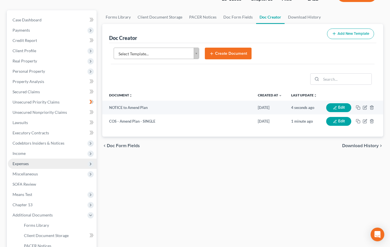
click at [55, 161] on span "Expenses" at bounding box center [52, 163] width 89 height 10
click at [54, 170] on link "Home" at bounding box center [57, 174] width 77 height 10
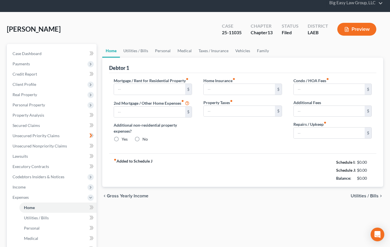
type input "1,374.00"
type input "0.00"
radio input "true"
type input "35.00"
type input "0.00"
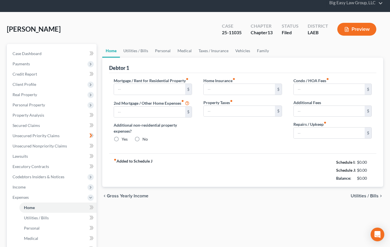
type input "0.00"
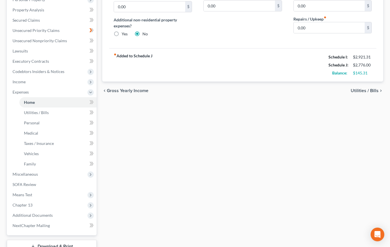
scroll to position [135, 0]
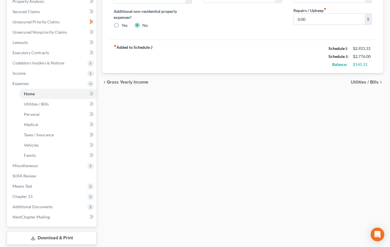
click at [62, 226] on link "Download & Print" at bounding box center [52, 237] width 90 height 13
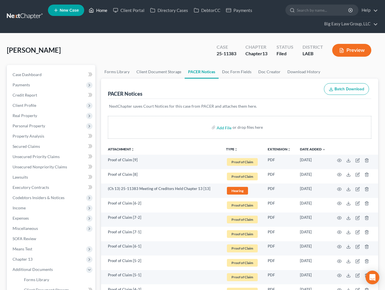
click at [101, 13] on link "Home" at bounding box center [98, 10] width 24 height 10
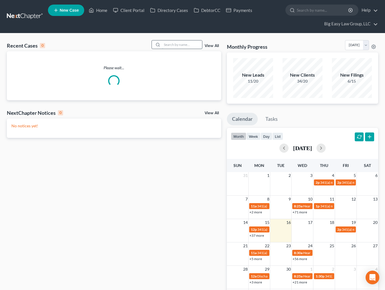
drag, startPoint x: 164, startPoint y: 46, endPoint x: 167, endPoint y: 46, distance: 3.4
click at [164, 46] on input "search" at bounding box center [182, 44] width 40 height 8
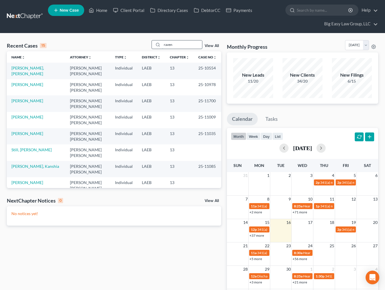
type input "raven"
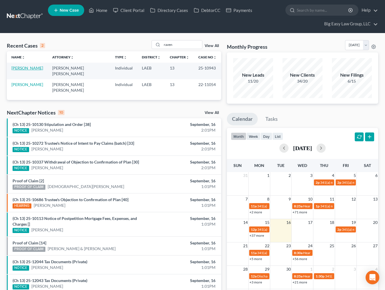
click at [23, 69] on link "[PERSON_NAME]" at bounding box center [27, 68] width 32 height 5
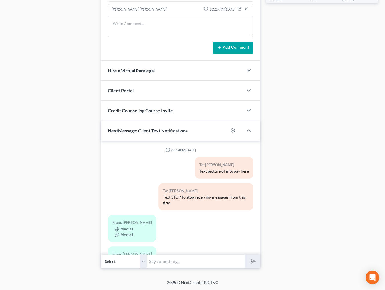
scroll to position [4356, 0]
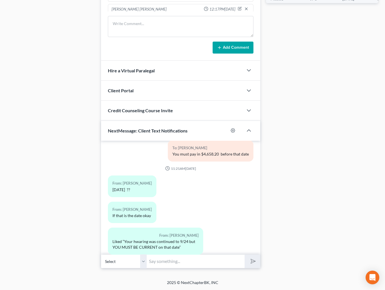
click at [203, 264] on input "text" at bounding box center [196, 262] width 98 height 14
drag, startPoint x: 196, startPoint y: 262, endPoint x: 205, endPoint y: 266, distance: 9.4
click at [196, 262] on input "This is [PERSON_NAME] -- hearing is next week [PERSON_NAME] are behind $4,594" at bounding box center [196, 262] width 98 height 14
click at [241, 260] on input "This is [PERSON_NAME] -- hearing is next week and you are behind $4,594" at bounding box center [196, 262] width 98 height 14
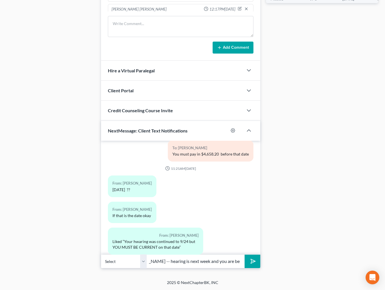
click at [237, 264] on input "This is [PERSON_NAME] -- hearing is next week and you are behind $4,594" at bounding box center [196, 262] width 98 height 14
type input "This is [PERSON_NAME] -- hearing is next week and you are behind $4,594."
click at [244, 255] on button "submit" at bounding box center [252, 261] width 16 height 13
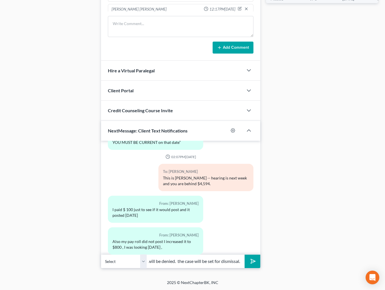
scroll to position [0, 91]
type input "you needed to be fully current. confirmation will be denied. the case will be s…"
click at [244, 255] on button "submit" at bounding box center [252, 261] width 16 height 13
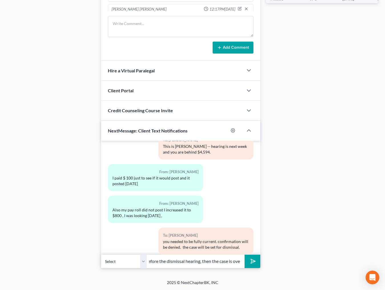
scroll to position [0, 50]
type input "if you are not current before the dismissal hearing, then the case is over"
click at [244, 255] on button "submit" at bounding box center [252, 261] width 16 height 13
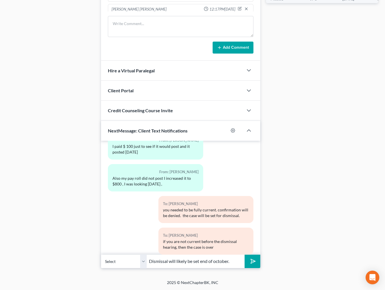
type input "Dismissal will likely be set end of october."
click at [244, 255] on button "submit" at bounding box center [252, 261] width 16 height 13
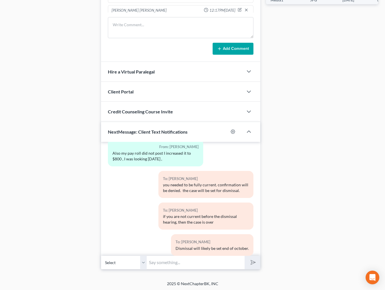
scroll to position [4651, 0]
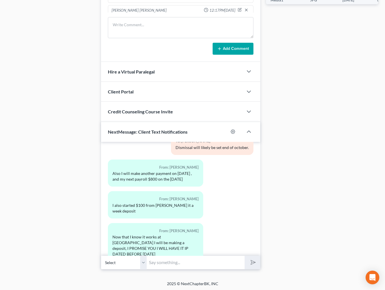
click at [189, 260] on input "text" at bounding box center [196, 263] width 98 height 14
type input "ok"
click at [244, 256] on button "submit" at bounding box center [252, 262] width 16 height 13
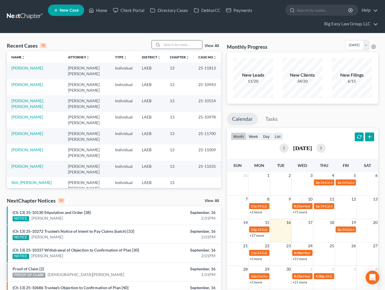
click at [183, 44] on input "search" at bounding box center [182, 44] width 40 height 8
type input "[PERSON_NAME]"
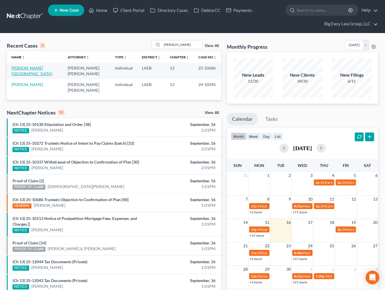
click at [30, 66] on link "[PERSON_NAME][GEOGRAPHIC_DATA]" at bounding box center [31, 71] width 41 height 11
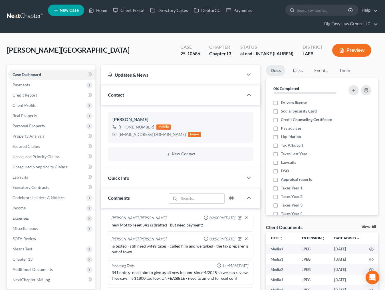
scroll to position [2005, 0]
click at [46, 206] on span "Income" at bounding box center [51, 208] width 87 height 10
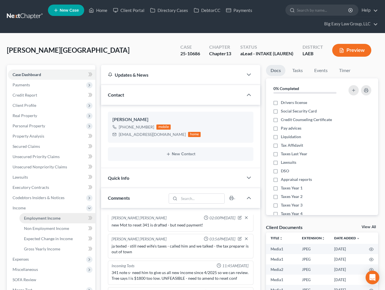
click at [49, 216] on span "Employment Income" at bounding box center [42, 218] width 36 height 5
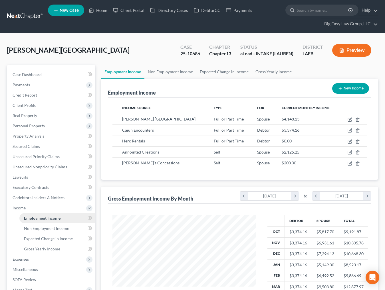
scroll to position [102, 155]
click at [102, 11] on link "Home" at bounding box center [98, 10] width 24 height 10
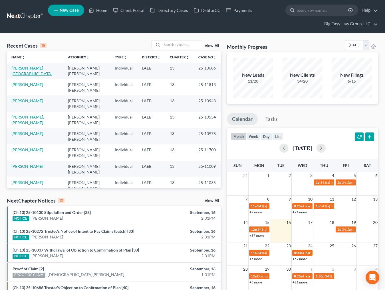
click at [25, 66] on link "[PERSON_NAME][GEOGRAPHIC_DATA]" at bounding box center [31, 71] width 41 height 11
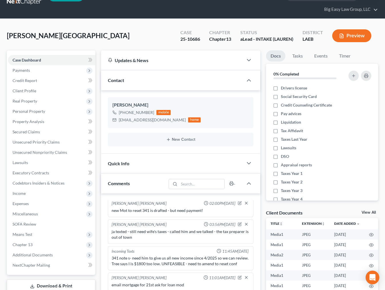
scroll to position [50, 0]
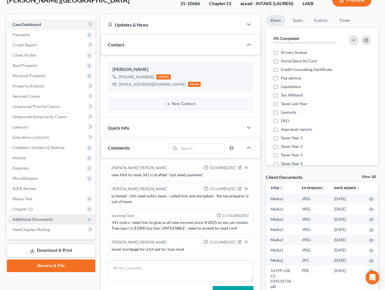
click at [53, 222] on span "Additional Documents" at bounding box center [51, 219] width 87 height 10
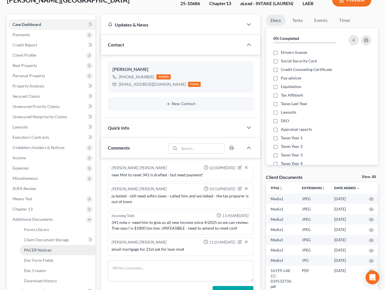
click at [60, 251] on link "PACER Notices" at bounding box center [57, 250] width 76 height 10
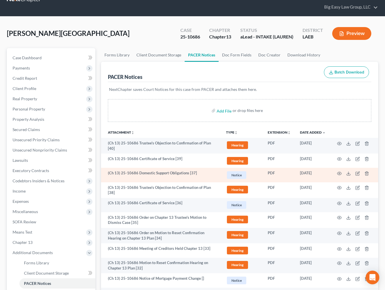
scroll to position [18, 0]
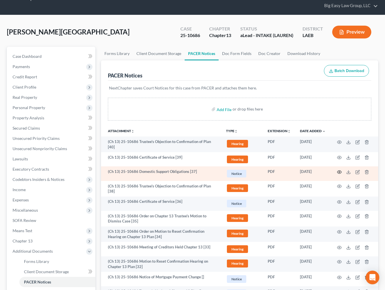
click at [338, 172] on circle "button" at bounding box center [338, 172] width 1 height 1
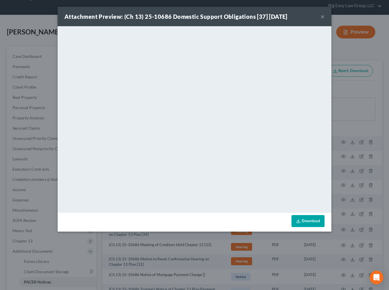
click at [322, 14] on button "×" at bounding box center [322, 16] width 4 height 7
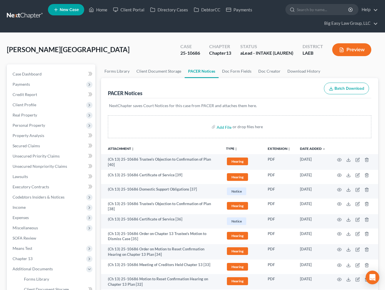
scroll to position [0, 0]
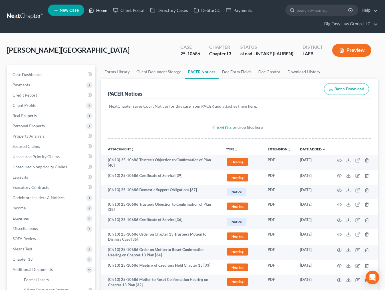
click at [93, 11] on icon at bounding box center [92, 10] width 4 height 4
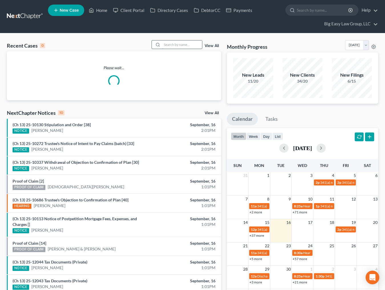
click at [166, 44] on input "search" at bounding box center [182, 44] width 40 height 8
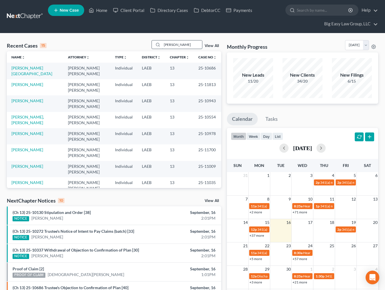
type input "[PERSON_NAME]"
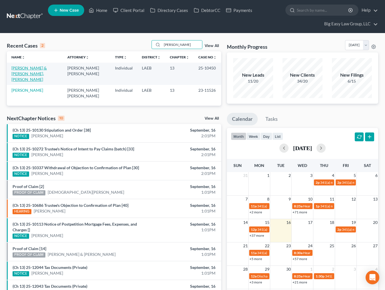
click at [23, 70] on link "[PERSON_NAME] & [PERSON_NAME], [PERSON_NAME]" at bounding box center [28, 74] width 35 height 16
select select "3"
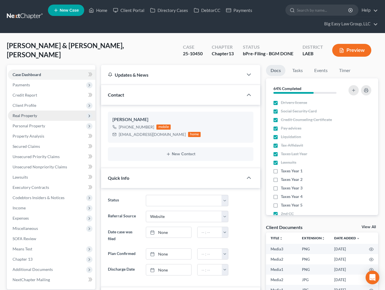
scroll to position [3092, 0]
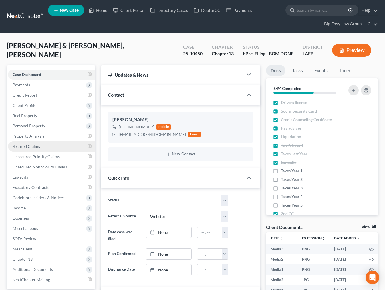
click at [40, 141] on link "Secured Claims" at bounding box center [51, 146] width 87 height 10
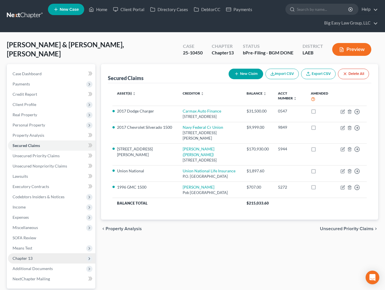
scroll to position [1, 0]
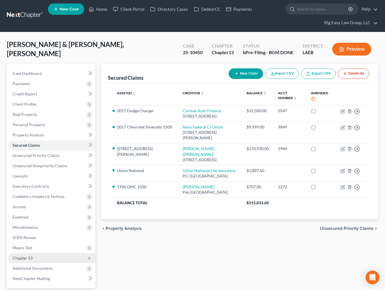
click at [53, 256] on span "Chapter 13" at bounding box center [51, 258] width 87 height 10
click at [63, 281] on link "Chapter 13 Plan" at bounding box center [57, 279] width 76 height 10
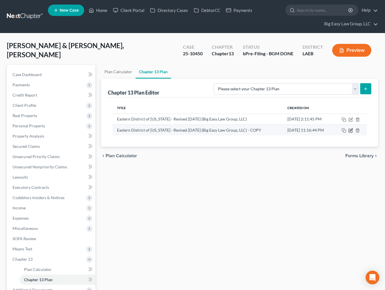
click at [351, 130] on icon "button" at bounding box center [350, 130] width 5 height 5
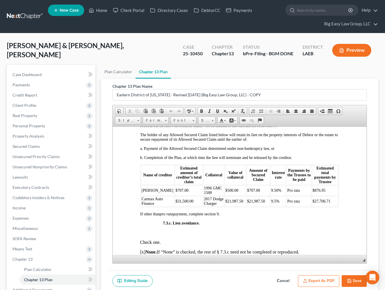
scroll to position [1660, 0]
click at [105, 9] on link "Home" at bounding box center [98, 10] width 24 height 10
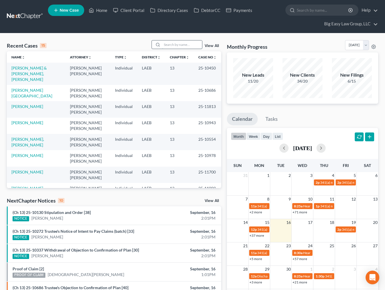
click at [181, 44] on input "search" at bounding box center [182, 44] width 40 height 8
type input "[PERSON_NAME]"
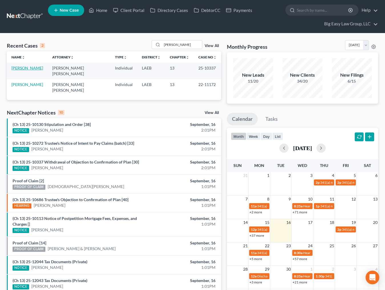
click at [32, 68] on link "[PERSON_NAME]" at bounding box center [27, 68] width 32 height 5
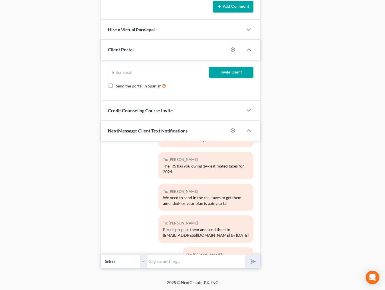
scroll to position [2324, 0]
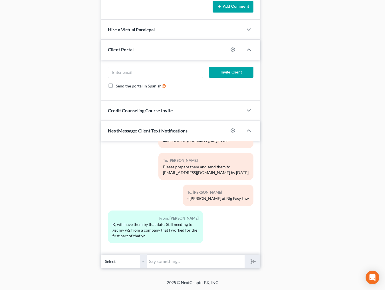
click at [199, 260] on input "text" at bounding box center [196, 262] width 98 height 14
drag, startPoint x: 230, startPoint y: 261, endPoint x: 239, endPoint y: 264, distance: 9.4
click at [230, 261] on input "[PERSON_NAME] - this is [PERSON_NAME] - did you send the tax" at bounding box center [196, 262] width 98 height 14
type input "[PERSON_NAME] - this is [PERSON_NAME] - did you send the 2024 taxes yet?"
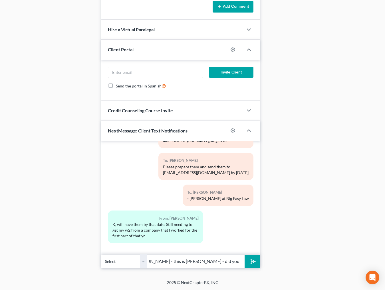
click at [244, 255] on button "submit" at bounding box center [252, 261] width 16 height 13
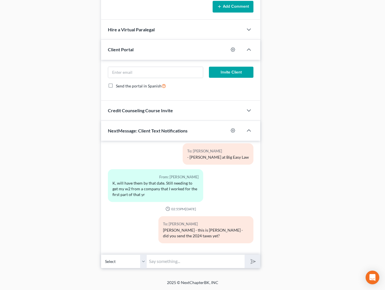
click at [181, 265] on input "text" at bounding box center [196, 262] width 98 height 14
type input "Im sorry - I found it! thank you"
select select "0"
click at [244, 255] on button "submit" at bounding box center [252, 261] width 16 height 13
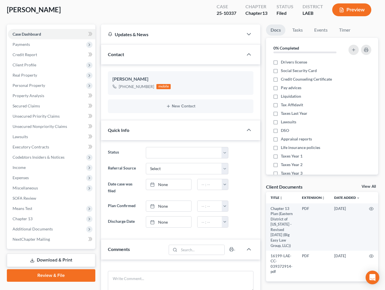
scroll to position [0, 0]
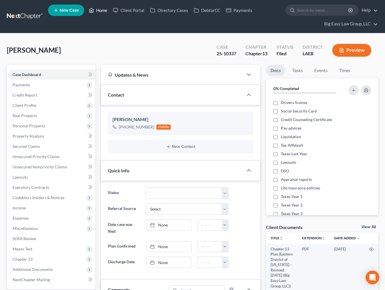
click at [96, 11] on link "Home" at bounding box center [98, 10] width 24 height 10
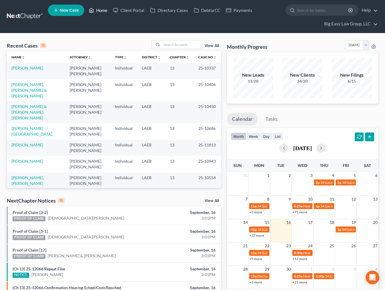
click at [101, 12] on link "Home" at bounding box center [98, 10] width 24 height 10
click at [160, 43] on icon at bounding box center [157, 44] width 5 height 5
click at [162, 44] on div at bounding box center [157, 44] width 10 height 8
click at [164, 43] on input "search" at bounding box center [182, 44] width 40 height 8
click at [165, 43] on input "search" at bounding box center [182, 44] width 40 height 8
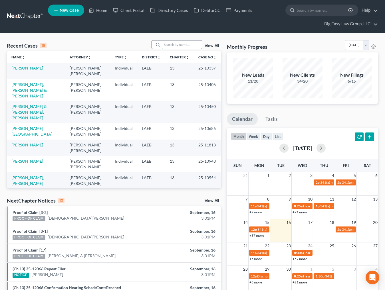
click at [167, 44] on input "search" at bounding box center [182, 44] width 40 height 8
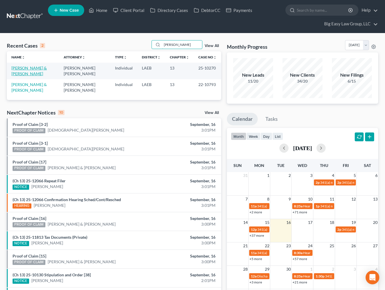
type input "[PERSON_NAME]"
click at [35, 67] on link "[PERSON_NAME] & [PERSON_NAME]" at bounding box center [28, 71] width 35 height 11
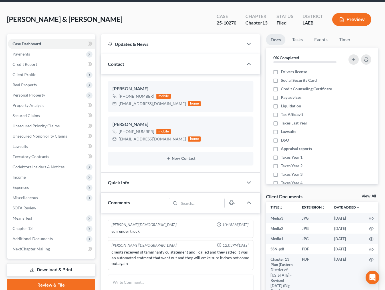
scroll to position [107, 0]
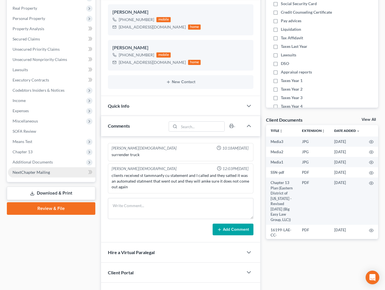
click at [60, 169] on link "NextChapter Mailing" at bounding box center [51, 172] width 87 height 10
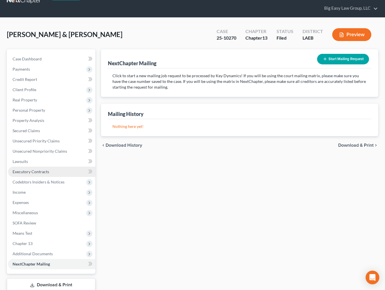
scroll to position [54, 0]
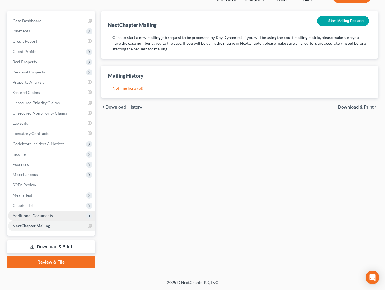
click at [64, 213] on span "Additional Documents" at bounding box center [51, 216] width 87 height 10
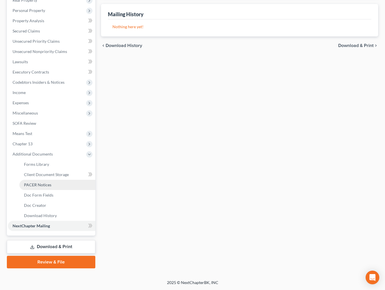
drag, startPoint x: 46, startPoint y: 186, endPoint x: 52, endPoint y: 183, distance: 6.8
click at [46, 186] on span "PACER Notices" at bounding box center [37, 184] width 27 height 5
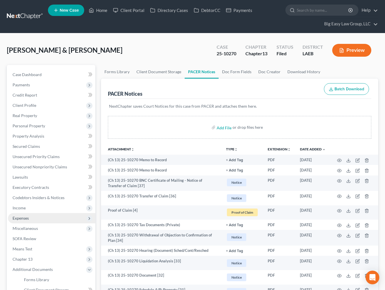
click at [48, 217] on span "Expenses" at bounding box center [51, 218] width 87 height 10
click at [48, 223] on li "Home" at bounding box center [57, 228] width 76 height 10
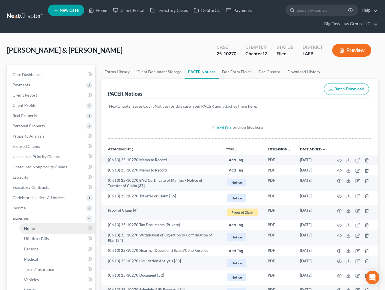
click at [48, 224] on link "Home" at bounding box center [57, 228] width 76 height 10
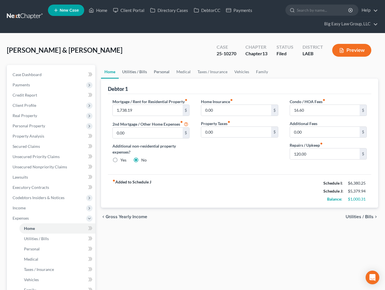
drag, startPoint x: 131, startPoint y: 73, endPoint x: 157, endPoint y: 71, distance: 25.5
click at [131, 73] on link "Utilities / Bills" at bounding box center [135, 72] width 32 height 14
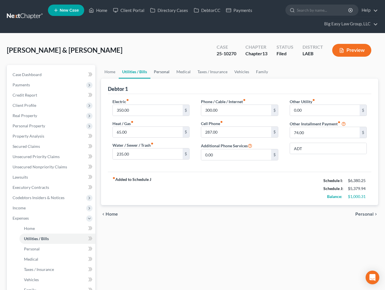
click at [162, 71] on link "Personal" at bounding box center [161, 72] width 23 height 14
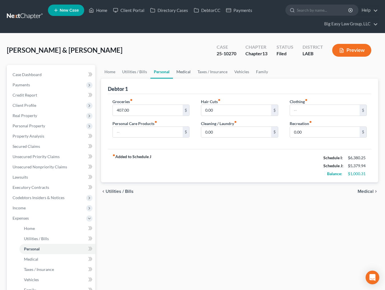
click at [182, 71] on link "Medical" at bounding box center [183, 72] width 21 height 14
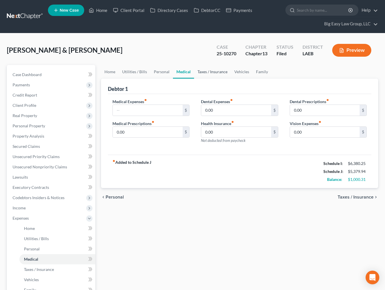
click at [201, 71] on link "Taxes / Insurance" at bounding box center [212, 72] width 37 height 14
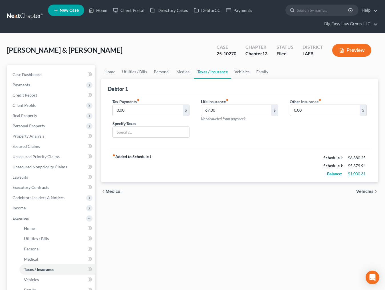
click at [238, 74] on link "Vehicles" at bounding box center [242, 72] width 22 height 14
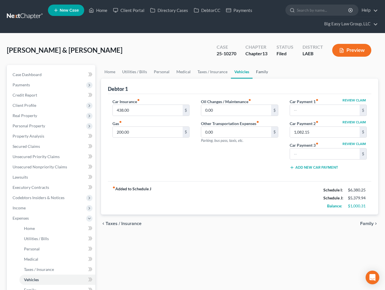
drag, startPoint x: 267, startPoint y: 72, endPoint x: 251, endPoint y: 78, distance: 16.8
click at [267, 72] on link "Family" at bounding box center [261, 72] width 19 height 14
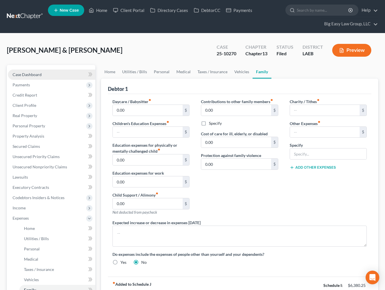
click at [44, 76] on link "Case Dashboard" at bounding box center [51, 75] width 87 height 10
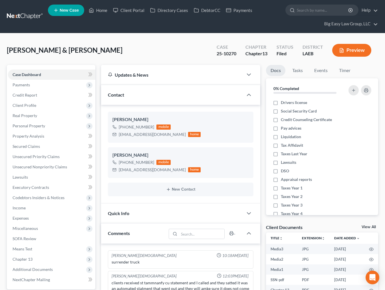
scroll to position [1461, 0]
click at [72, 113] on span "Real Property" at bounding box center [51, 116] width 87 height 10
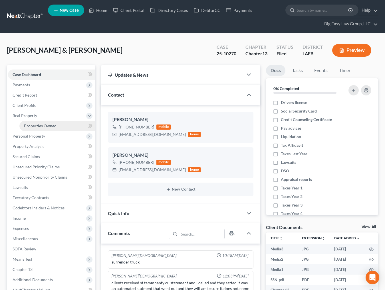
click at [66, 126] on link "Properties Owned" at bounding box center [57, 126] width 76 height 10
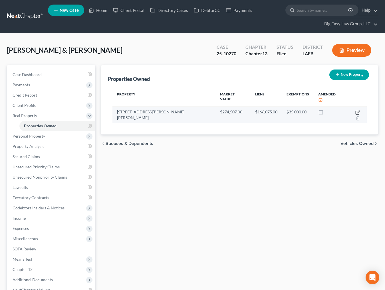
drag, startPoint x: 350, startPoint y: 108, endPoint x: 339, endPoint y: 111, distance: 11.1
click at [356, 111] on icon "button" at bounding box center [357, 112] width 3 height 3
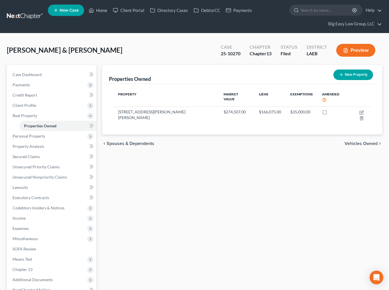
select select "19"
select select "51"
select select "4"
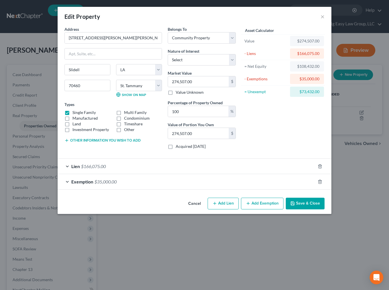
click at [295, 205] on button "Save & Close" at bounding box center [305, 204] width 39 height 12
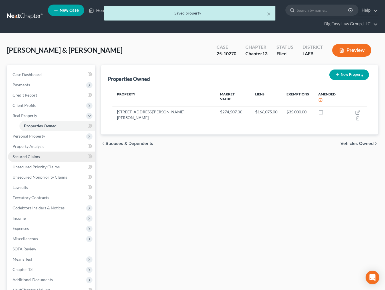
click at [47, 156] on link "Secured Claims" at bounding box center [51, 157] width 87 height 10
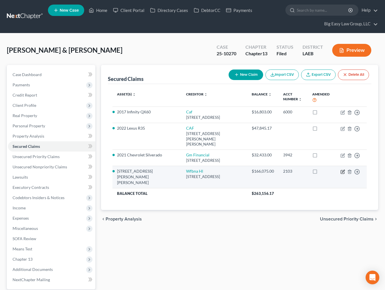
click at [341, 172] on icon "button" at bounding box center [342, 172] width 5 height 5
select select "9"
select select "1"
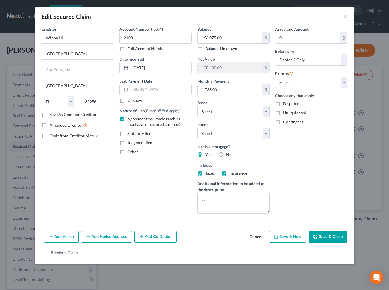
click at [322, 234] on button "Save & Close" at bounding box center [327, 237] width 39 height 12
select select "19"
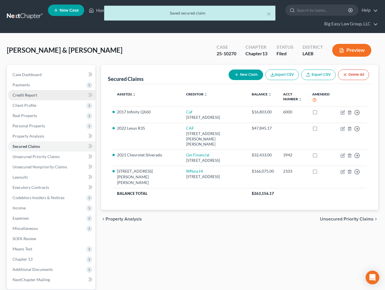
click at [50, 96] on link "Credit Report" at bounding box center [51, 95] width 87 height 10
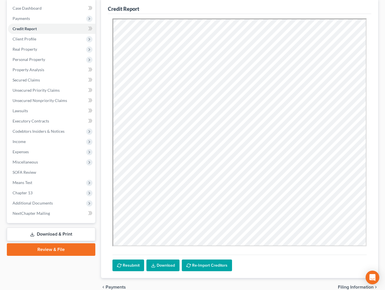
scroll to position [68, 0]
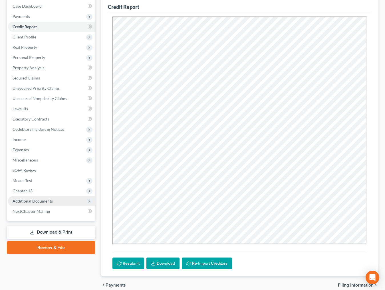
click at [59, 200] on span "Additional Documents" at bounding box center [51, 201] width 87 height 10
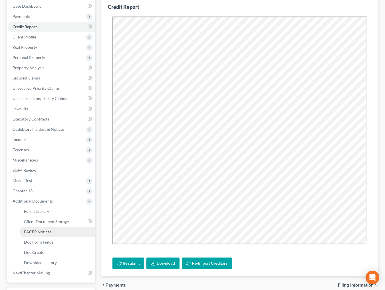
click at [63, 233] on link "PACER Notices" at bounding box center [57, 232] width 76 height 10
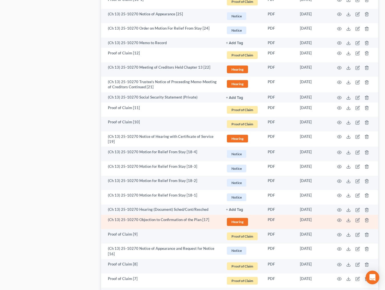
scroll to position [560, 0]
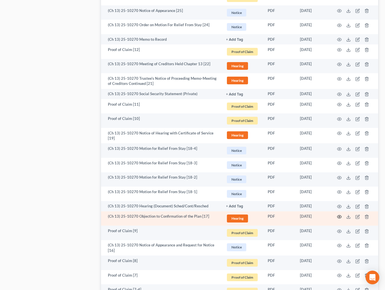
click at [339, 216] on circle "button" at bounding box center [338, 216] width 1 height 1
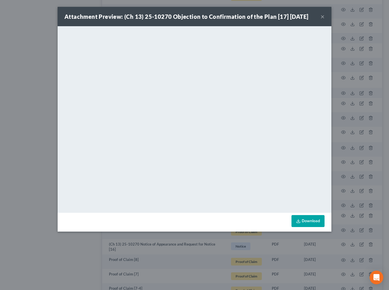
drag, startPoint x: 322, startPoint y: 17, endPoint x: 312, endPoint y: 20, distance: 10.4
click at [322, 17] on button "×" at bounding box center [322, 16] width 4 height 7
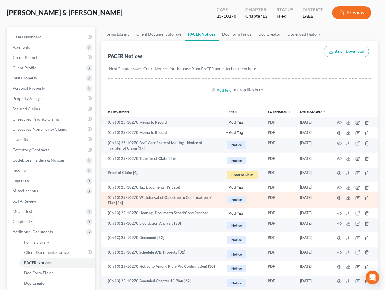
scroll to position [47, 0]
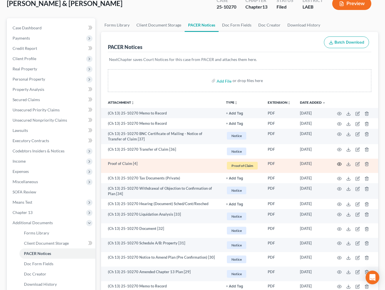
click at [338, 164] on icon "button" at bounding box center [339, 164] width 5 height 5
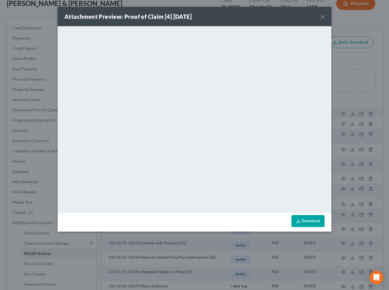
click at [320, 17] on div "Attachment Preview: Proof of Claim [4] 07/17/2025 ×" at bounding box center [195, 16] width 274 height 19
click at [321, 16] on button "×" at bounding box center [322, 16] width 4 height 7
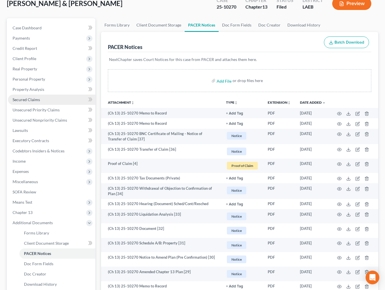
click at [52, 103] on link "Secured Claims" at bounding box center [51, 100] width 87 height 10
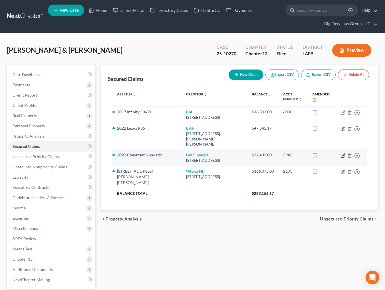
click at [342, 154] on icon "button" at bounding box center [342, 155] width 3 height 3
select select "45"
select select "16"
select select "0"
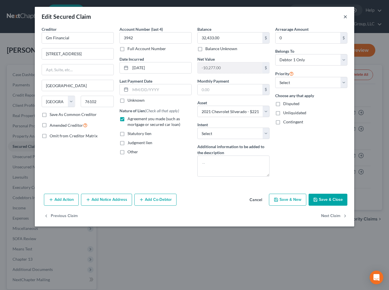
click at [346, 15] on button "×" at bounding box center [345, 16] width 4 height 7
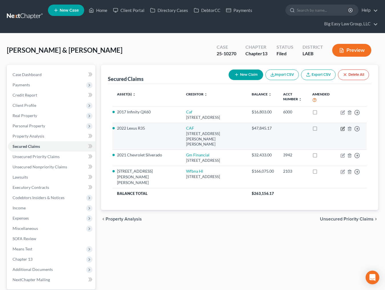
click at [341, 128] on icon "button" at bounding box center [342, 129] width 5 height 5
select select "10"
select select "2"
select select "4"
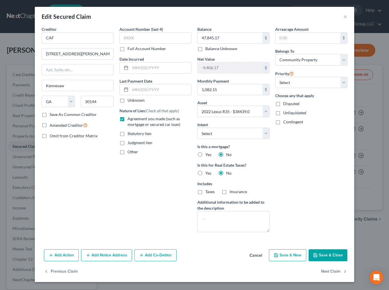
click at [331, 250] on button "Save & Close" at bounding box center [327, 255] width 39 height 12
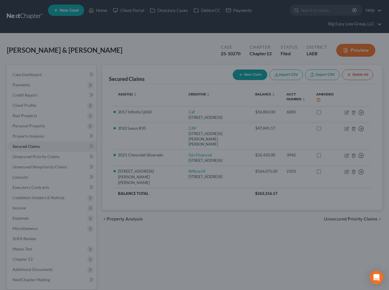
select select "2"
type input "0"
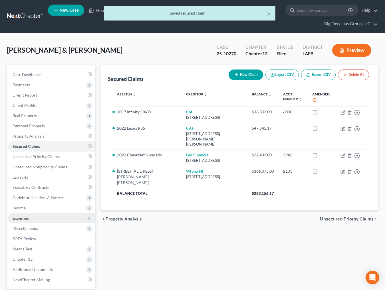
click at [45, 219] on span "Expenses" at bounding box center [51, 218] width 87 height 10
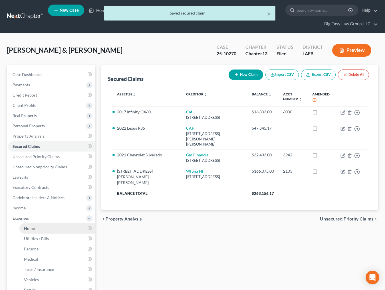
click at [48, 224] on link "Home" at bounding box center [57, 228] width 76 height 10
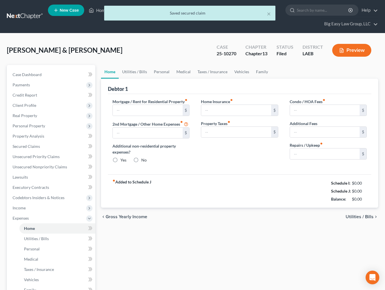
type input "1,738.19"
type input "0.00"
radio input "true"
type input "0.00"
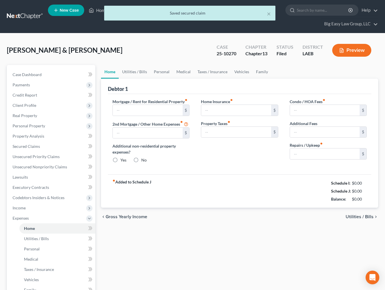
type input "16.60"
type input "0.00"
type input "120.00"
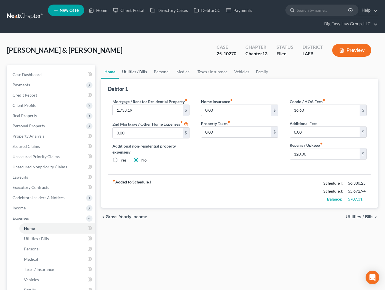
click at [140, 71] on link "Utilities / Bills" at bounding box center [135, 72] width 32 height 14
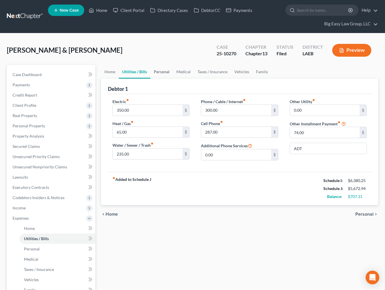
click at [159, 70] on link "Personal" at bounding box center [161, 72] width 23 height 14
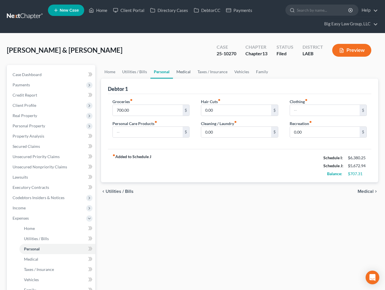
click at [182, 70] on link "Medical" at bounding box center [183, 72] width 21 height 14
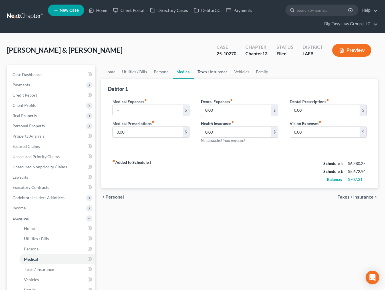
click at [205, 70] on link "Taxes / Insurance" at bounding box center [212, 72] width 37 height 14
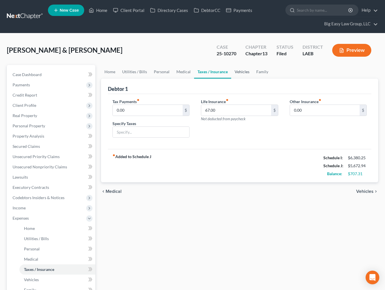
click at [234, 72] on link "Vehicles" at bounding box center [242, 72] width 22 height 14
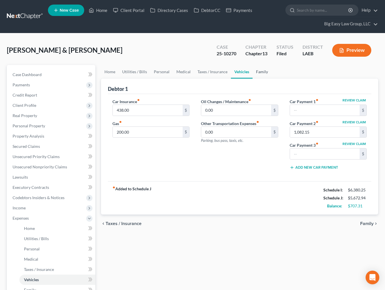
click at [263, 72] on link "Family" at bounding box center [261, 72] width 19 height 14
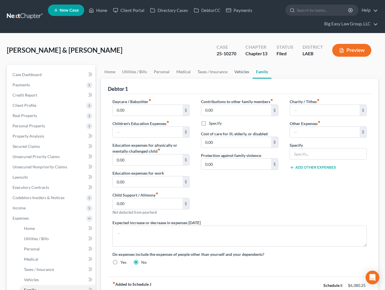
click at [238, 70] on link "Vehicles" at bounding box center [242, 72] width 22 height 14
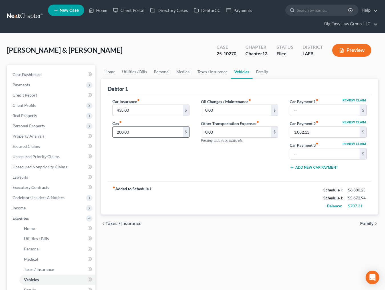
click at [147, 130] on input "200.00" at bounding box center [148, 132] width 70 height 11
drag, startPoint x: 149, startPoint y: 135, endPoint x: 72, endPoint y: 119, distance: 79.0
click at [72, 119] on div "Petition Navigation Case Dashboard Payments Invoices Payments Payments Credit R…" at bounding box center [192, 229] width 377 height 329
click at [130, 139] on div "Car Insurance fiber_manual_record 438.00 $ Gas fiber_manual_record 400 $" at bounding box center [151, 137] width 88 height 76
click at [127, 130] on input "400" at bounding box center [148, 132] width 70 height 11
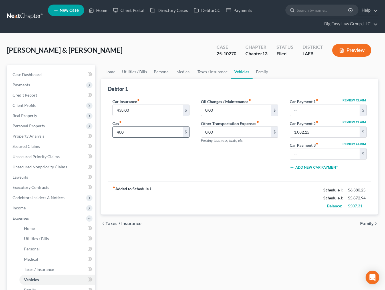
click at [130, 132] on input "400" at bounding box center [148, 132] width 70 height 11
drag, startPoint x: 136, startPoint y: 131, endPoint x: 98, endPoint y: 121, distance: 39.3
click at [107, 126] on div "Car Insurance fiber_manual_record 438.00 $ Gas fiber_manual_record 400,207 $" at bounding box center [151, 137] width 88 height 76
type input "207"
click at [156, 112] on input "438.00" at bounding box center [148, 110] width 70 height 11
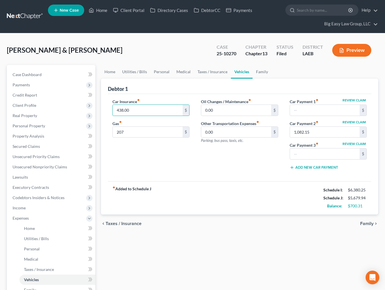
click at [166, 152] on div "Car Insurance fiber_manual_record 438.00 $ Gas fiber_manual_record 207 $" at bounding box center [151, 137] width 88 height 76
click at [135, 70] on link "Utilities / Bills" at bounding box center [135, 72] width 32 height 14
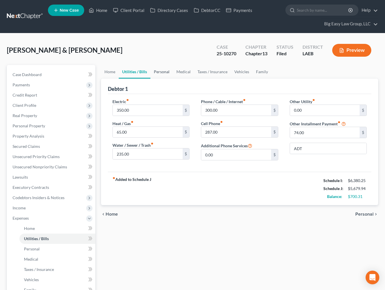
click at [158, 69] on link "Personal" at bounding box center [161, 72] width 23 height 14
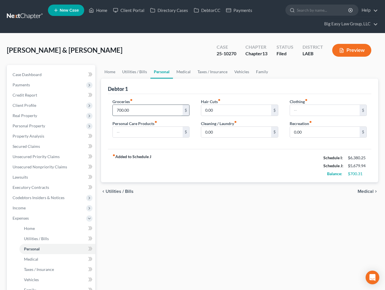
click at [155, 107] on input "700.00" at bounding box center [148, 110] width 70 height 11
click at [160, 111] on input "700.00" at bounding box center [148, 110] width 70 height 11
click at [155, 109] on input "700.00" at bounding box center [148, 110] width 70 height 11
drag, startPoint x: 160, startPoint y: 110, endPoint x: 88, endPoint y: 106, distance: 72.5
click at [92, 107] on div "Petition Navigation Case Dashboard Payments Invoices Payments Payments Credit R…" at bounding box center [192, 229] width 377 height 329
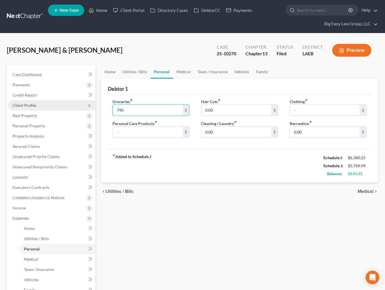
type input "790"
click at [242, 107] on input "0.00" at bounding box center [236, 110] width 70 height 11
click at [186, 71] on link "Medical" at bounding box center [183, 72] width 21 height 14
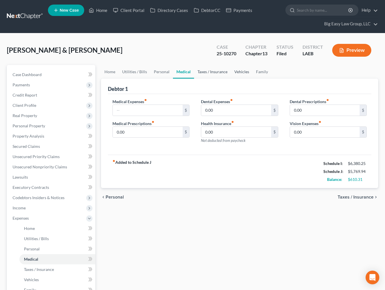
drag, startPoint x: 206, startPoint y: 70, endPoint x: 233, endPoint y: 72, distance: 26.3
click at [206, 70] on link "Taxes / Insurance" at bounding box center [212, 72] width 37 height 14
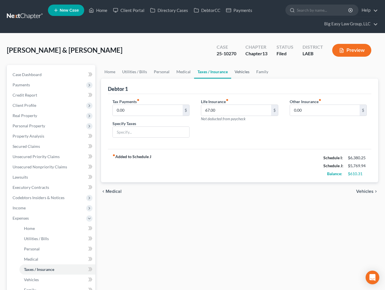
click at [240, 72] on link "Vehicles" at bounding box center [242, 72] width 22 height 14
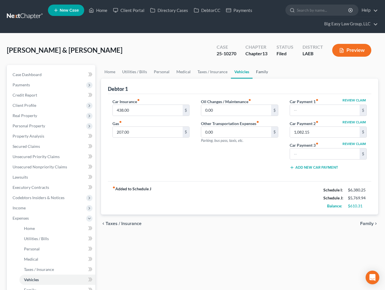
click at [256, 72] on link "Family" at bounding box center [261, 72] width 19 height 14
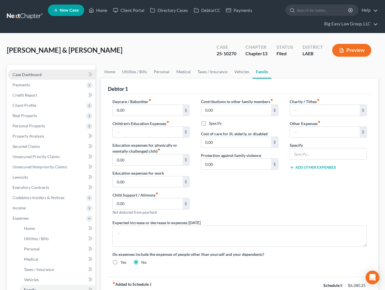
click at [30, 75] on span "Case Dashboard" at bounding box center [27, 74] width 29 height 5
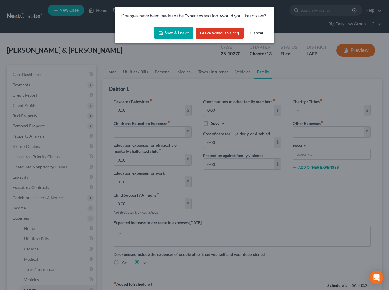
click at [177, 36] on button "Save & Leave" at bounding box center [173, 33] width 39 height 12
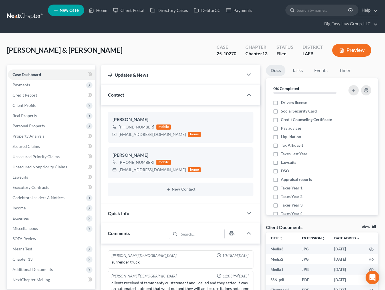
scroll to position [1461, 0]
click at [103, 9] on link "Home" at bounding box center [98, 10] width 24 height 10
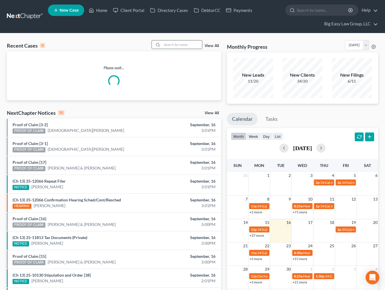
click at [199, 41] on input "search" at bounding box center [182, 44] width 40 height 8
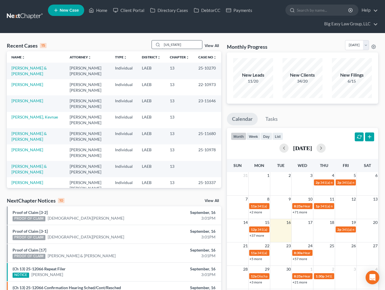
type input "washington"
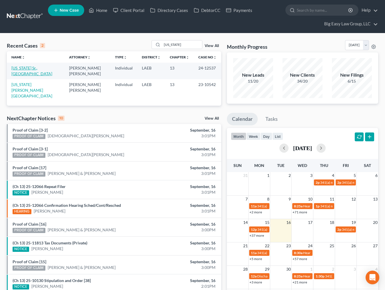
click at [32, 66] on link "[US_STATE] Sr., [GEOGRAPHIC_DATA]" at bounding box center [31, 71] width 41 height 11
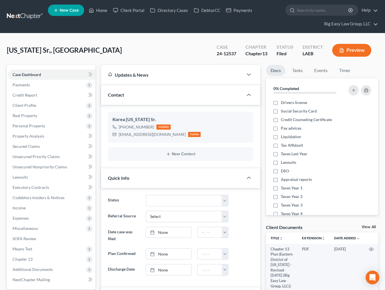
scroll to position [2252, 0]
click at [109, 48] on div "Washington Sr., Korea Upgraded Case 24-12537 Chapter Chapter 13 Status Filed Di…" at bounding box center [192, 52] width 371 height 25
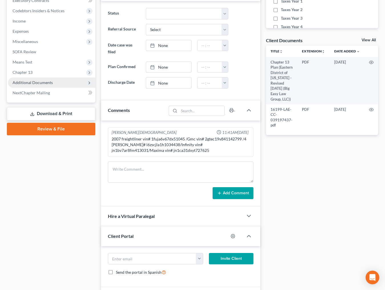
click at [58, 85] on span "Additional Documents" at bounding box center [51, 83] width 87 height 10
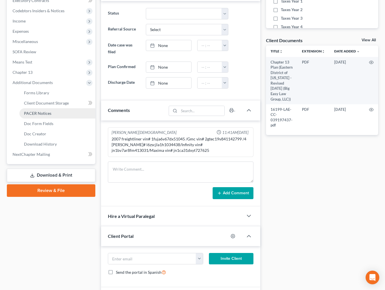
click at [66, 117] on link "PACER Notices" at bounding box center [57, 113] width 76 height 10
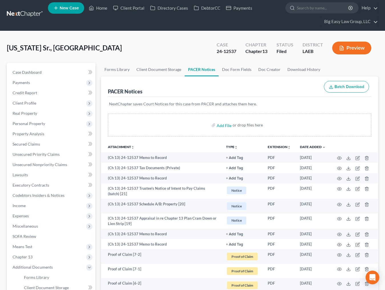
scroll to position [4, 0]
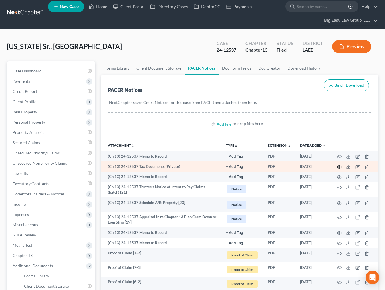
click at [339, 168] on icon "button" at bounding box center [339, 167] width 5 height 5
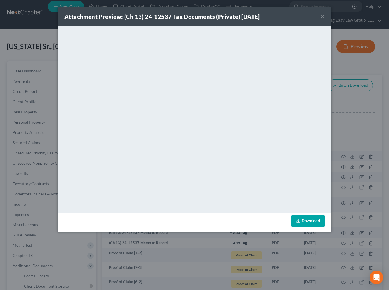
click at [323, 17] on button "×" at bounding box center [322, 16] width 4 height 7
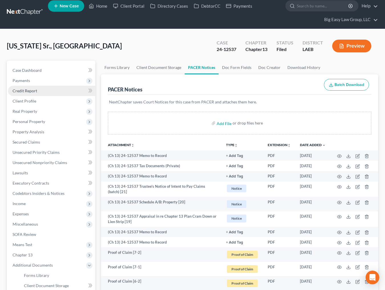
scroll to position [5, 0]
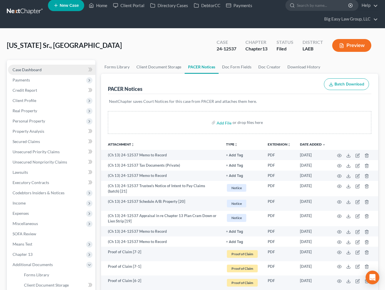
click at [46, 74] on link "Case Dashboard" at bounding box center [51, 70] width 87 height 10
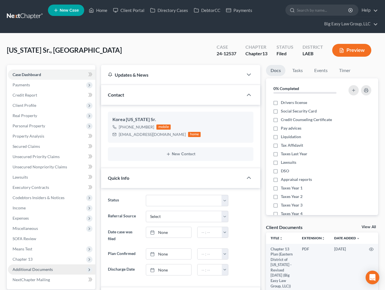
click at [46, 267] on span "Additional Documents" at bounding box center [33, 269] width 40 height 5
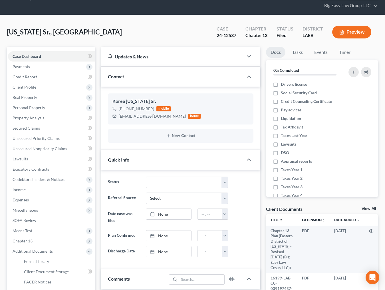
scroll to position [173, 0]
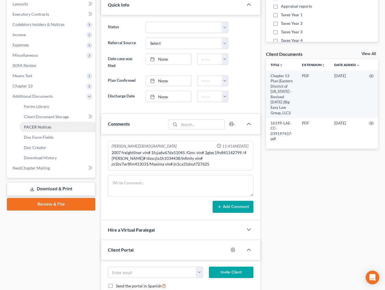
click at [58, 125] on link "PACER Notices" at bounding box center [57, 127] width 76 height 10
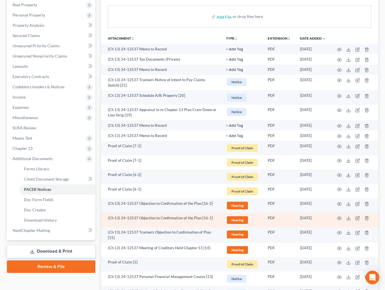
scroll to position [111, 0]
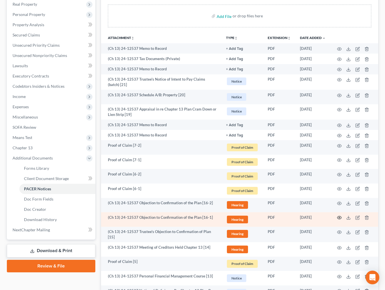
click at [338, 217] on circle "button" at bounding box center [338, 217] width 1 height 1
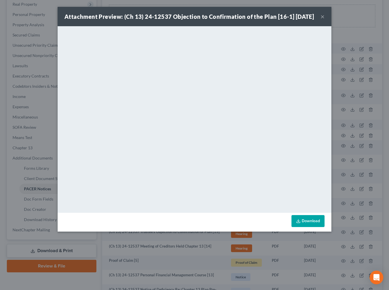
drag, startPoint x: 322, startPoint y: 20, endPoint x: 311, endPoint y: 19, distance: 11.1
click at [322, 20] on button "×" at bounding box center [322, 16] width 4 height 7
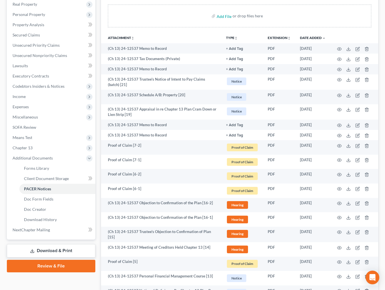
scroll to position [0, 0]
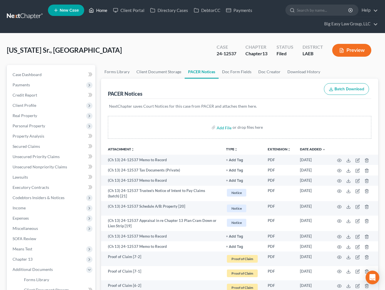
click at [96, 7] on link "Home" at bounding box center [98, 10] width 24 height 10
drag, startPoint x: 103, startPoint y: 9, endPoint x: 119, endPoint y: 15, distance: 17.2
click at [103, 10] on link "Home" at bounding box center [98, 10] width 24 height 10
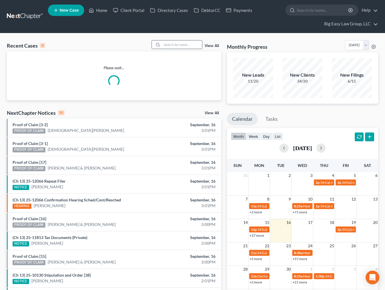
click at [174, 44] on input "search" at bounding box center [182, 44] width 40 height 8
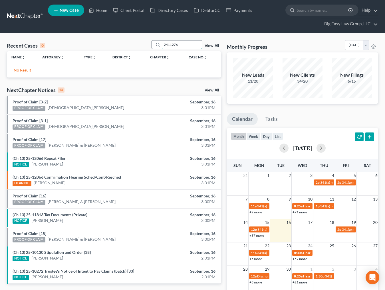
click at [170, 44] on input "2411276" at bounding box center [182, 44] width 40 height 8
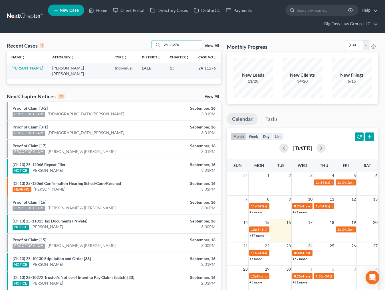
type input "24-11276"
click at [33, 68] on link "[PERSON_NAME]" at bounding box center [27, 68] width 32 height 5
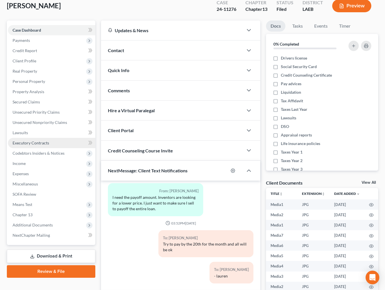
scroll to position [48, 0]
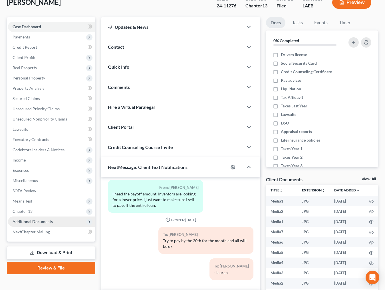
click at [54, 226] on span "Additional Documents" at bounding box center [51, 222] width 87 height 10
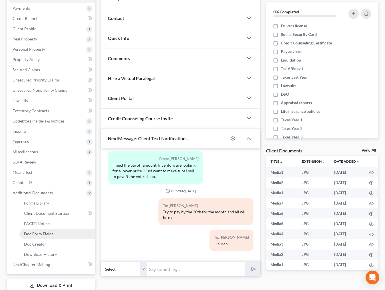
scroll to position [91, 0]
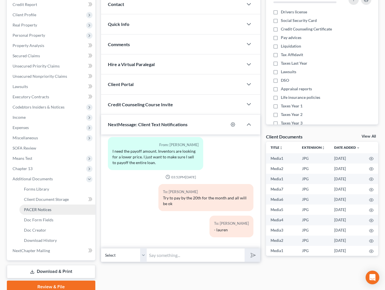
click at [67, 209] on link "PACER Notices" at bounding box center [57, 210] width 76 height 10
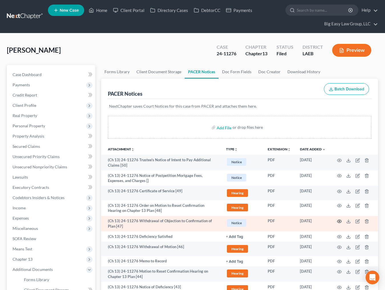
click at [337, 221] on icon "button" at bounding box center [339, 221] width 5 height 5
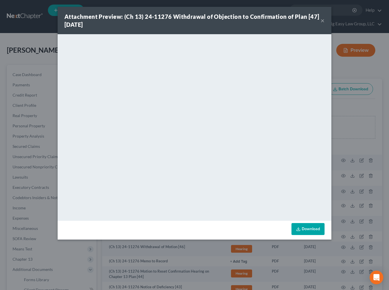
drag, startPoint x: 322, startPoint y: 21, endPoint x: 315, endPoint y: 37, distance: 17.4
click at [322, 21] on button "×" at bounding box center [322, 20] width 4 height 7
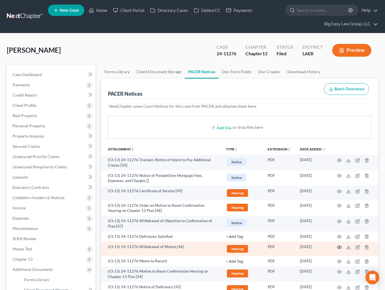
click at [341, 247] on icon "button" at bounding box center [339, 247] width 4 height 3
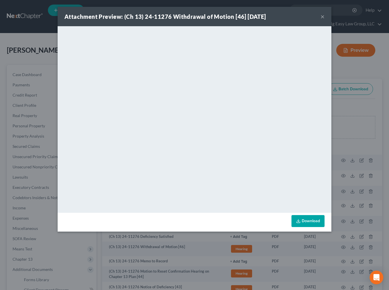
click at [322, 17] on button "×" at bounding box center [322, 16] width 4 height 7
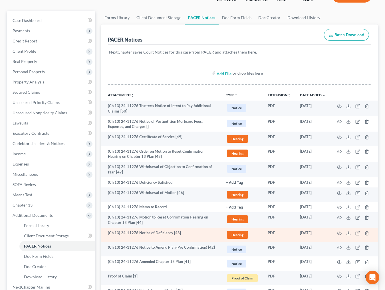
scroll to position [72, 0]
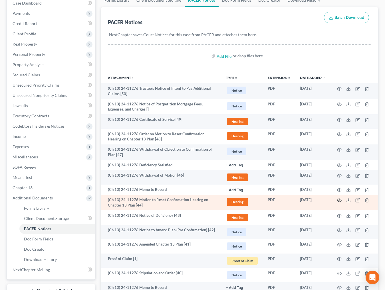
click at [338, 202] on icon "button" at bounding box center [339, 200] width 5 height 5
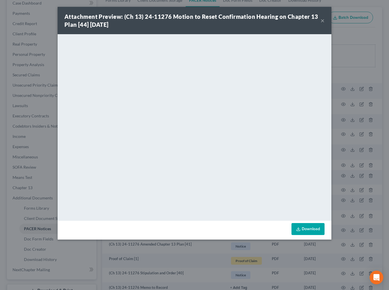
click at [322, 20] on button "×" at bounding box center [322, 20] width 4 height 7
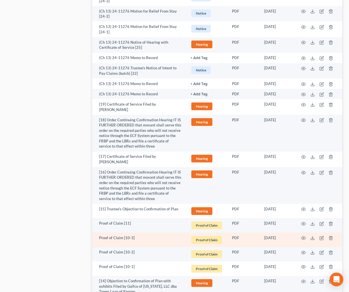
scroll to position [582, 0]
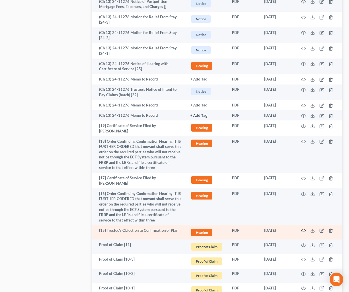
click at [304, 229] on icon "button" at bounding box center [304, 230] width 5 height 5
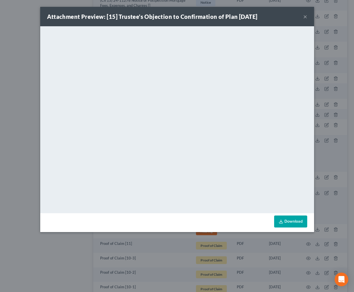
click at [302, 17] on div "Attachment Preview: [15] Trustee's Objection to Confirmation of Plan 09/17/2024…" at bounding box center [177, 16] width 274 height 19
click at [303, 17] on button "×" at bounding box center [305, 16] width 4 height 7
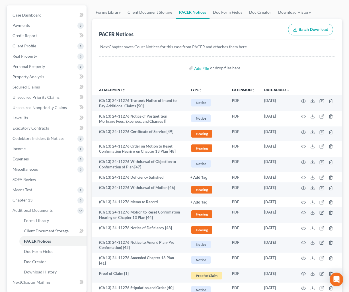
scroll to position [0, 0]
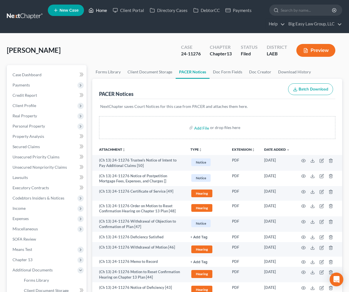
click at [94, 10] on link "Home" at bounding box center [98, 10] width 24 height 10
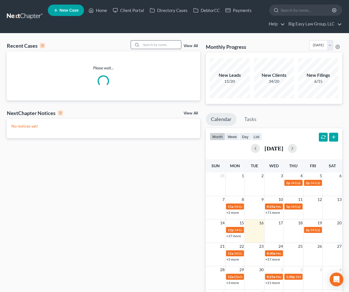
click at [174, 47] on input "search" at bounding box center [161, 44] width 40 height 8
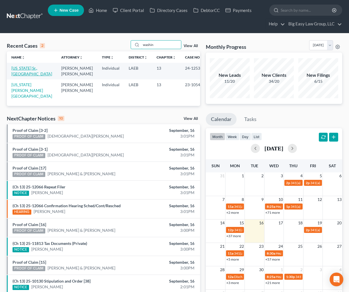
type input "washin"
click at [35, 66] on link "[US_STATE] Sr., [GEOGRAPHIC_DATA]" at bounding box center [31, 71] width 41 height 11
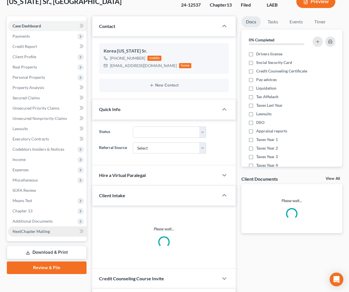
scroll to position [50, 0]
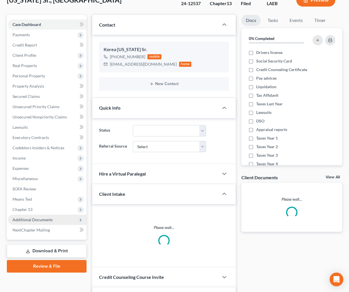
click at [49, 224] on span "Additional Documents" at bounding box center [47, 219] width 79 height 10
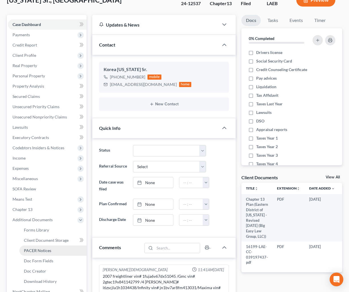
scroll to position [2371, 0]
click at [66, 253] on link "PACER Notices" at bounding box center [52, 250] width 67 height 10
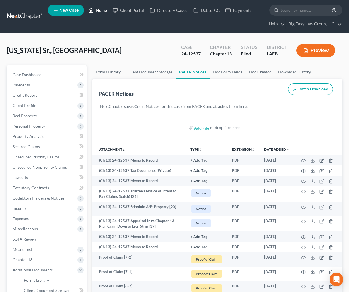
click at [103, 11] on link "Home" at bounding box center [98, 10] width 24 height 10
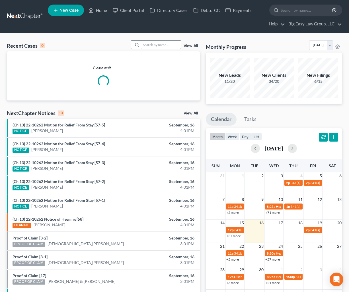
click at [163, 42] on input "search" at bounding box center [161, 44] width 40 height 8
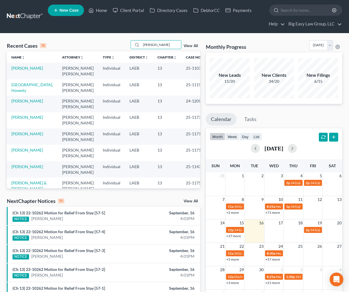
type input "jones"
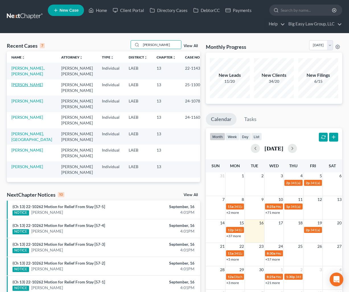
drag, startPoint x: 34, startPoint y: 84, endPoint x: 61, endPoint y: 80, distance: 27.7
click at [34, 84] on link "[PERSON_NAME]" at bounding box center [27, 84] width 32 height 5
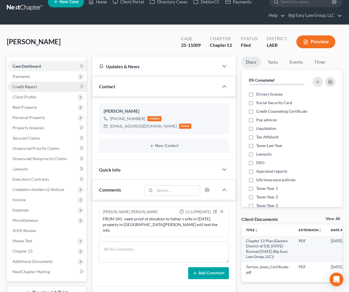
scroll to position [9, 0]
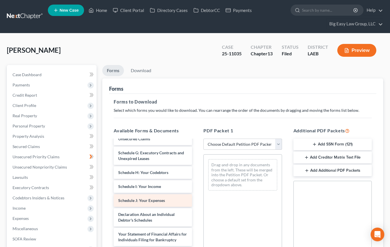
scroll to position [172, 0]
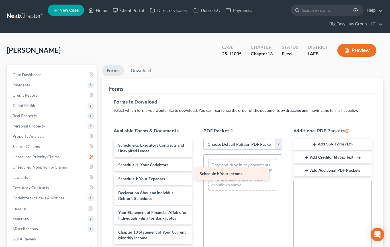
drag, startPoint x: 163, startPoint y: 182, endPoint x: 244, endPoint y: 172, distance: 82.2
click at [197, 172] on div "Schedule I: Your Income Chapter 13 Plan (Eastern District of [US_STATE] - Revis…" at bounding box center [153, 137] width 88 height 338
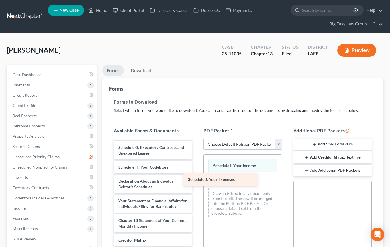
drag, startPoint x: 180, startPoint y: 180, endPoint x: 251, endPoint y: 175, distance: 71.5
click at [197, 175] on div "Schedule J: Your Expenses Chapter 13 Plan ([GEOGRAPHIC_DATA] of [US_STATE] - Re…" at bounding box center [153, 132] width 88 height 324
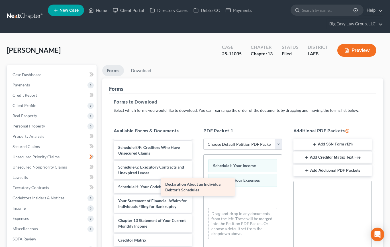
scroll to position [168, 0]
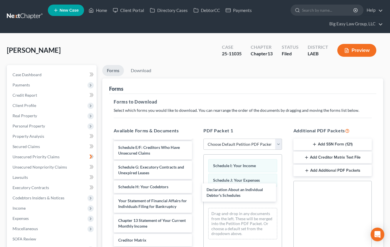
drag, startPoint x: 168, startPoint y: 187, endPoint x: 255, endPoint y: 172, distance: 88.7
click at [197, 192] on div "Declaration About an Individual Debtor's Schedules Chapter 13 Plan (Eastern Dis…" at bounding box center [153, 141] width 88 height 304
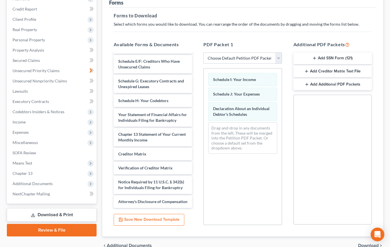
scroll to position [115, 0]
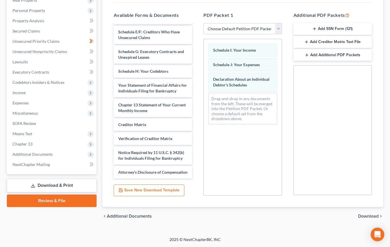
click at [369, 215] on span "Download" at bounding box center [368, 216] width 21 height 5
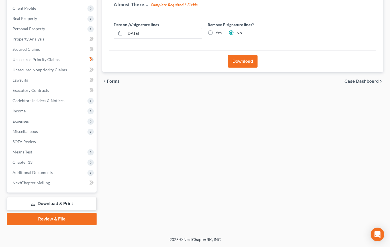
click at [243, 61] on button "Download" at bounding box center [243, 61] width 30 height 13
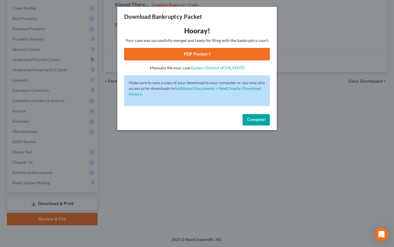
click at [206, 54] on link "PDF Packet 1" at bounding box center [197, 54] width 146 height 13
click at [249, 119] on span "Complete!" at bounding box center [256, 119] width 18 height 5
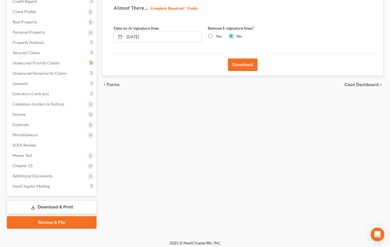
scroll to position [0, 0]
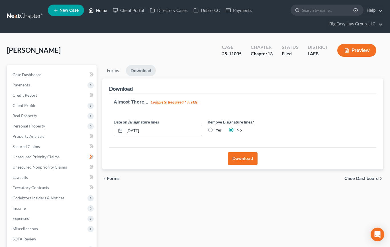
click at [106, 11] on link "Home" at bounding box center [98, 10] width 24 height 10
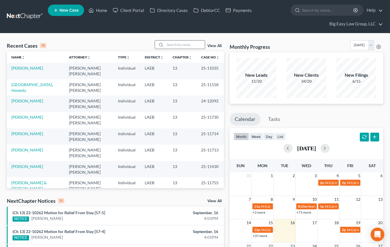
click at [174, 46] on input "search" at bounding box center [185, 44] width 40 height 8
type input "j"
type input "knight"
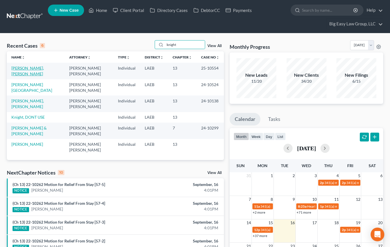
click at [32, 69] on link "[PERSON_NAME], [PERSON_NAME]" at bounding box center [27, 71] width 32 height 11
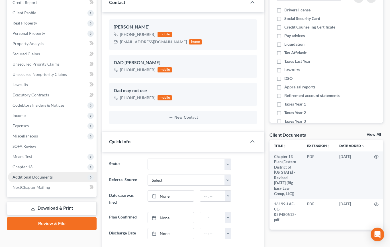
scroll to position [9221, 0]
click at [66, 208] on link "Download & Print" at bounding box center [52, 208] width 90 height 13
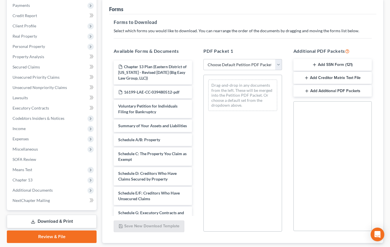
scroll to position [115, 0]
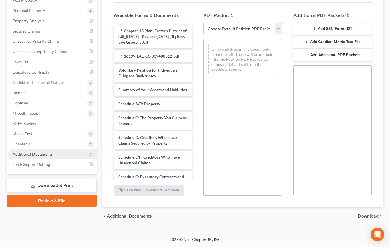
click at [64, 153] on span "Additional Documents" at bounding box center [52, 154] width 89 height 10
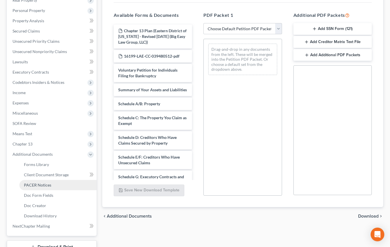
click at [68, 182] on link "PACER Notices" at bounding box center [57, 185] width 77 height 10
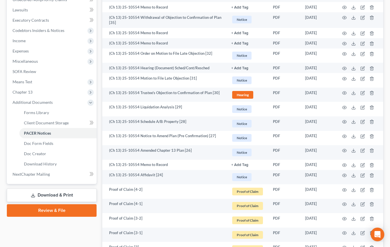
scroll to position [236, 0]
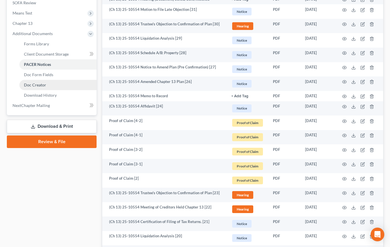
click at [74, 84] on link "Doc Creator" at bounding box center [57, 85] width 77 height 10
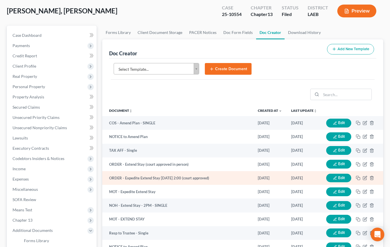
scroll to position [45, 0]
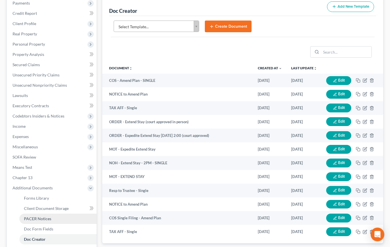
click at [51, 217] on link "PACER Notices" at bounding box center [57, 218] width 77 height 10
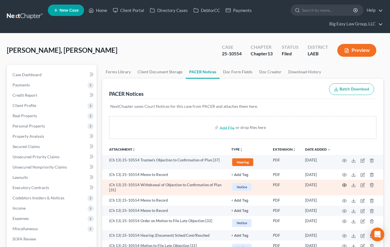
click at [346, 184] on icon "button" at bounding box center [345, 185] width 4 height 3
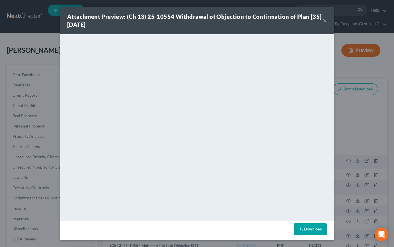
click at [327, 21] on button "×" at bounding box center [325, 20] width 4 height 7
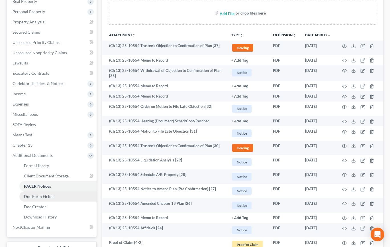
scroll to position [121, 0]
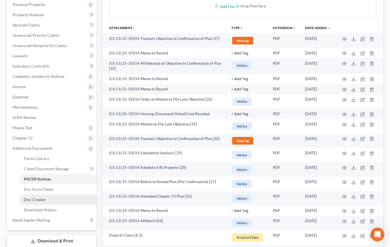
click at [68, 197] on link "Doc Creator" at bounding box center [57, 199] width 77 height 10
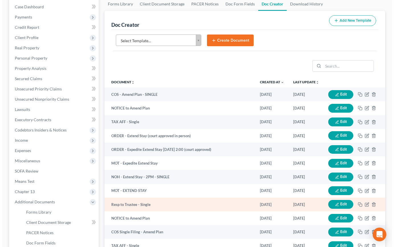
scroll to position [68, 0]
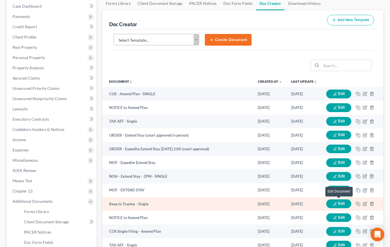
click at [338, 206] on button "Edit" at bounding box center [338, 203] width 25 height 9
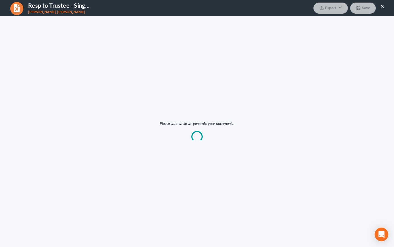
scroll to position [0, 0]
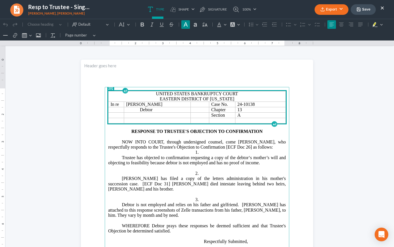
click at [247, 146] on span "NOW INTO COURT, through undersigned counsel, come [PERSON_NAME], who respectful…" at bounding box center [197, 144] width 178 height 10
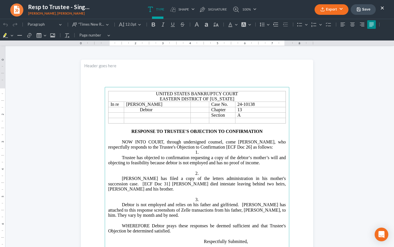
click at [249, 148] on span "NOW INTO COURT, through undersigned counsel, come [PERSON_NAME], who respectful…" at bounding box center [197, 144] width 178 height 10
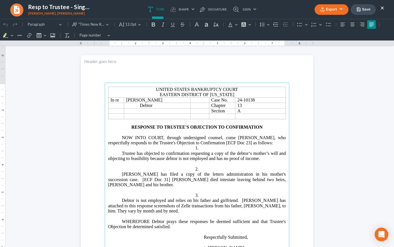
scroll to position [10, 0]
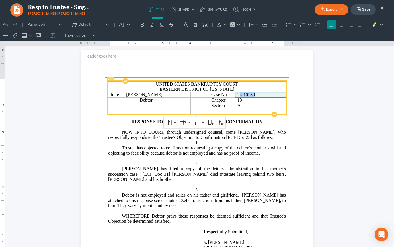
drag, startPoint x: 251, startPoint y: 93, endPoint x: 238, endPoint y: 92, distance: 13.1
click at [238, 92] on span "24-10138" at bounding box center [261, 94] width 46 height 5
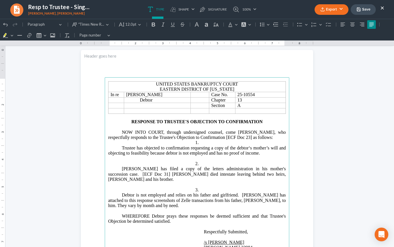
click at [228, 150] on p "Trustee has objected to confirmation requesting a copy of the debtor‘s mother’s…" at bounding box center [197, 150] width 178 height 11
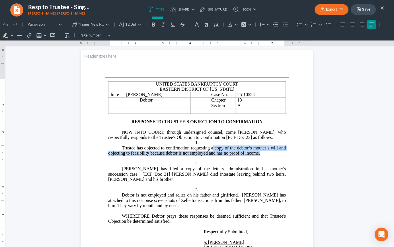
drag, startPoint x: 258, startPoint y: 153, endPoint x: 211, endPoint y: 146, distance: 46.9
click at [211, 146] on span "Trustee has objected to confirmation requesting a copy of the debtor‘s mother’s…" at bounding box center [197, 150] width 178 height 10
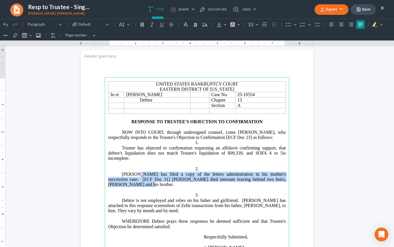
drag, startPoint x: 280, startPoint y: 182, endPoint x: 134, endPoint y: 175, distance: 146.7
click at [134, 175] on p "[PERSON_NAME] has filed a copy of the letters administration in his mother's su…" at bounding box center [197, 180] width 178 height 16
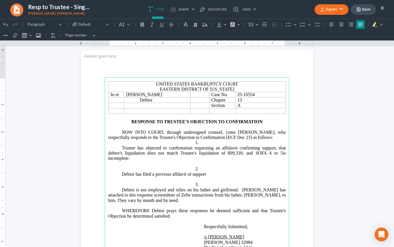
click at [176, 173] on p "Debtor has filed a previous affdavit of support" at bounding box center [197, 174] width 178 height 5
click at [212, 172] on p "Debtor has filed a previous affidavit of support" at bounding box center [197, 174] width 178 height 5
click at [213, 174] on p "⁠⁠⁠⁠⁠⁠⁠ Debtor has filed a previous affidavit of support" at bounding box center [197, 174] width 178 height 5
drag, startPoint x: 170, startPoint y: 174, endPoint x: 151, endPoint y: 174, distance: 19.1
click at [151, 174] on p "Debtor has filed a previous affidavit of support." at bounding box center [197, 174] width 178 height 5
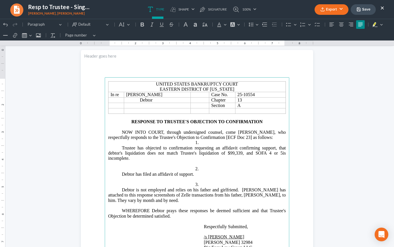
click at [157, 199] on p "Debtor is not employed and relies on his father and girlfriend. [PERSON_NAME] h…" at bounding box center [197, 195] width 178 height 16
click at [219, 182] on p "3." at bounding box center [197, 184] width 178 height 5
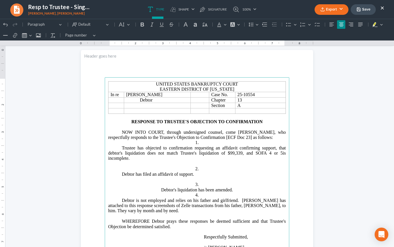
click at [241, 190] on p "Debtor's liquidation has been amended." at bounding box center [197, 189] width 178 height 5
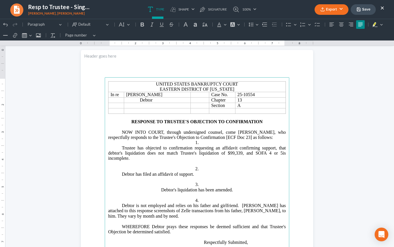
click at [232, 205] on p "Debtor is not employed and relies on his father and girlfriend. [PERSON_NAME] h…" at bounding box center [197, 211] width 178 height 16
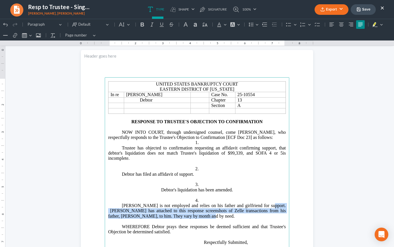
drag, startPoint x: 247, startPoint y: 215, endPoint x: 264, endPoint y: 205, distance: 20.0
click at [262, 205] on p "[PERSON_NAME] is not employed and relies on his father and girlfriend for suppo…" at bounding box center [197, 211] width 178 height 16
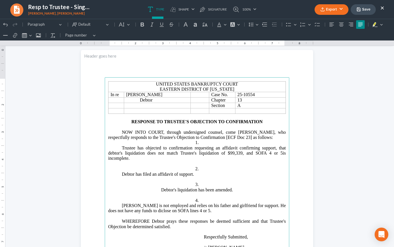
click at [143, 211] on p "[PERSON_NAME] is not employed and relies on his father and girlfriend for suppo…" at bounding box center [197, 208] width 178 height 11
drag, startPoint x: 158, startPoint y: 189, endPoint x: 192, endPoint y: 202, distance: 36.9
click at [158, 189] on p "Debtor's liquidation has been amended." at bounding box center [197, 189] width 178 height 5
click at [331, 26] on icon "Editor toolbar" at bounding box center [332, 25] width 5 height 4
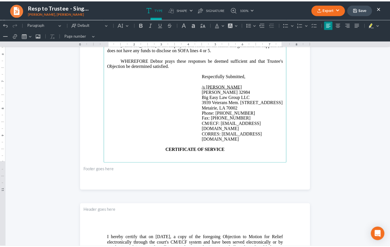
scroll to position [208, 0]
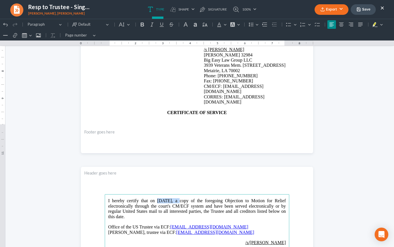
drag, startPoint x: 190, startPoint y: 200, endPoint x: 170, endPoint y: 199, distance: 20.0
click at [170, 199] on span "[DATE], a copy of the foregoing Objection to Motion for Relief electronically t…" at bounding box center [197, 208] width 178 height 21
click at [331, 7] on button "Export" at bounding box center [332, 9] width 34 height 11
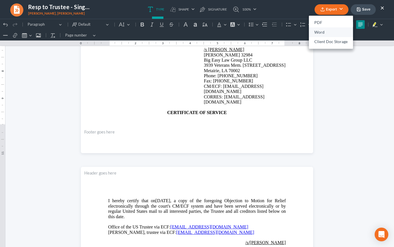
click at [319, 32] on link "Word" at bounding box center [331, 32] width 44 height 10
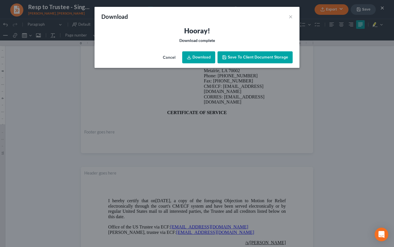
click at [194, 54] on link "Download" at bounding box center [198, 57] width 33 height 12
click at [131, 24] on div "Download ×" at bounding box center [197, 16] width 205 height 19
click at [292, 16] on button "×" at bounding box center [291, 16] width 4 height 7
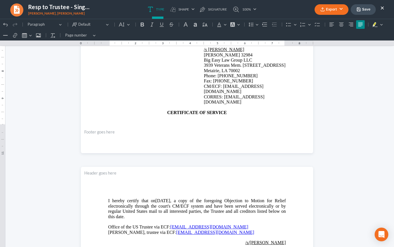
click at [369, 10] on button "Save" at bounding box center [363, 9] width 25 height 11
drag, startPoint x: 382, startPoint y: 8, endPoint x: 342, endPoint y: 0, distance: 41.0
click at [382, 8] on button "×" at bounding box center [383, 7] width 4 height 7
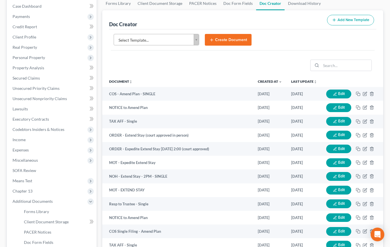
click at [102, 44] on div "Doc Creator Add New Template Select Template... Select Template... Authorizatio…" at bounding box center [242, 133] width 281 height 246
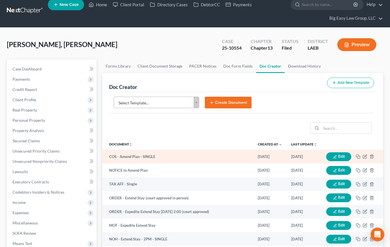
scroll to position [0, 0]
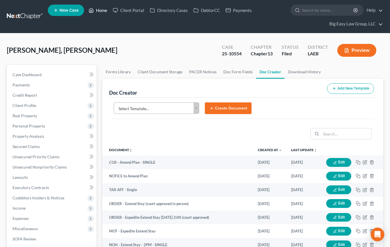
click at [93, 9] on icon at bounding box center [91, 10] width 5 height 7
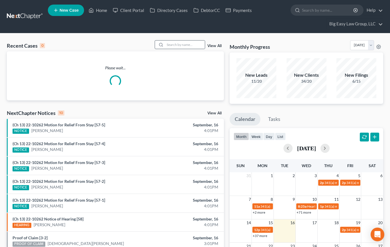
click at [165, 46] on div at bounding box center [160, 44] width 10 height 8
click at [167, 44] on input "search" at bounding box center [185, 44] width 40 height 8
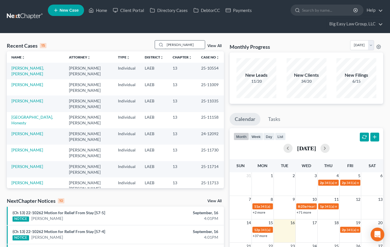
type input "[PERSON_NAME]"
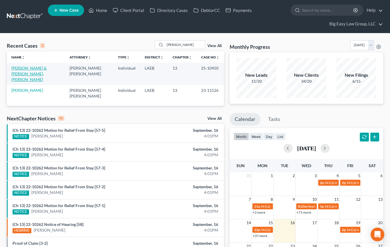
click at [38, 68] on link "[PERSON_NAME] & [PERSON_NAME], [PERSON_NAME]" at bounding box center [28, 74] width 35 height 16
select select "3"
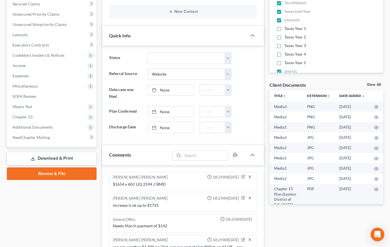
scroll to position [149, 0]
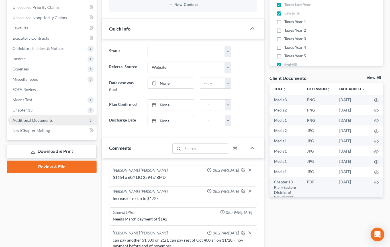
click at [61, 121] on span "Additional Documents" at bounding box center [52, 120] width 89 height 10
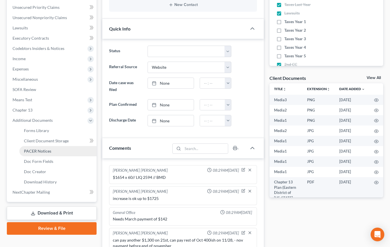
click at [60, 153] on link "PACER Notices" at bounding box center [57, 151] width 77 height 10
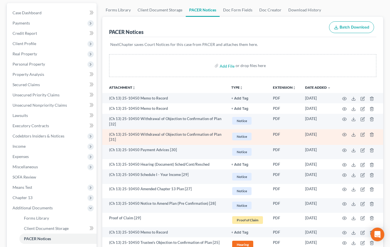
scroll to position [72, 0]
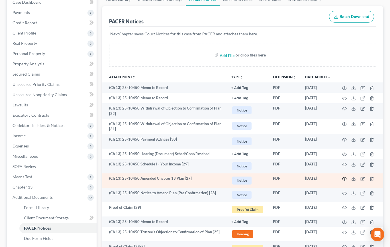
click at [345, 177] on icon "button" at bounding box center [344, 178] width 5 height 5
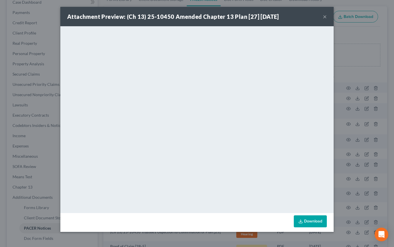
click at [324, 17] on button "×" at bounding box center [325, 16] width 4 height 7
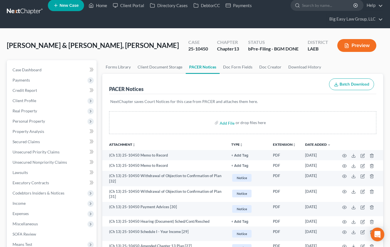
scroll to position [0, 0]
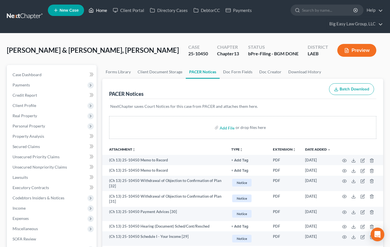
click at [96, 9] on link "Home" at bounding box center [98, 10] width 24 height 10
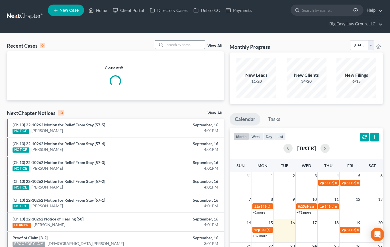
click at [165, 44] on div at bounding box center [160, 44] width 10 height 8
click at [171, 44] on input "search" at bounding box center [185, 44] width 40 height 8
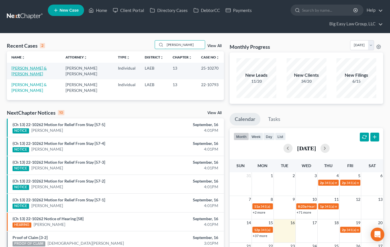
type input "[PERSON_NAME]"
click at [36, 67] on link "[PERSON_NAME] & [PERSON_NAME]" at bounding box center [28, 71] width 35 height 11
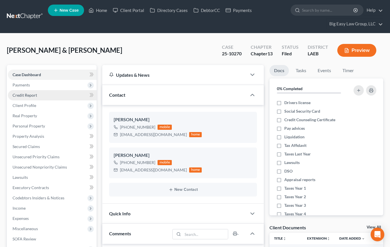
scroll to position [1455, 0]
click at [51, 98] on link "Credit Report" at bounding box center [52, 95] width 89 height 10
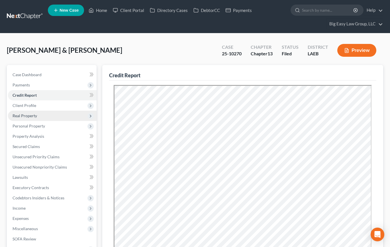
drag, startPoint x: 80, startPoint y: 51, endPoint x: 78, endPoint y: 116, distance: 64.8
click at [80, 51] on div "[PERSON_NAME] & [PERSON_NAME] Upgraded Case 25-10270 Chapter Chapter 13 Status …" at bounding box center [195, 52] width 377 height 25
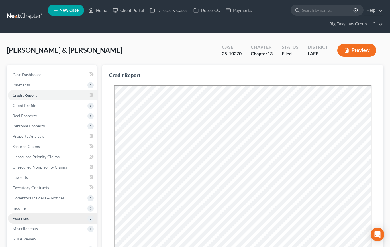
click at [43, 221] on span "Expenses" at bounding box center [52, 218] width 89 height 10
drag, startPoint x: 46, startPoint y: 224, endPoint x: 49, endPoint y: 221, distance: 4.9
click at [46, 224] on link "Home" at bounding box center [57, 228] width 77 height 10
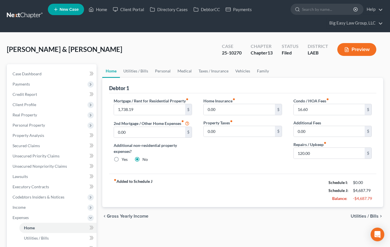
scroll to position [2, 0]
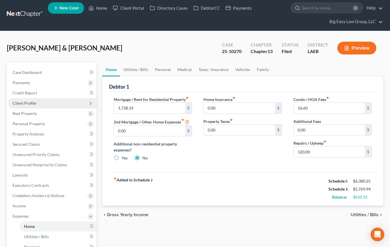
click at [58, 105] on span "Client Profile" at bounding box center [52, 103] width 89 height 10
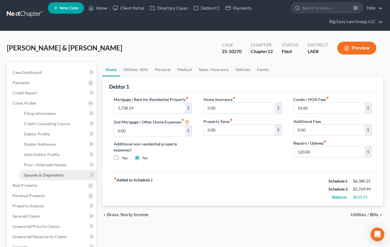
click at [64, 177] on span "Spouses & Dependents" at bounding box center [44, 174] width 40 height 5
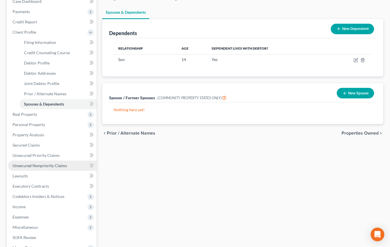
scroll to position [74, 0]
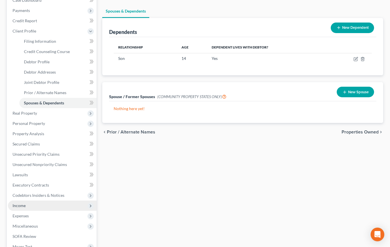
click at [55, 208] on span "Income" at bounding box center [52, 205] width 89 height 10
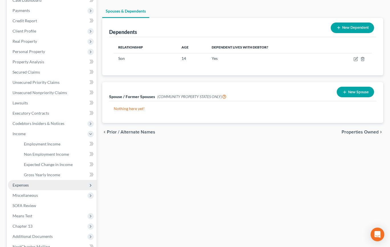
click at [51, 188] on span "Expenses" at bounding box center [52, 185] width 89 height 10
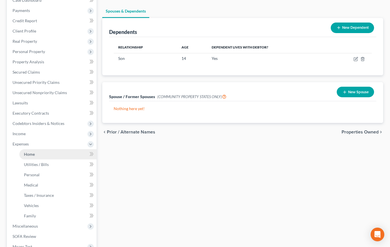
click at [62, 156] on link "Home" at bounding box center [57, 154] width 77 height 10
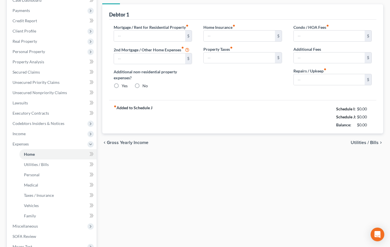
type input "1,738.19"
type input "0.00"
radio input "true"
type input "0.00"
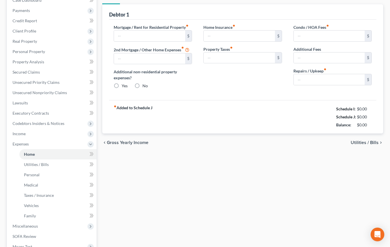
type input "16.60"
type input "0.00"
type input "120.00"
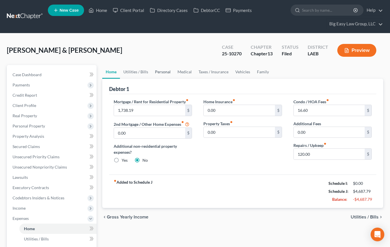
drag, startPoint x: 162, startPoint y: 72, endPoint x: 160, endPoint y: 76, distance: 4.2
click at [162, 72] on link "Personal" at bounding box center [163, 72] width 23 height 14
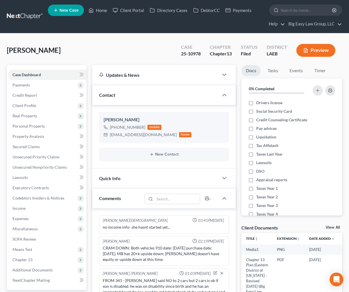
select select "0"
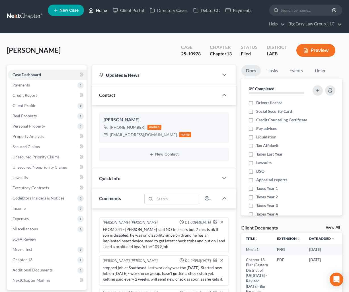
click at [92, 8] on icon at bounding box center [91, 10] width 5 height 7
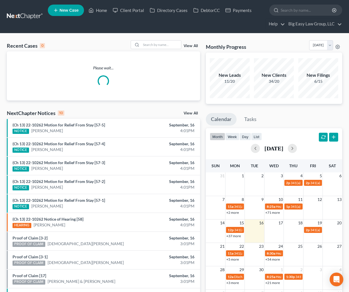
click at [154, 40] on div "Recent Cases 0 View All Please wait... NextChapter Notices 10 View All (Ch 13) …" at bounding box center [174, 181] width 349 height 296
click at [155, 41] on input "search" at bounding box center [161, 44] width 40 height 8
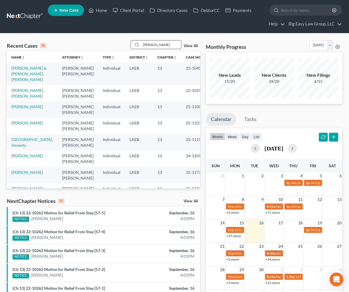
type input "[PERSON_NAME]"
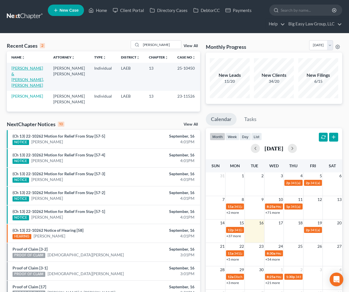
click at [19, 81] on link "[PERSON_NAME] & [PERSON_NAME], [PERSON_NAME]" at bounding box center [27, 77] width 32 height 22
select select "3"
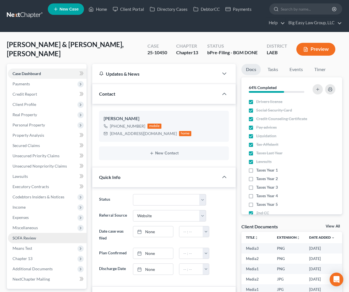
scroll to position [3323, 0]
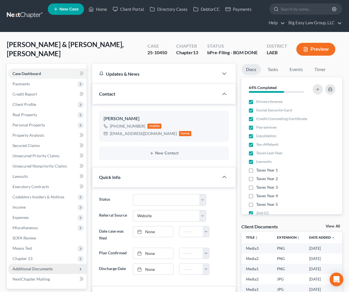
click at [34, 269] on span "Additional Documents" at bounding box center [33, 268] width 40 height 5
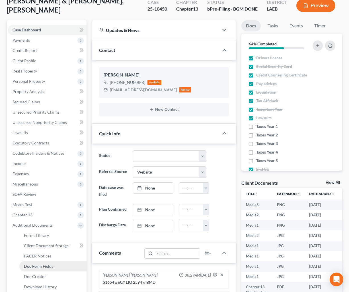
scroll to position [48, 0]
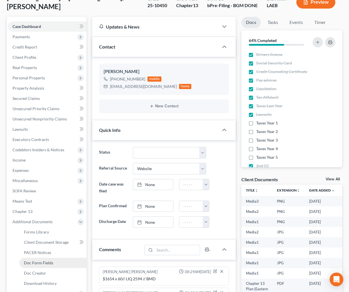
click at [46, 262] on span "Doc Form Fields" at bounding box center [38, 262] width 29 height 5
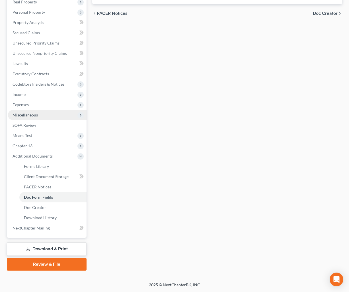
scroll to position [114, 0]
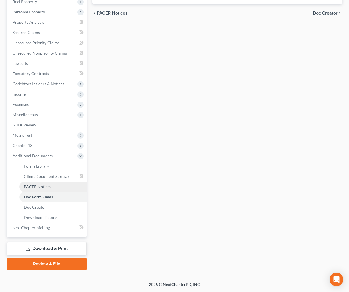
click at [45, 187] on span "PACER Notices" at bounding box center [37, 186] width 27 height 5
